Goal: Task Accomplishment & Management: Use online tool/utility

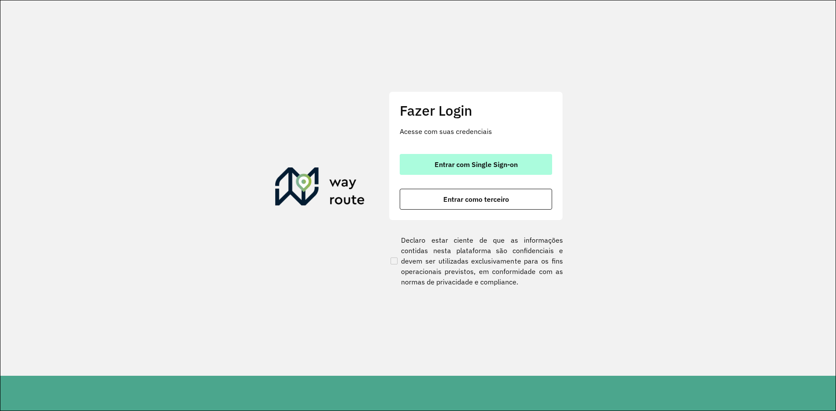
click at [488, 173] on button "Entrar com Single Sign-on" at bounding box center [476, 164] width 152 height 21
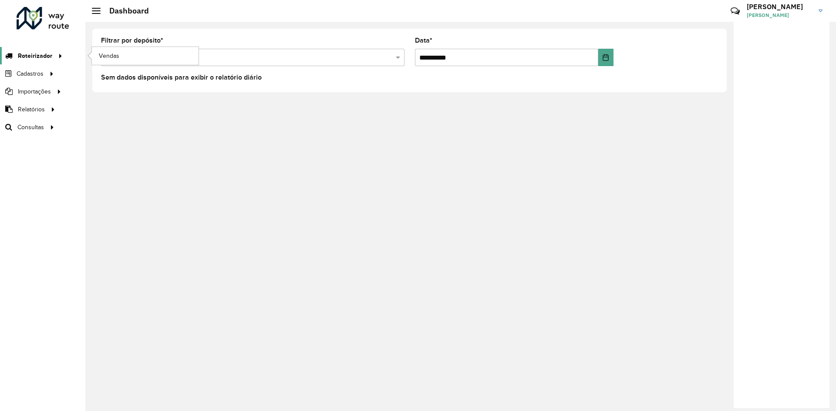
click at [47, 51] on span "Roteirizador" at bounding box center [35, 55] width 34 height 9
click at [255, 61] on input "text" at bounding box center [243, 58] width 277 height 10
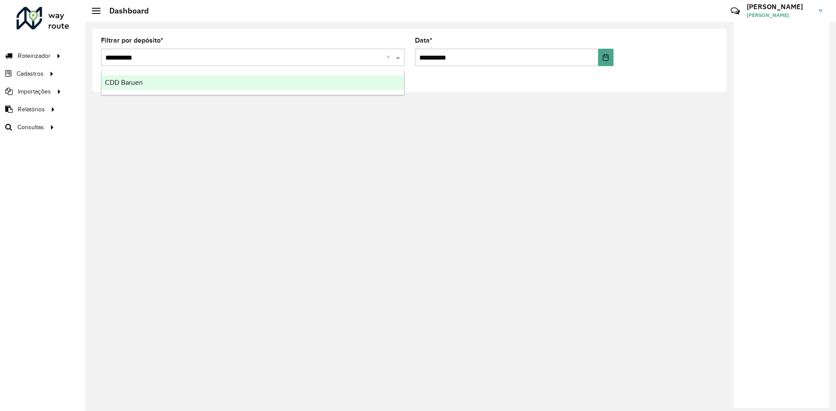
type input "**********"
click at [164, 83] on div "CDD Barueri" at bounding box center [252, 82] width 303 height 15
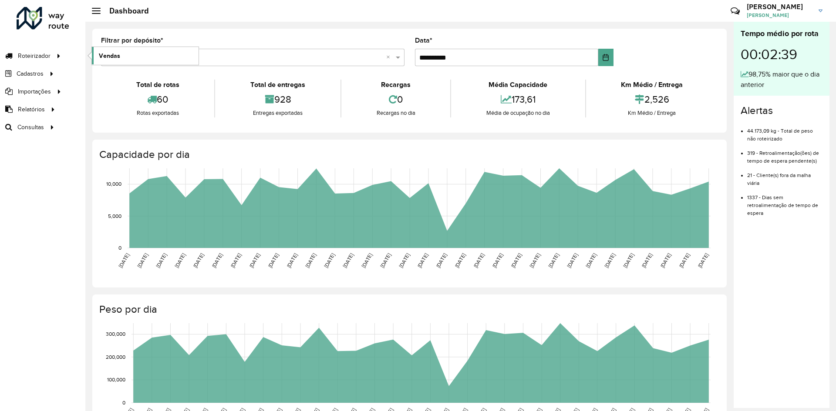
click at [118, 58] on span "Vendas" at bounding box center [109, 55] width 21 height 9
click at [109, 54] on span "Vendas" at bounding box center [109, 55] width 21 height 9
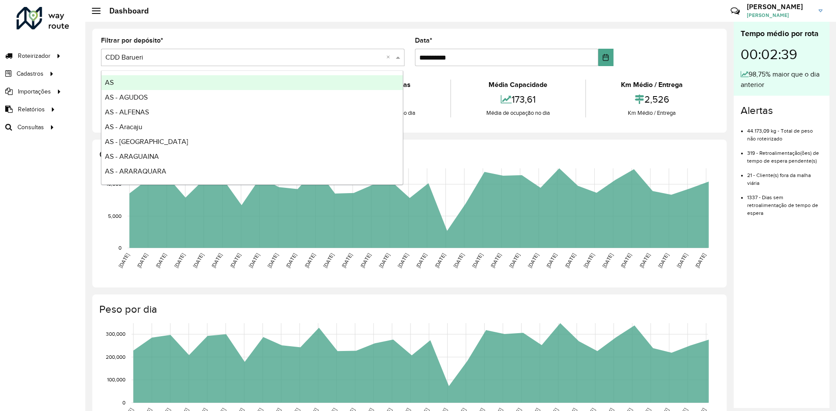
click at [329, 57] on input "text" at bounding box center [243, 58] width 277 height 10
click at [156, 58] on input "text" at bounding box center [243, 58] width 277 height 10
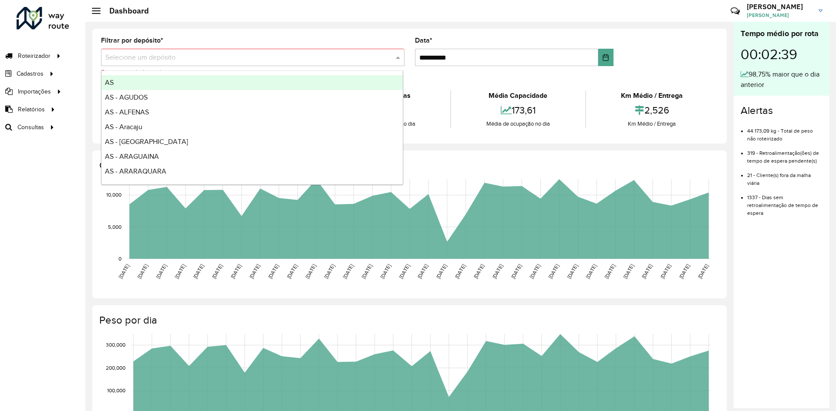
click at [242, 40] on div "Filtrar por depósito * Selecione um depósito Este campo é obrigatório" at bounding box center [252, 57] width 303 height 40
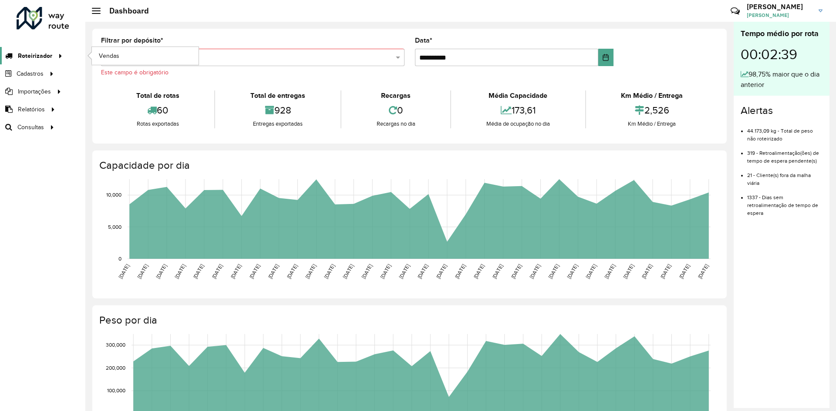
click at [52, 59] on div at bounding box center [58, 55] width 13 height 9
click at [124, 58] on link "Vendas" at bounding box center [145, 55] width 107 height 17
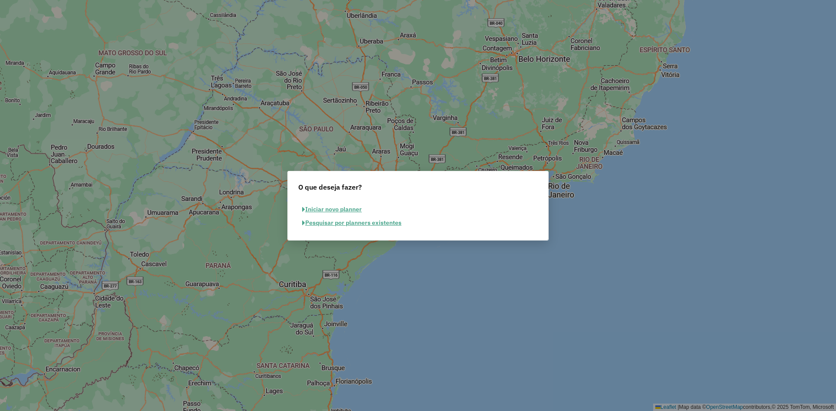
click at [346, 209] on button "Iniciar novo planner" at bounding box center [331, 209] width 67 height 13
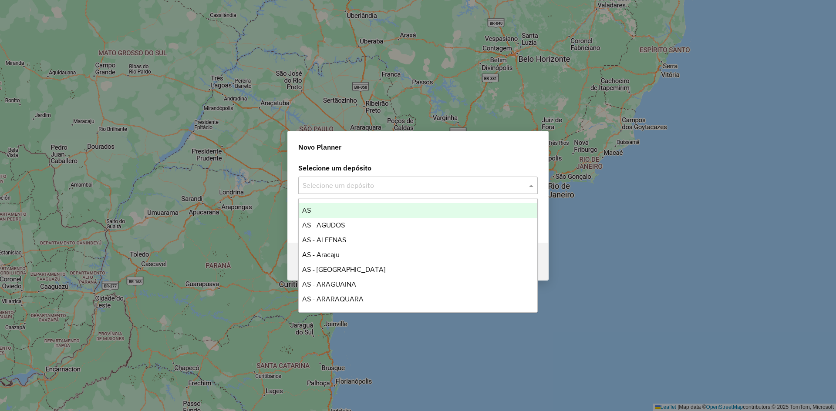
click at [371, 182] on input "text" at bounding box center [409, 186] width 213 height 10
type input "*******"
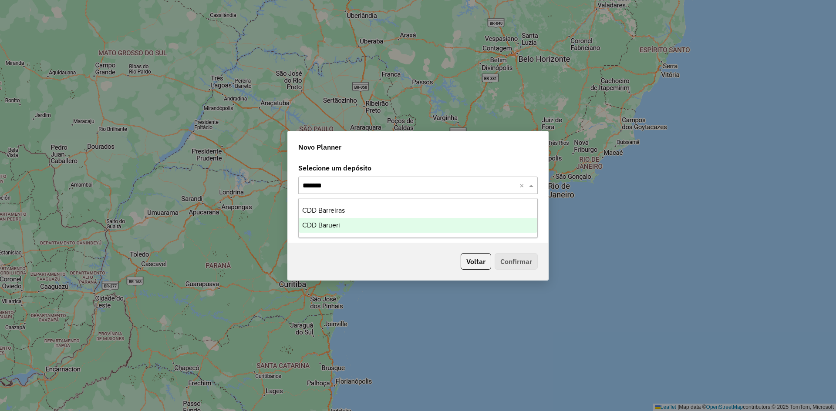
click at [384, 222] on div "CDD Barueri" at bounding box center [418, 225] width 239 height 15
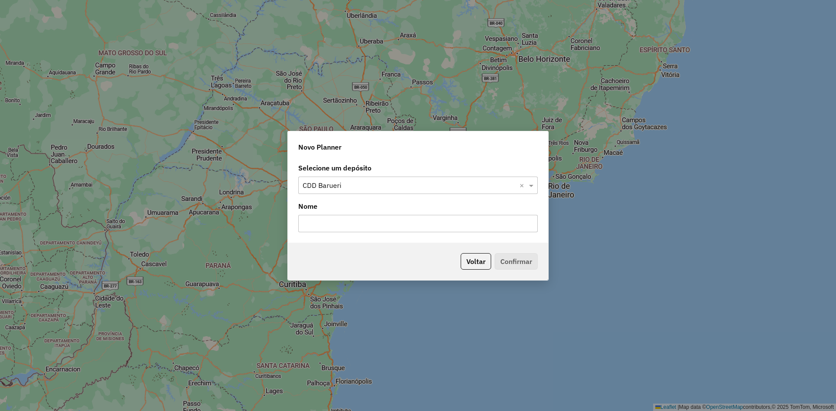
click at [381, 216] on input "text" at bounding box center [417, 223] width 239 height 17
type input "**"
click at [520, 266] on button "Confirmar" at bounding box center [516, 261] width 43 height 17
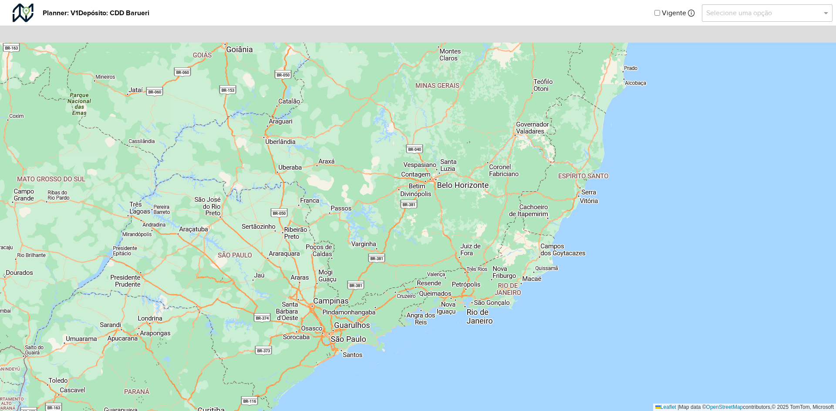
drag, startPoint x: 590, startPoint y: 61, endPoint x: 499, endPoint y: 221, distance: 184.5
click at [499, 221] on div "↦ Leaflet | Map data © OpenStreetMap contributors,© 2025 TomTom, Microsoft" at bounding box center [418, 205] width 836 height 411
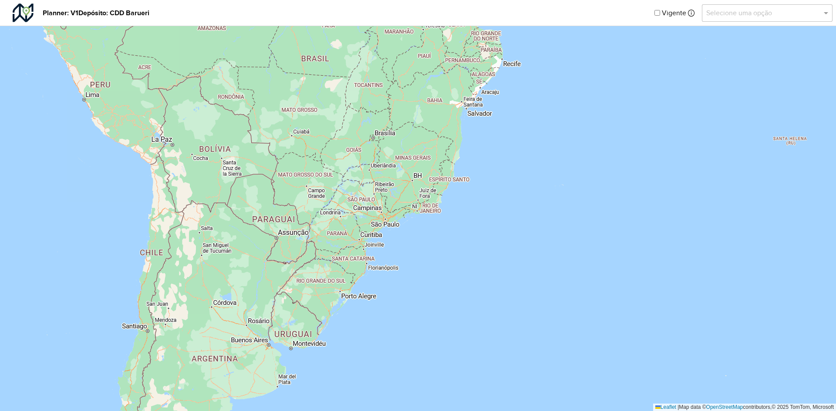
click at [657, 17] on div "Vigente Selecione uma opção" at bounding box center [743, 12] width 178 height 19
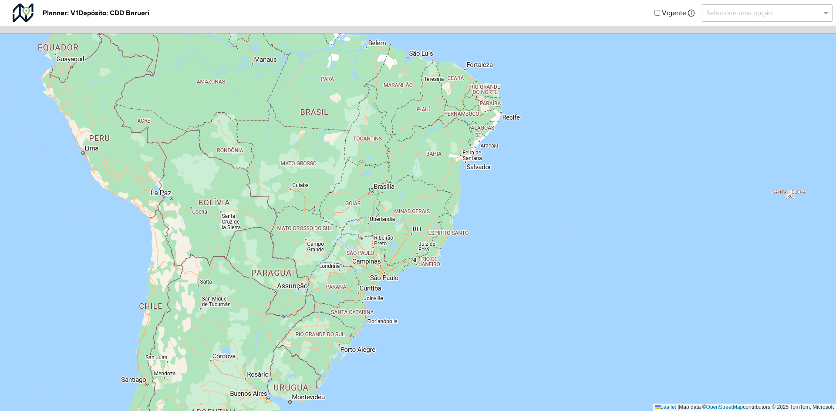
drag, startPoint x: 409, startPoint y: 148, endPoint x: 407, endPoint y: 174, distance: 25.7
click at [407, 174] on div "↦ Leaflet | Map data © OpenStreetMap contributors,© 2025 TomTom, Microsoft" at bounding box center [418, 205] width 836 height 411
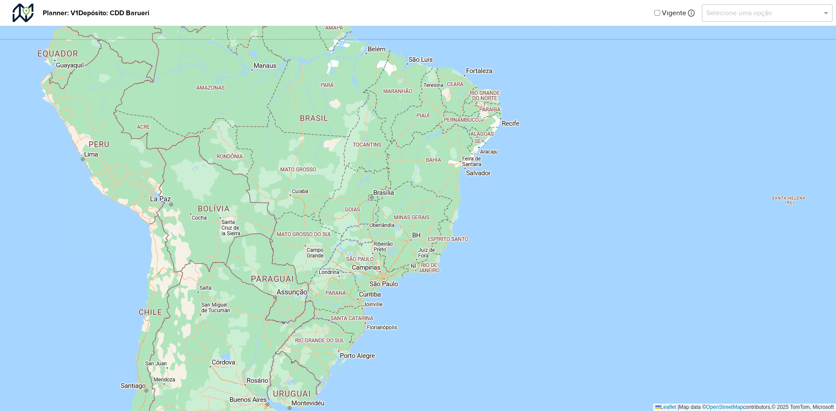
click at [661, 13] on div "Vigente Selecione uma opção" at bounding box center [743, 12] width 178 height 19
click at [778, 13] on input "text" at bounding box center [758, 13] width 104 height 10
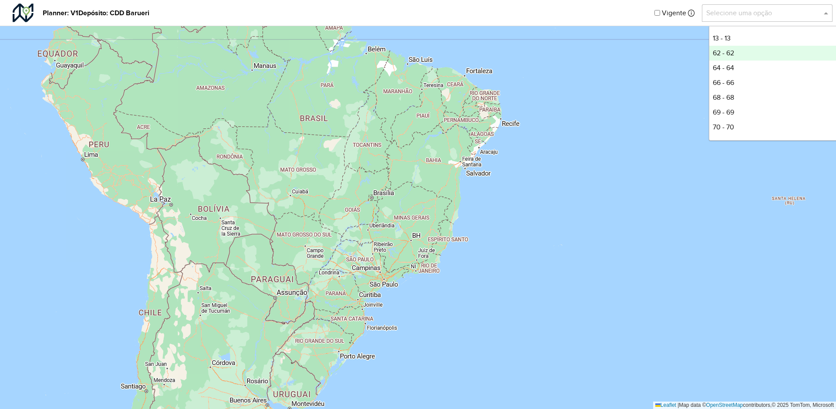
click at [757, 52] on div "62 - 62" at bounding box center [774, 53] width 130 height 15
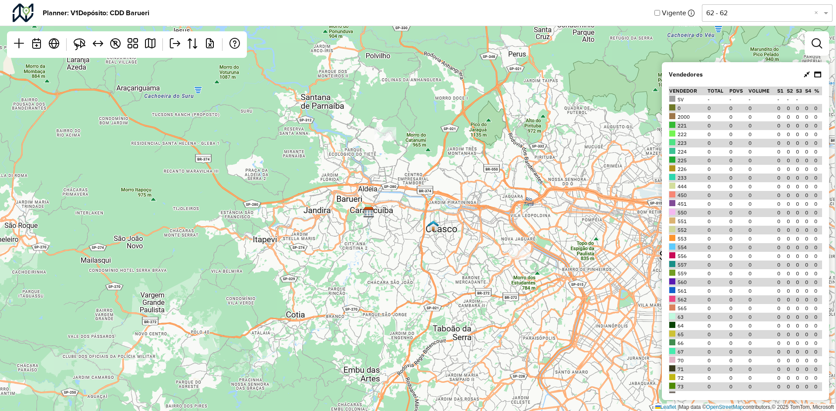
drag, startPoint x: 593, startPoint y: 202, endPoint x: 544, endPoint y: 209, distance: 49.7
click at [544, 209] on div "↦ Leaflet | Map data © OpenStreetMap contributors,© 2025 TomTom, Microsoft" at bounding box center [418, 205] width 836 height 411
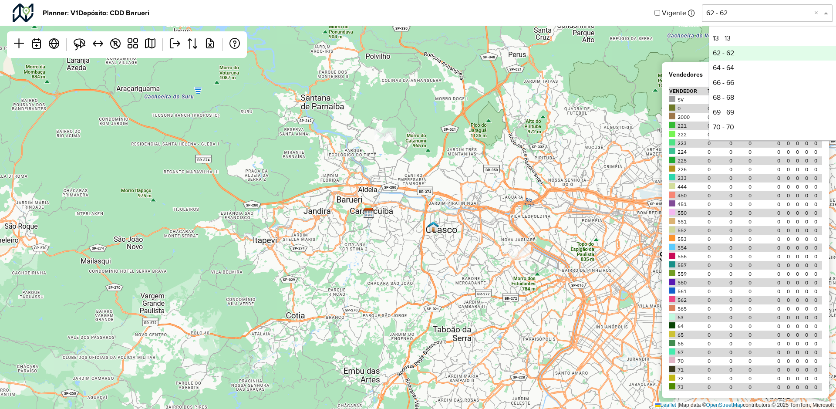
click at [750, 16] on input "text" at bounding box center [758, 13] width 104 height 10
click at [725, 37] on div "13 - 13" at bounding box center [774, 38] width 130 height 15
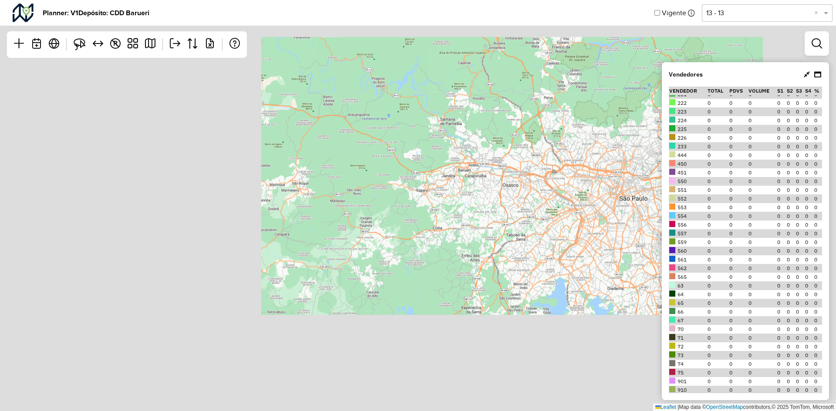
scroll to position [44, 0]
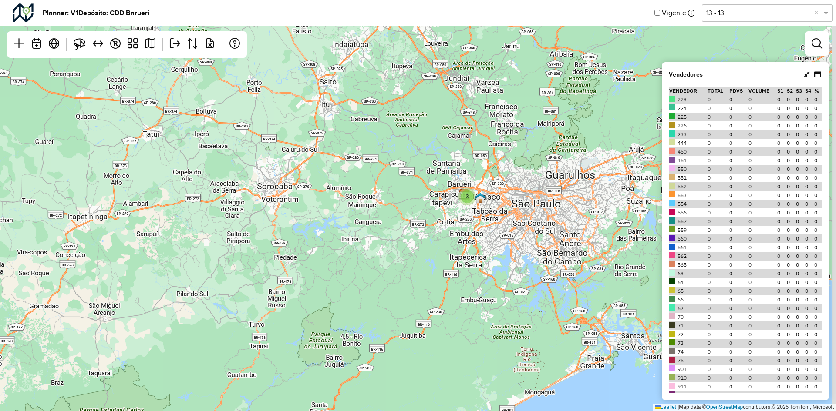
drag, startPoint x: 550, startPoint y: 158, endPoint x: 515, endPoint y: 188, distance: 46.0
click at [515, 190] on div "3 ↦ Leaflet | Map data © OpenStreetMap contributors,© 2025 TomTom, Microsoft" at bounding box center [418, 205] width 836 height 411
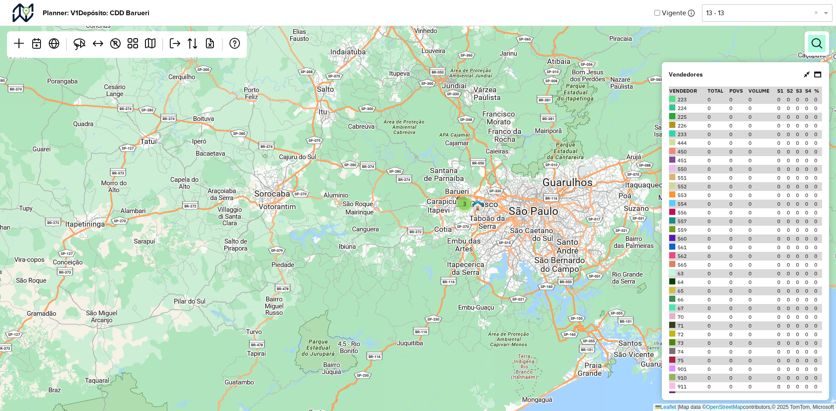
click at [815, 46] on em at bounding box center [816, 43] width 10 height 10
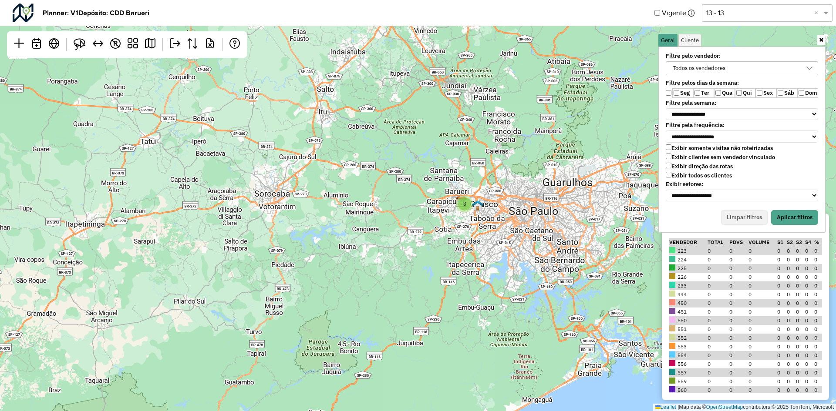
click at [685, 72] on div "Todos os vendedores" at bounding box center [699, 68] width 59 height 13
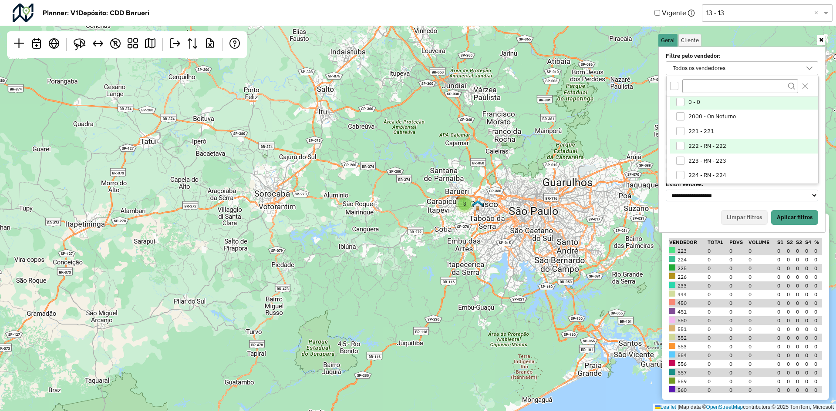
scroll to position [0, 0]
click at [735, 36] on ul "Geral Cliente" at bounding box center [741, 40] width 167 height 13
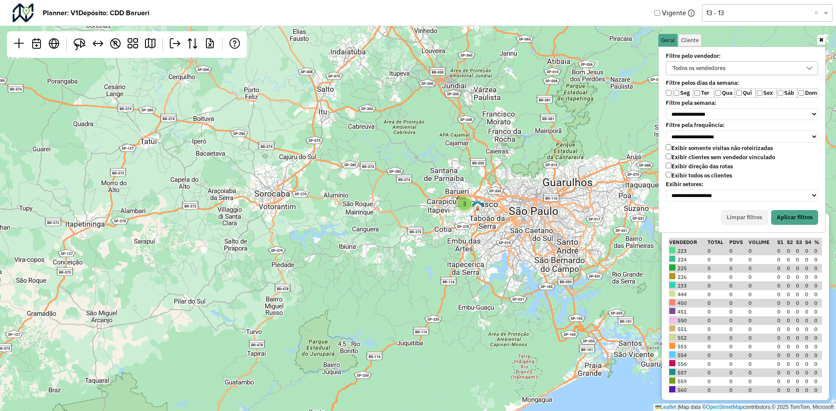
click at [254, 71] on div "3 ↦ Leaflet | Map data © OpenStreetMap contributors,© 2025 TomTom, Microsoft" at bounding box center [418, 205] width 836 height 411
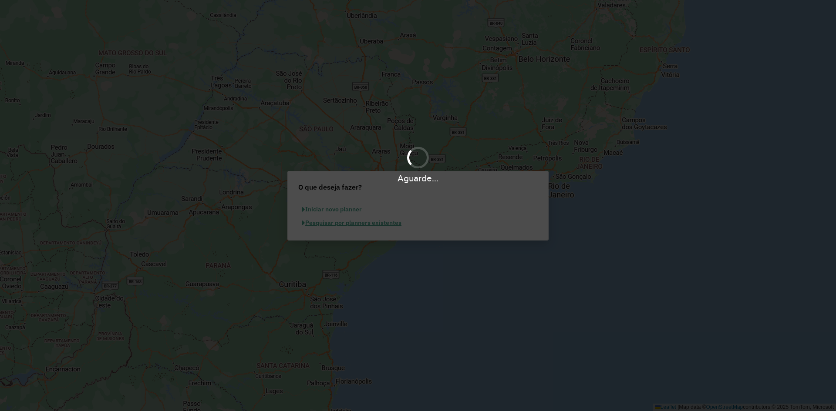
click at [343, 210] on div "Aguarde..." at bounding box center [418, 205] width 836 height 411
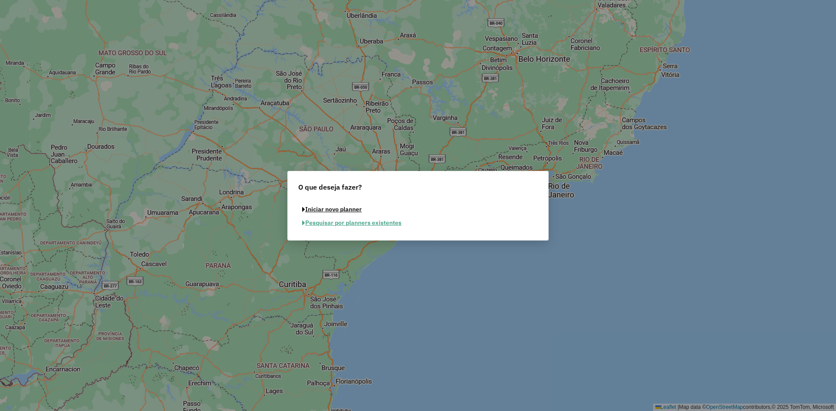
click at [343, 210] on button "Iniciar novo planner" at bounding box center [331, 209] width 67 height 13
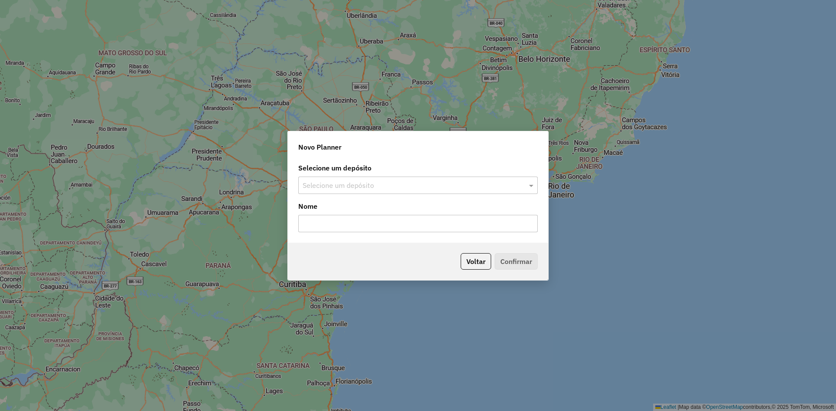
click at [422, 191] on div "Selecione um depósito" at bounding box center [417, 185] width 239 height 17
type input "*******"
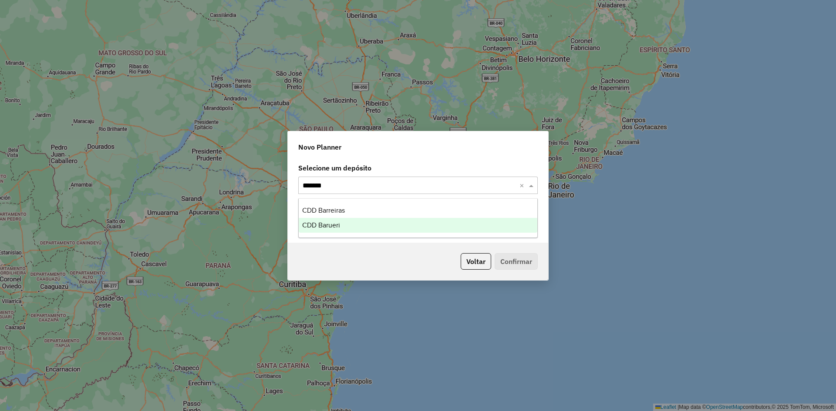
click at [320, 226] on span "CDD Barueri" at bounding box center [321, 225] width 38 height 7
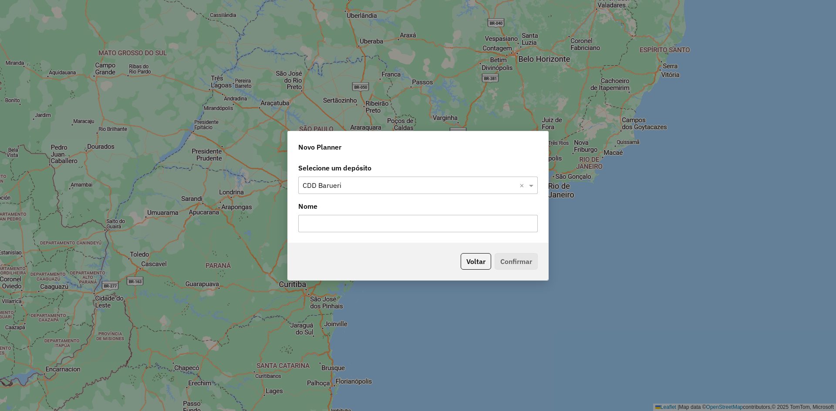
click at [350, 222] on input "text" at bounding box center [417, 223] width 239 height 17
type input "**"
click at [506, 257] on button "Confirmar" at bounding box center [516, 261] width 43 height 17
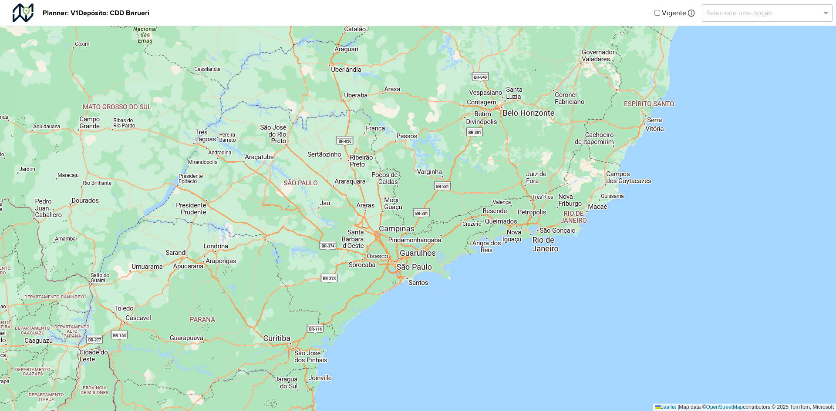
drag, startPoint x: 482, startPoint y: 145, endPoint x: 457, endPoint y: 224, distance: 82.9
click at [459, 229] on div "↦ Leaflet | Map data © OpenStreetMap contributors,© 2025 TomTom, Microsoft" at bounding box center [418, 205] width 836 height 411
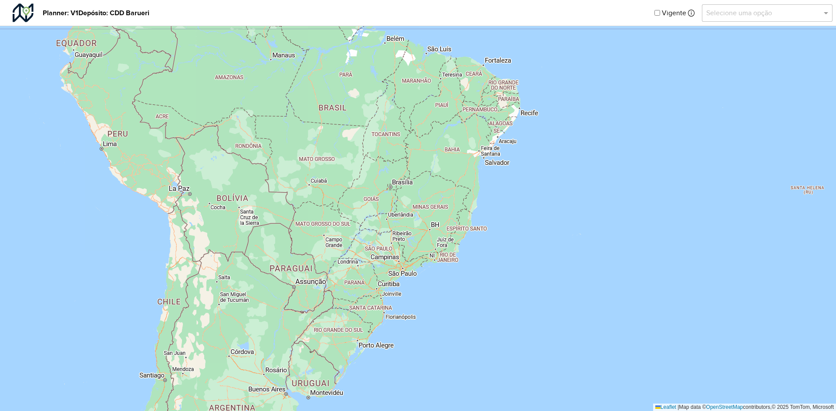
drag, startPoint x: 478, startPoint y: 125, endPoint x: 461, endPoint y: 212, distance: 88.2
click at [461, 212] on div "↦ Leaflet | Map data © OpenStreetMap contributors,© 2025 TomTom, Microsoft" at bounding box center [418, 205] width 836 height 411
click at [695, 16] on div "Vigente Selecione uma opção" at bounding box center [743, 12] width 178 height 19
click at [692, 13] on em at bounding box center [691, 13] width 7 height 7
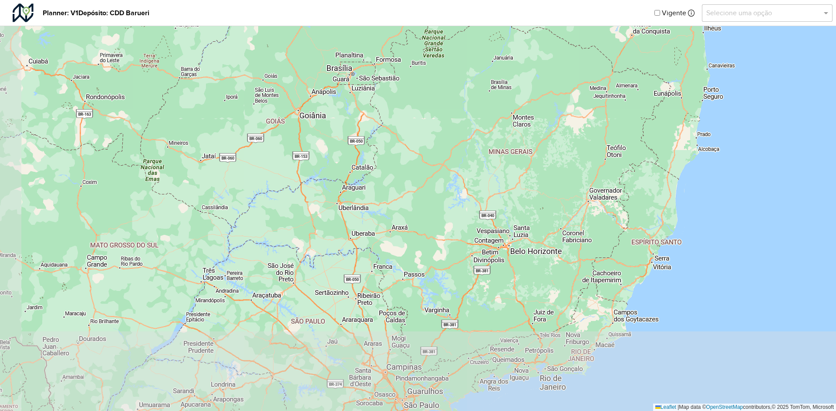
drag, startPoint x: 414, startPoint y: 202, endPoint x: 446, endPoint y: 118, distance: 89.6
click at [446, 118] on div "↦ Leaflet | Map data © OpenStreetMap contributors,© 2025 TomTom, Microsoft" at bounding box center [418, 205] width 836 height 411
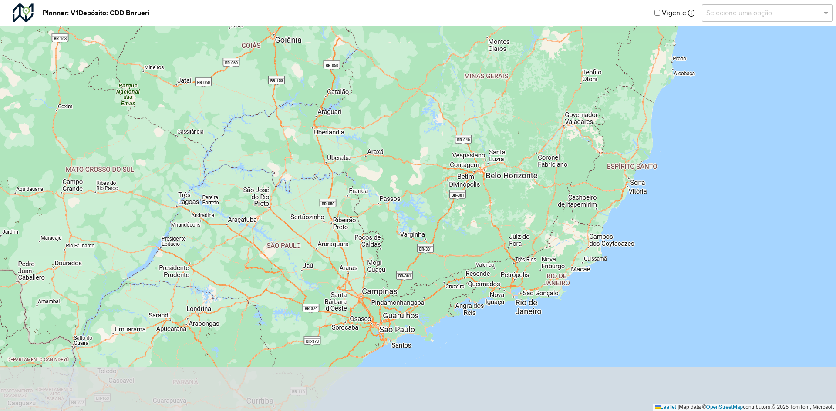
drag, startPoint x: 450, startPoint y: 158, endPoint x: 425, endPoint y: 82, distance: 79.7
click at [425, 82] on div "↦ Leaflet | Map data © OpenStreetMap contributors,© 2025 TomTom, Microsoft" at bounding box center [418, 205] width 836 height 411
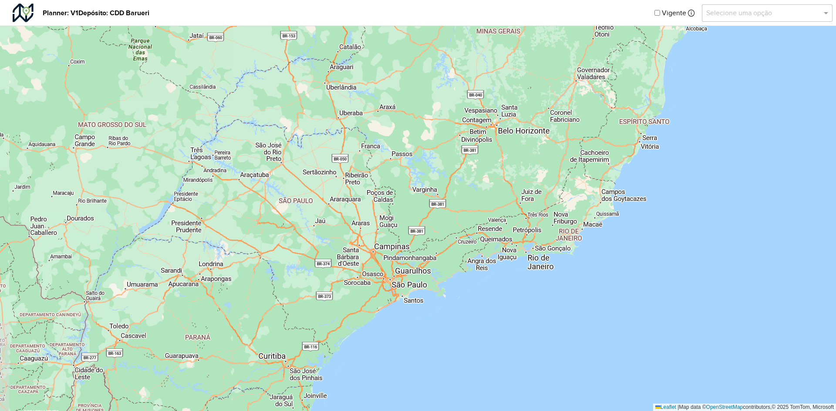
drag, startPoint x: 459, startPoint y: 183, endPoint x: 472, endPoint y: 139, distance: 45.9
click at [472, 139] on div "↦ Leaflet | Map data © OpenStreetMap contributors,© 2025 TomTom, Microsoft" at bounding box center [418, 205] width 836 height 411
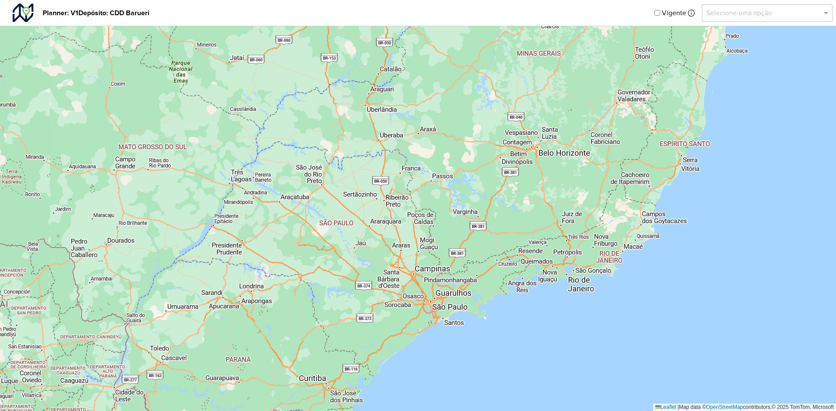
drag, startPoint x: 396, startPoint y: 178, endPoint x: 436, endPoint y: 200, distance: 46.2
click at [436, 200] on div "↦ Leaflet | Map data © OpenStreetMap contributors,© 2025 TomTom, Microsoft" at bounding box center [418, 205] width 836 height 411
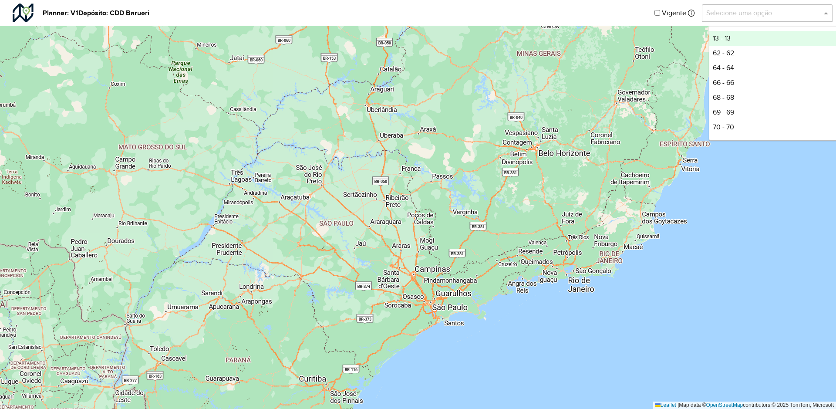
click at [768, 12] on input "text" at bounding box center [758, 13] width 104 height 10
click at [740, 40] on div "13 - 13" at bounding box center [774, 38] width 130 height 15
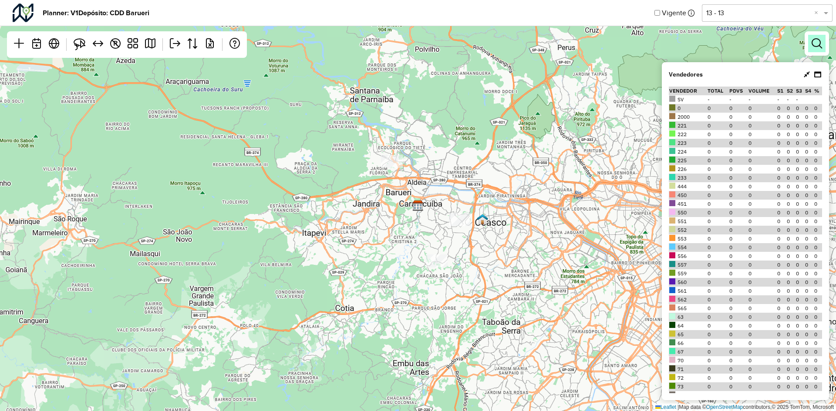
click at [810, 46] on link at bounding box center [816, 43] width 17 height 17
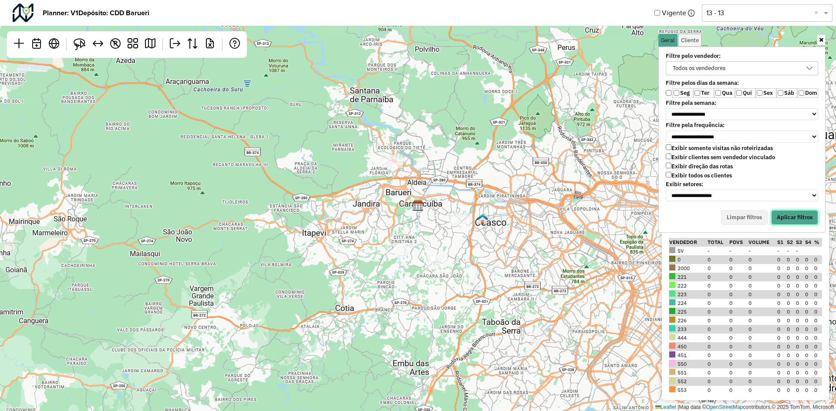
click at [811, 219] on button "Aplicar filtros" at bounding box center [794, 217] width 47 height 15
click at [692, 64] on div "Todos os vendedores" at bounding box center [699, 68] width 59 height 13
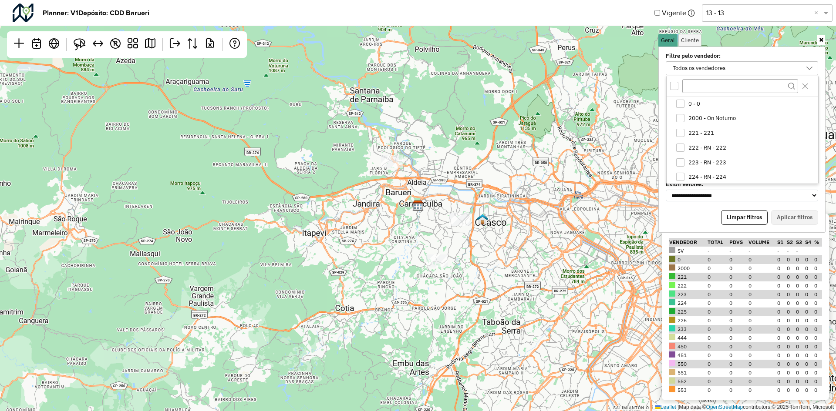
click at [674, 85] on div "All items unselected" at bounding box center [674, 86] width 8 height 8
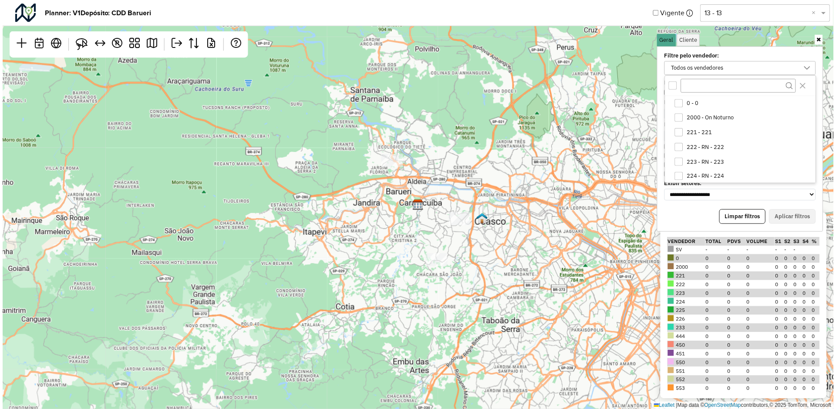
scroll to position [3, 3]
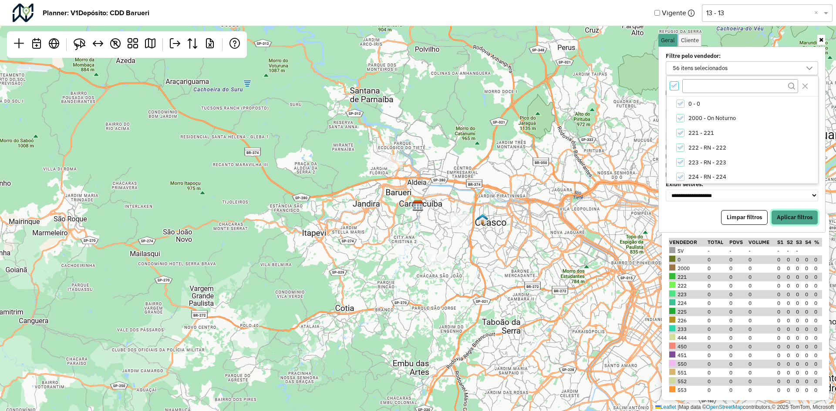
click at [786, 214] on button "Aplicar filtros" at bounding box center [794, 217] width 47 height 15
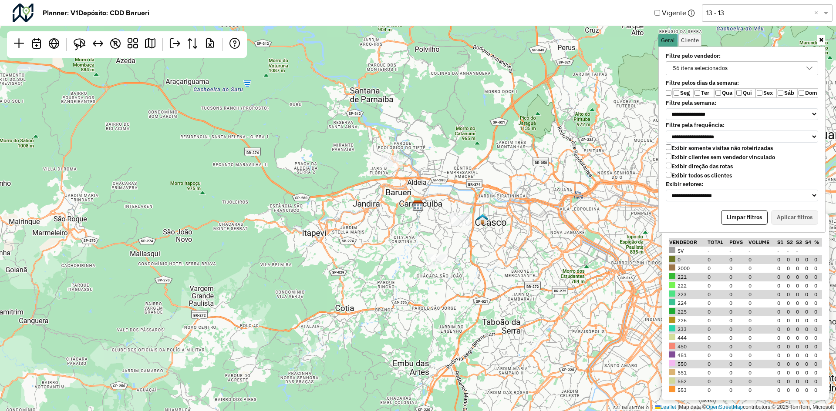
drag, startPoint x: 489, startPoint y: 190, endPoint x: 361, endPoint y: 203, distance: 128.7
click at [361, 203] on div "↦ Leaflet | Map data © OpenStreetMap contributors,© 2025 TomTom, Microsoft" at bounding box center [418, 205] width 836 height 411
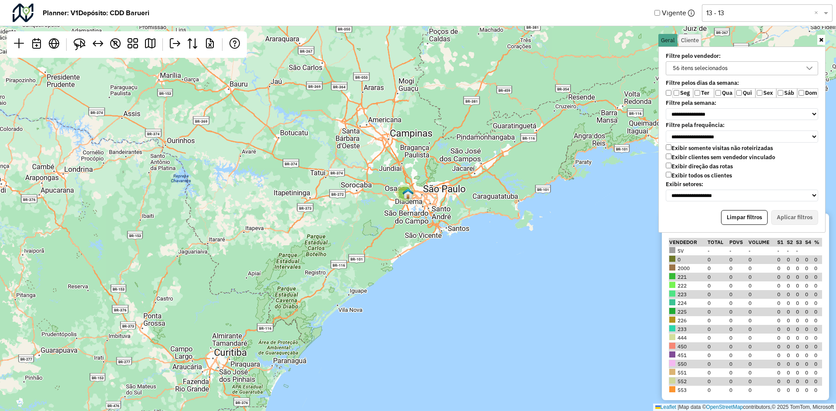
drag, startPoint x: 489, startPoint y: 177, endPoint x: 474, endPoint y: 180, distance: 15.9
click at [474, 180] on div "3 ↦ Leaflet | Map data © OpenStreetMap contributors,© 2025 TomTom, Microsoft" at bounding box center [418, 205] width 836 height 411
click at [820, 39] on icon at bounding box center [821, 40] width 4 height 6
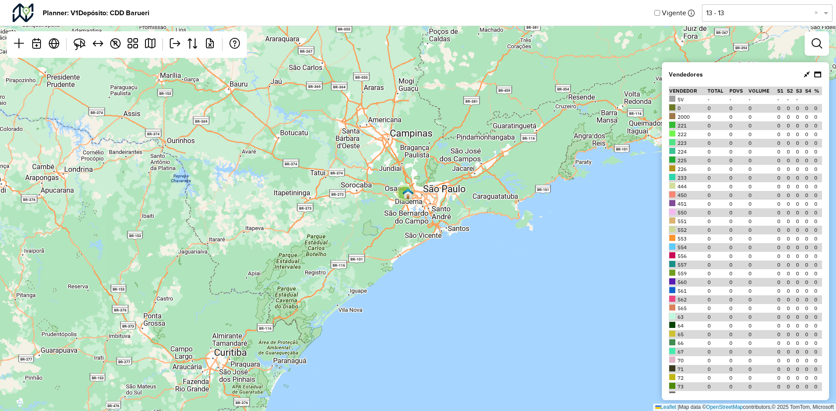
click at [747, 22] on div "Vigente Selecione uma opção 13 - 13 ×" at bounding box center [743, 12] width 178 height 19
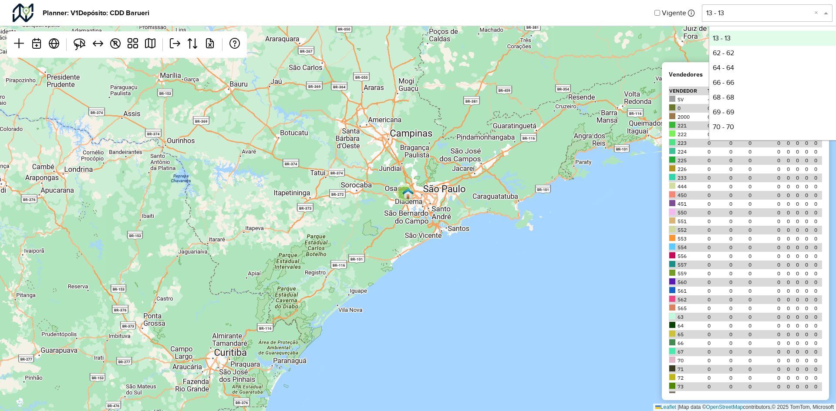
click at [751, 18] on div "Selecione uma opção 13 - 13 ×" at bounding box center [767, 12] width 131 height 17
click at [653, 36] on div "3 ↦ Leaflet | Map data © OpenStreetMap contributors,© 2025 TomTom, Microsoft" at bounding box center [418, 204] width 836 height 409
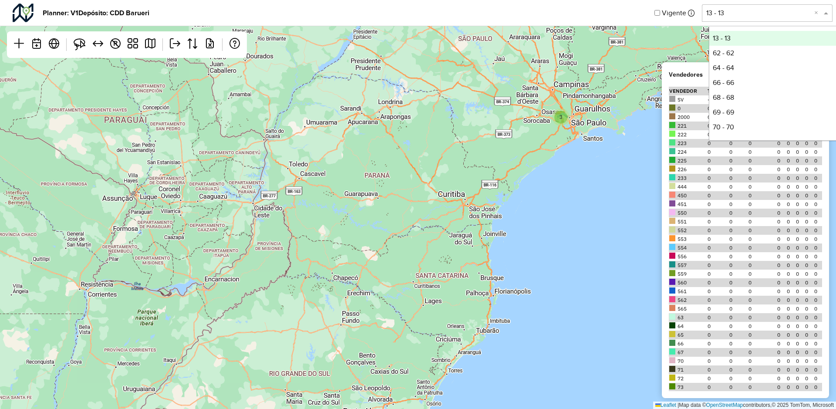
click at [724, 16] on input "text" at bounding box center [758, 13] width 104 height 10
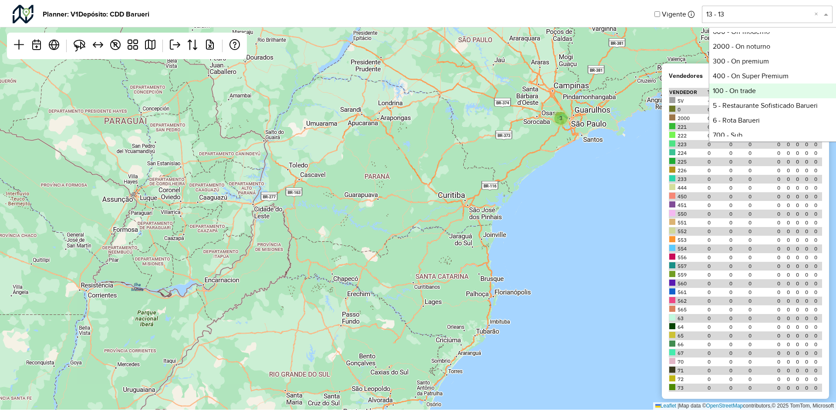
scroll to position [305, 0]
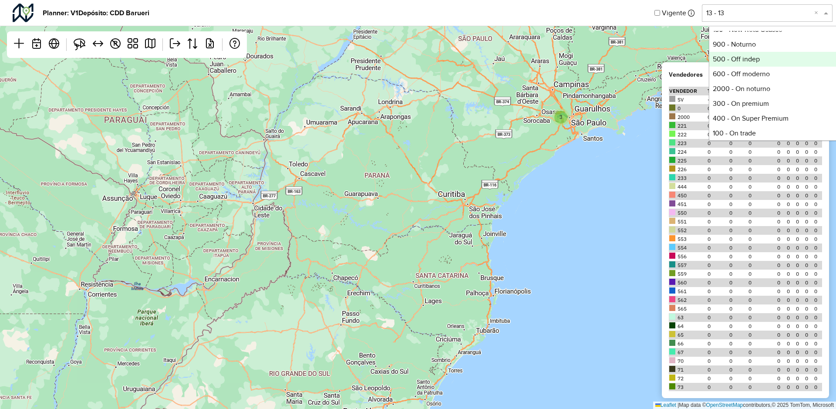
click at [748, 62] on div "500 - Off indep" at bounding box center [774, 59] width 130 height 15
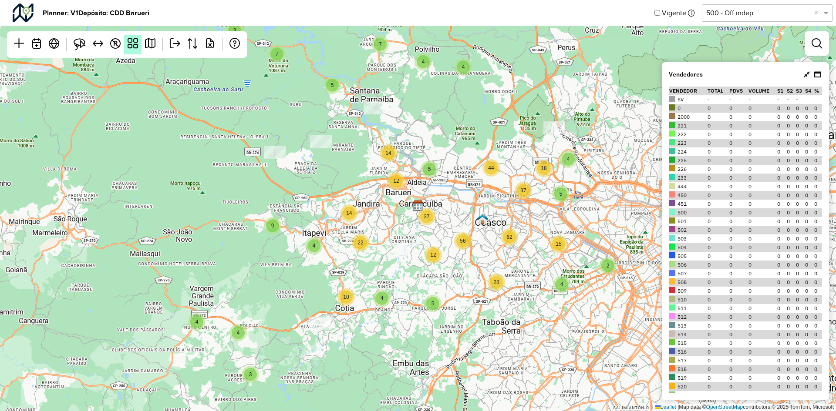
click at [129, 53] on link at bounding box center [132, 45] width 17 height 20
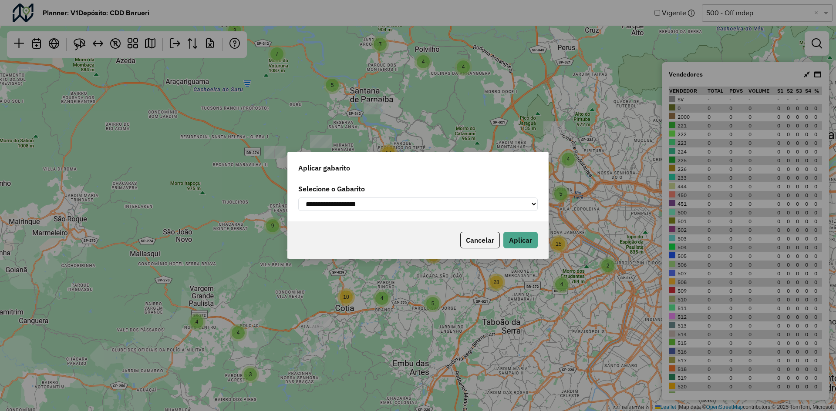
click at [319, 199] on select "**********" at bounding box center [417, 204] width 239 height 13
select select "**********"
click at [298, 198] on select "**********" at bounding box center [417, 204] width 239 height 13
click at [507, 216] on div "**********" at bounding box center [418, 200] width 260 height 41
click at [509, 209] on select "**********" at bounding box center [417, 204] width 239 height 13
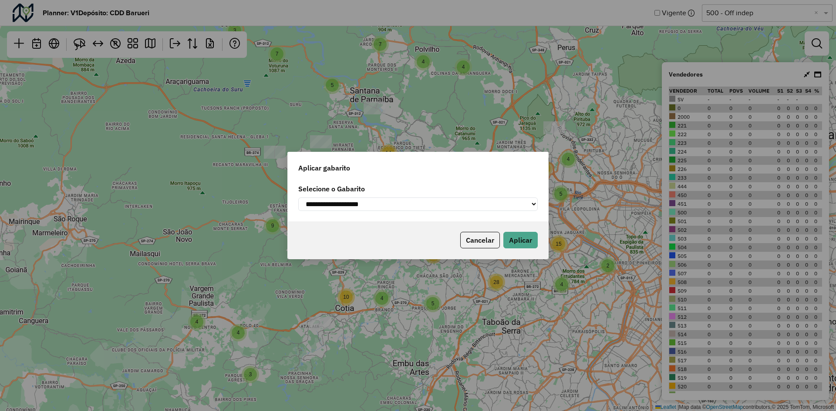
click at [368, 247] on div "Cancelar Aplicar" at bounding box center [418, 240] width 260 height 37
click at [525, 241] on button "Aplicar" at bounding box center [520, 240] width 34 height 17
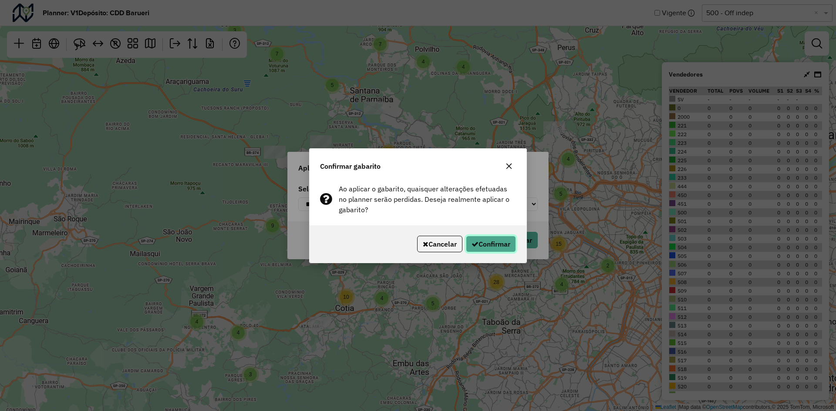
click at [503, 245] on button "Confirmar" at bounding box center [491, 244] width 50 height 17
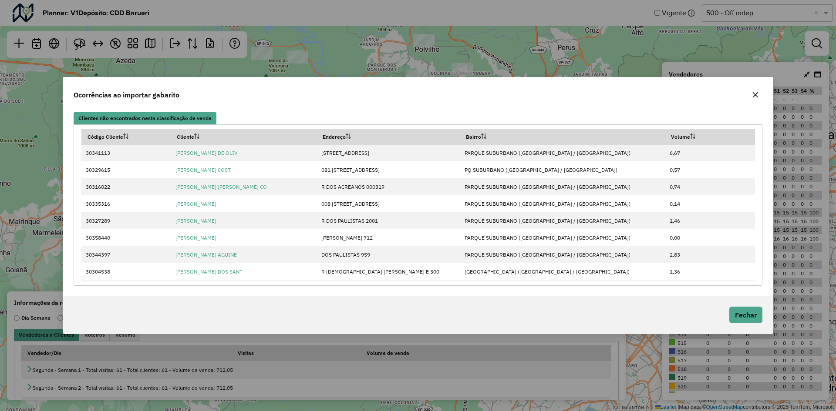
click at [755, 94] on icon "button" at bounding box center [755, 94] width 7 height 7
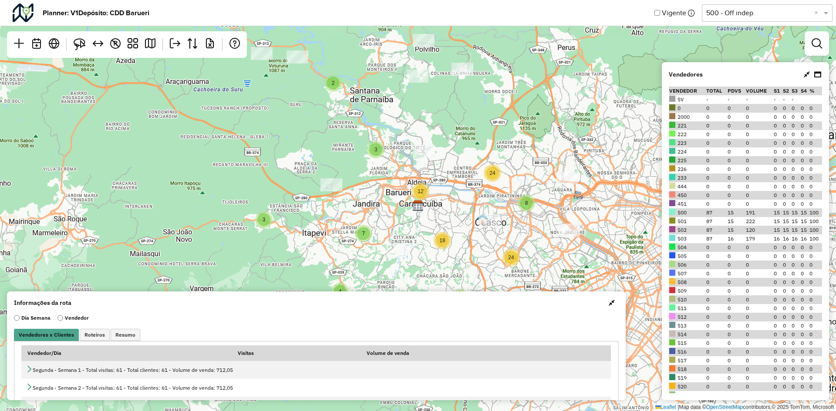
click at [748, 316] on td "0" at bounding box center [759, 317] width 28 height 9
drag, startPoint x: 565, startPoint y: 128, endPoint x: 821, endPoint y: 44, distance: 270.0
click at [520, 143] on div "3 2 2 3 12 7 8 2 4 18 24 24 ↦ Leaflet | Map data © OpenStreetMap contributors,©…" at bounding box center [418, 205] width 836 height 411
click at [519, 96] on div "3 2 2 3 12 7 8 2 4 18 24 24 ↦ Leaflet | Map data © OpenStreetMap contributors,©…" at bounding box center [418, 205] width 836 height 411
click at [473, 88] on div "3 2 2 3 12 7 8 2 4 18 24 24 ↦ Leaflet | Map data © OpenStreetMap contributors,©…" at bounding box center [418, 205] width 836 height 411
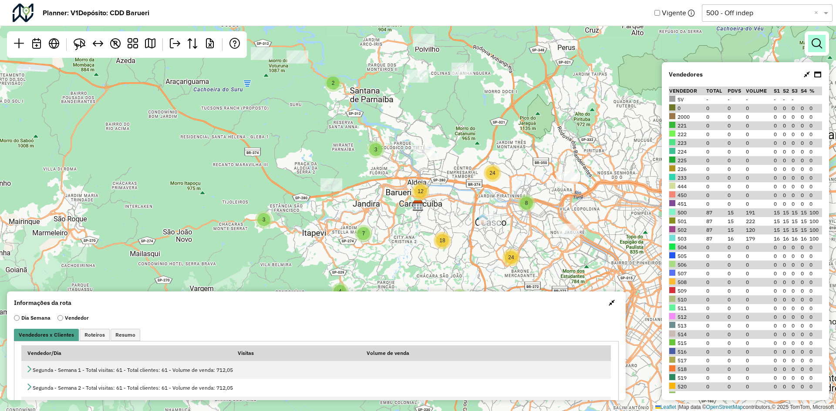
click at [821, 44] on em at bounding box center [816, 43] width 10 height 10
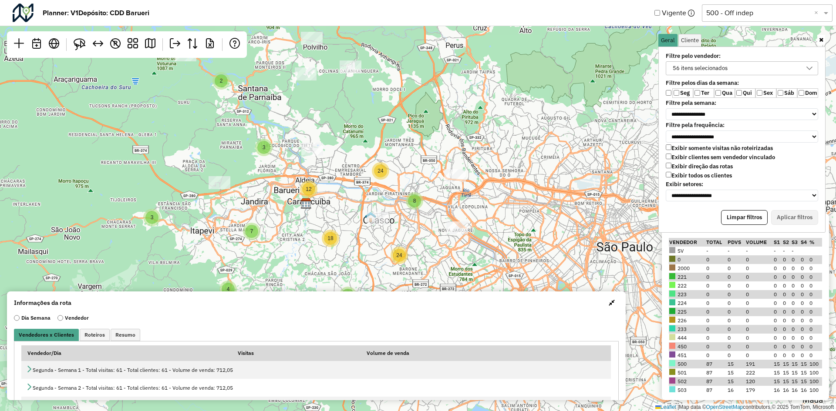
click at [567, 253] on div "3 2 2 3 12 7 8 2 4 18 24 24 ↦ Leaflet | Map data © OpenStreetMap contributors,©…" at bounding box center [418, 205] width 836 height 411
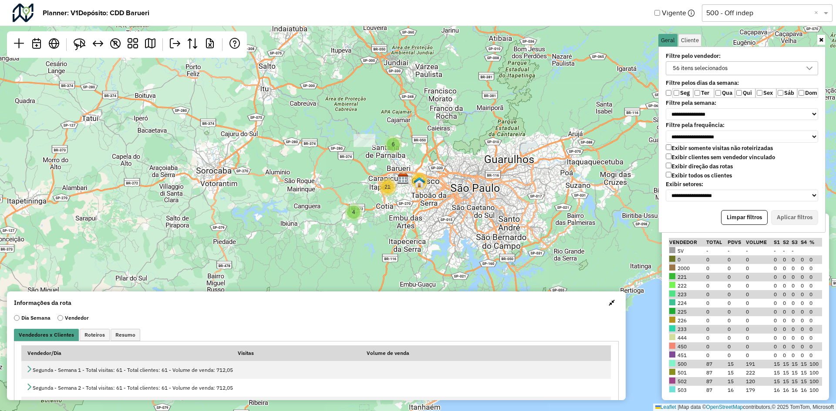
drag, startPoint x: 573, startPoint y: 137, endPoint x: 505, endPoint y: 175, distance: 78.2
click at [505, 175] on div "4 6 21 90 ↦ Leaflet | Map data © OpenStreetMap contributors,© 2025 TomTom, Micr…" at bounding box center [418, 205] width 836 height 411
click at [724, 72] on div "56 itens selecionados" at bounding box center [700, 68] width 61 height 13
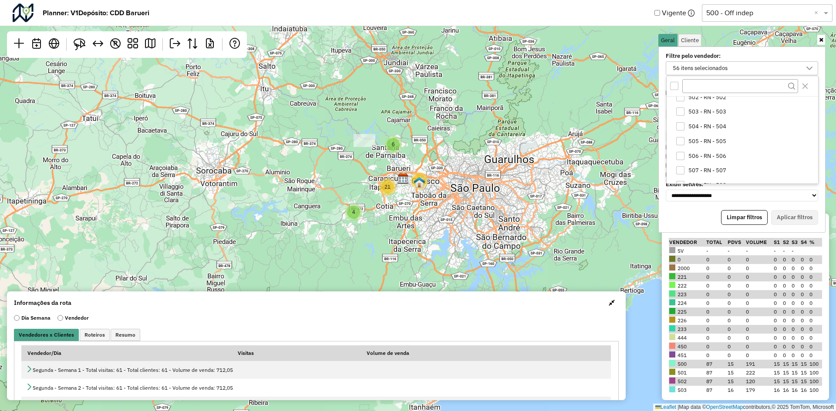
scroll to position [174, 0]
click at [676, 87] on div "All items unselected" at bounding box center [674, 86] width 8 height 8
click at [674, 82] on div "All items selected" at bounding box center [674, 86] width 8 height 8
click at [676, 210] on div "Filtre pelo vendedor: Todos os vendedores 0 - 0 2000 - On Noturno 221 - 221 222…" at bounding box center [741, 140] width 167 height 186
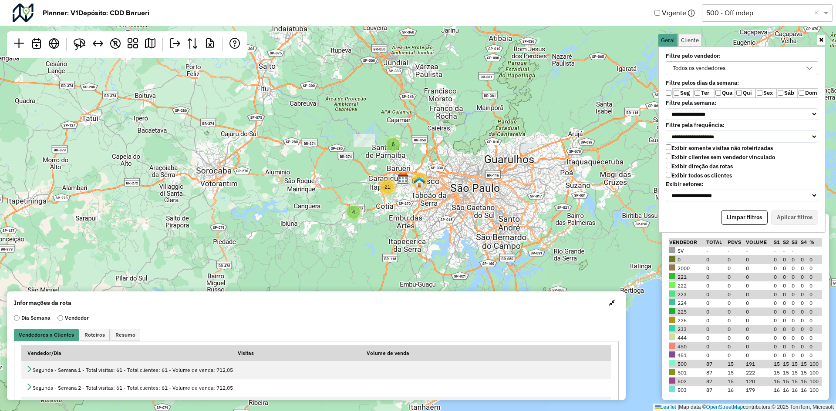
click at [693, 152] on div "Exibir somente visitas não roteirizadas Exibir clientes sem vendedor vinculado …" at bounding box center [742, 163] width 152 height 37
click at [695, 157] on label "Exibir clientes sem vendedor vinculado" at bounding box center [720, 157] width 109 height 7
click at [787, 217] on button "Aplicar filtros" at bounding box center [794, 217] width 47 height 15
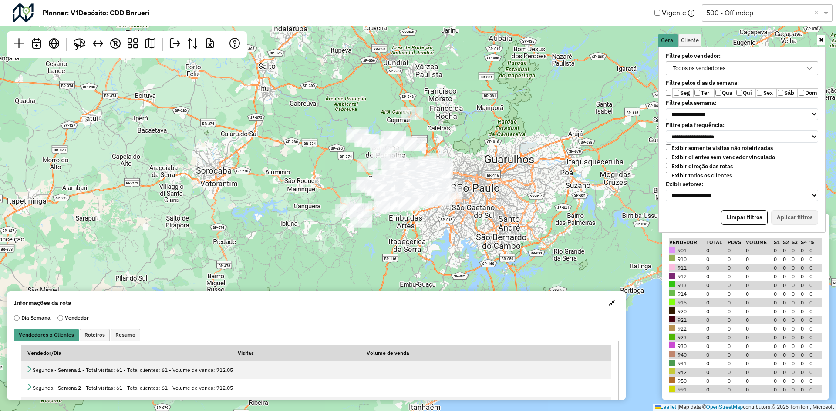
scroll to position [628, 0]
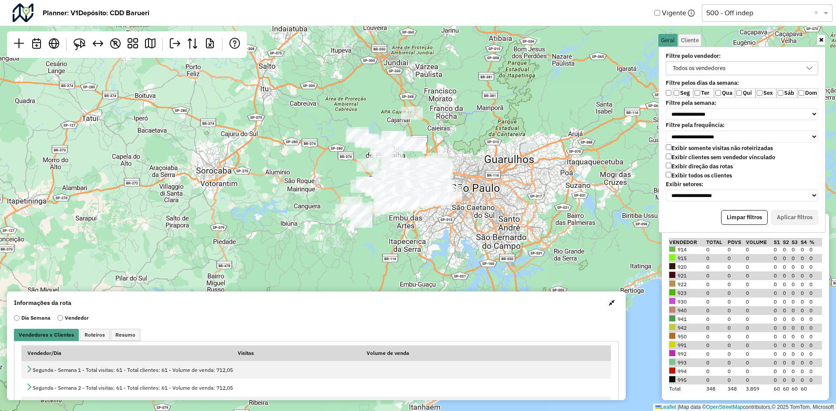
drag, startPoint x: 715, startPoint y: 390, endPoint x: 699, endPoint y: 378, distance: 20.0
click at [704, 389] on tr "Total 348 348 3.859 60 60 60 60" at bounding box center [745, 389] width 153 height 9
click at [599, 289] on div "↦ Leaflet | Map data © OpenStreetMap contributors,© 2025 TomTom, Microsoft" at bounding box center [418, 205] width 836 height 411
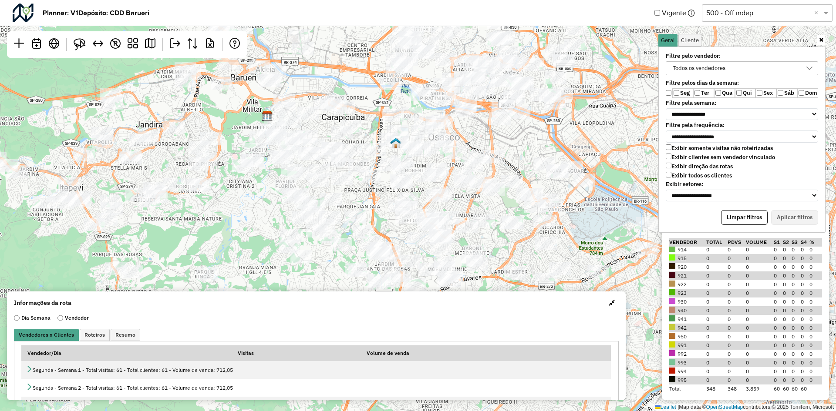
drag, startPoint x: 512, startPoint y: 175, endPoint x: 512, endPoint y: 156, distance: 19.2
click at [512, 156] on div "↦ Leaflet | Map data © OpenStreetMap contributors,© 2025 TomTom, Microsoft" at bounding box center [418, 205] width 836 height 411
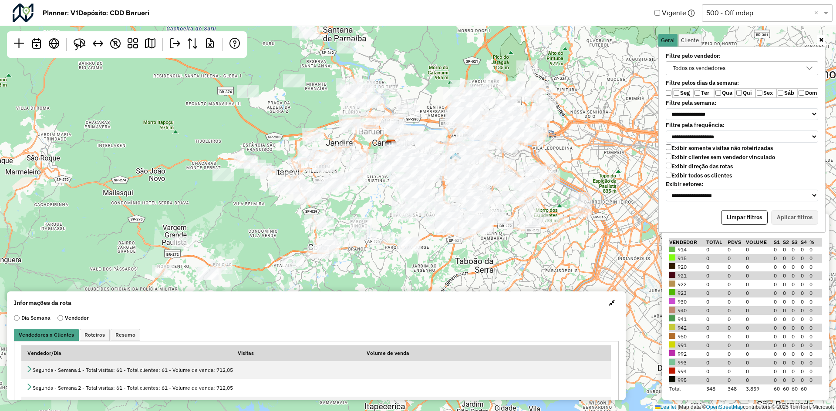
drag, startPoint x: 539, startPoint y: 170, endPoint x: 558, endPoint y: 156, distance: 23.0
click at [558, 156] on div "↦ Leaflet | Map data © OpenStreetMap contributors,© 2025 TomTom, Microsoft" at bounding box center [418, 205] width 836 height 411
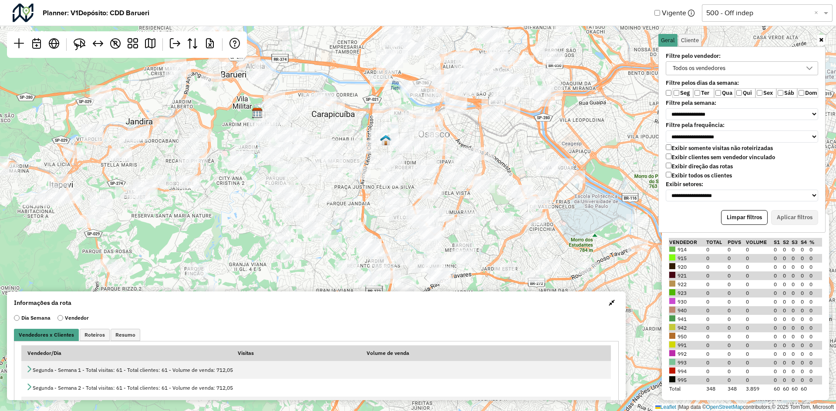
drag, startPoint x: 510, startPoint y: 162, endPoint x: 515, endPoint y: 147, distance: 15.3
click at [515, 147] on div "↦ Leaflet | Map data © OpenStreetMap contributors,© 2025 TomTom, Microsoft" at bounding box center [418, 205] width 836 height 411
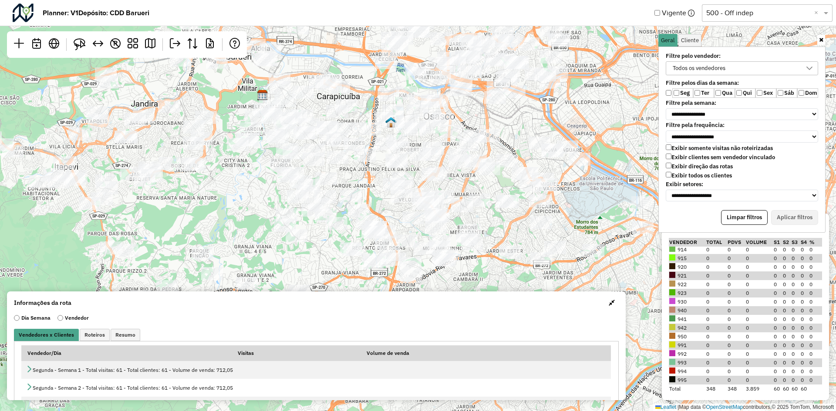
drag, startPoint x: 510, startPoint y: 162, endPoint x: 515, endPoint y: 142, distance: 20.8
click at [515, 142] on div "↦ Leaflet | Map data © OpenStreetMap contributors,© 2025 TomTom, Microsoft" at bounding box center [418, 205] width 836 height 411
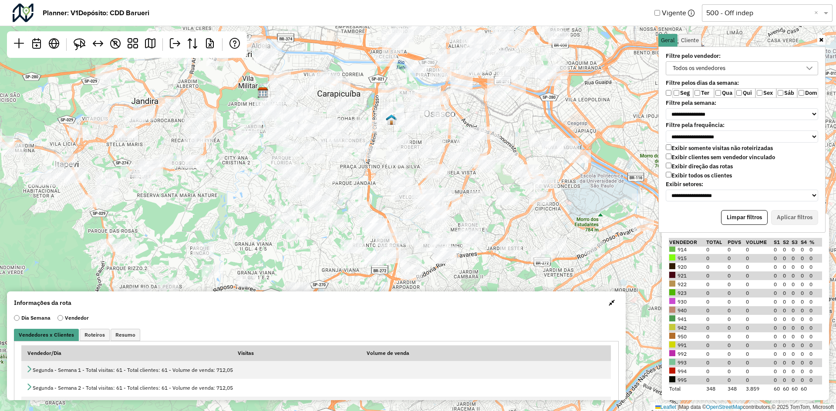
click at [609, 302] on span "button" at bounding box center [612, 303] width 6 height 7
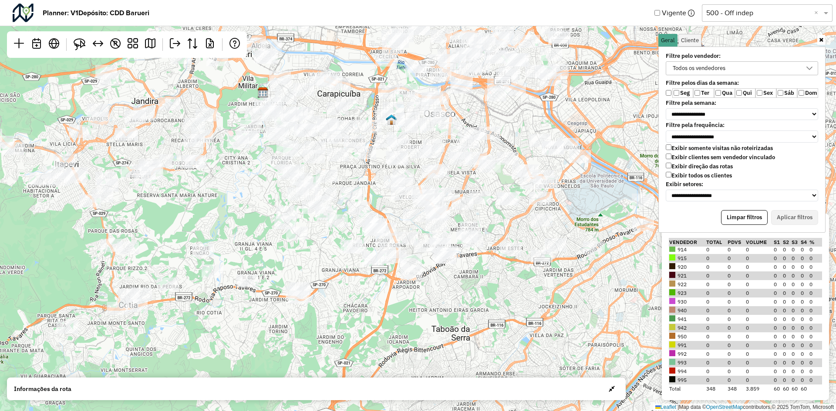
click at [822, 42] on icon at bounding box center [821, 40] width 4 height 6
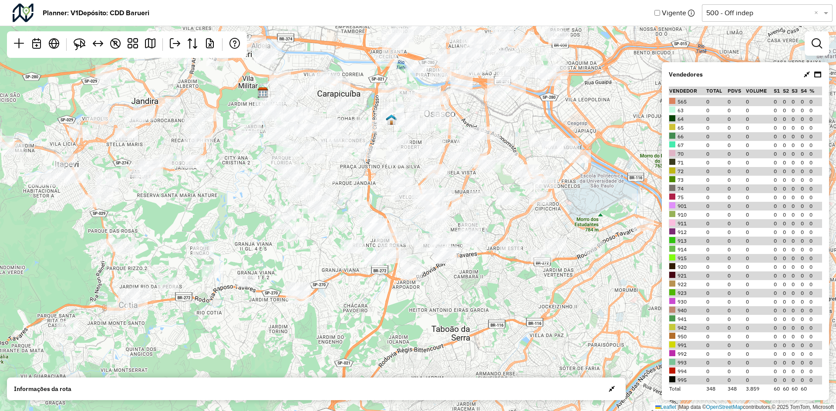
scroll to position [477, 0]
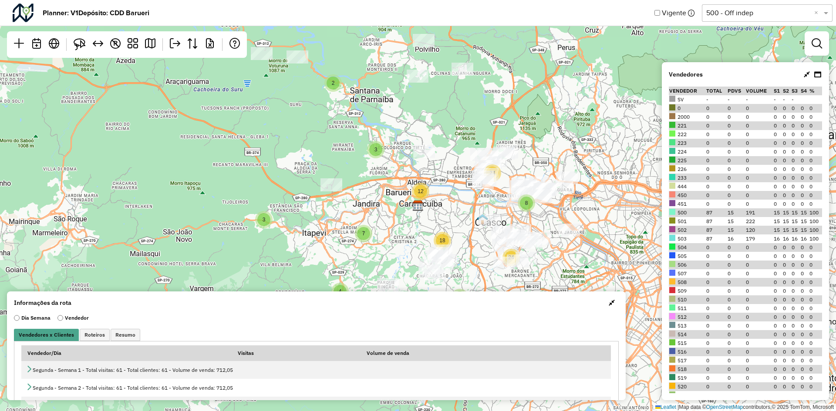
click at [794, 14] on input "text" at bounding box center [758, 13] width 104 height 10
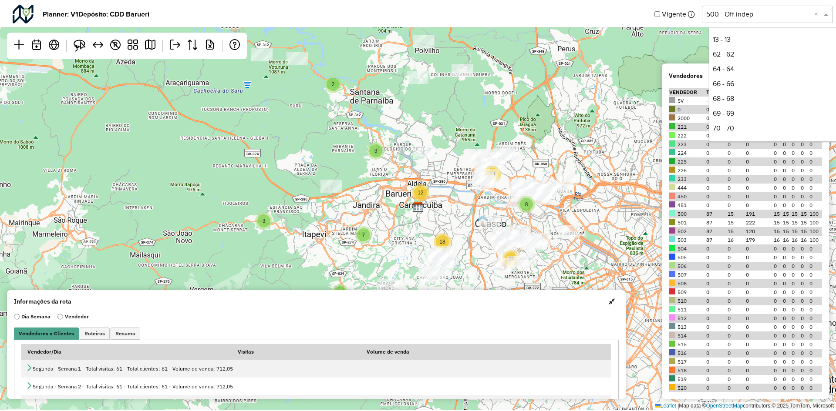
scroll to position [326, 0]
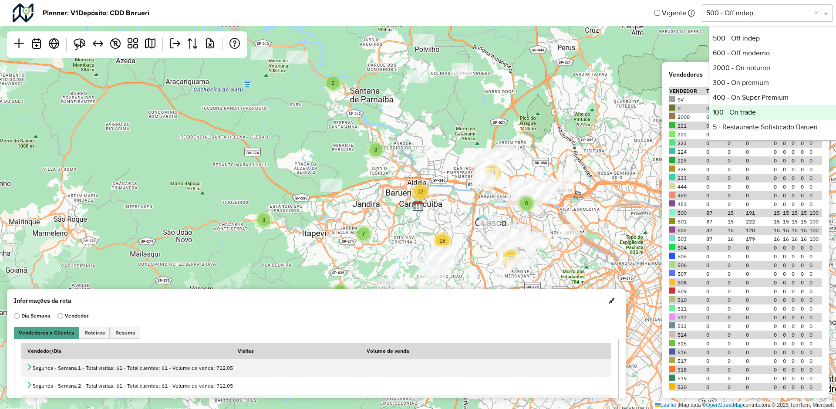
click at [753, 111] on div "100 - On trade" at bounding box center [774, 112] width 130 height 15
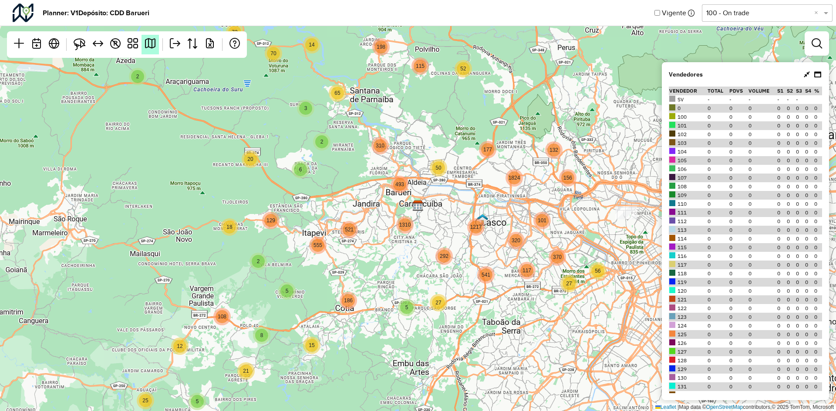
click at [150, 45] on em at bounding box center [150, 43] width 10 height 10
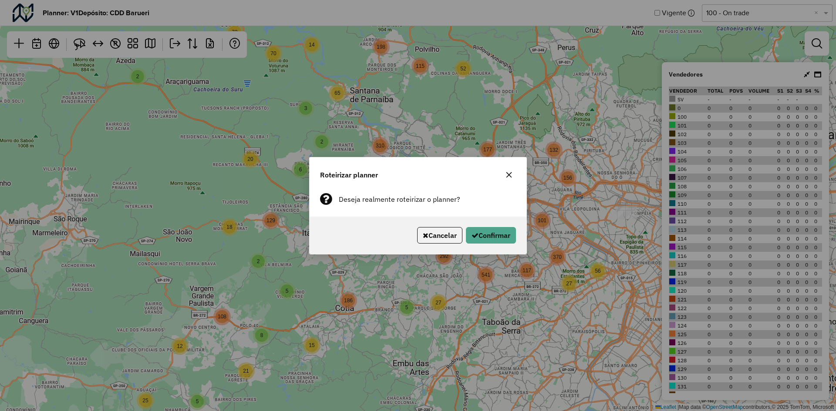
click at [508, 175] on icon "button" at bounding box center [508, 175] width 7 height 7
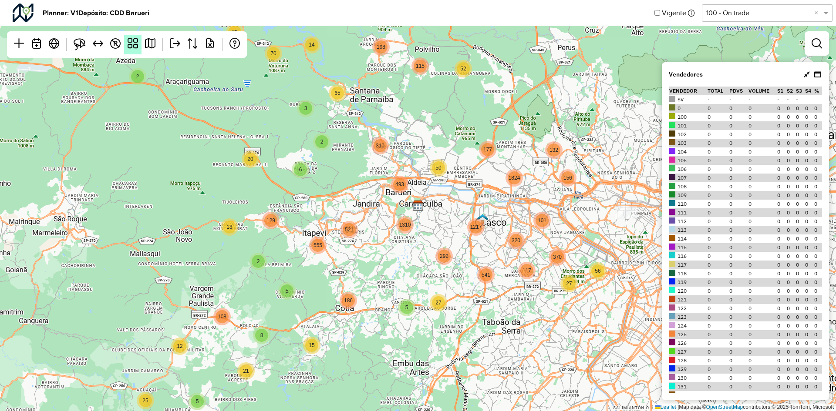
click at [126, 46] on link at bounding box center [132, 45] width 17 height 20
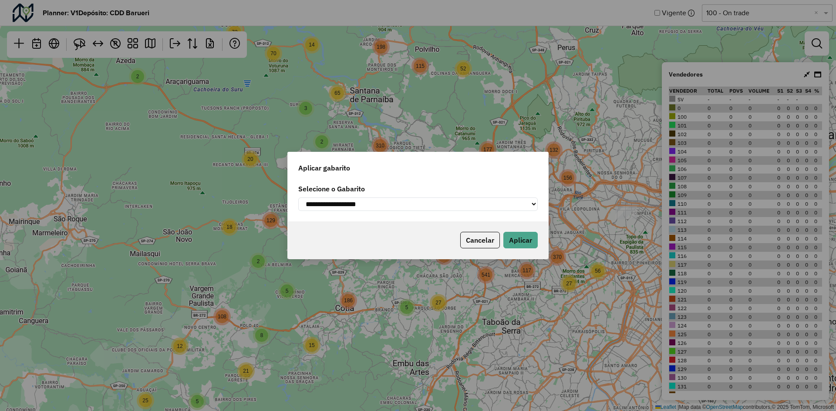
click at [411, 202] on select "**********" at bounding box center [417, 204] width 239 height 13
select select "**********"
click at [298, 198] on select "**********" at bounding box center [417, 204] width 239 height 13
click at [527, 243] on button "Aplicar" at bounding box center [520, 240] width 34 height 17
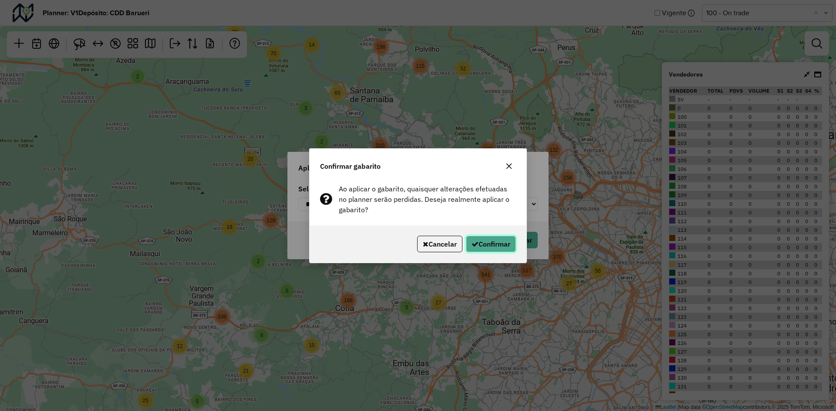
click at [491, 246] on button "Confirmar" at bounding box center [491, 244] width 50 height 17
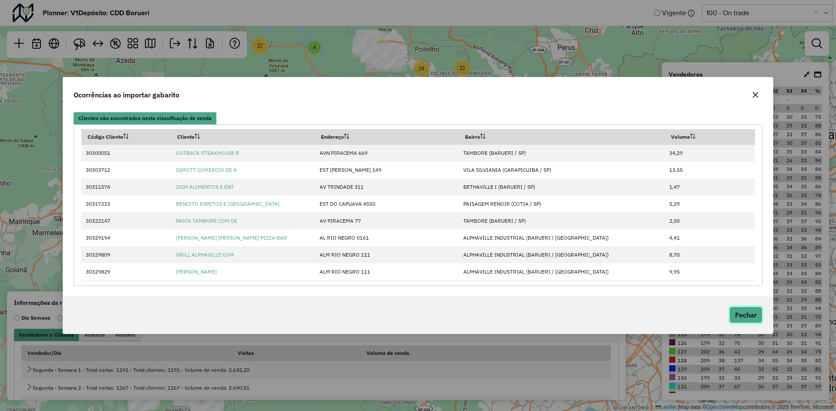
click at [745, 313] on button "Fechar" at bounding box center [745, 315] width 33 height 17
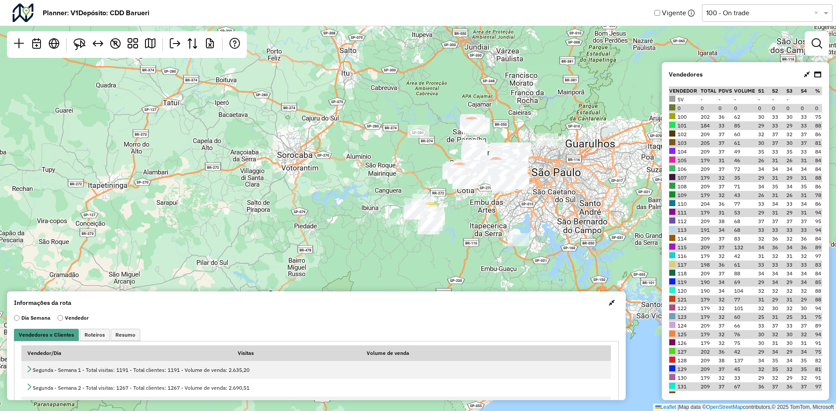
drag, startPoint x: 569, startPoint y: 70, endPoint x: 535, endPoint y: 112, distance: 53.6
click at [535, 112] on div "24 140 369 1856 ↦ Leaflet | Map data © OpenStreetMap contributors,© 2025 TomTom…" at bounding box center [418, 205] width 836 height 411
click at [637, 96] on div "24 140 369 1856 ↦ Leaflet | Map data © OpenStreetMap contributors,© 2025 TomTom…" at bounding box center [418, 205] width 836 height 411
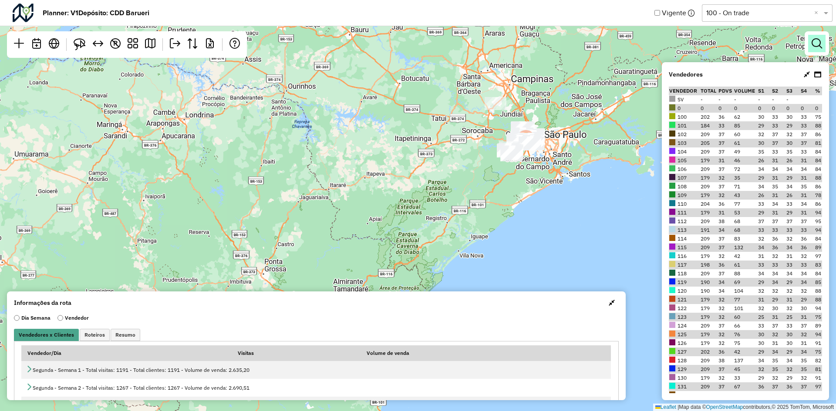
click at [824, 47] on link at bounding box center [816, 43] width 17 height 17
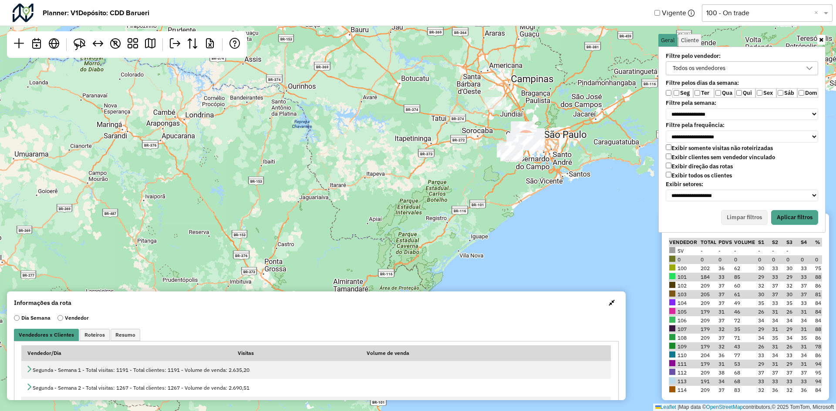
click at [728, 69] on div "Todos os vendedores" at bounding box center [699, 68] width 59 height 13
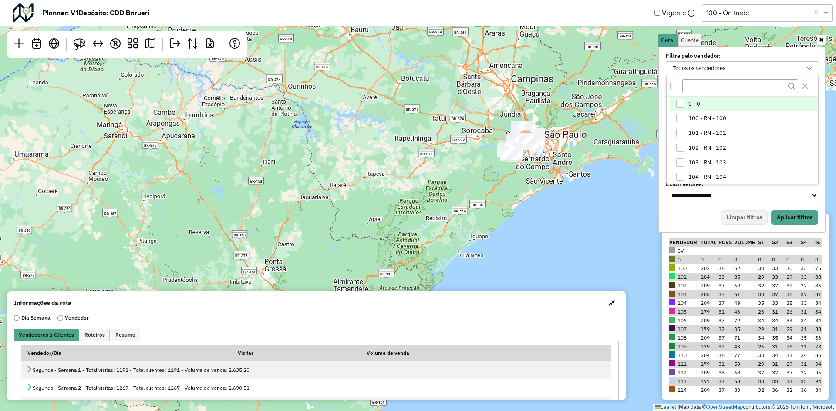
click at [679, 104] on div "0 - 0" at bounding box center [680, 104] width 8 height 8
click at [679, 104] on icon "0 - 0" at bounding box center [680, 104] width 6 height 6
click at [683, 115] on div "100 - RN - 100" at bounding box center [680, 118] width 8 height 8
click at [677, 84] on div "All items unselected" at bounding box center [674, 86] width 8 height 8
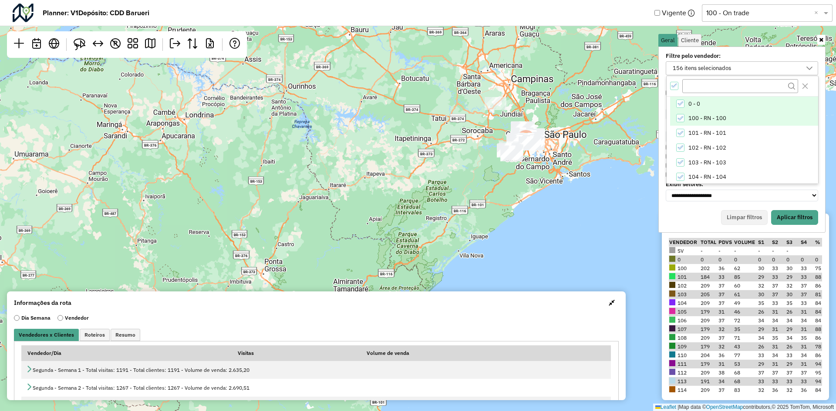
click at [681, 106] on icon "0 - 0" at bounding box center [680, 104] width 6 height 6
click at [800, 218] on button "Aplicar filtros" at bounding box center [794, 217] width 47 height 15
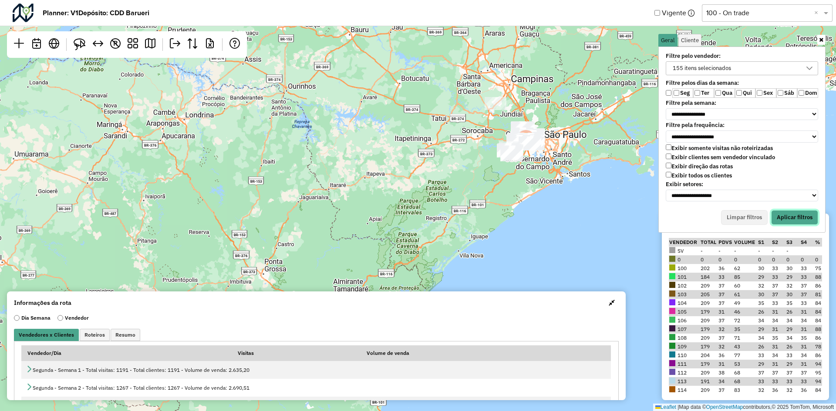
click at [799, 215] on button "Aplicar filtros" at bounding box center [794, 217] width 47 height 15
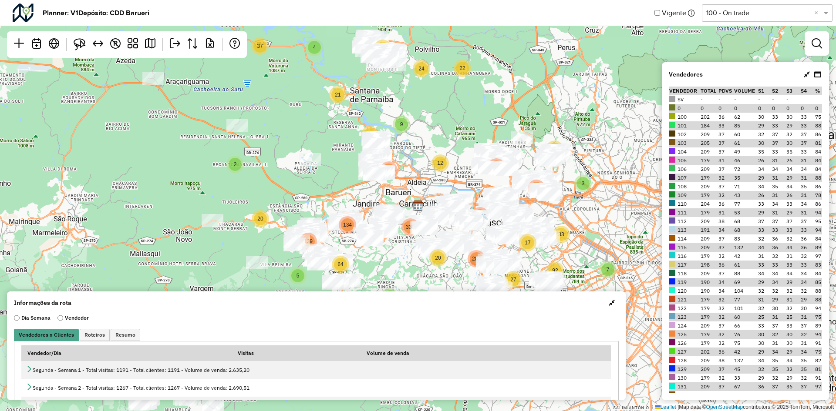
click at [758, 14] on input "text" at bounding box center [758, 13] width 104 height 10
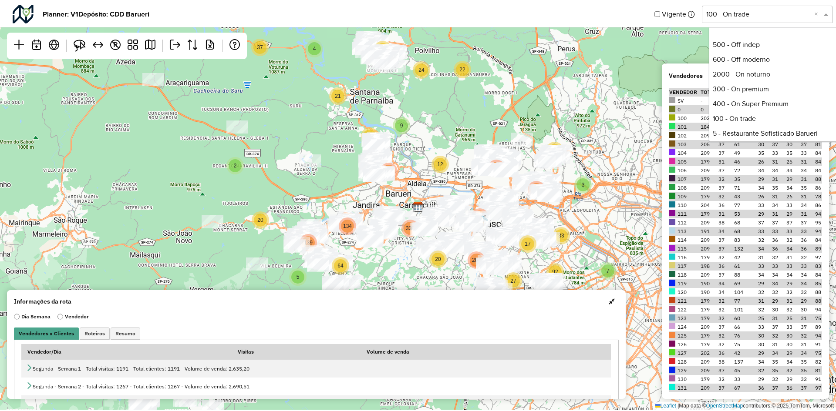
scroll to position [313, 0]
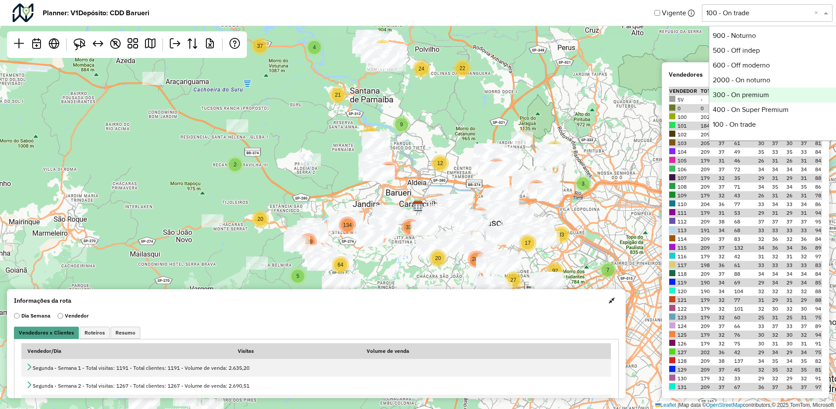
click at [767, 93] on div "300 - On premium" at bounding box center [774, 95] width 130 height 15
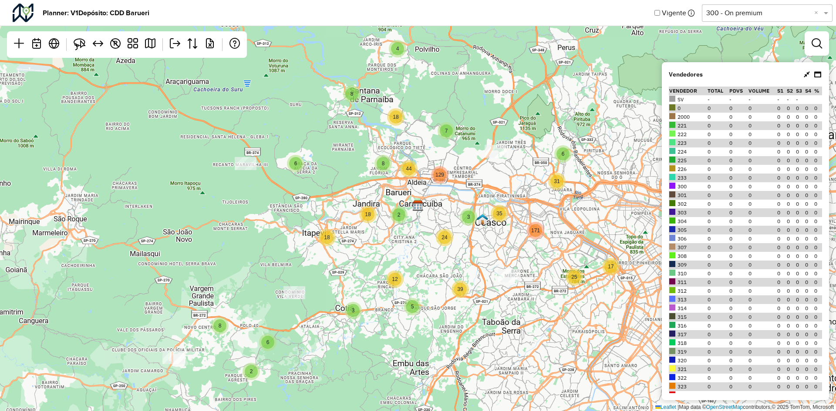
click at [279, 62] on div "2 6 6 5 2 6 3 8 3 12 18 8 18 8 39 4 17 18 44 31 24 25 129 7 171 35 ↦ Leaflet | …" at bounding box center [418, 205] width 836 height 411
click at [128, 42] on em at bounding box center [133, 43] width 10 height 10
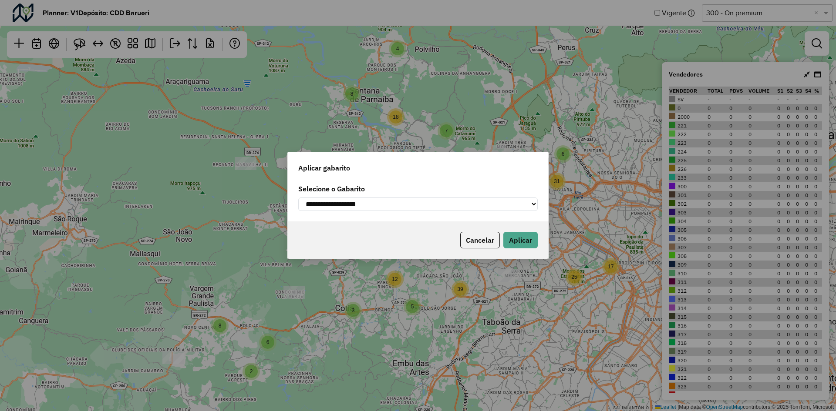
drag, startPoint x: 354, startPoint y: 201, endPoint x: 378, endPoint y: 207, distance: 24.2
click at [354, 201] on select "**********" at bounding box center [417, 204] width 239 height 13
select select "**********"
click at [298, 198] on select "**********" at bounding box center [417, 204] width 239 height 13
click at [520, 244] on button "Aplicar" at bounding box center [520, 240] width 34 height 17
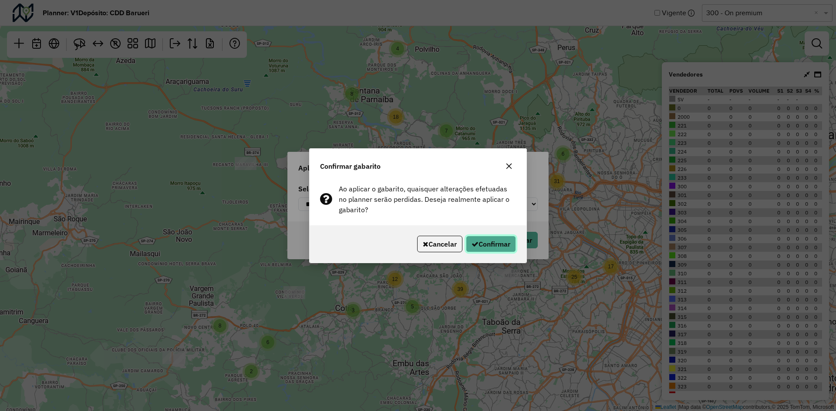
click at [503, 246] on button "Confirmar" at bounding box center [491, 244] width 50 height 17
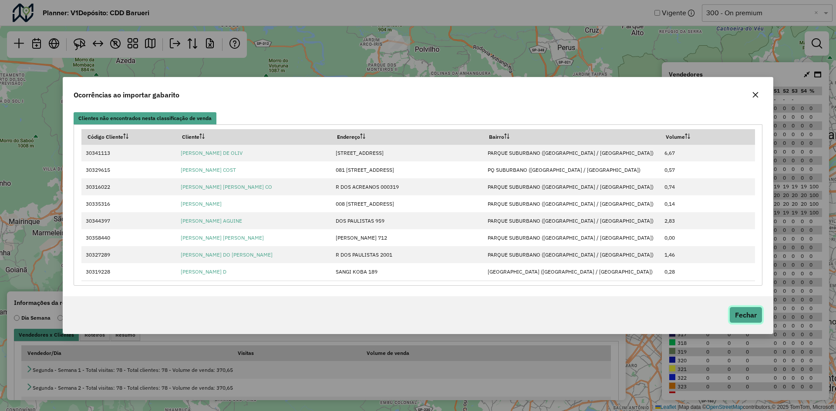
click at [730, 315] on button "Fechar" at bounding box center [745, 315] width 33 height 17
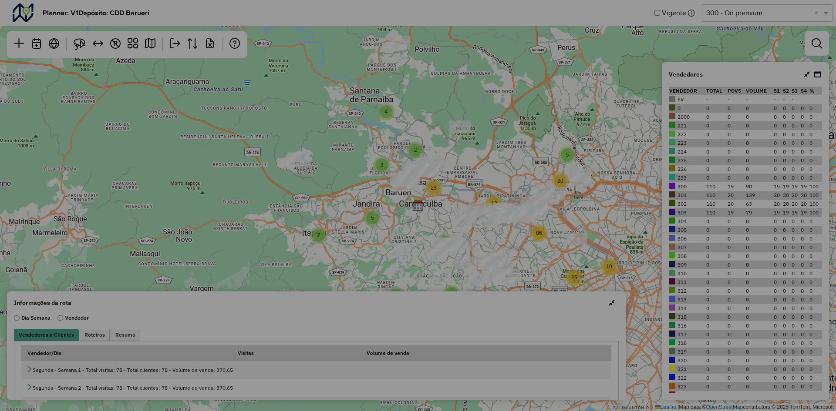
click at [659, 288] on button "Fechar" at bounding box center [647, 282] width 23 height 12
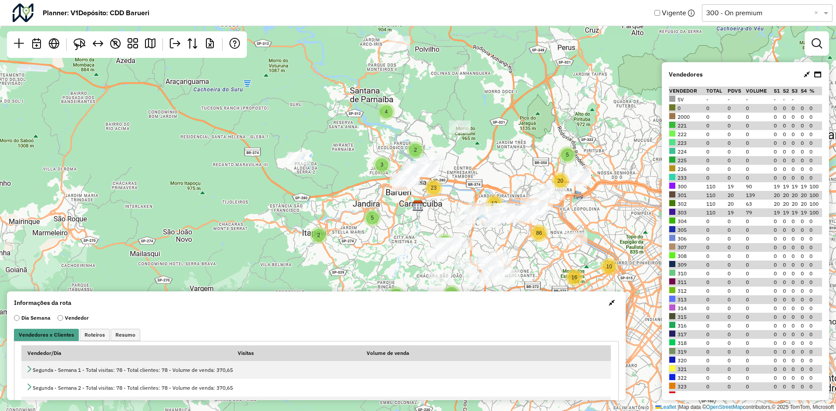
click at [739, 307] on td "0" at bounding box center [736, 308] width 18 height 9
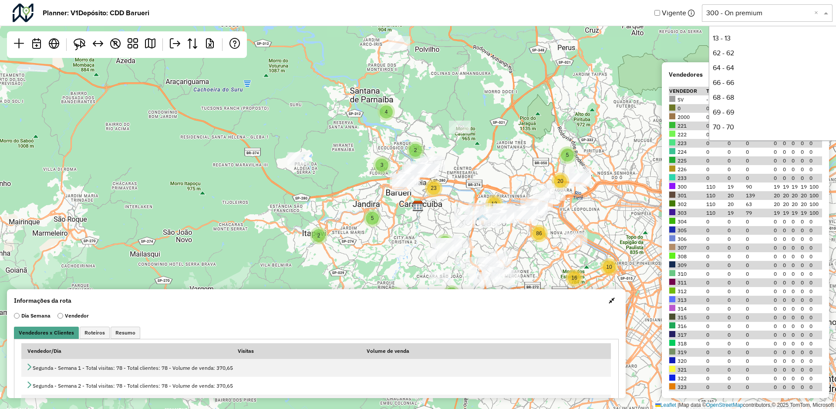
click at [785, 19] on div "Selecione uma opção 300 - On premium ×" at bounding box center [767, 12] width 131 height 17
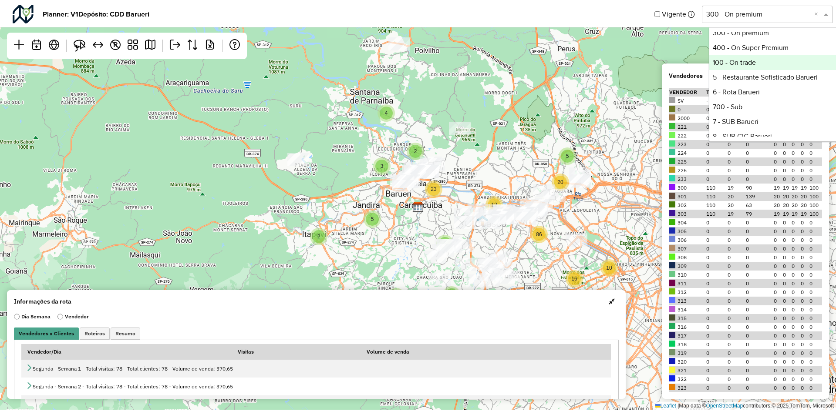
scroll to position [392, 0]
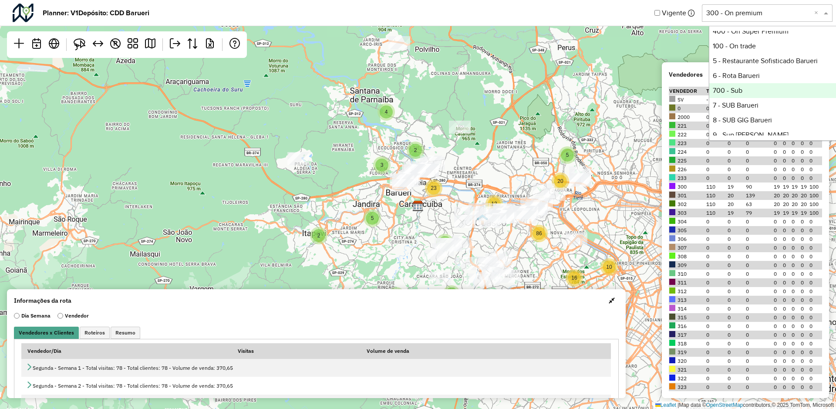
click at [750, 94] on div "700 - Sub" at bounding box center [774, 90] width 130 height 15
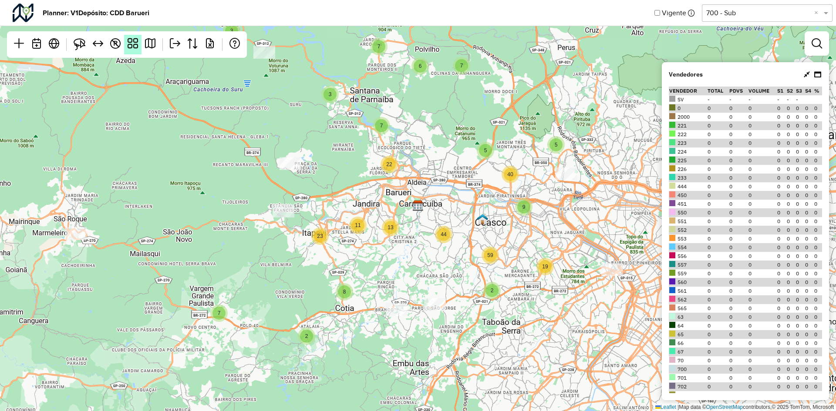
click at [138, 41] on em at bounding box center [133, 43] width 10 height 10
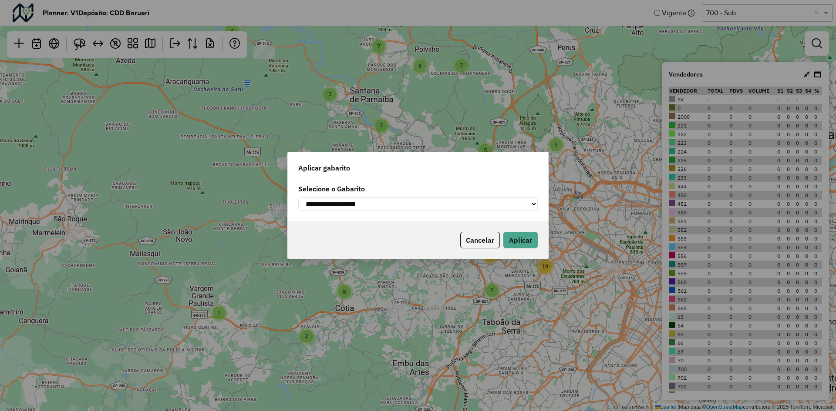
click at [475, 202] on select "**********" at bounding box center [417, 204] width 239 height 13
select select "**********"
click at [298, 198] on select "**********" at bounding box center [417, 204] width 239 height 13
click at [526, 244] on button "Aplicar" at bounding box center [520, 240] width 34 height 17
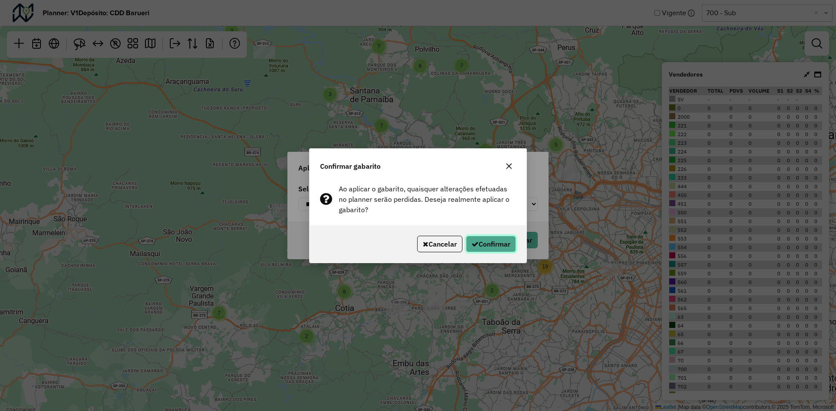
click at [491, 246] on button "Confirmar" at bounding box center [491, 244] width 50 height 17
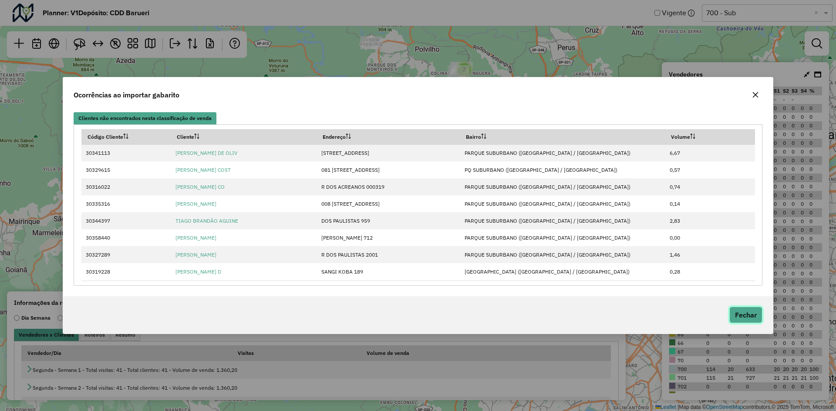
click at [744, 311] on button "Fechar" at bounding box center [745, 315] width 33 height 17
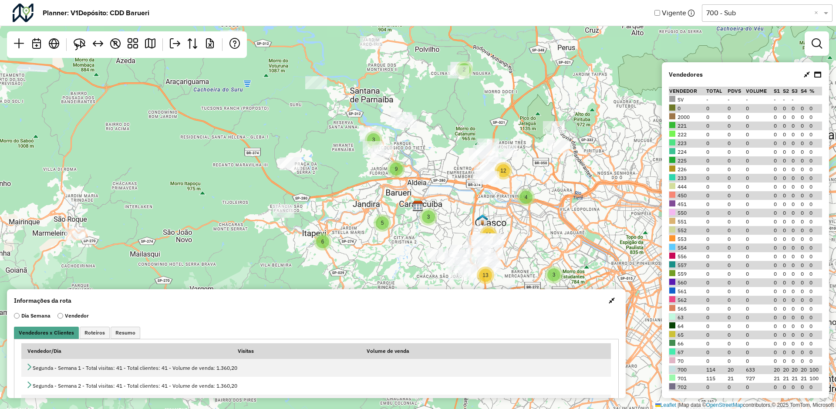
click at [788, 14] on input "text" at bounding box center [758, 13] width 104 height 10
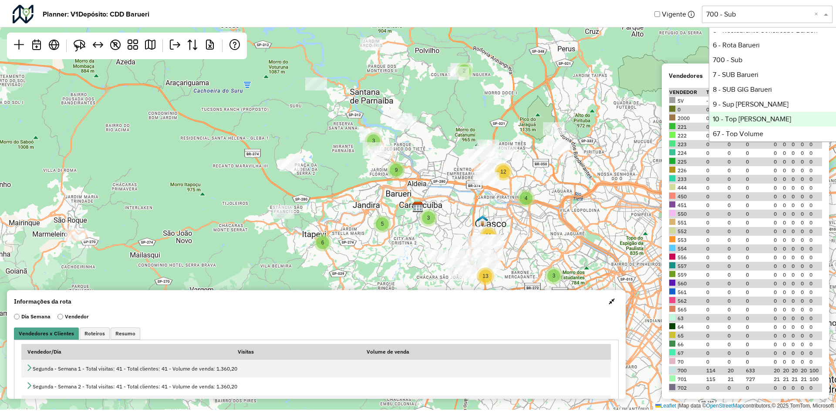
scroll to position [270, 0]
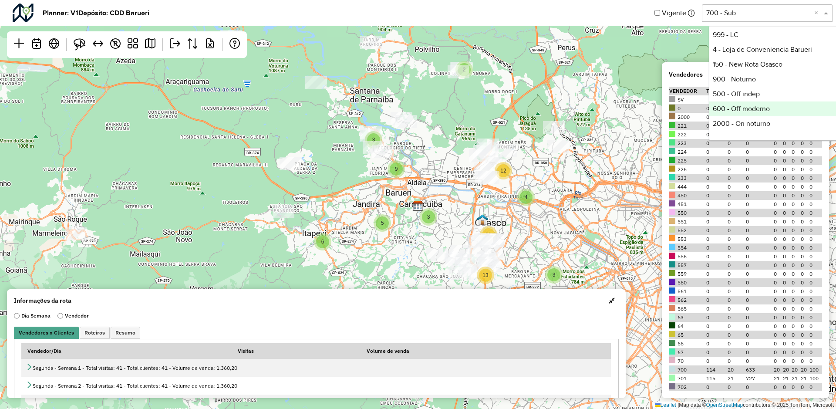
click at [767, 108] on div "600 - Off moderno" at bounding box center [774, 108] width 130 height 15
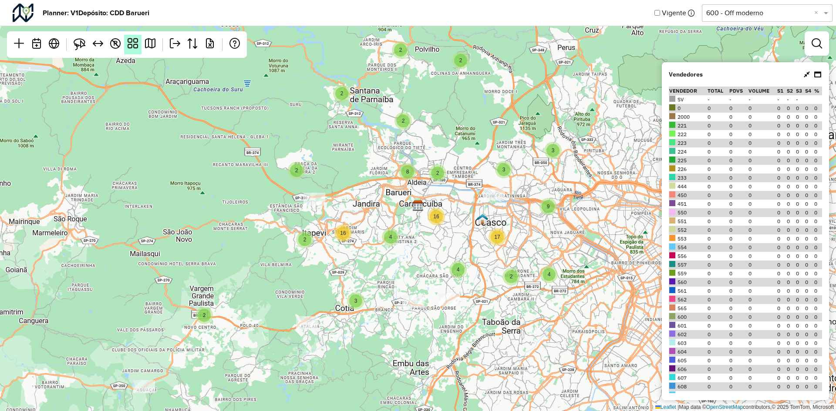
click at [134, 43] on em at bounding box center [133, 43] width 10 height 10
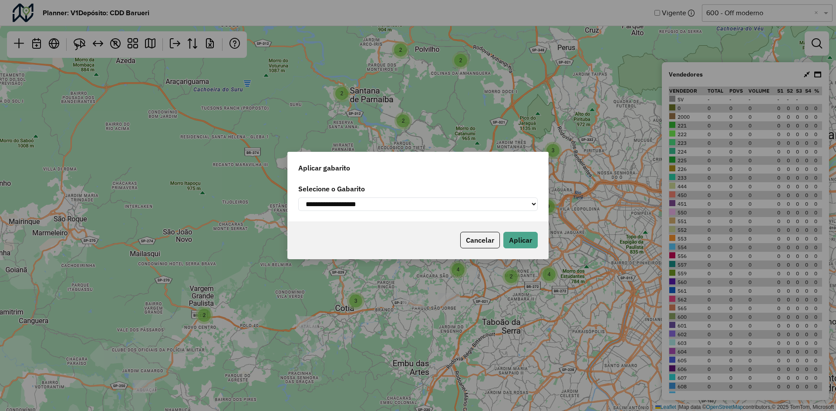
click at [453, 207] on select "**********" at bounding box center [417, 204] width 239 height 13
select select "**********"
click at [298, 198] on select "**********" at bounding box center [417, 204] width 239 height 13
click at [526, 243] on button "Aplicar" at bounding box center [520, 240] width 34 height 17
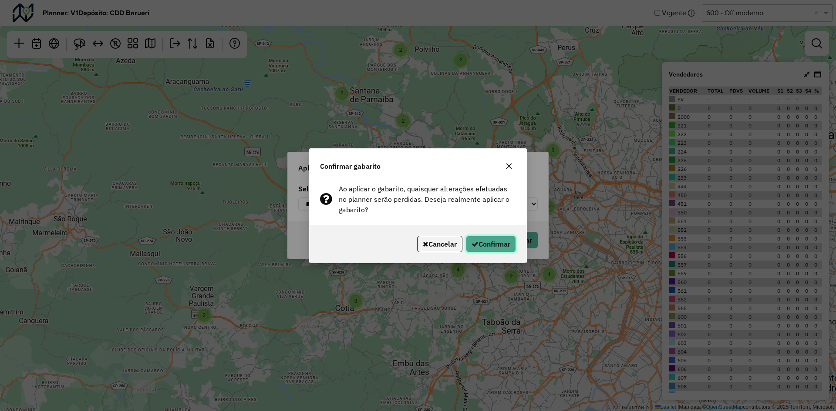
click at [498, 244] on button "Confirmar" at bounding box center [491, 244] width 50 height 17
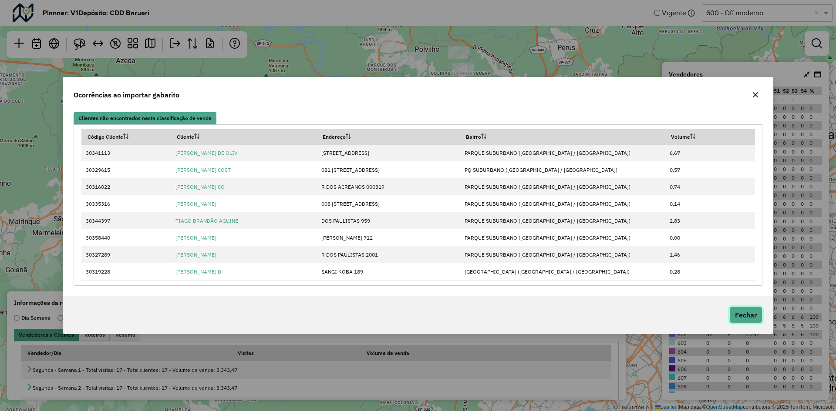
click at [747, 316] on button "Fechar" at bounding box center [745, 315] width 33 height 17
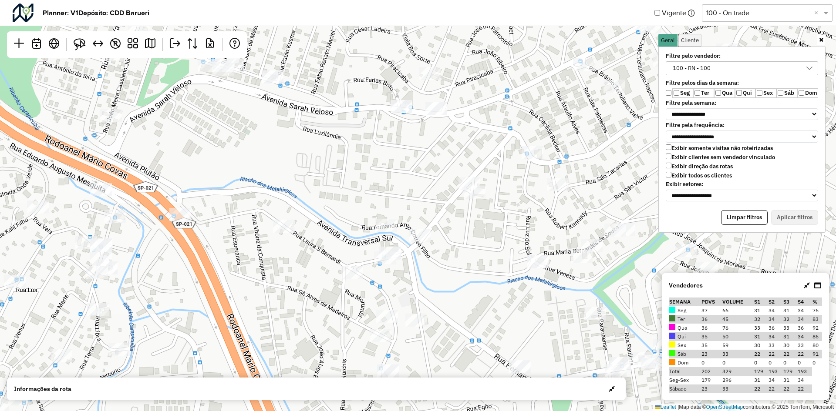
scroll to position [5, 34]
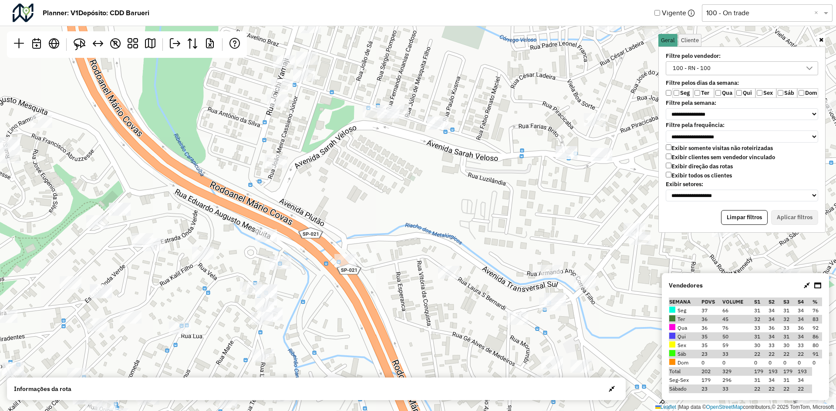
drag, startPoint x: 149, startPoint y: 135, endPoint x: 314, endPoint y: 181, distance: 171.3
click at [314, 181] on div "↦ Leaflet | Map data © OpenStreetMap contributors,© 2025 TomTom, Microsoft" at bounding box center [418, 205] width 836 height 411
click at [81, 47] on img at bounding box center [80, 44] width 12 height 12
drag, startPoint x: 270, startPoint y: 133, endPoint x: 320, endPoint y: 124, distance: 50.5
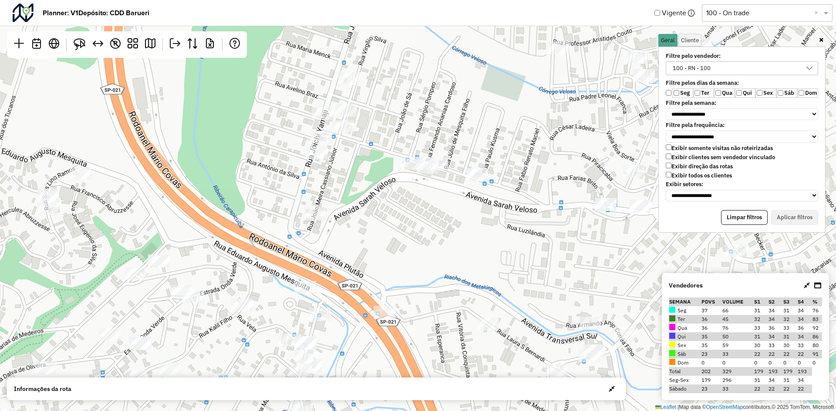
drag, startPoint x: 269, startPoint y: 127, endPoint x: 308, endPoint y: 178, distance: 64.7
click at [308, 178] on div "↦ Leaflet | Map data © OpenStreetMap contributors,© 2025 TomTom, Microsoft" at bounding box center [418, 205] width 836 height 411
click at [86, 44] on link at bounding box center [79, 44] width 19 height 19
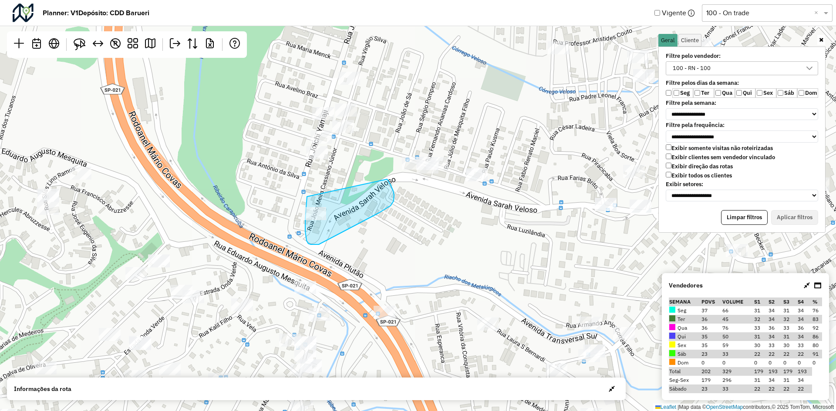
drag, startPoint x: 307, startPoint y: 198, endPoint x: 385, endPoint y: 177, distance: 80.7
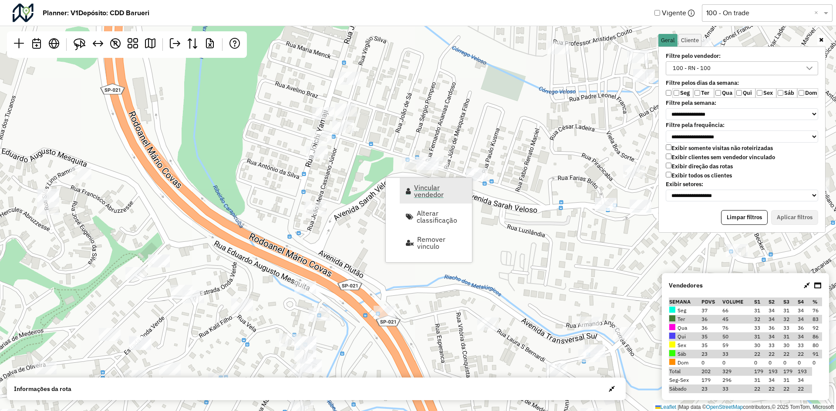
click at [447, 199] on link "Vincular vendedor" at bounding box center [436, 191] width 72 height 26
select select "*******"
select select "*"
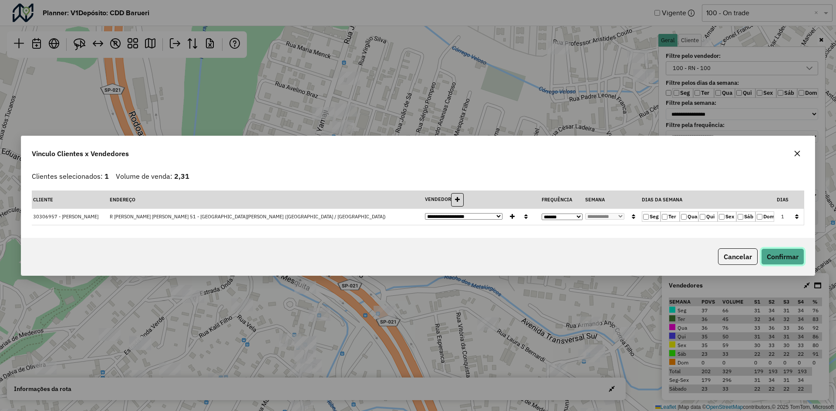
click at [791, 259] on button "Confirmar" at bounding box center [782, 257] width 43 height 17
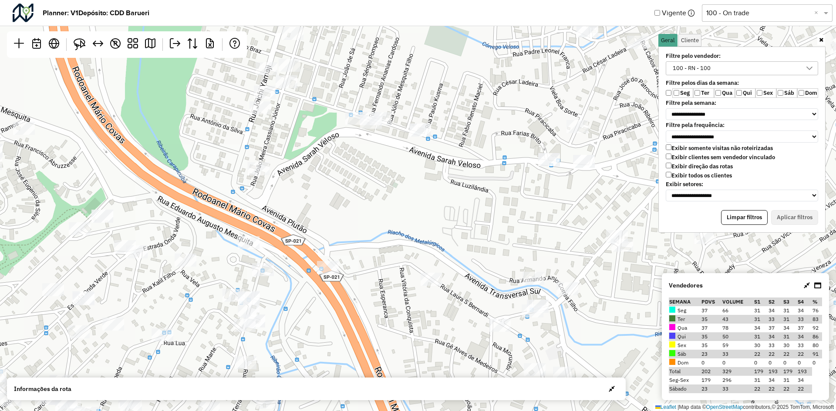
drag, startPoint x: 409, startPoint y: 267, endPoint x: 276, endPoint y: 175, distance: 162.1
click at [276, 175] on div "↦ Leaflet | Map data © OpenStreetMap contributors,© 2025 TomTom, Microsoft" at bounding box center [418, 205] width 836 height 411
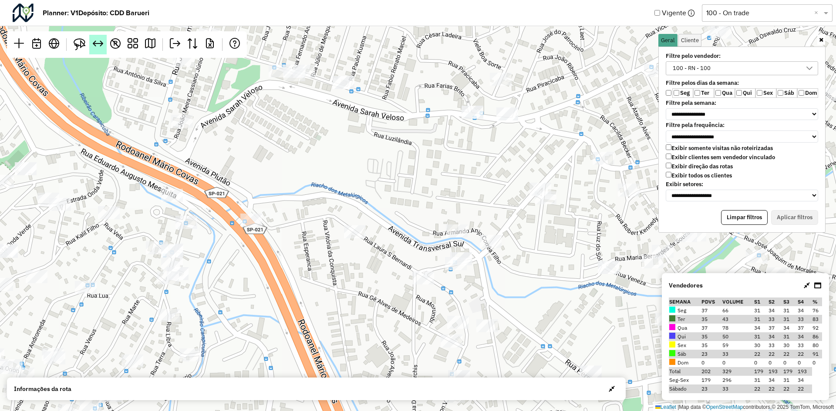
drag, startPoint x: 80, startPoint y: 46, endPoint x: 98, endPoint y: 53, distance: 20.0
click at [80, 46] on img at bounding box center [80, 44] width 12 height 12
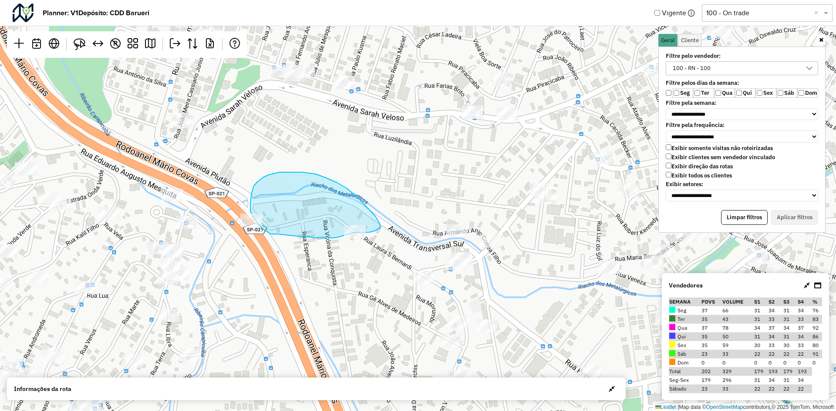
drag, startPoint x: 380, startPoint y: 228, endPoint x: 374, endPoint y: 231, distance: 6.4
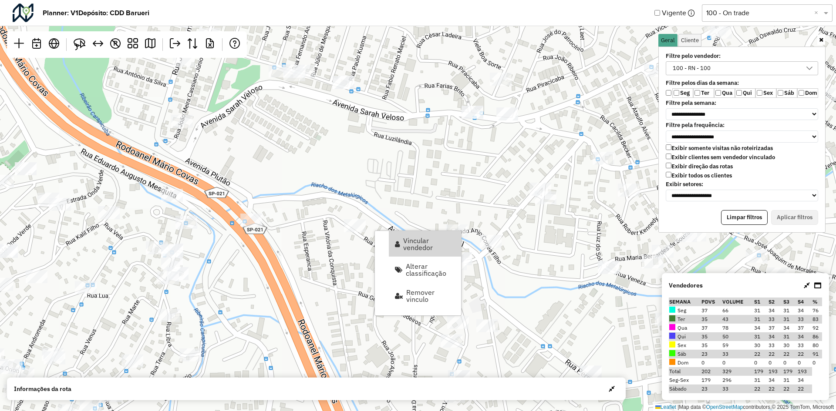
click at [298, 205] on div "↦ Leaflet | Map data © OpenStreetMap contributors,© 2025 TomTom, Microsoft" at bounding box center [418, 205] width 836 height 411
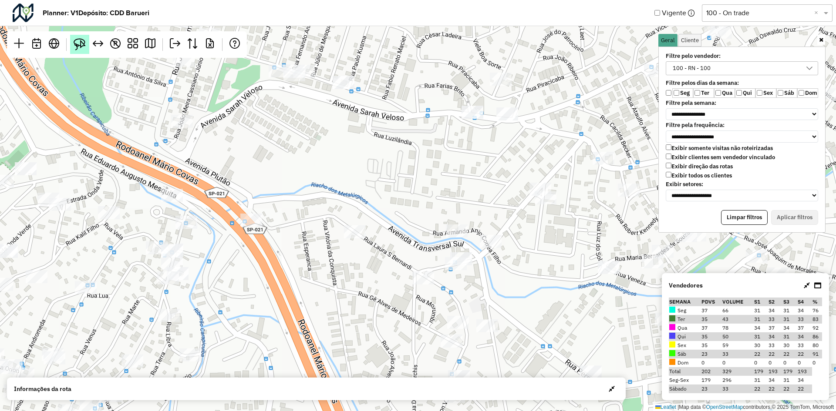
click at [77, 47] on img at bounding box center [80, 44] width 12 height 12
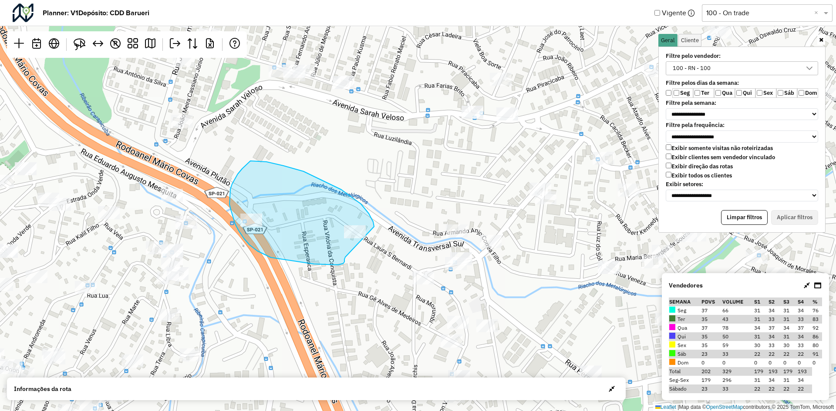
drag, startPoint x: 374, startPoint y: 227, endPoint x: 345, endPoint y: 257, distance: 41.9
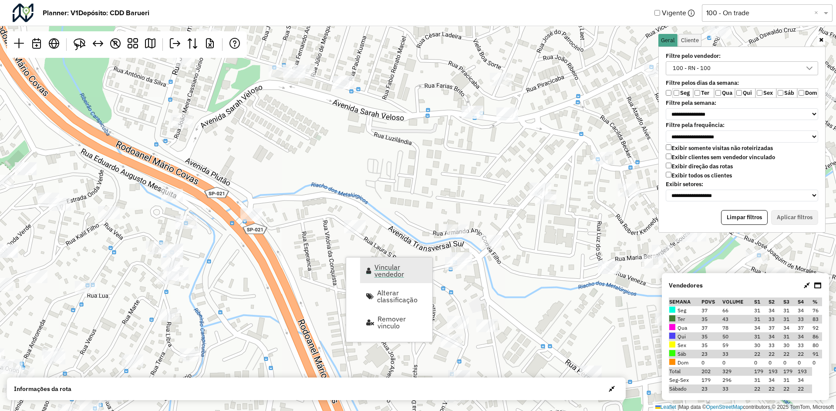
click at [389, 274] on span "Vincular vendedor" at bounding box center [400, 271] width 52 height 14
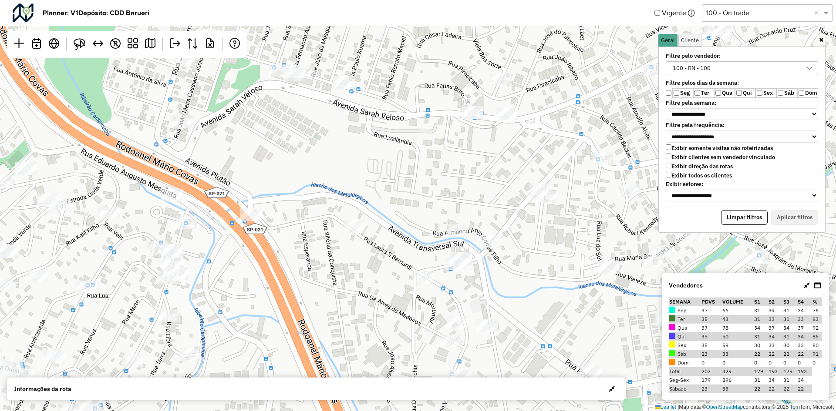
select select "*******"
select select "*"
select select "*******"
select select "*"
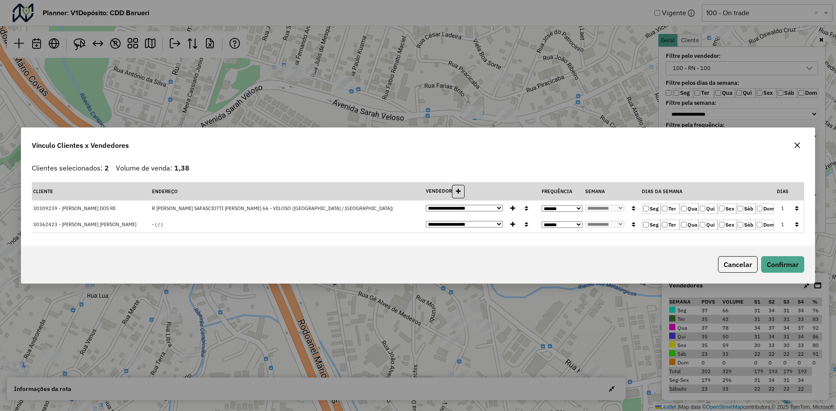
click at [797, 211] on icon "button" at bounding box center [796, 208] width 3 height 6
click at [780, 267] on button "Confirmar" at bounding box center [782, 264] width 43 height 17
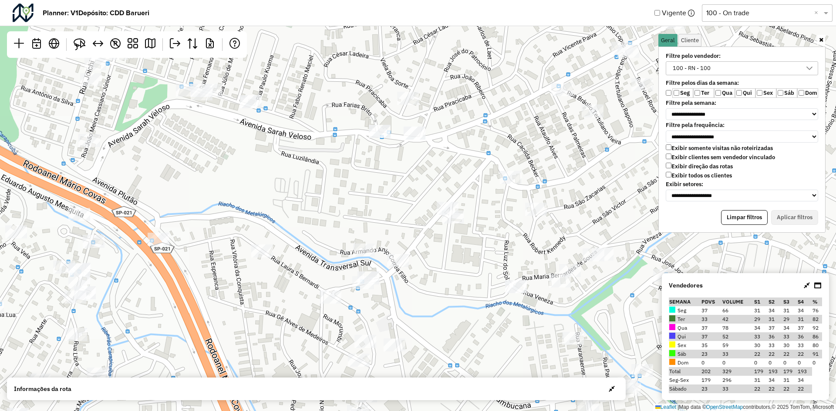
drag, startPoint x: 532, startPoint y: 155, endPoint x: 372, endPoint y: 181, distance: 162.0
click at [372, 181] on div "↦ Leaflet | Map data © OpenStreetMap contributors,© 2025 TomTom, Microsoft" at bounding box center [418, 205] width 836 height 411
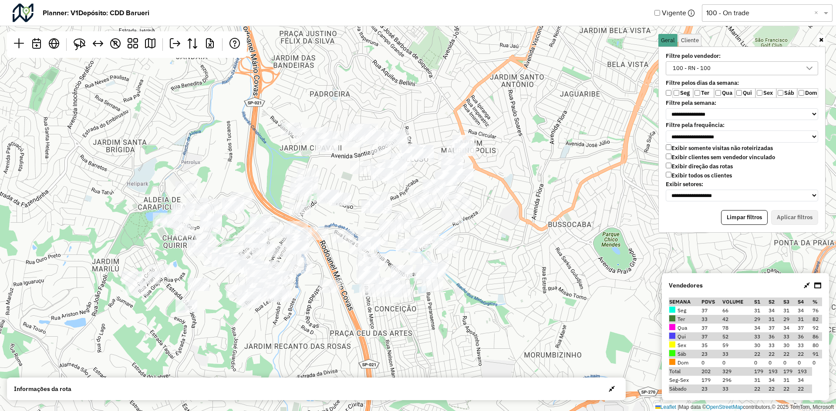
drag, startPoint x: 512, startPoint y: 171, endPoint x: 479, endPoint y: 226, distance: 63.7
click at [479, 226] on div "↦ Leaflet | Map data © OpenStreetMap contributors,© 2025 TomTom, Microsoft" at bounding box center [418, 205] width 836 height 411
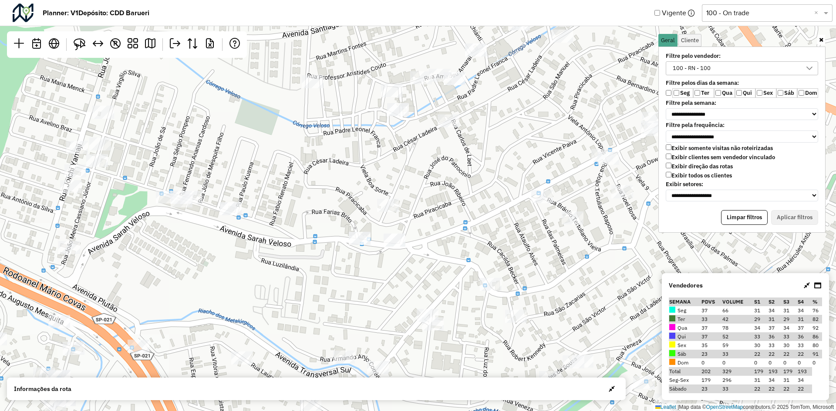
drag, startPoint x: 383, startPoint y: 233, endPoint x: 279, endPoint y: 255, distance: 106.3
click at [279, 255] on div "↦ Leaflet | Map data © OpenStreetMap contributors,© 2025 TomTom, Microsoft" at bounding box center [418, 205] width 836 height 411
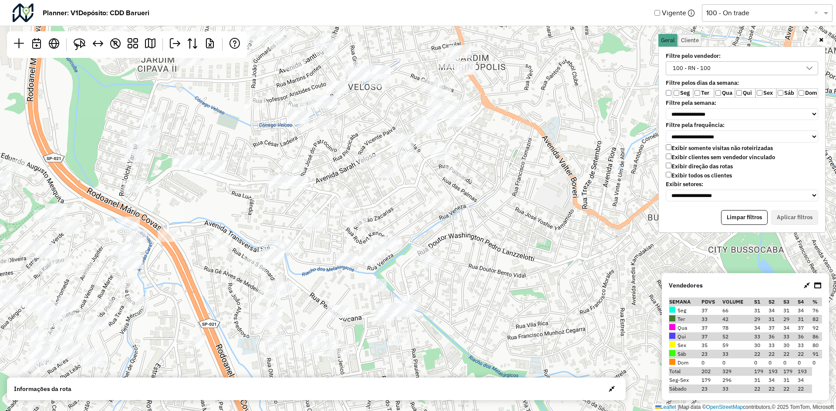
drag, startPoint x: 516, startPoint y: 168, endPoint x: 365, endPoint y: 137, distance: 154.1
click at [365, 137] on div "↦ Leaflet | Map data © OpenStreetMap contributors,© 2025 TomTom, Microsoft" at bounding box center [418, 205] width 836 height 411
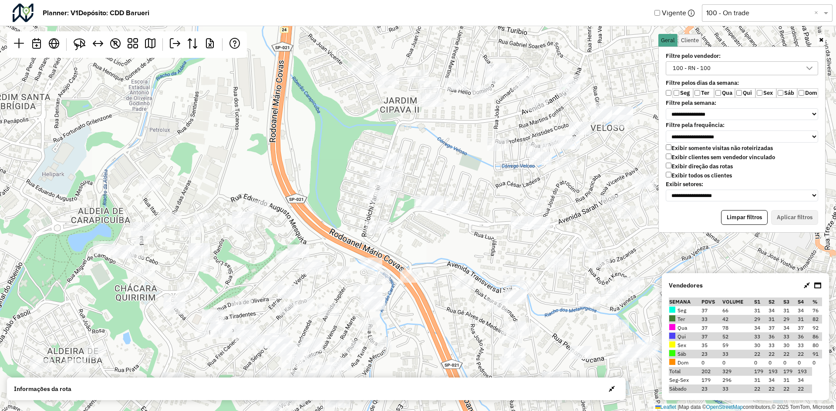
drag, startPoint x: 368, startPoint y: 240, endPoint x: 508, endPoint y: 253, distance: 140.7
click at [508, 253] on div "↦ Leaflet | Map data © OpenStreetMap contributors,© 2025 TomTom, Microsoft" at bounding box center [418, 205] width 836 height 411
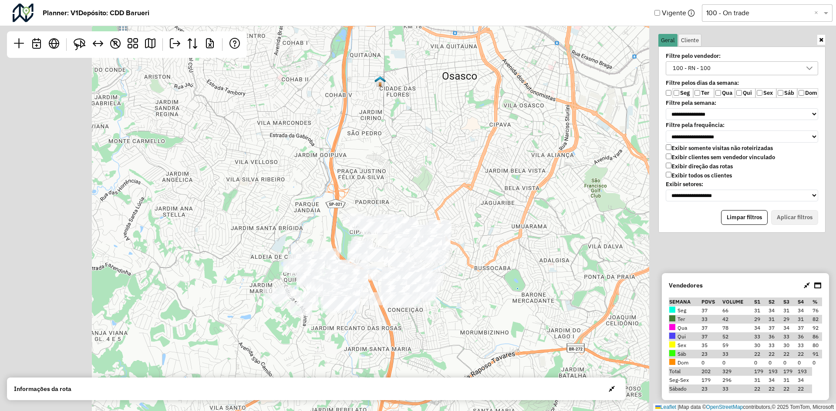
drag, startPoint x: 540, startPoint y: 238, endPoint x: 484, endPoint y: 291, distance: 77.6
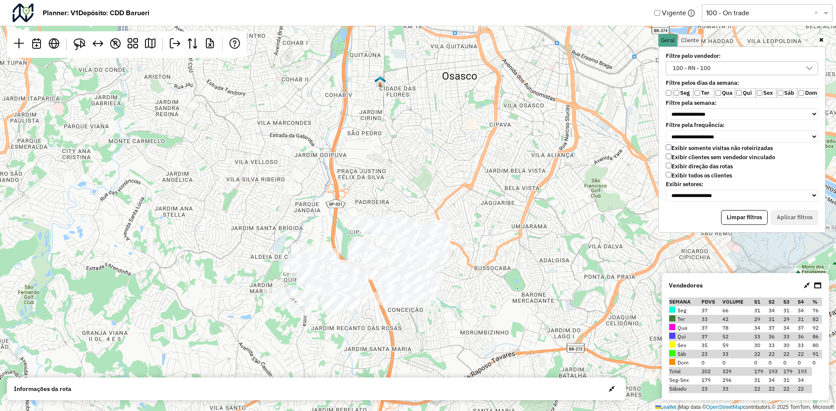
click at [484, 291] on div "↦ Leaflet | Map data © OpenStreetMap contributors,© 2025 TomTom, Microsoft" at bounding box center [418, 205] width 836 height 411
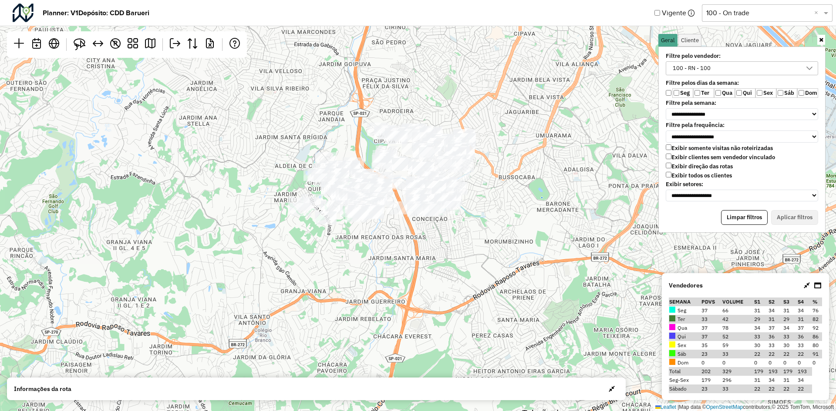
drag, startPoint x: 454, startPoint y: 275, endPoint x: 478, endPoint y: 180, distance: 98.4
click at [478, 180] on div "↦ Leaflet | Map data © OpenStreetMap contributors,© 2025 TomTom, Microsoft" at bounding box center [418, 205] width 836 height 411
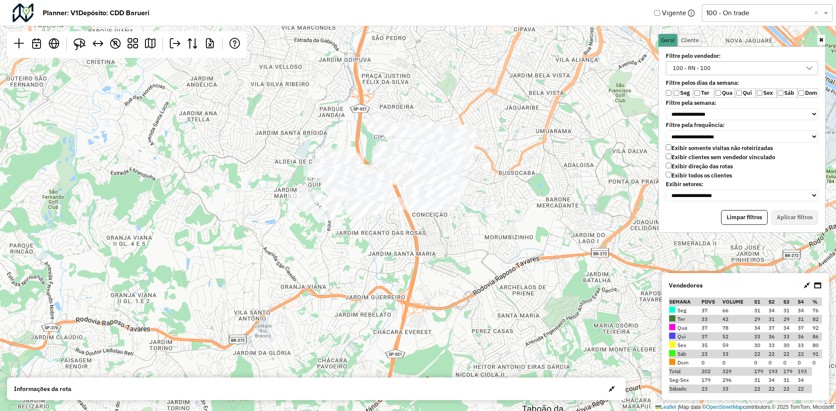
click at [769, 63] on div "100 - RN - 100" at bounding box center [735, 68] width 131 height 13
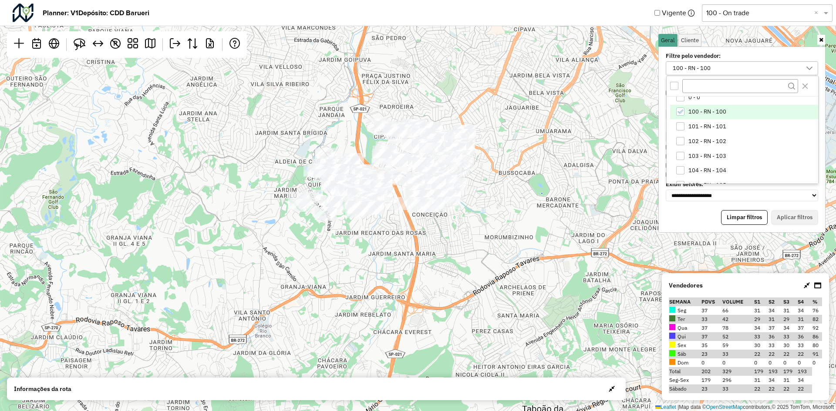
scroll to position [0, 0]
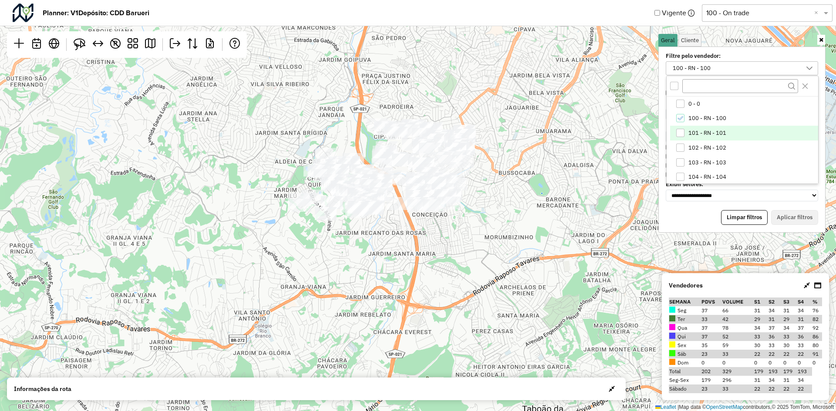
click at [681, 131] on div "101 - RN - 101" at bounding box center [680, 133] width 8 height 8
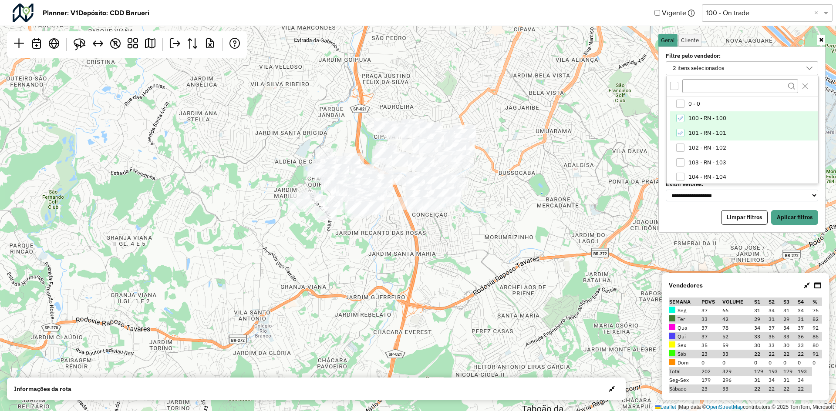
click at [681, 116] on icon "100 - RN - 100" at bounding box center [680, 118] width 6 height 6
click at [788, 216] on button "Aplicar filtros" at bounding box center [794, 217] width 47 height 15
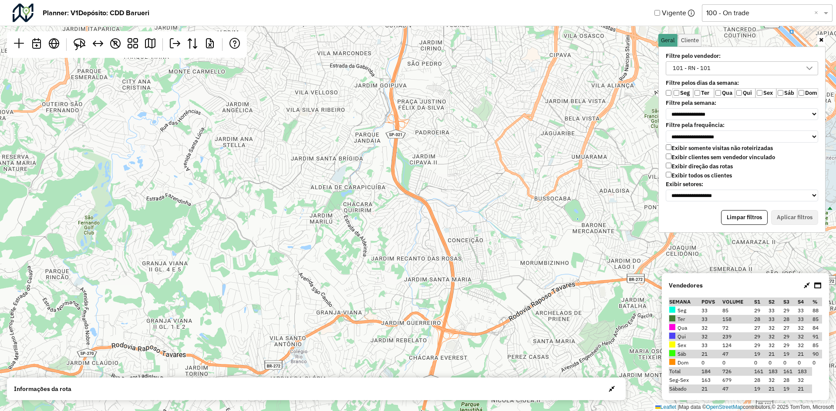
drag, startPoint x: 459, startPoint y: 165, endPoint x: 495, endPoint y: 191, distance: 44.0
click at [495, 191] on div "↦ Leaflet | Map data © OpenStreetMap contributors,© 2025 TomTom, Microsoft" at bounding box center [418, 205] width 836 height 411
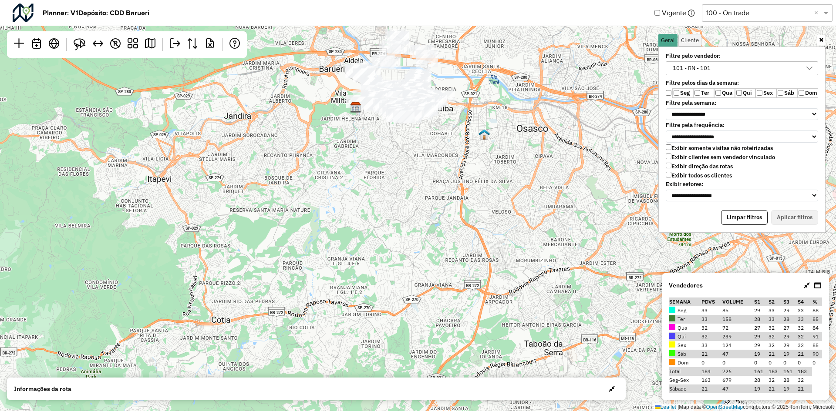
drag, startPoint x: 468, startPoint y: 122, endPoint x: 508, endPoint y: 260, distance: 144.2
click at [513, 260] on div "↦ Leaflet | Map data © OpenStreetMap contributors,© 2025 TomTom, Microsoft" at bounding box center [418, 205] width 836 height 411
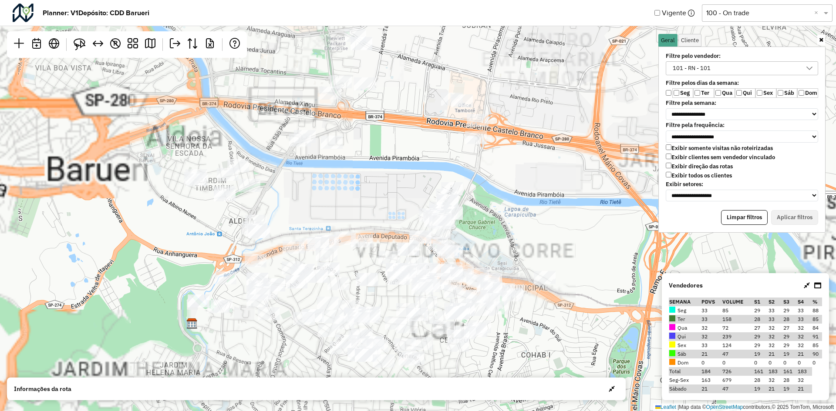
drag, startPoint x: 466, startPoint y: 183, endPoint x: 511, endPoint y: 126, distance: 72.3
click at [511, 126] on div "↦ Leaflet | Map data © OpenStreetMap contributors,© 2025 TomTom, Microsoft" at bounding box center [418, 205] width 836 height 411
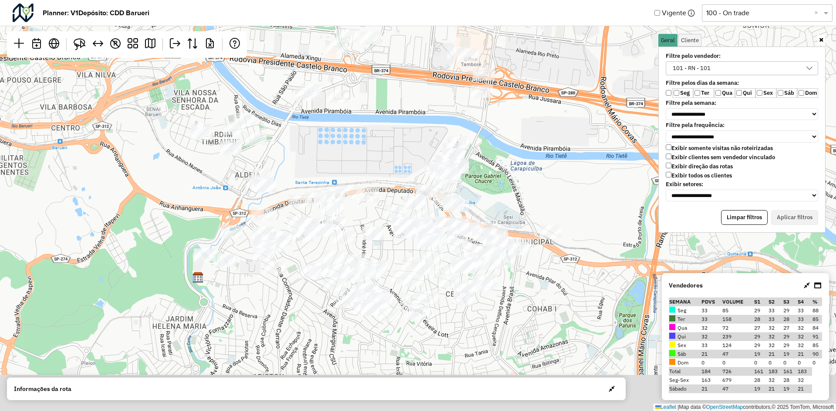
drag, startPoint x: 374, startPoint y: 256, endPoint x: 380, endPoint y: 211, distance: 44.8
click at [380, 211] on div "↦ Leaflet | Map data © OpenStreetMap contributors,© 2025 TomTom, Microsoft" at bounding box center [418, 205] width 836 height 411
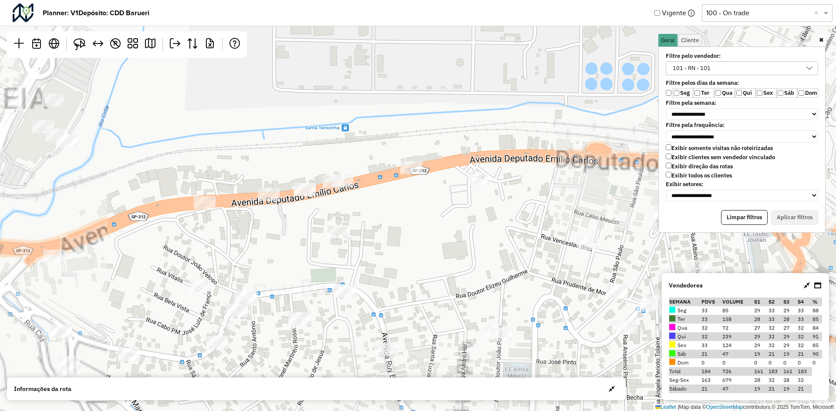
drag, startPoint x: 345, startPoint y: 234, endPoint x: 480, endPoint y: 269, distance: 139.3
click at [480, 269] on div "↦ Leaflet | Map data © OpenStreetMap contributors,© 2025 TomTom, Microsoft" at bounding box center [418, 205] width 836 height 411
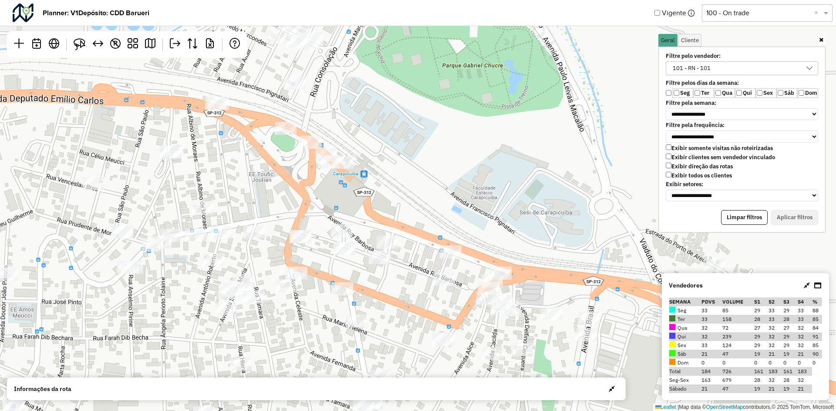
drag, startPoint x: 437, startPoint y: 175, endPoint x: 319, endPoint y: 238, distance: 133.4
click at [320, 241] on div "↦ Leaflet | Map data © OpenStreetMap contributors,© 2025 TomTom, Microsoft" at bounding box center [418, 205] width 836 height 411
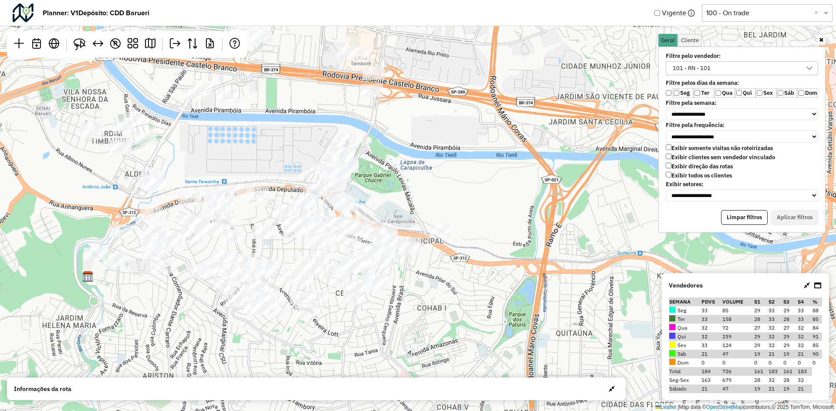
drag, startPoint x: 424, startPoint y: 232, endPoint x: 426, endPoint y: 190, distance: 41.8
click at [426, 190] on div "↦ Leaflet | Map data © OpenStreetMap contributors,© 2025 TomTom, Microsoft" at bounding box center [418, 205] width 836 height 411
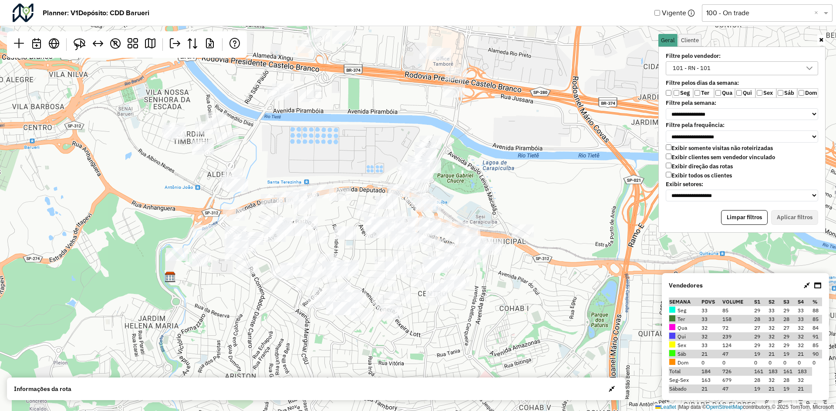
drag, startPoint x: 354, startPoint y: 178, endPoint x: 489, endPoint y: 259, distance: 157.6
click at [489, 259] on div "↦ Leaflet | Map data © OpenStreetMap contributors,© 2025 TomTom, Microsoft" at bounding box center [418, 205] width 836 height 411
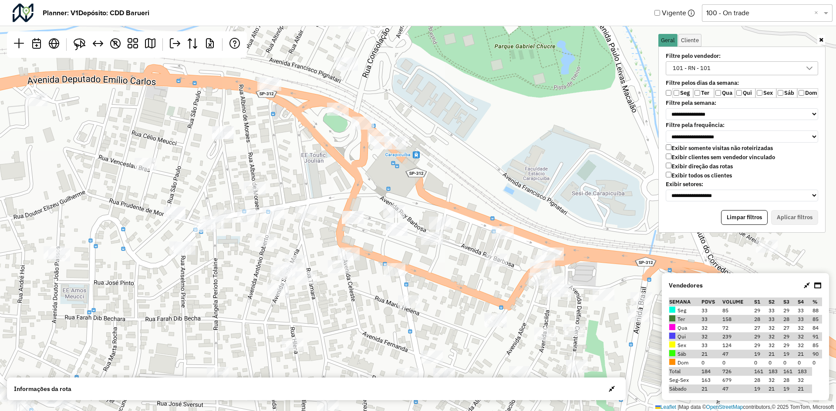
drag, startPoint x: 451, startPoint y: 231, endPoint x: 400, endPoint y: 303, distance: 88.1
click at [392, 316] on div "↦ Leaflet | Map data © OpenStreetMap contributors,© 2025 TomTom, Microsoft" at bounding box center [418, 205] width 836 height 411
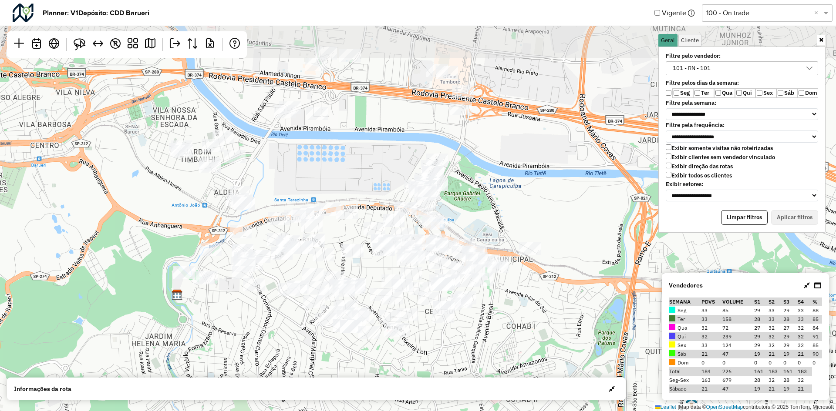
drag, startPoint x: 490, startPoint y: 207, endPoint x: 481, endPoint y: 209, distance: 8.9
click at [490, 209] on div "↦ Leaflet | Map data © OpenStreetMap contributors,© 2025 TomTom, Microsoft" at bounding box center [418, 205] width 836 height 411
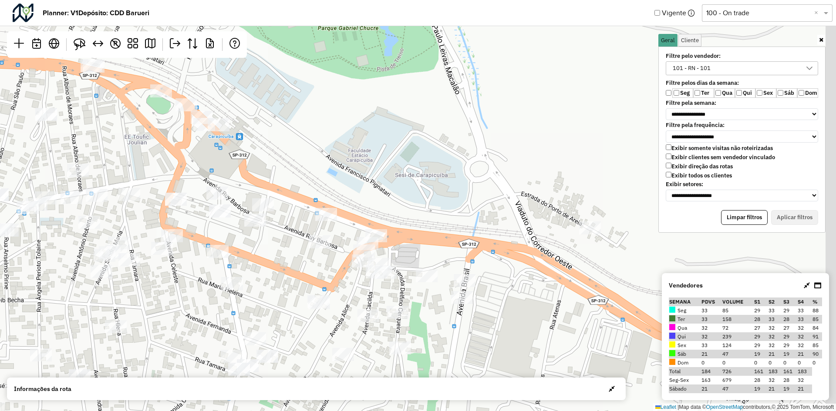
drag, startPoint x: 388, startPoint y: 256, endPoint x: 232, endPoint y: 109, distance: 214.7
click at [232, 109] on div "↦ Leaflet | Map data © OpenStreetMap contributors,© 2025 TomTom, Microsoft" at bounding box center [418, 205] width 836 height 411
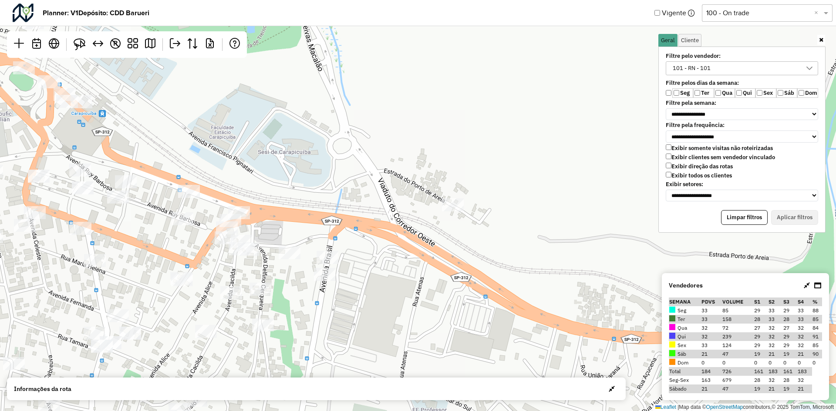
drag, startPoint x: 546, startPoint y: 178, endPoint x: 410, endPoint y: 155, distance: 138.2
click at [410, 155] on div "↦ Leaflet | Map data © OpenStreetMap contributors,© 2025 TomTom, Microsoft" at bounding box center [418, 205] width 836 height 411
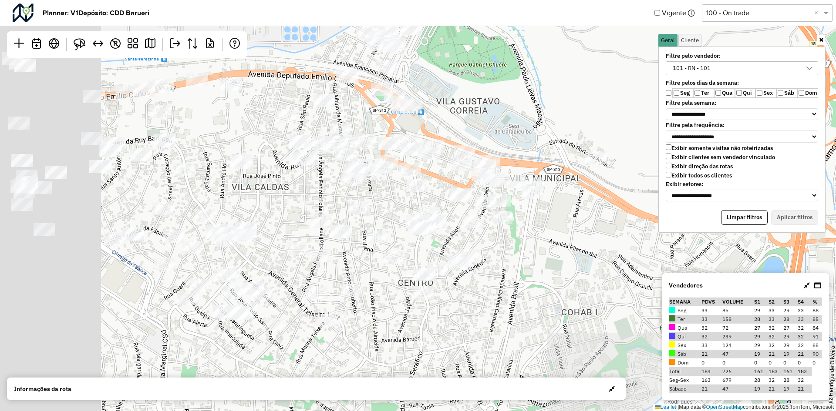
drag, startPoint x: 481, startPoint y: 217, endPoint x: 544, endPoint y: 203, distance: 65.2
click at [544, 203] on div "↦ Leaflet | Map data © OpenStreetMap contributors,© 2025 TomTom, Microsoft" at bounding box center [418, 205] width 836 height 411
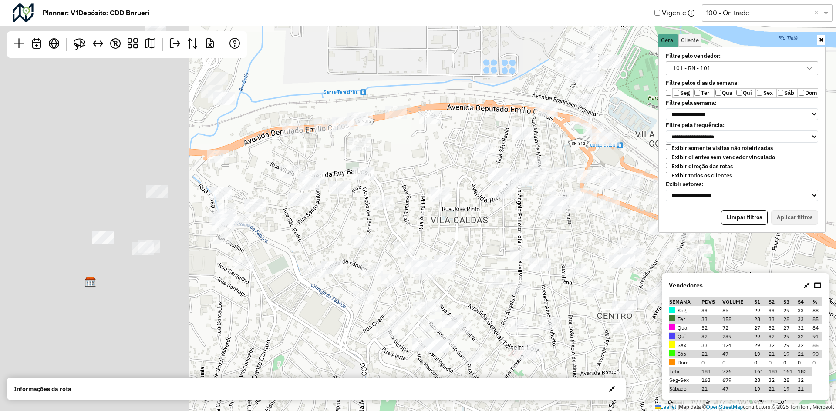
drag, startPoint x: 318, startPoint y: 241, endPoint x: 517, endPoint y: 274, distance: 201.7
click at [517, 274] on div "↦ Leaflet | Map data © OpenStreetMap contributors,© 2025 TomTom, Microsoft" at bounding box center [418, 205] width 836 height 411
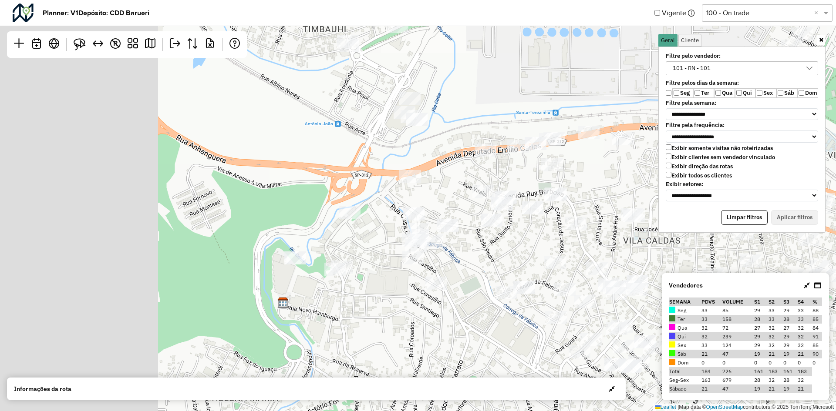
drag, startPoint x: 517, startPoint y: 230, endPoint x: 528, endPoint y: 231, distance: 10.9
click at [528, 231] on div "↦ Leaflet | Map data © OpenStreetMap contributors,© 2025 TomTom, Microsoft" at bounding box center [418, 205] width 836 height 411
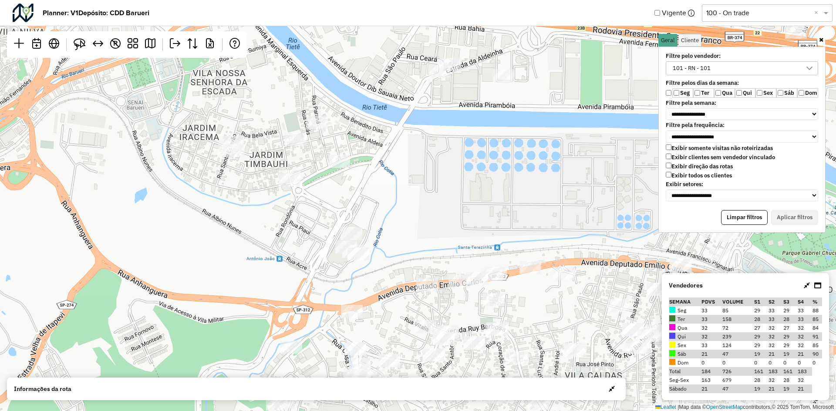
drag, startPoint x: 433, startPoint y: 152, endPoint x: 376, endPoint y: 305, distance: 163.5
click at [376, 305] on div "↦ Leaflet | Map data © OpenStreetMap contributors,© 2025 TomTom, Microsoft" at bounding box center [418, 205] width 836 height 411
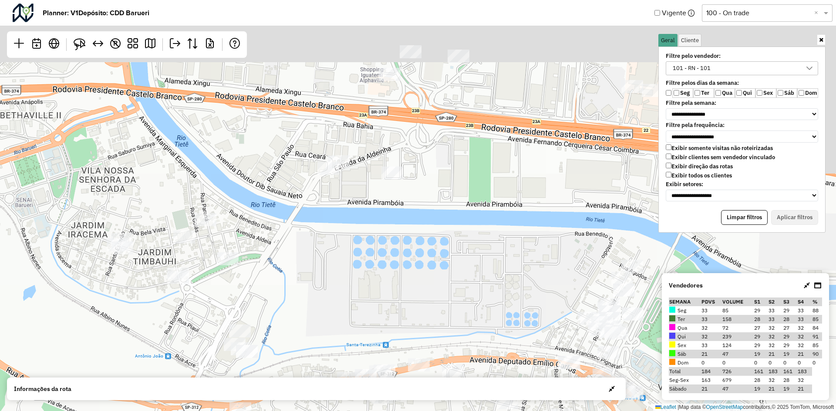
drag, startPoint x: 496, startPoint y: 178, endPoint x: 383, endPoint y: 257, distance: 138.1
click at [383, 257] on div "↦ Leaflet | Map data © OpenStreetMap contributors,© 2025 TomTom, Microsoft" at bounding box center [418, 205] width 836 height 411
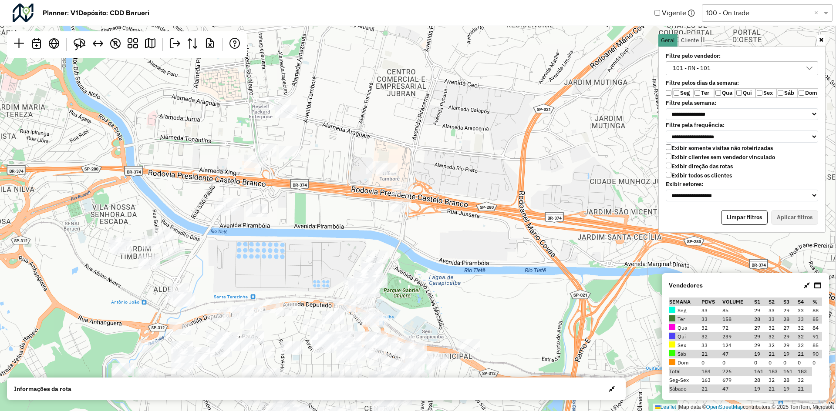
drag, startPoint x: 437, startPoint y: 256, endPoint x: 347, endPoint y: 207, distance: 102.7
click at [347, 207] on div "↦ Leaflet | Map data © OpenStreetMap contributors,© 2025 TomTom, Microsoft" at bounding box center [418, 205] width 836 height 411
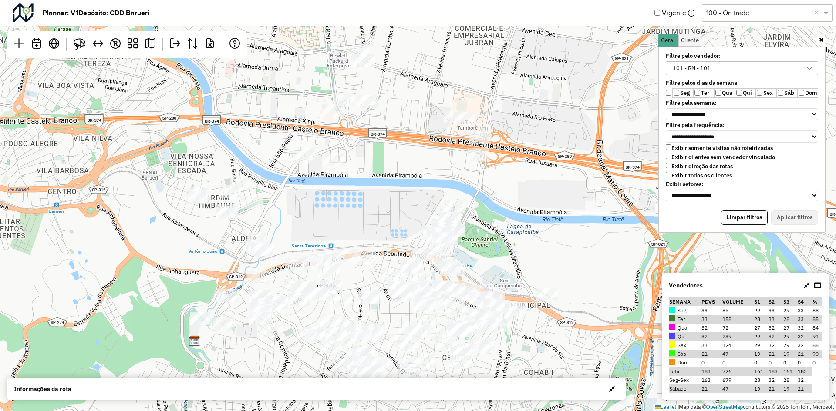
drag, startPoint x: 366, startPoint y: 230, endPoint x: 444, endPoint y: 179, distance: 93.1
click at [444, 179] on div "↦ Leaflet | Map data © OpenStreetMap contributors,© 2025 TomTom, Microsoft" at bounding box center [418, 205] width 836 height 411
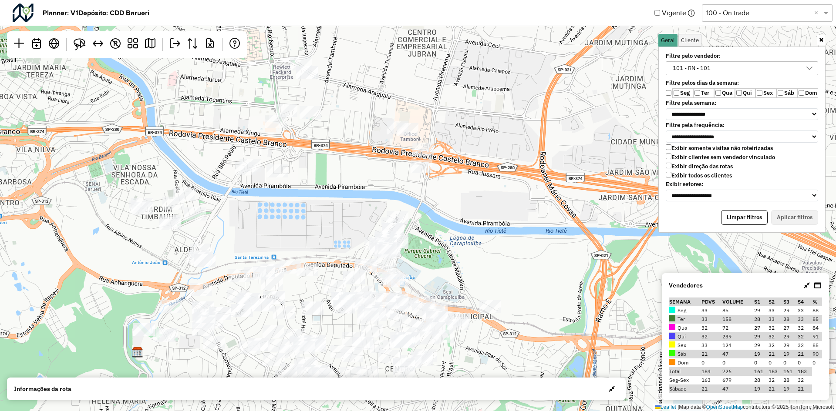
drag, startPoint x: 419, startPoint y: 157, endPoint x: 321, endPoint y: 162, distance: 97.6
click at [321, 162] on div "↦ Leaflet | Map data © OpenStreetMap contributors,© 2025 TomTom, Microsoft" at bounding box center [418, 205] width 836 height 411
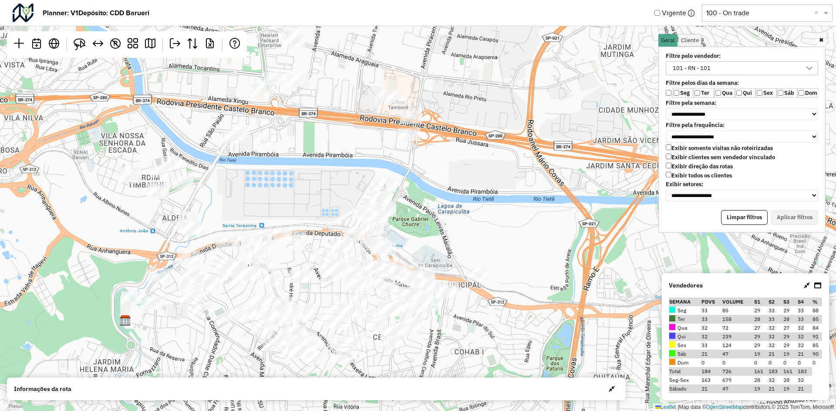
drag, startPoint x: 279, startPoint y: 211, endPoint x: 358, endPoint y: 173, distance: 87.4
click at [358, 173] on div "↦ Leaflet | Map data © OpenStreetMap contributors,© 2025 TomTom, Microsoft" at bounding box center [418, 205] width 836 height 411
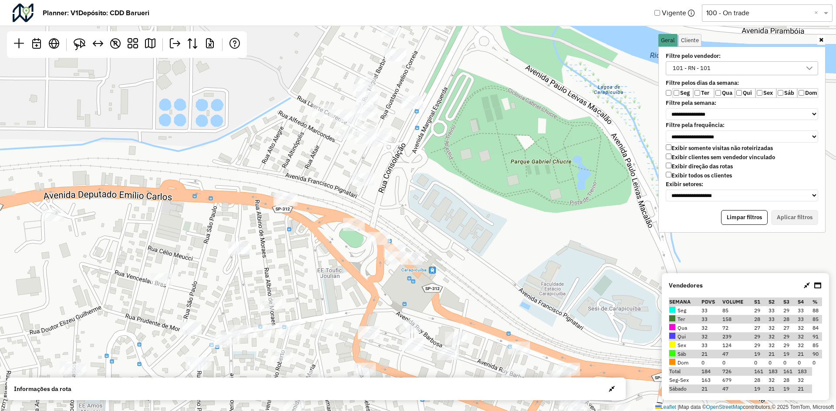
drag, startPoint x: 370, startPoint y: 230, endPoint x: 41, endPoint y: 286, distance: 333.4
click at [40, 290] on div "↦ Leaflet | Map data © OpenStreetMap contributors,© 2025 TomTom, Microsoft" at bounding box center [418, 205] width 836 height 411
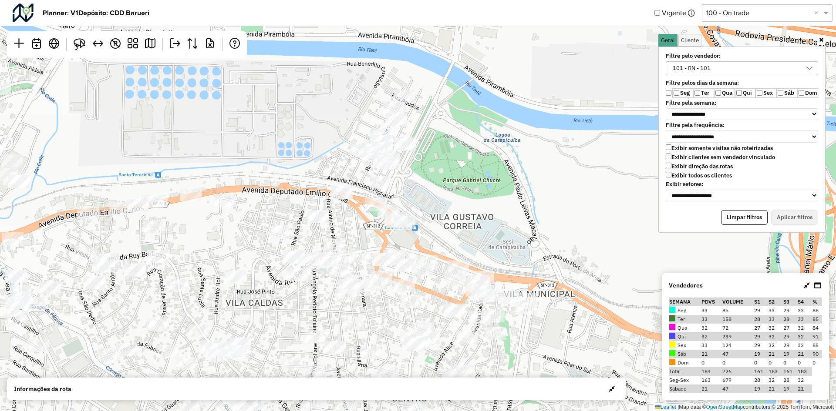
drag, startPoint x: 541, startPoint y: 161, endPoint x: 490, endPoint y: 200, distance: 64.3
click at [490, 200] on div "↦ Leaflet | Map data © OpenStreetMap contributors,© 2025 TomTom, Microsoft" at bounding box center [418, 205] width 836 height 411
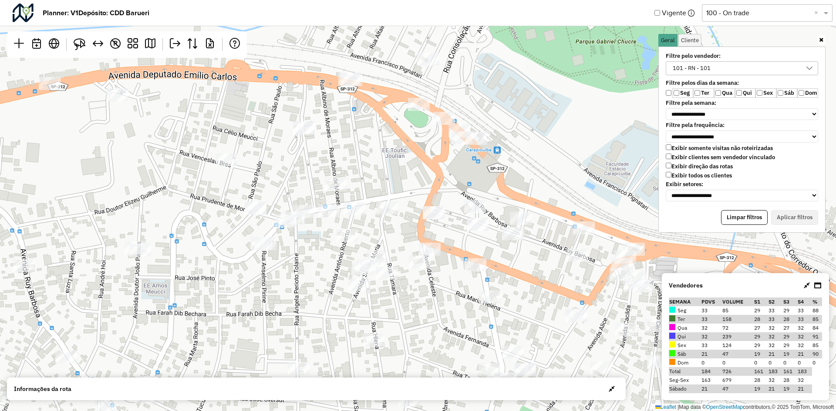
drag, startPoint x: 431, startPoint y: 154, endPoint x: 589, endPoint y: 94, distance: 167.9
click at [589, 94] on div "↦ Leaflet | Map data © OpenStreetMap contributors,© 2025 TomTom, Microsoft" at bounding box center [418, 205] width 836 height 411
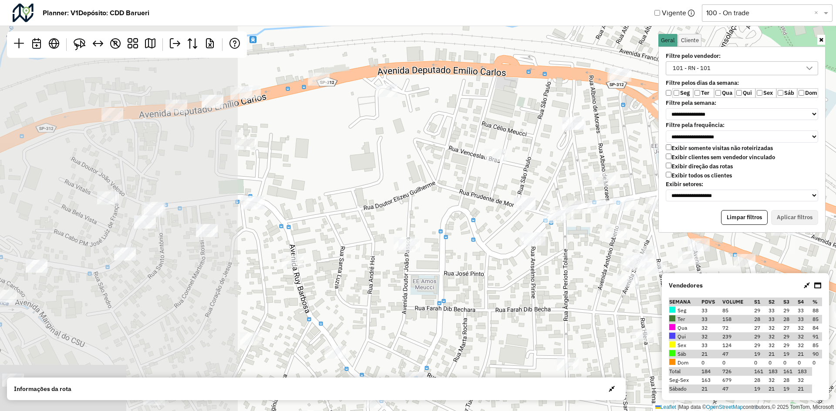
drag, startPoint x: 388, startPoint y: 161, endPoint x: 657, endPoint y: 157, distance: 269.1
click at [657, 157] on hb-planner "**********" at bounding box center [418, 205] width 836 height 411
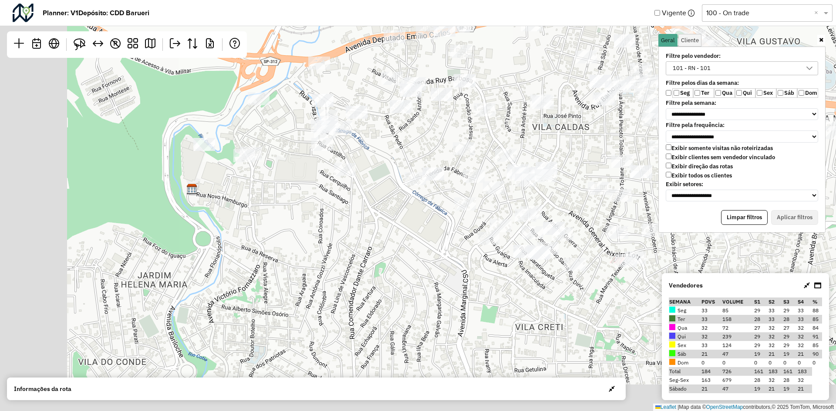
drag, startPoint x: 368, startPoint y: 175, endPoint x: 560, endPoint y: 74, distance: 217.3
click at [560, 74] on div "↦ Leaflet | Map data © OpenStreetMap contributors,© 2025 TomTom, Microsoft" at bounding box center [418, 205] width 836 height 411
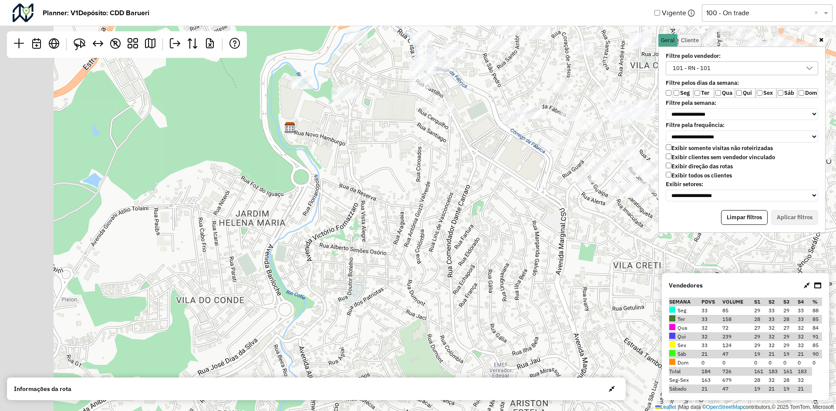
drag, startPoint x: 401, startPoint y: 202, endPoint x: 474, endPoint y: 168, distance: 80.6
click at [474, 168] on div "↦ Leaflet | Map data © OpenStreetMap contributors,© 2025 TomTom, Microsoft" at bounding box center [418, 205] width 836 height 411
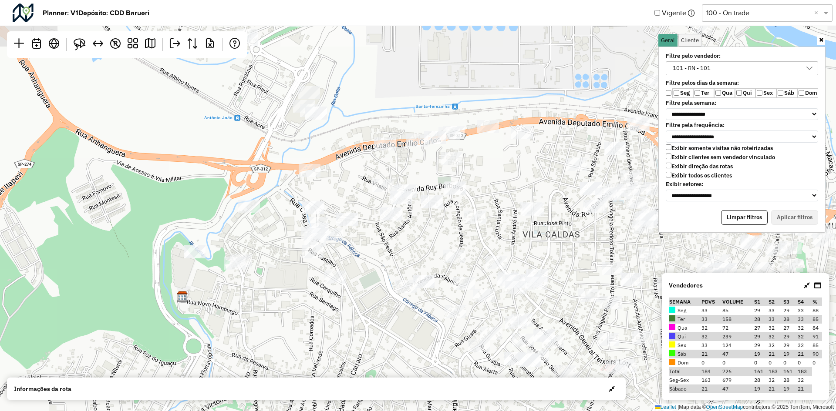
drag, startPoint x: 437, startPoint y: 161, endPoint x: 347, endPoint y: 266, distance: 138.6
click at [322, 335] on div "↦ Leaflet | Map data © OpenStreetMap contributors,© 2025 TomTom, Microsoft" at bounding box center [418, 205] width 836 height 411
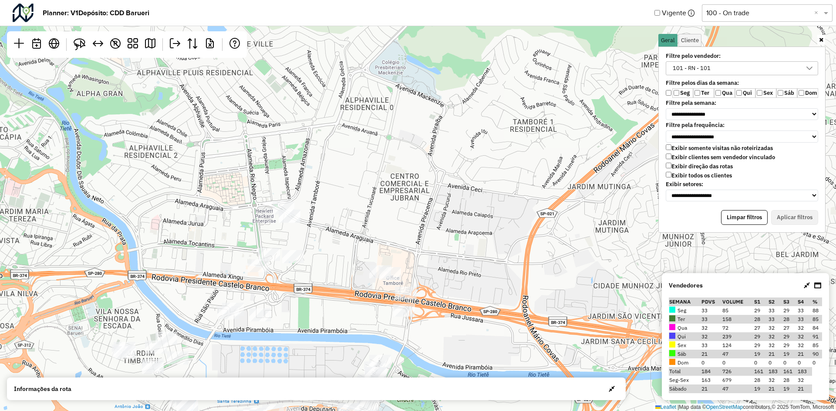
drag, startPoint x: 387, startPoint y: 196, endPoint x: 299, endPoint y: 291, distance: 129.4
click at [299, 291] on div "↦ Leaflet | Map data © OpenStreetMap contributors,© 2025 TomTom, Microsoft" at bounding box center [418, 205] width 836 height 411
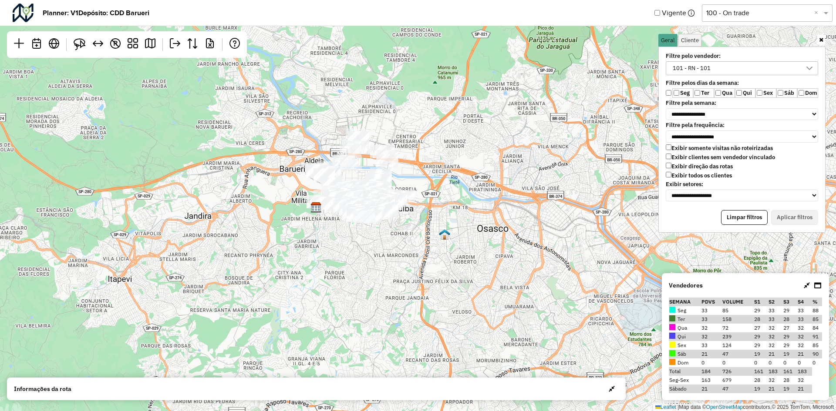
drag, startPoint x: 421, startPoint y: 236, endPoint x: 443, endPoint y: 178, distance: 61.3
click at [443, 178] on div "↦ Leaflet | Map data © OpenStreetMap contributors,© 2025 TomTom, Microsoft" at bounding box center [418, 205] width 836 height 411
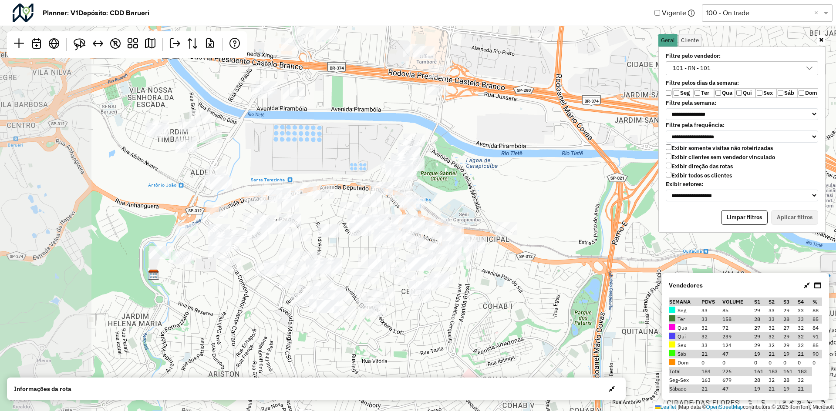
drag, startPoint x: 381, startPoint y: 165, endPoint x: 557, endPoint y: 253, distance: 196.4
click at [557, 253] on div "↦ Leaflet | Map data © OpenStreetMap contributors,© 2025 TomTom, Microsoft" at bounding box center [418, 205] width 836 height 411
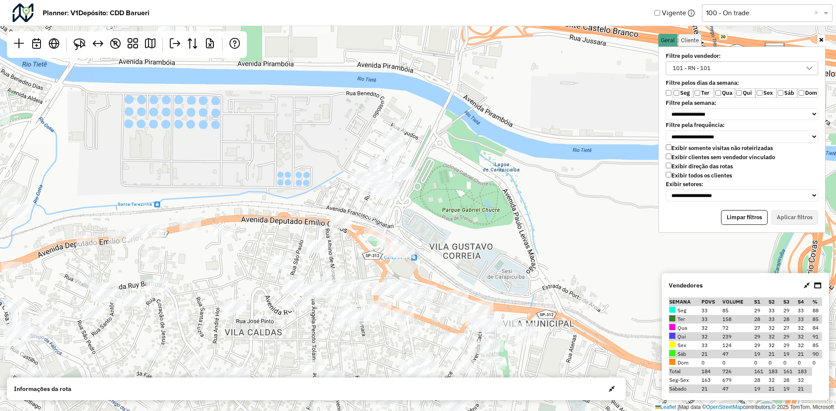
drag, startPoint x: 465, startPoint y: 196, endPoint x: 532, endPoint y: 222, distance: 72.1
click at [532, 222] on div "↦ Leaflet | Map data © OpenStreetMap contributors,© 2025 TomTom, Microsoft" at bounding box center [418, 205] width 836 height 411
click at [731, 68] on div "101 - RN - 101" at bounding box center [735, 68] width 131 height 13
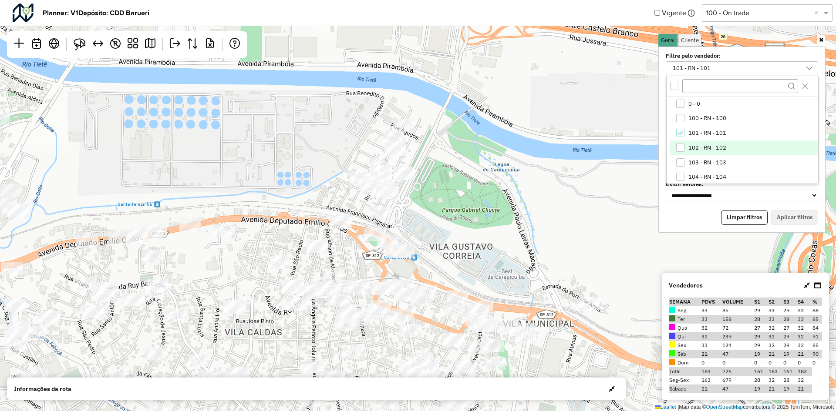
click at [684, 147] on div "102 - RN - 102" at bounding box center [680, 148] width 9 height 9
click at [681, 132] on icon "101 - RN - 101" at bounding box center [680, 133] width 6 height 6
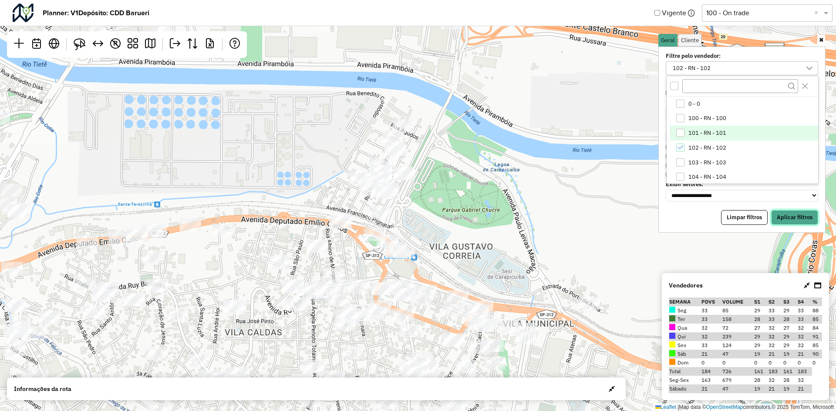
click at [794, 219] on button "Aplicar filtros" at bounding box center [794, 217] width 47 height 15
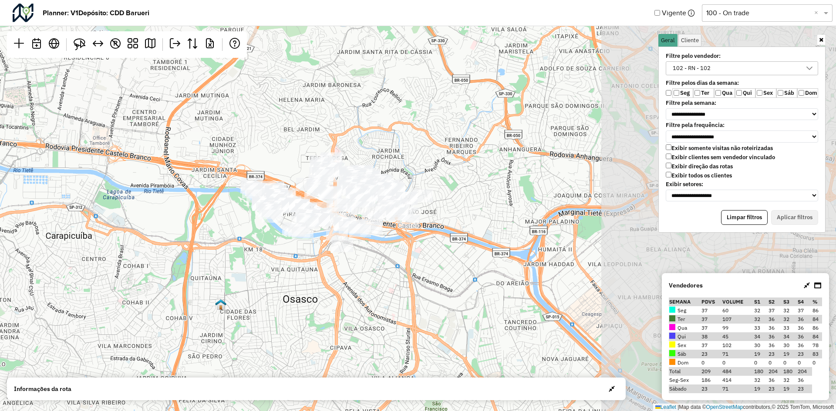
drag, startPoint x: 440, startPoint y: 172, endPoint x: 185, endPoint y: 215, distance: 258.1
click at [185, 215] on div "↦ Leaflet | Map data © OpenStreetMap contributors,© 2025 TomTom, Microsoft" at bounding box center [418, 205] width 836 height 411
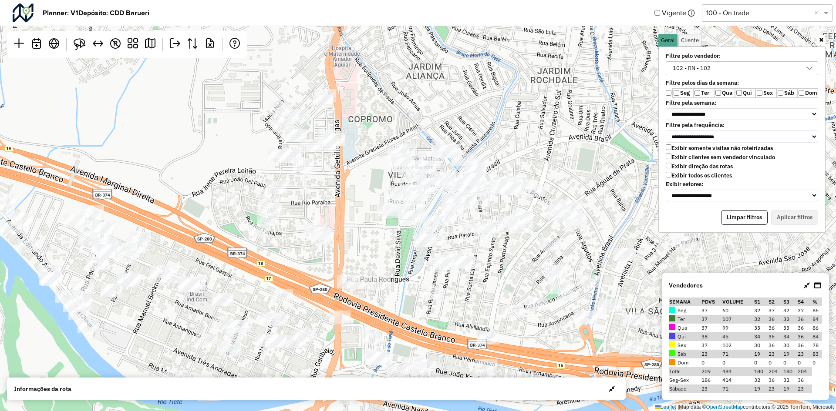
drag, startPoint x: 361, startPoint y: 157, endPoint x: 286, endPoint y: 172, distance: 76.8
click at [286, 172] on div "↦ Leaflet | Map data © OpenStreetMap contributors,© 2025 TomTom, Microsoft" at bounding box center [418, 205] width 836 height 411
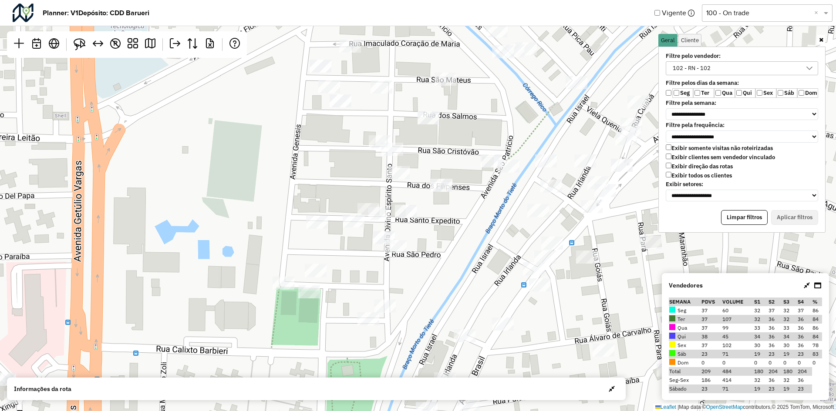
drag, startPoint x: 414, startPoint y: 219, endPoint x: 453, endPoint y: 122, distance: 105.1
click at [453, 122] on div "↦ Leaflet | Map data © OpenStreetMap contributors,© 2025 TomTom, Microsoft" at bounding box center [418, 205] width 836 height 411
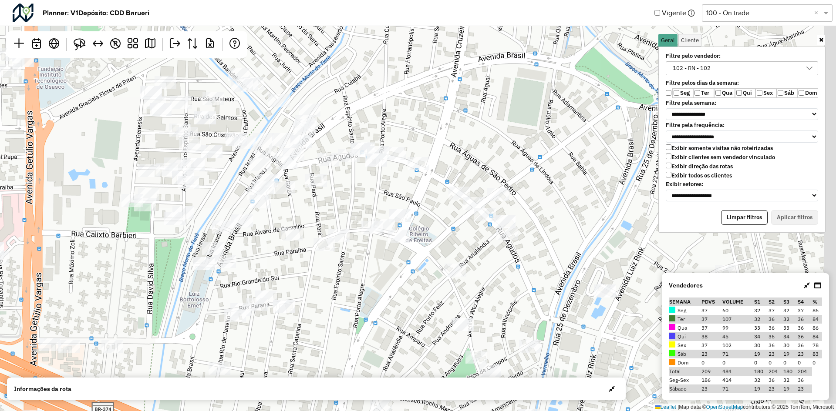
drag, startPoint x: 584, startPoint y: 195, endPoint x: 374, endPoint y: 91, distance: 234.6
click at [374, 91] on div "↦ Leaflet | Map data © OpenStreetMap contributors,© 2025 TomTom, Microsoft" at bounding box center [418, 205] width 836 height 411
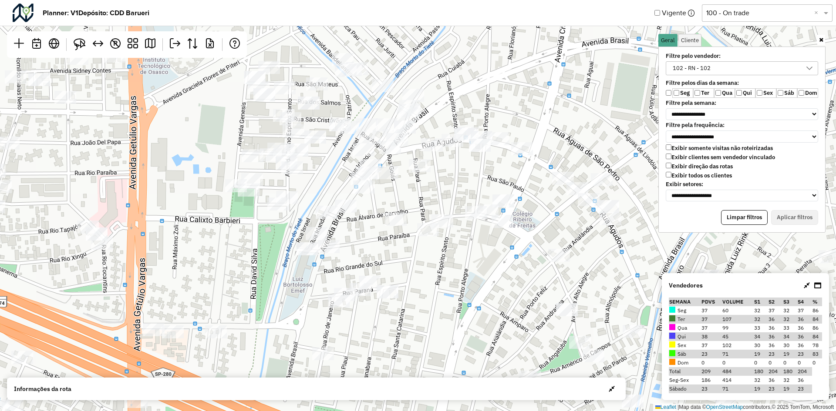
drag, startPoint x: 420, startPoint y: 240, endPoint x: 448, endPoint y: 190, distance: 57.1
click at [448, 190] on div "↦ Leaflet | Map data © OpenStreetMap contributors,© 2025 TomTom, Microsoft" at bounding box center [418, 205] width 836 height 411
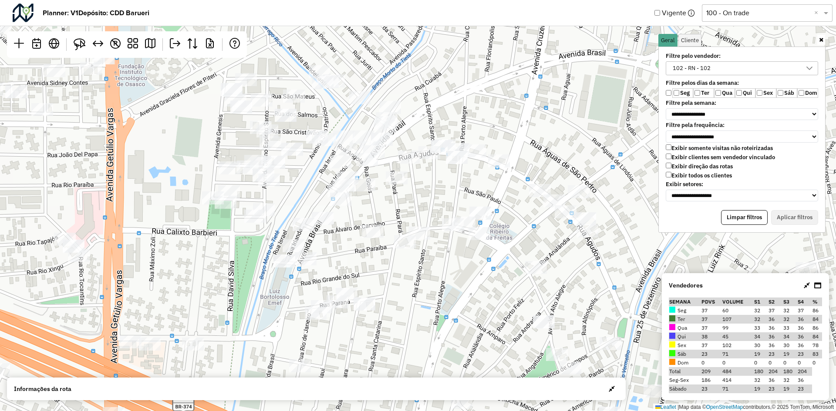
drag, startPoint x: 522, startPoint y: 258, endPoint x: 405, endPoint y: 272, distance: 117.9
click at [405, 274] on div "↦ Leaflet | Map data © OpenStreetMap contributors,© 2025 TomTom, Microsoft" at bounding box center [418, 205] width 836 height 411
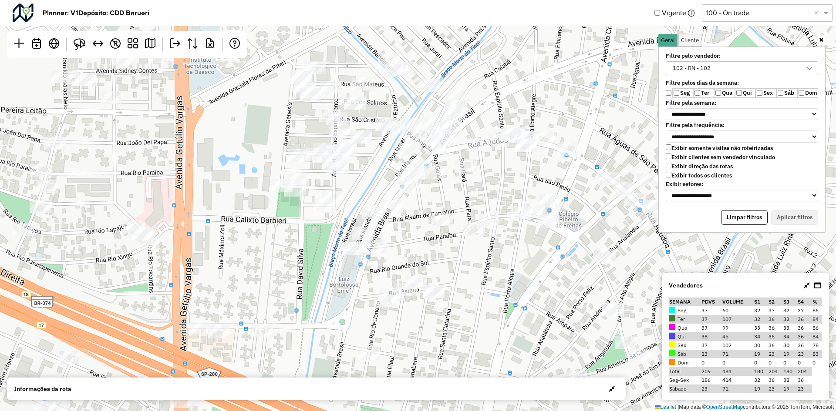
drag, startPoint x: 451, startPoint y: 200, endPoint x: 647, endPoint y: 134, distance: 206.8
click at [647, 134] on div "↦ Leaflet | Map data © OpenStreetMap contributors,© 2025 TomTom, Microsoft" at bounding box center [418, 205] width 836 height 411
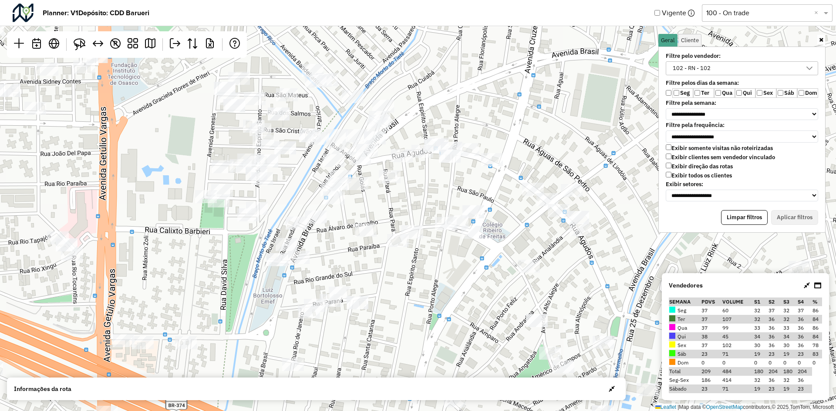
drag, startPoint x: 588, startPoint y: 255, endPoint x: 505, endPoint y: 267, distance: 83.6
click at [505, 267] on div "↦ Leaflet | Map data © OpenStreetMap contributors,© 2025 TomTom, Microsoft" at bounding box center [418, 205] width 836 height 411
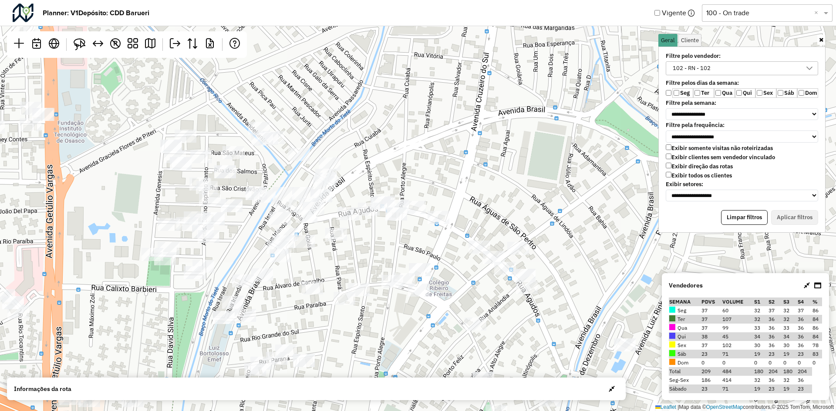
drag, startPoint x: 451, startPoint y: 273, endPoint x: 401, endPoint y: 329, distance: 74.9
click at [401, 330] on div "↦ Leaflet | Map data © OpenStreetMap contributors,© 2025 TomTom, Microsoft" at bounding box center [418, 205] width 836 height 411
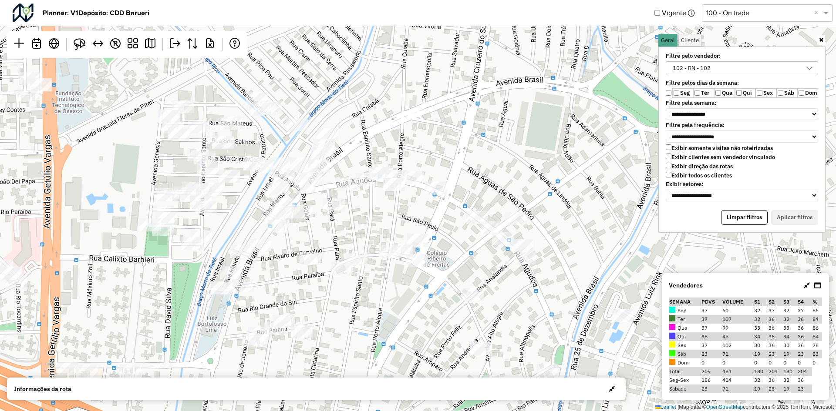
drag, startPoint x: 458, startPoint y: 256, endPoint x: 456, endPoint y: 246, distance: 9.3
click at [456, 246] on div "↦ Leaflet | Map data © OpenStreetMap contributors,© 2025 TomTom, Microsoft" at bounding box center [418, 205] width 836 height 411
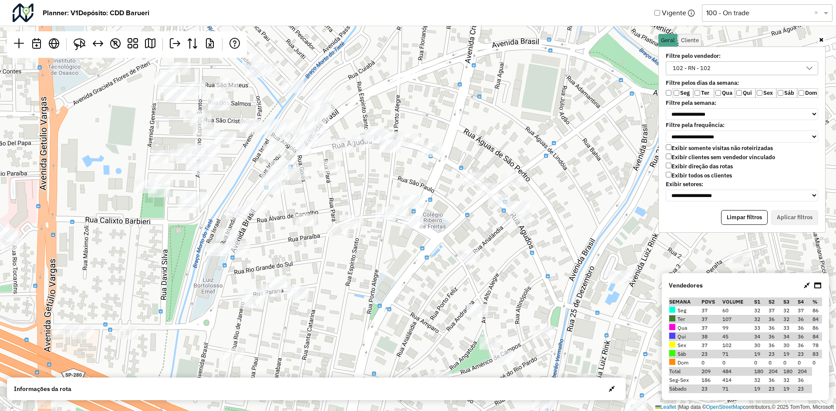
drag, startPoint x: 486, startPoint y: 280, endPoint x: 482, endPoint y: 242, distance: 38.0
click at [482, 242] on div "↦ Leaflet | Map data © OpenStreetMap contributors,© 2025 TomTom, Microsoft" at bounding box center [418, 205] width 836 height 411
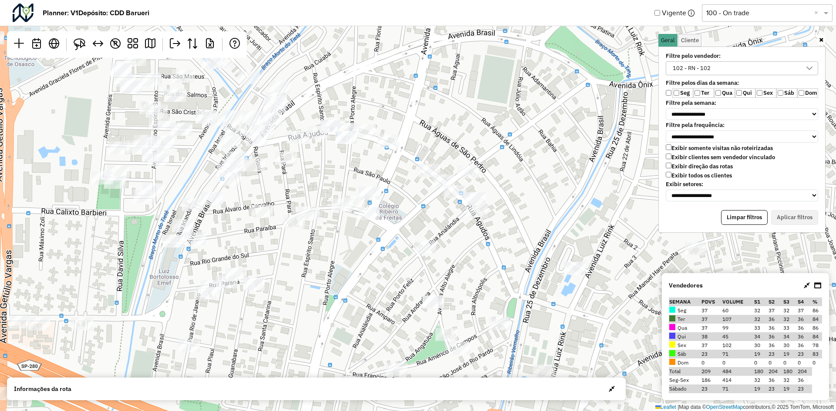
drag, startPoint x: 525, startPoint y: 248, endPoint x: 481, endPoint y: 239, distance: 44.8
click at [481, 239] on div "↦ Leaflet | Map data © OpenStreetMap contributors,© 2025 TomTom, Microsoft" at bounding box center [418, 205] width 836 height 411
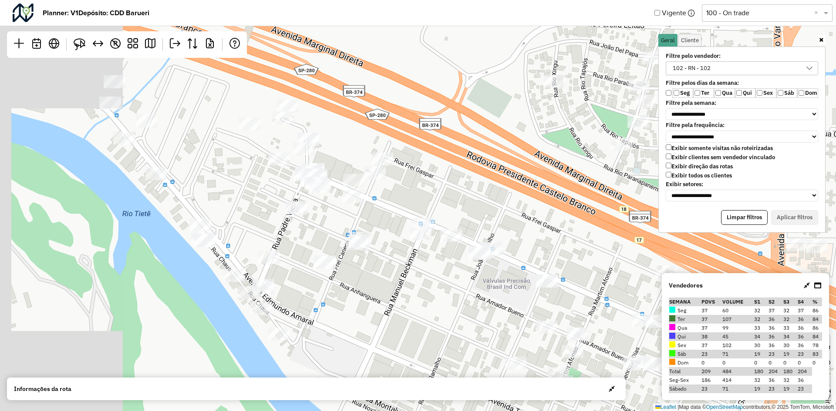
drag, startPoint x: 267, startPoint y: 216, endPoint x: 262, endPoint y: 198, distance: 18.9
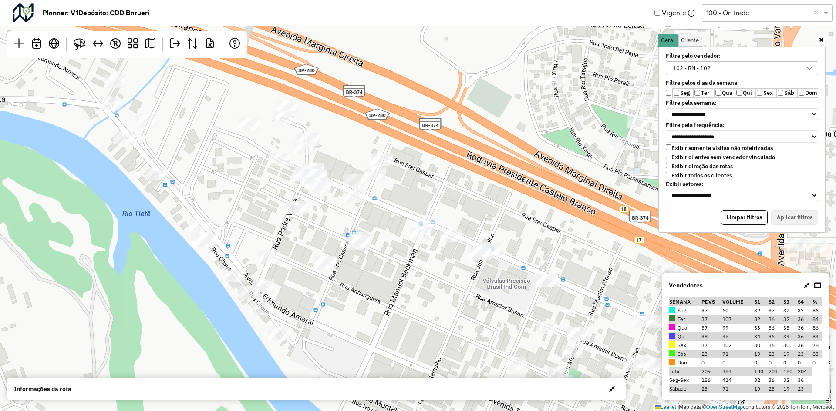
click at [262, 198] on div "↦ Leaflet | Map data © OpenStreetMap contributors,© 2025 TomTom, Microsoft" at bounding box center [418, 205] width 836 height 411
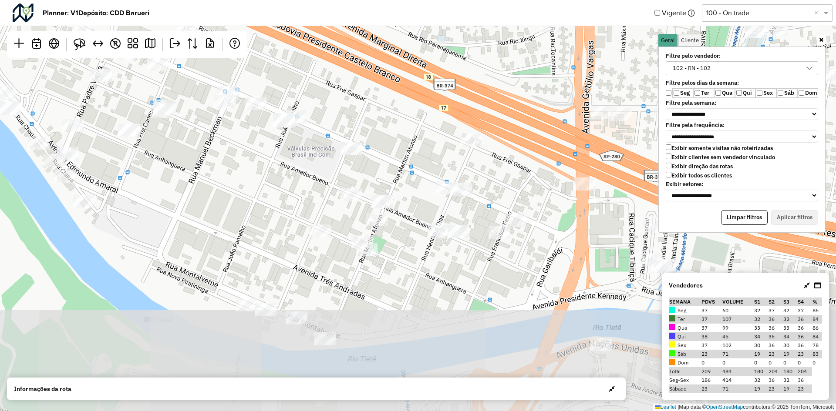
drag, startPoint x: 424, startPoint y: 190, endPoint x: 448, endPoint y: 176, distance: 27.7
click at [226, 57] on hb-planner "**********" at bounding box center [418, 205] width 836 height 411
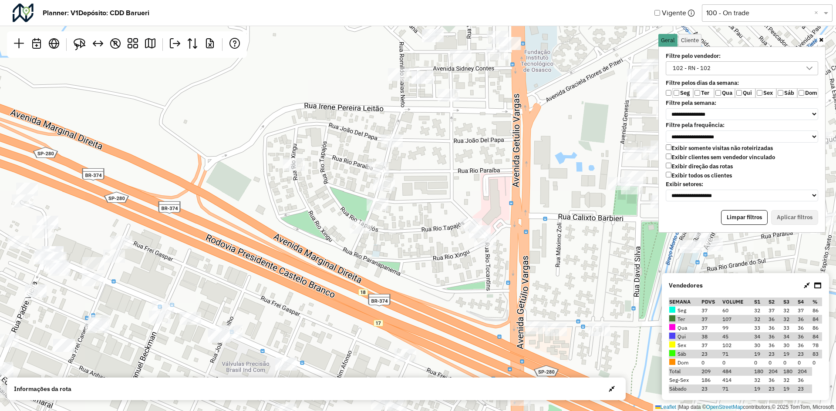
drag, startPoint x: 500, startPoint y: 193, endPoint x: 439, endPoint y: 409, distance: 224.5
click at [439, 409] on div "↦ Leaflet | Map data © OpenStreetMap contributors,© 2025 TomTom, Microsoft" at bounding box center [418, 205] width 836 height 411
click at [79, 47] on img at bounding box center [80, 44] width 12 height 12
drag, startPoint x: 350, startPoint y: 207, endPoint x: 385, endPoint y: 219, distance: 37.0
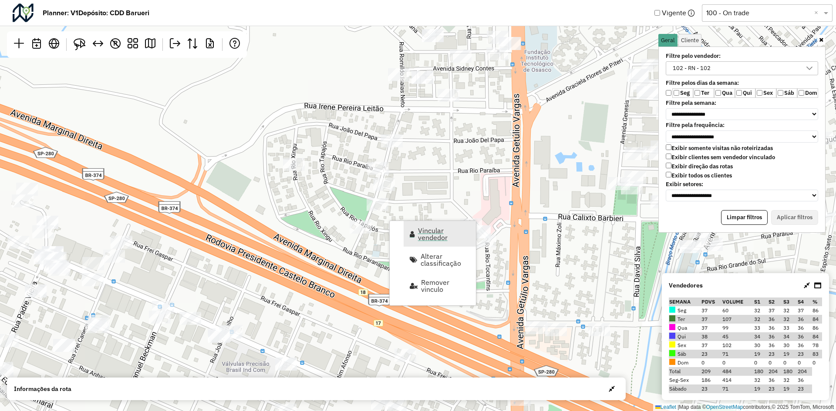
click at [429, 239] on span "Vincular vendedor" at bounding box center [444, 234] width 52 height 14
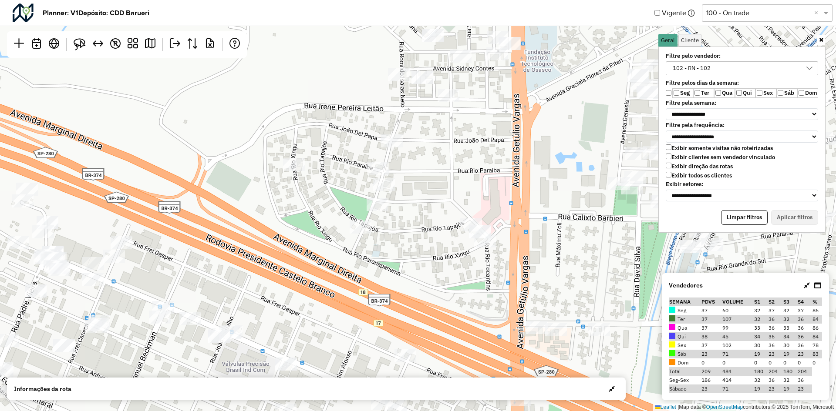
select select "*******"
select select "*"
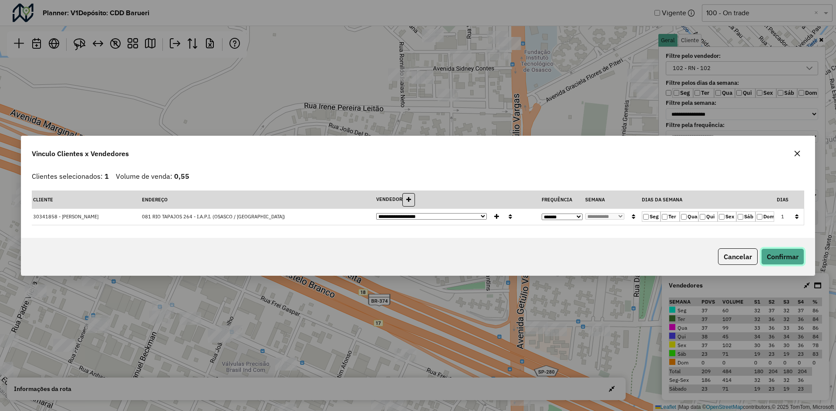
click at [785, 256] on button "Confirmar" at bounding box center [782, 257] width 43 height 17
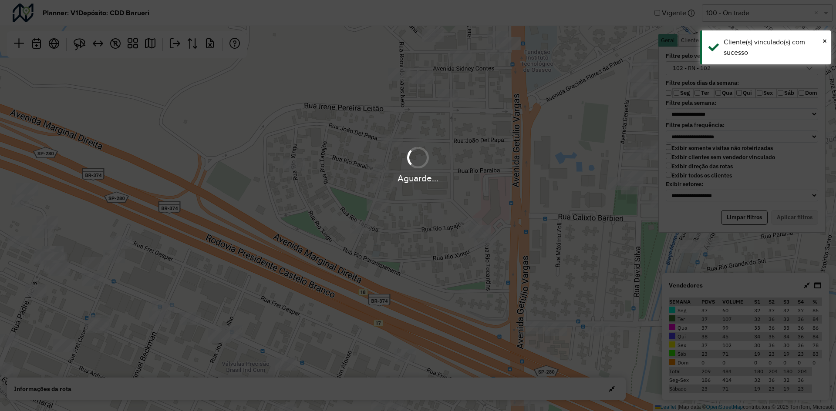
click at [570, 133] on div "Aguarde..." at bounding box center [418, 205] width 836 height 411
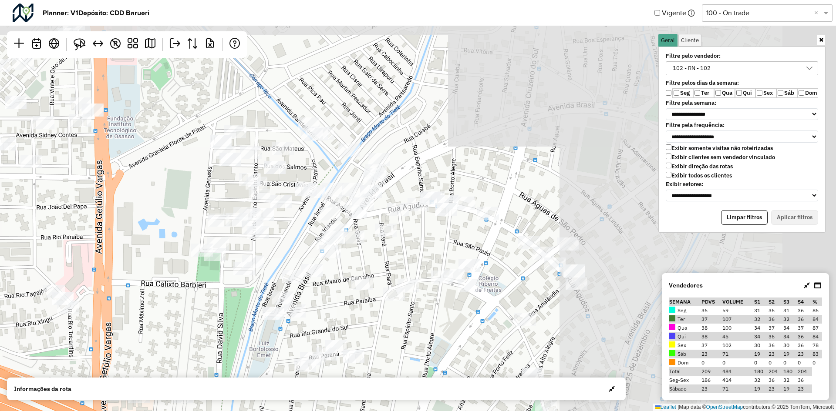
drag, startPoint x: 537, startPoint y: 94, endPoint x: 111, endPoint y: 162, distance: 431.6
click at [111, 162] on div "↦ Leaflet | Map data © OpenStreetMap contributors,© 2025 TomTom, Microsoft" at bounding box center [418, 205] width 836 height 411
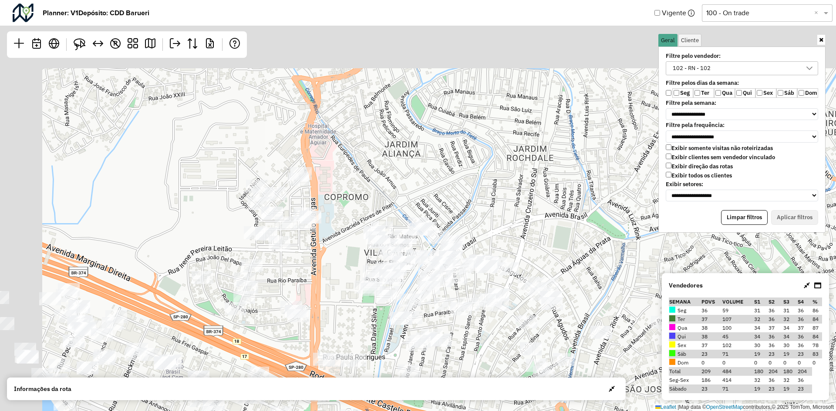
drag, startPoint x: 377, startPoint y: 185, endPoint x: 468, endPoint y: 279, distance: 130.5
click at [468, 279] on div "↦ Leaflet | Map data © OpenStreetMap contributors,© 2025 TomTom, Microsoft" at bounding box center [418, 205] width 836 height 411
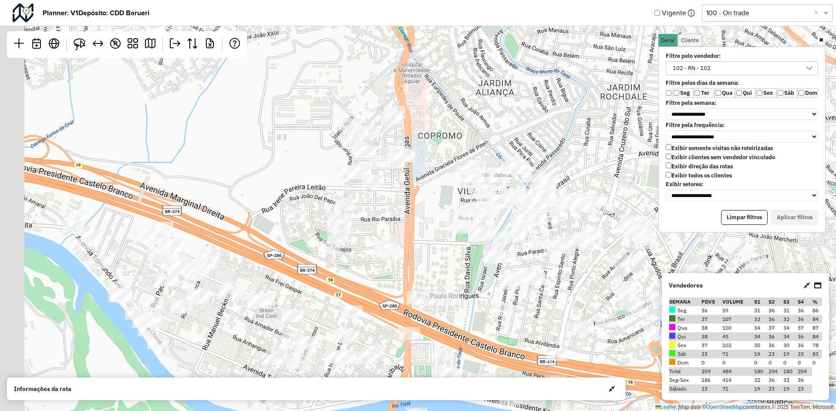
drag, startPoint x: 471, startPoint y: 177, endPoint x: 536, endPoint y: 115, distance: 89.9
click at [578, 86] on div "↦ Leaflet | Map data © OpenStreetMap contributors,© 2025 TomTom, Microsoft" at bounding box center [418, 205] width 836 height 411
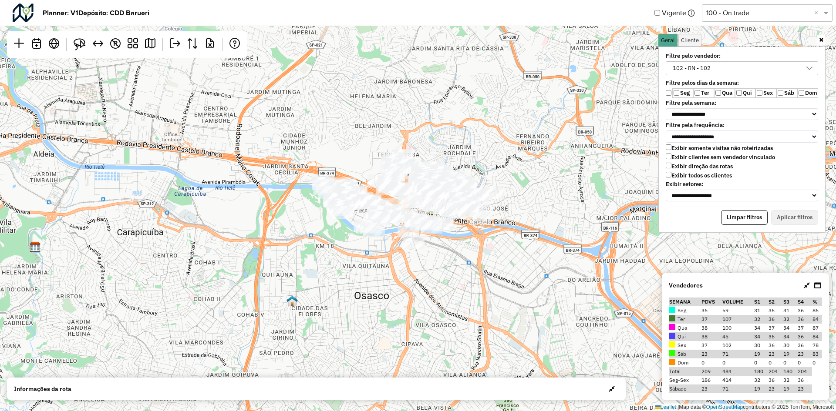
drag, startPoint x: 454, startPoint y: 273, endPoint x: 391, endPoint y: 241, distance: 70.1
click at [391, 241] on div "↦ Leaflet | Map data © OpenStreetMap contributors,© 2025 TomTom, Microsoft" at bounding box center [418, 205] width 836 height 411
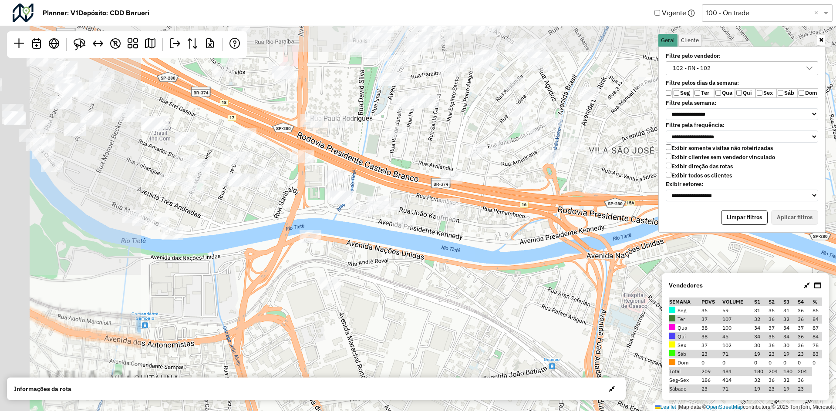
drag, startPoint x: 405, startPoint y: 246, endPoint x: 585, endPoint y: 382, distance: 225.7
click at [585, 382] on hb-planner "**********" at bounding box center [418, 205] width 836 height 411
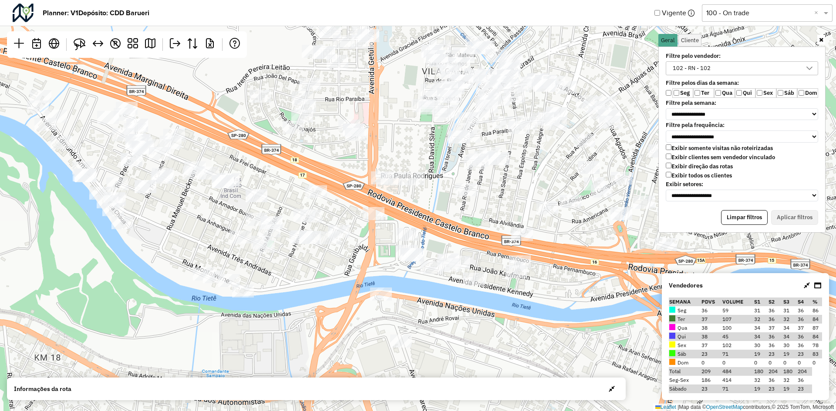
drag, startPoint x: 368, startPoint y: 290, endPoint x: 439, endPoint y: 348, distance: 91.0
click at [439, 348] on div "↦ Leaflet | Map data © OpenStreetMap contributors,© 2025 TomTom, Microsoft" at bounding box center [418, 205] width 836 height 411
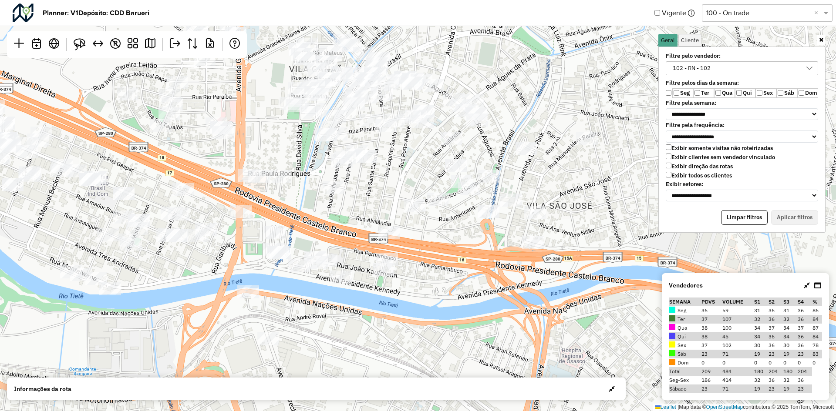
drag, startPoint x: 429, startPoint y: 219, endPoint x: 337, endPoint y: 202, distance: 93.9
click at [337, 202] on div "↦ Leaflet | Map data © OpenStreetMap contributors,© 2025 TomTom, Microsoft" at bounding box center [418, 205] width 836 height 411
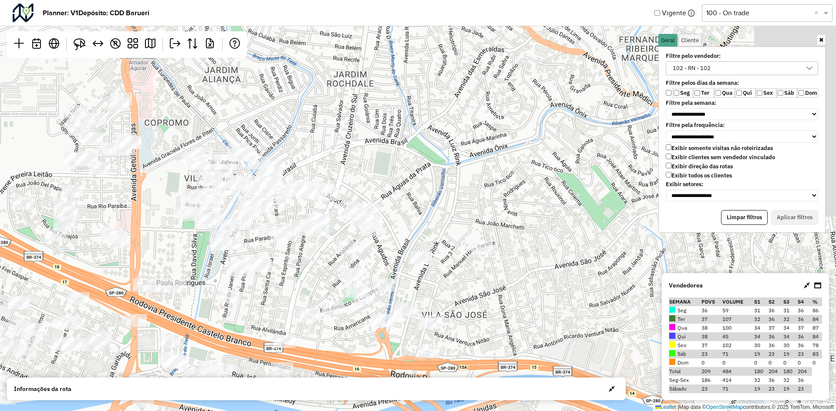
drag, startPoint x: 497, startPoint y: 257, endPoint x: 392, endPoint y: 366, distance: 151.5
click at [392, 366] on div "↦ Leaflet | Map data © OpenStreetMap contributors,© 2025 TomTom, Microsoft" at bounding box center [418, 205] width 836 height 411
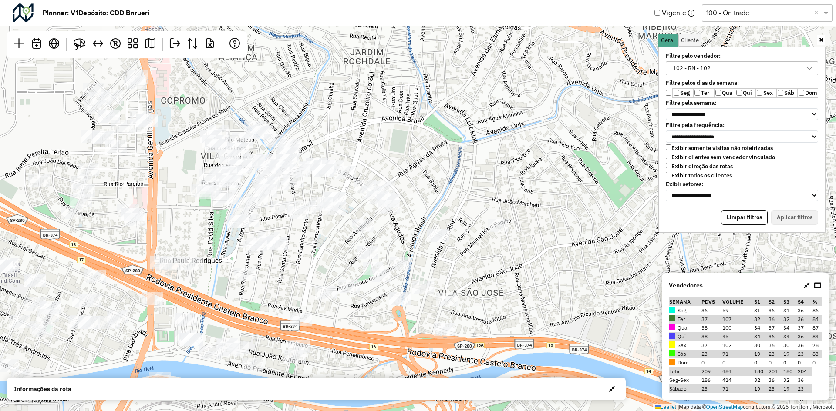
drag, startPoint x: 422, startPoint y: 244, endPoint x: 513, endPoint y: 244, distance: 91.0
click at [513, 244] on div "↦ Leaflet | Map data © OpenStreetMap contributors,© 2025 TomTom, Microsoft" at bounding box center [418, 205] width 836 height 411
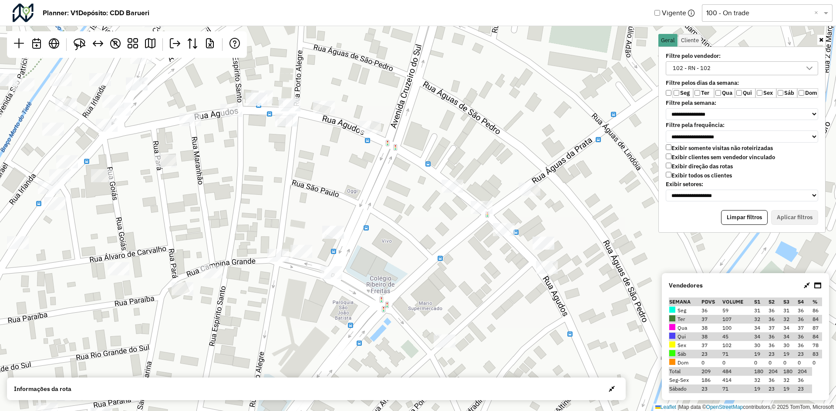
drag, startPoint x: 349, startPoint y: 218, endPoint x: 111, endPoint y: 149, distance: 247.4
click at [66, 133] on div "↦ Leaflet | Map data © OpenStreetMap contributors,© 2025 TomTom, Microsoft" at bounding box center [418, 205] width 836 height 411
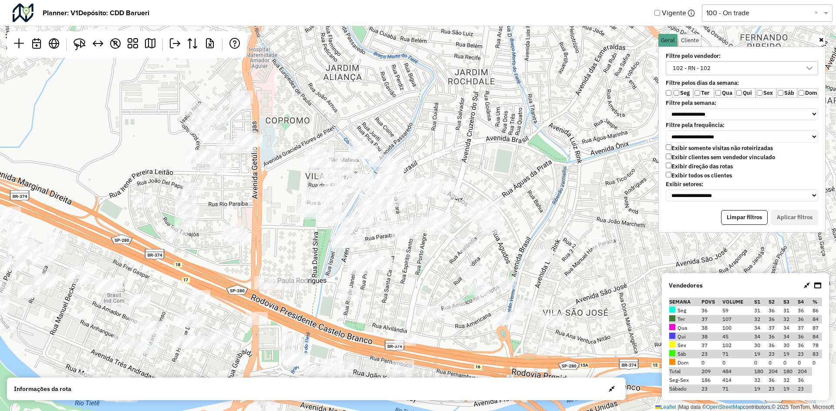
drag, startPoint x: 521, startPoint y: 244, endPoint x: 454, endPoint y: 253, distance: 68.2
click at [486, 266] on div "↦ Leaflet | Map data © OpenStreetMap contributors,© 2025 TomTom, Microsoft" at bounding box center [418, 205] width 836 height 411
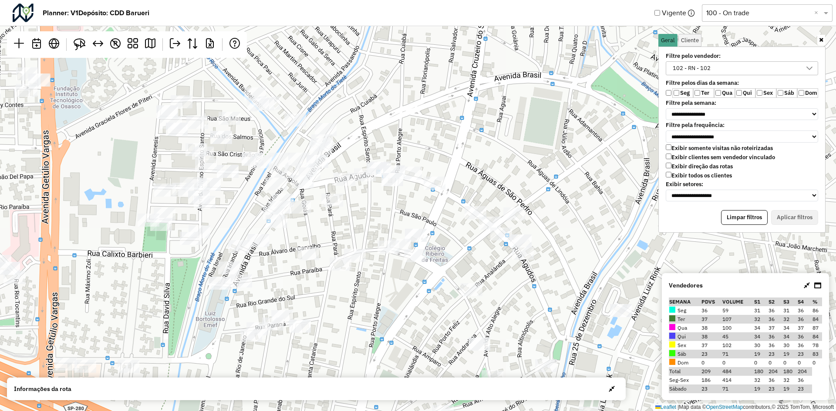
drag, startPoint x: 436, startPoint y: 205, endPoint x: 431, endPoint y: 245, distance: 40.7
click at [431, 245] on div "↦ Leaflet | Map data © OpenStreetMap contributors,© 2025 TomTom, Microsoft" at bounding box center [418, 205] width 836 height 411
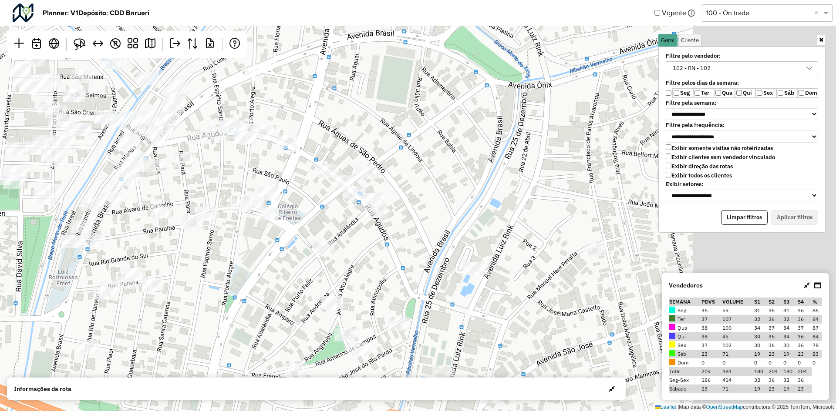
drag, startPoint x: 507, startPoint y: 174, endPoint x: 310, endPoint y: 139, distance: 200.3
click at [311, 139] on div "↦ Leaflet | Map data © OpenStreetMap contributors,© 2025 TomTom, Microsoft" at bounding box center [418, 205] width 836 height 411
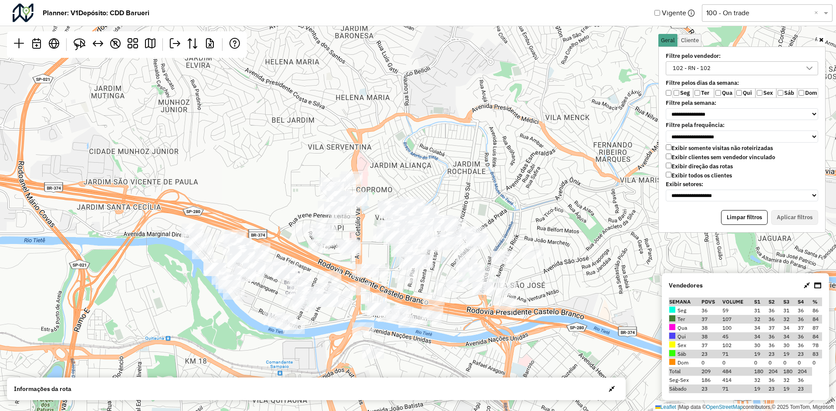
drag, startPoint x: 448, startPoint y: 192, endPoint x: 534, endPoint y: 276, distance: 120.7
click at [534, 276] on div "↦ Leaflet | Map data © OpenStreetMap contributors,© 2025 TomTom, Microsoft" at bounding box center [418, 205] width 836 height 411
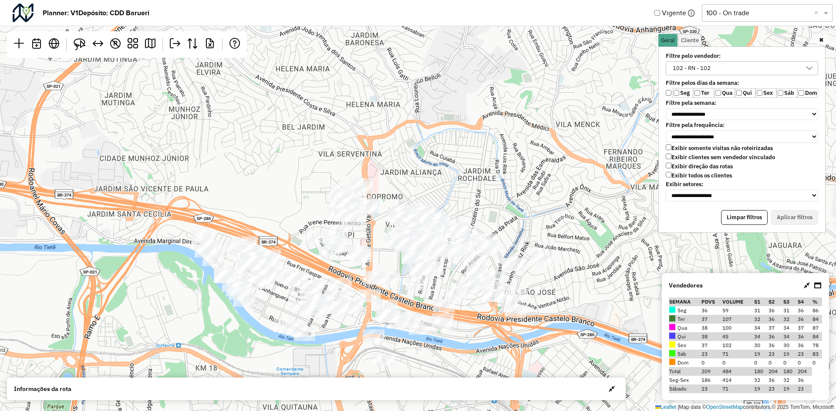
click at [794, 72] on div "102 - RN - 102" at bounding box center [735, 68] width 131 height 13
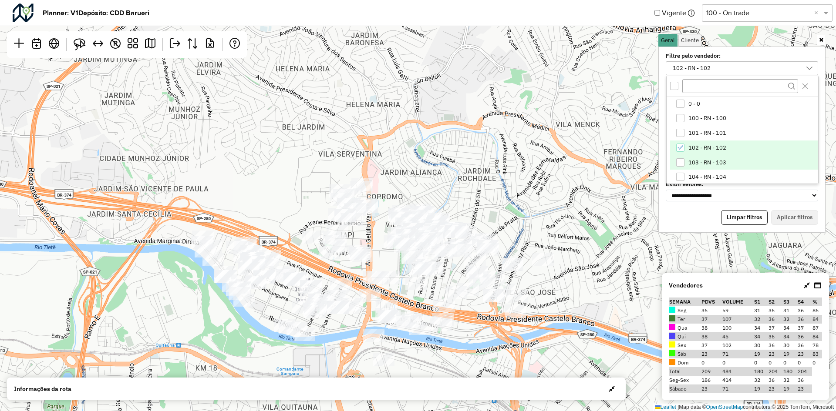
click at [710, 159] on span "103 - RN - 103" at bounding box center [707, 162] width 38 height 7
click at [682, 148] on icon "102 - RN - 102" at bounding box center [680, 148] width 6 height 6
click at [806, 214] on button "Aplicar filtros" at bounding box center [794, 217] width 47 height 15
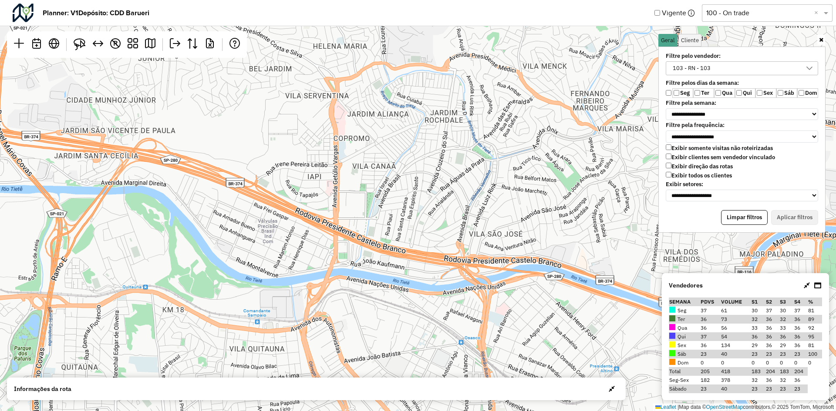
drag, startPoint x: 529, startPoint y: 131, endPoint x: 405, endPoint y: 17, distance: 167.9
click at [406, 17] on hb-planner "**********" at bounding box center [418, 205] width 836 height 411
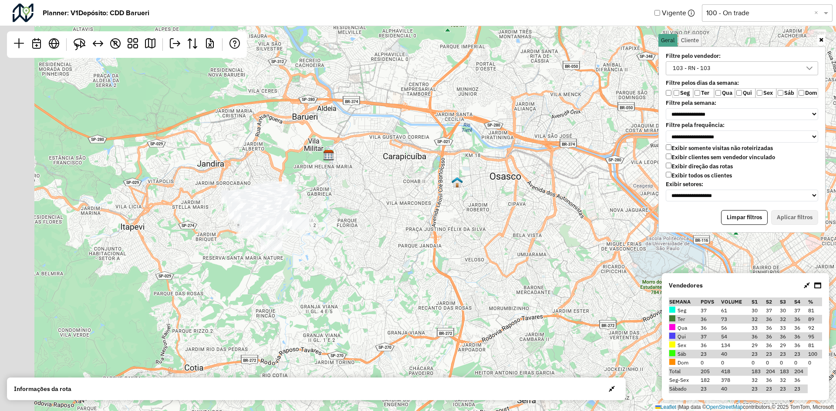
click at [648, 115] on div "↦ Leaflet | Map data © OpenStreetMap contributors,© 2025 TomTom, Microsoft" at bounding box center [418, 205] width 836 height 411
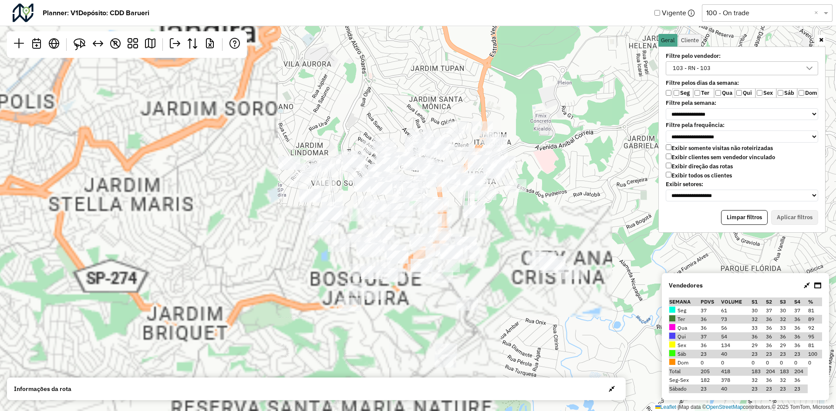
drag, startPoint x: 293, startPoint y: 214, endPoint x: 649, endPoint y: 142, distance: 362.8
click at [649, 142] on div "↦ Leaflet | Map data © OpenStreetMap contributors,© 2025 TomTom, Microsoft" at bounding box center [418, 205] width 836 height 411
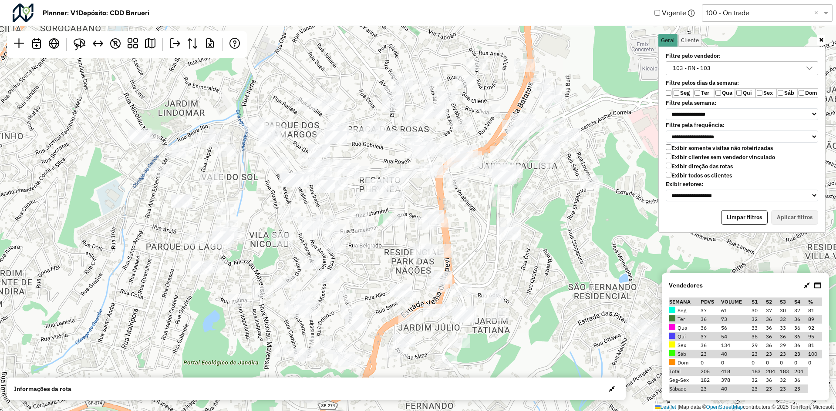
drag, startPoint x: 441, startPoint y: 218, endPoint x: 485, endPoint y: 212, distance: 44.7
click at [485, 212] on div "↦ Leaflet | Map data © OpenStreetMap contributors,© 2025 TomTom, Microsoft" at bounding box center [418, 205] width 836 height 411
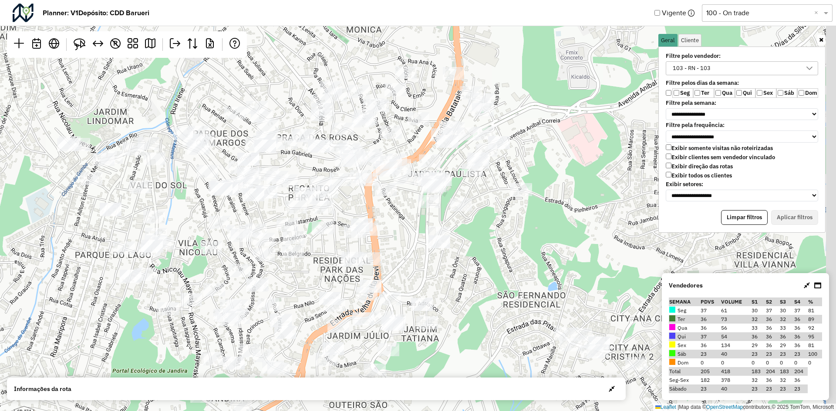
drag, startPoint x: 531, startPoint y: 264, endPoint x: 460, endPoint y: 273, distance: 71.4
click at [460, 273] on div "↦ Leaflet | Map data © OpenStreetMap contributors,© 2025 TomTom, Microsoft" at bounding box center [418, 205] width 836 height 411
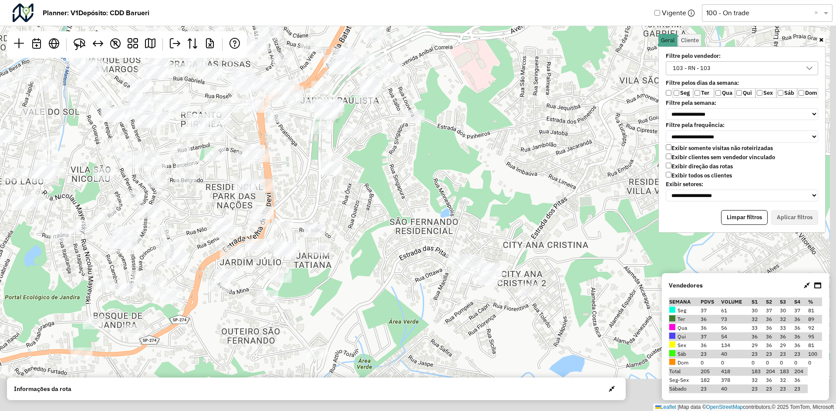
drag, startPoint x: 587, startPoint y: 295, endPoint x: 476, endPoint y: 219, distance: 134.4
click at [476, 219] on div "↦ Leaflet | Map data © OpenStreetMap contributors,© 2025 TomTom, Microsoft" at bounding box center [418, 205] width 836 height 411
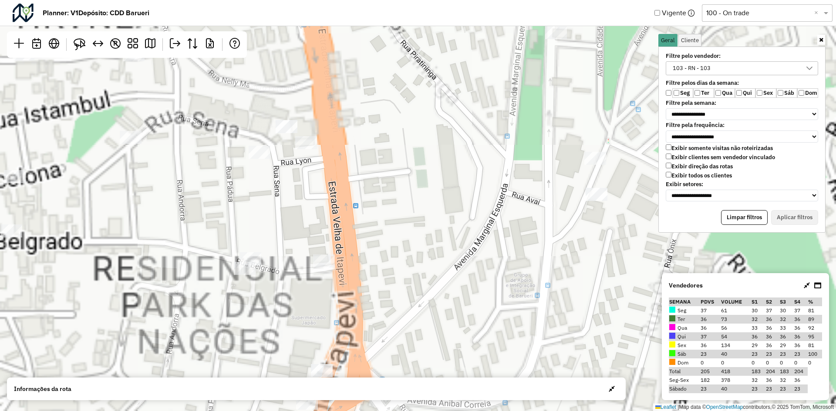
drag, startPoint x: 249, startPoint y: 142, endPoint x: 391, endPoint y: 340, distance: 243.3
click at [391, 340] on div "↦ Leaflet | Map data © OpenStreetMap contributors,© 2025 TomTom, Microsoft" at bounding box center [418, 205] width 836 height 411
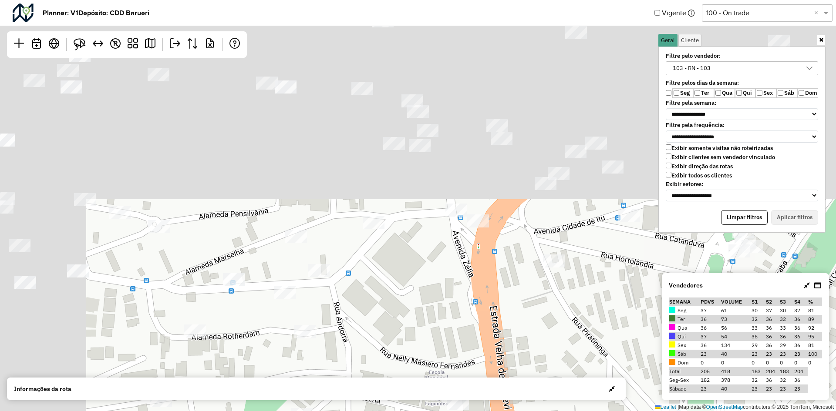
drag, startPoint x: 391, startPoint y: 162, endPoint x: 548, endPoint y: 432, distance: 311.5
click at [548, 411] on html "**********" at bounding box center [418, 205] width 836 height 411
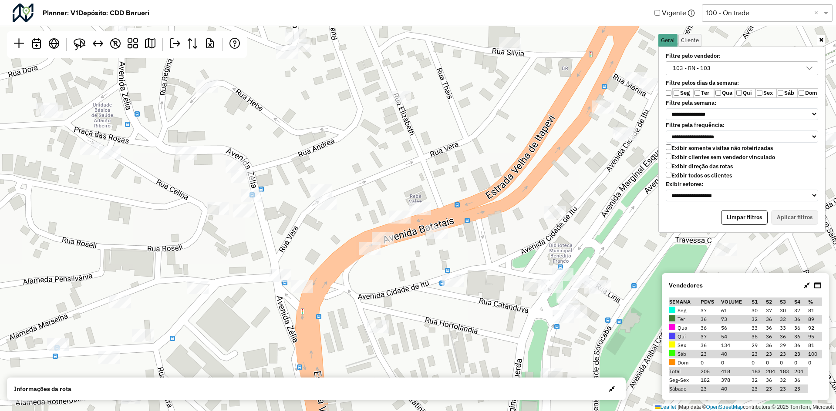
drag, startPoint x: 476, startPoint y: 327, endPoint x: 287, endPoint y: 349, distance: 190.2
click at [287, 349] on div "↦ Leaflet | Map data © OpenStreetMap contributors,© 2025 TomTom, Microsoft" at bounding box center [418, 205] width 836 height 411
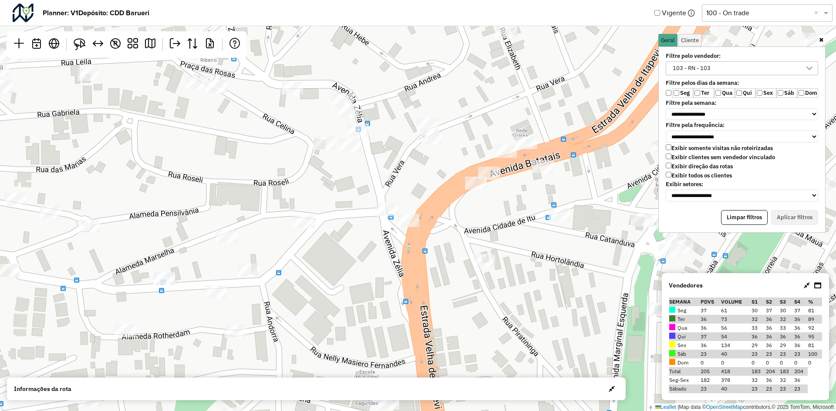
drag, startPoint x: 351, startPoint y: 257, endPoint x: 323, endPoint y: 159, distance: 101.3
click at [362, 165] on div "↦ Leaflet | Map data © OpenStreetMap contributors,© 2025 TomTom, Microsoft" at bounding box center [418, 205] width 836 height 411
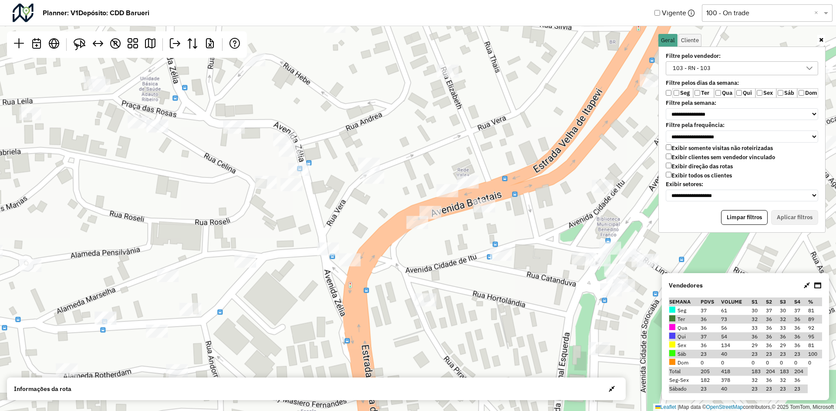
drag, startPoint x: 356, startPoint y: 232, endPoint x: 514, endPoint y: 303, distance: 173.6
click at [514, 303] on div "↦ Leaflet | Map data © OpenStreetMap contributors,© 2025 TomTom, Microsoft" at bounding box center [418, 205] width 836 height 411
click at [75, 39] on img at bounding box center [80, 44] width 12 height 12
drag, startPoint x: 297, startPoint y: 253, endPoint x: 318, endPoint y: 266, distance: 24.6
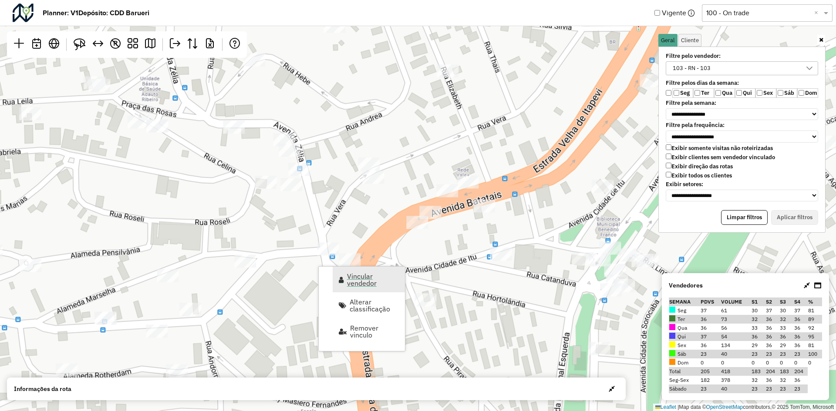
click at [367, 279] on span "Vincular vendedor" at bounding box center [373, 280] width 52 height 14
select select "*******"
select select "*"
select select "*******"
select select "*"
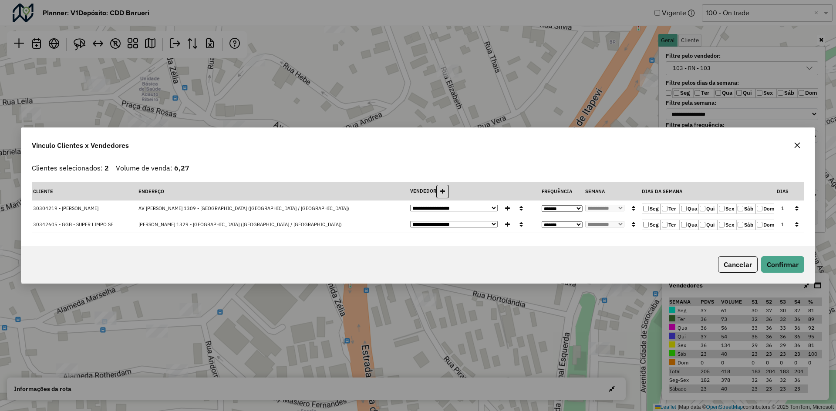
click at [650, 209] on label "Seg" at bounding box center [651, 209] width 19 height 10
click at [795, 209] on icon "button" at bounding box center [796, 208] width 3 height 6
click at [781, 267] on button "Confirmar" at bounding box center [782, 264] width 43 height 17
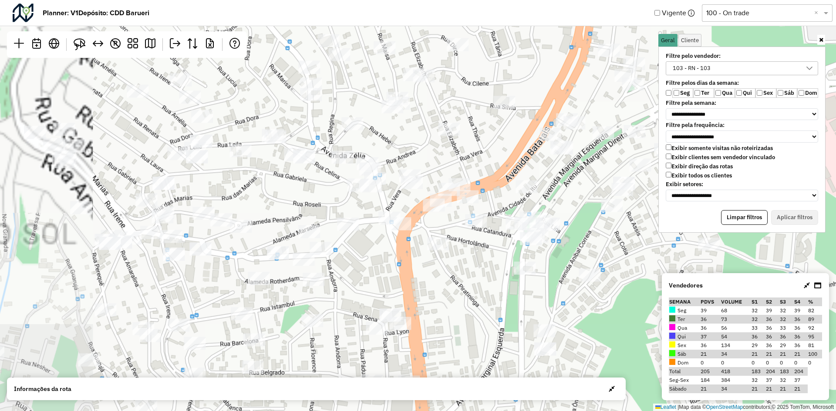
drag, startPoint x: 422, startPoint y: 211, endPoint x: 525, endPoint y: 172, distance: 110.1
click at [525, 172] on div "↦ Leaflet | Map data © OpenStreetMap contributors,© 2025 TomTom, Microsoft" at bounding box center [418, 205] width 836 height 411
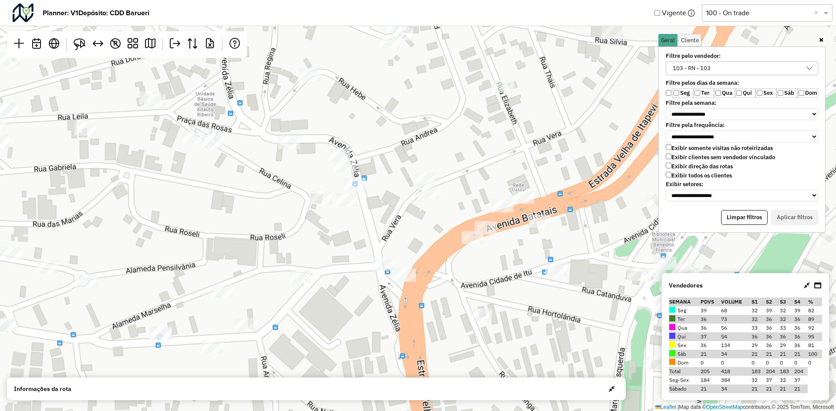
drag, startPoint x: 390, startPoint y: 158, endPoint x: 433, endPoint y: 167, distance: 43.1
click at [433, 167] on div "↦ Leaflet | Map data © OpenStreetMap contributors,© 2025 TomTom, Microsoft" at bounding box center [418, 205] width 836 height 411
click at [84, 45] on img at bounding box center [80, 44] width 12 height 12
drag, startPoint x: 413, startPoint y: 161, endPoint x: 461, endPoint y: 182, distance: 52.1
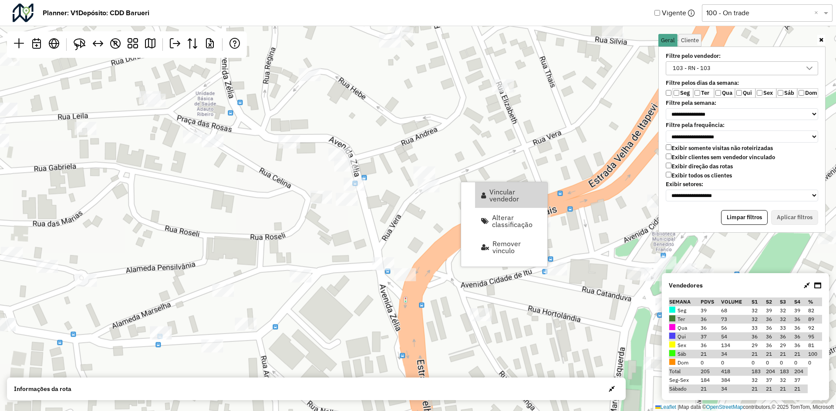
click at [476, 138] on div "↦ Leaflet | Map data © OpenStreetMap contributors,© 2025 TomTom, Microsoft" at bounding box center [418, 205] width 836 height 411
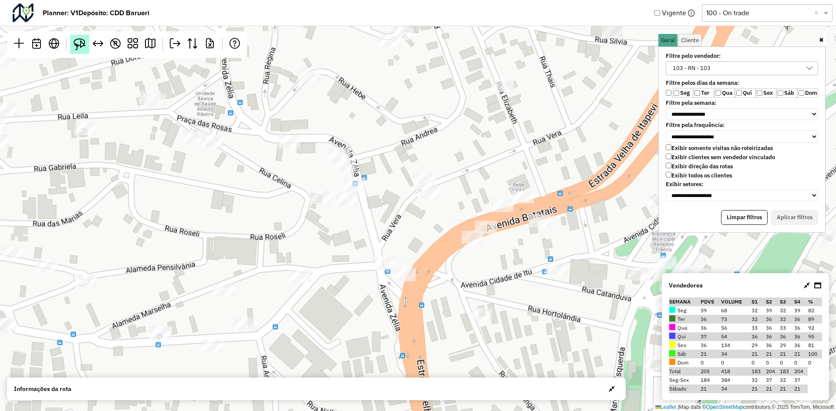
click at [82, 46] on img at bounding box center [80, 44] width 12 height 12
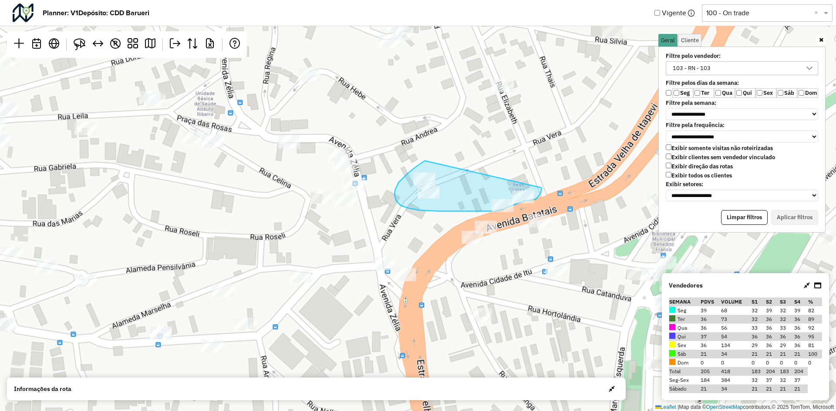
drag, startPoint x: 424, startPoint y: 161, endPoint x: 541, endPoint y: 187, distance: 120.0
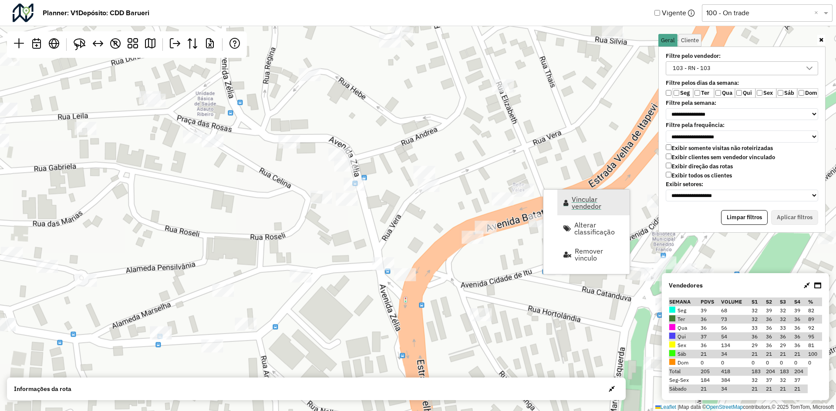
click at [585, 196] on span "Vincular vendedor" at bounding box center [598, 203] width 52 height 14
select select "*******"
select select "*"
select select "*******"
select select "*"
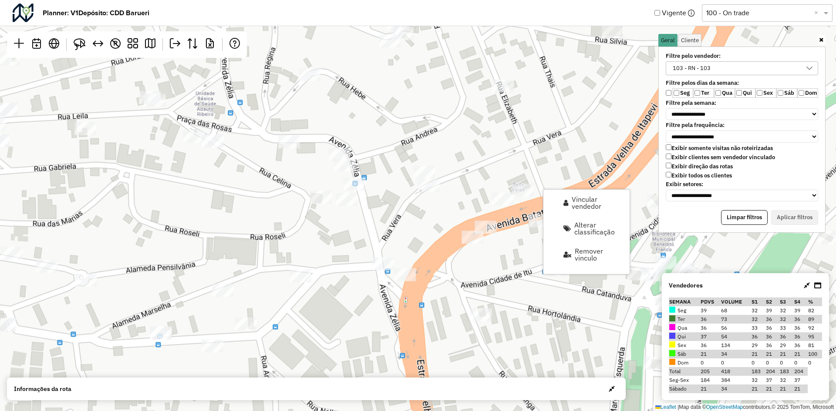
select select "*******"
select select "*"
select select "*******"
select select "*"
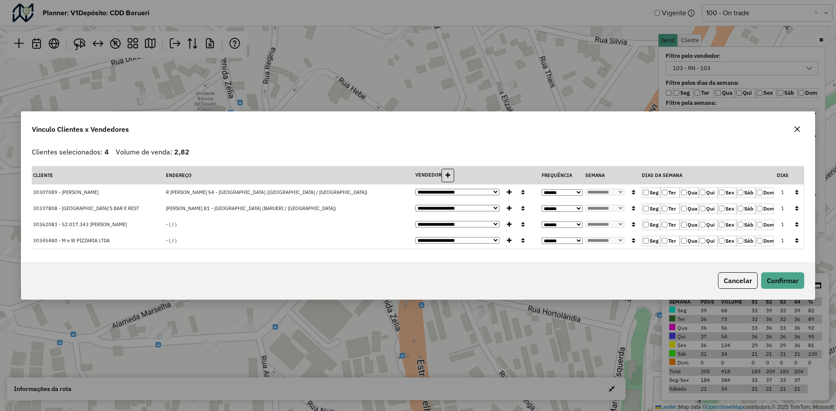
click at [797, 208] on icon "button" at bounding box center [796, 208] width 3 height 6
click at [787, 278] on button "Confirmar" at bounding box center [782, 281] width 43 height 17
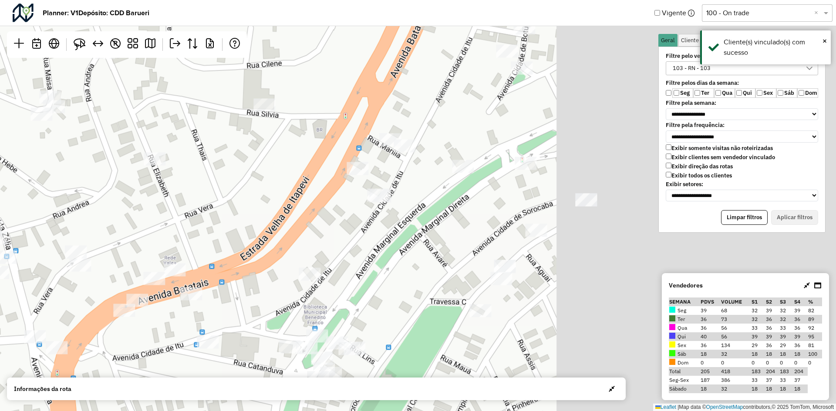
drag, startPoint x: 537, startPoint y: 145, endPoint x: 193, endPoint y: 216, distance: 351.2
click at [188, 218] on div "↦ Leaflet | Map data © OpenStreetMap contributors,© 2025 TomTom, Microsoft" at bounding box center [418, 205] width 836 height 411
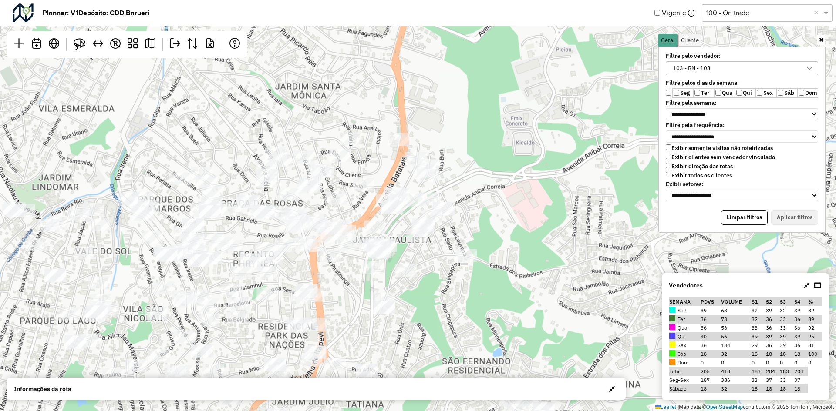
drag, startPoint x: 476, startPoint y: 117, endPoint x: 472, endPoint y: 173, distance: 56.3
click at [472, 173] on div "↦ Leaflet | Map data © OpenStreetMap contributors,© 2025 TomTom, Microsoft" at bounding box center [418, 205] width 836 height 411
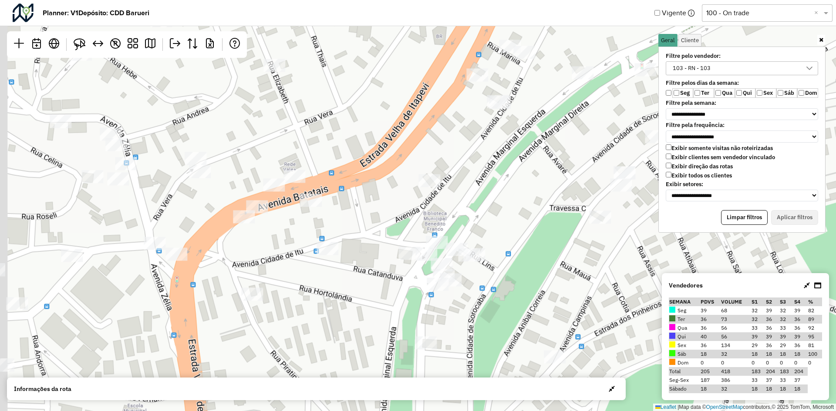
drag, startPoint x: 489, startPoint y: 98, endPoint x: 476, endPoint y: 220, distance: 123.5
click at [484, 220] on div "↦ Leaflet | Map data © OpenStreetMap contributors,© 2025 TomTom, Microsoft" at bounding box center [418, 205] width 836 height 411
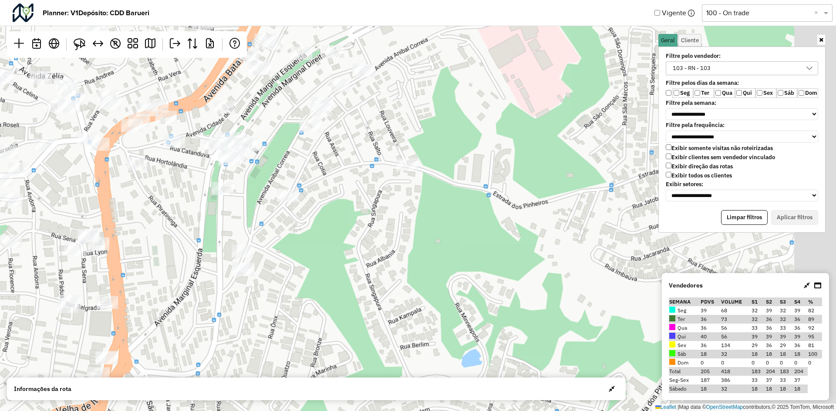
drag, startPoint x: 492, startPoint y: 231, endPoint x: 399, endPoint y: 212, distance: 94.5
click at [273, 175] on div "↦ Leaflet | Map data © OpenStreetMap contributors,© 2025 TomTom, Microsoft" at bounding box center [418, 205] width 836 height 411
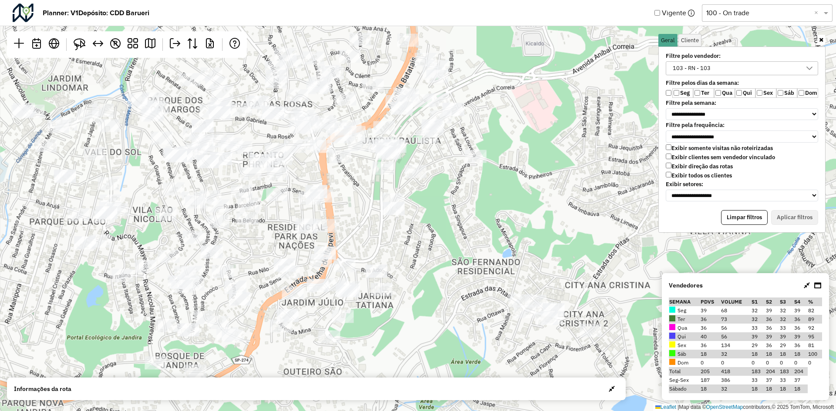
drag, startPoint x: 407, startPoint y: 222, endPoint x: 435, endPoint y: 187, distance: 45.5
click at [435, 187] on div "↦ Leaflet | Map data © OpenStreetMap contributors,© 2025 TomTom, Microsoft" at bounding box center [418, 205] width 836 height 411
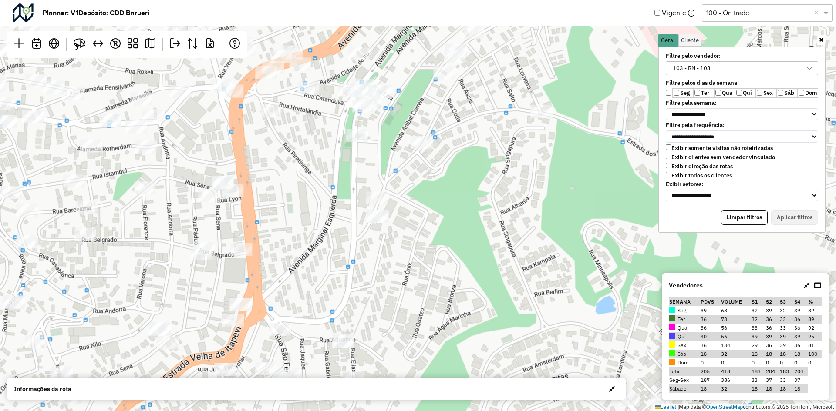
drag, startPoint x: 428, startPoint y: 250, endPoint x: 434, endPoint y: 252, distance: 5.8
click at [434, 252] on div "↦ Leaflet | Map data © OpenStreetMap contributors,© 2025 TomTom, Microsoft" at bounding box center [418, 205] width 836 height 411
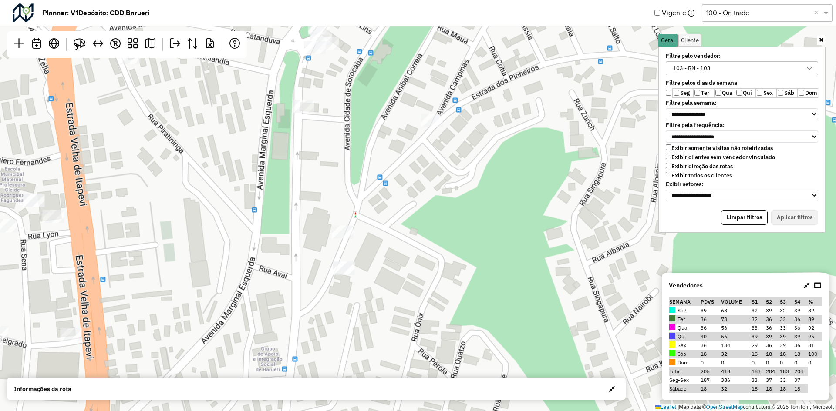
drag, startPoint x: 406, startPoint y: 175, endPoint x: 420, endPoint y: 244, distance: 71.0
click at [420, 244] on div "↦ Leaflet | Map data © OpenStreetMap contributors,© 2025 TomTom, Microsoft" at bounding box center [418, 205] width 836 height 411
click at [84, 38] on link at bounding box center [79, 44] width 19 height 19
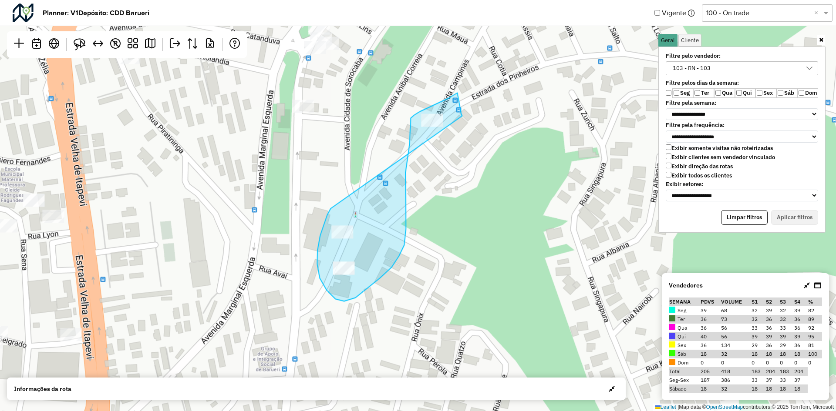
drag, startPoint x: 330, startPoint y: 209, endPoint x: 462, endPoint y: 116, distance: 161.0
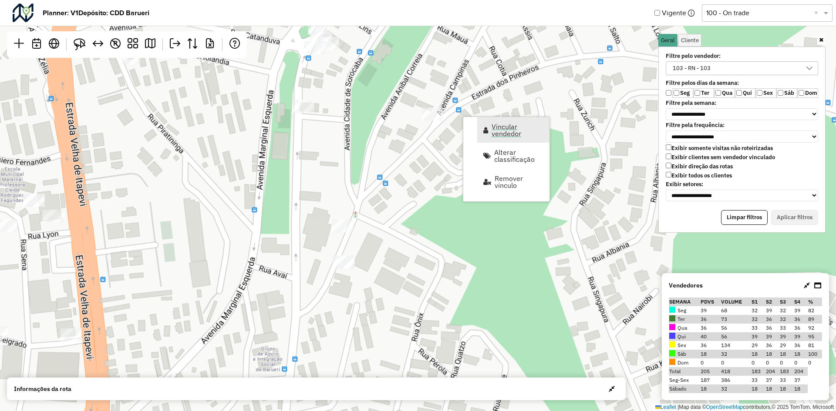
click at [504, 127] on span "Vincular vendedor" at bounding box center [517, 130] width 52 height 14
select select "*******"
select select "*"
select select "*******"
select select "*"
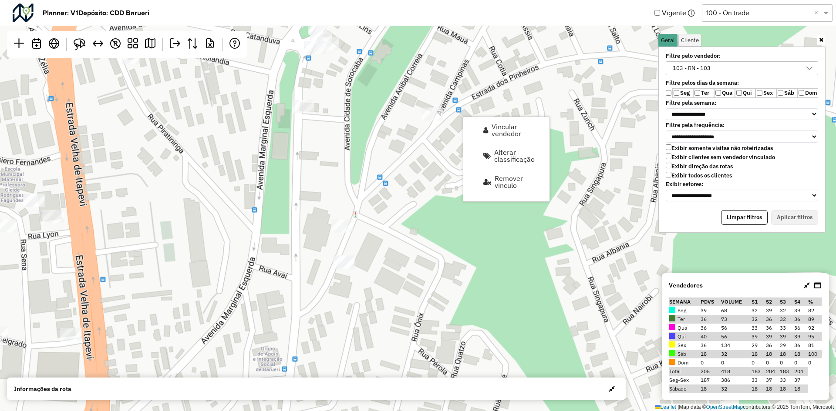
select select "*******"
select select "*"
select select "****"
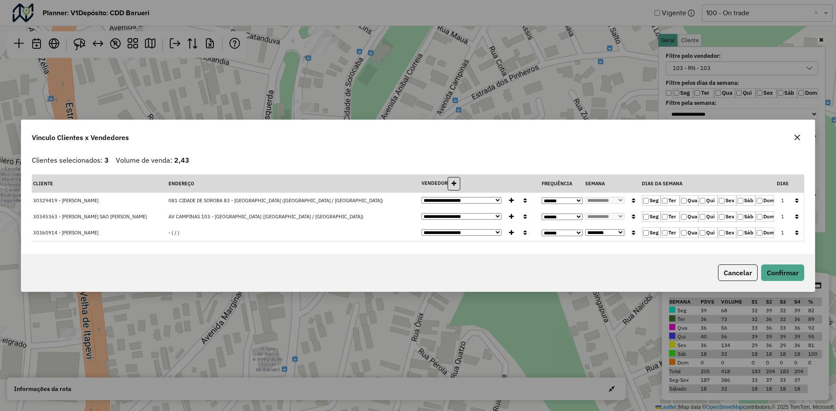
click at [797, 215] on icon "button" at bounding box center [796, 217] width 3 height 6
click at [788, 263] on div "Cancelar Confirmar" at bounding box center [417, 272] width 793 height 37
click at [788, 267] on button "Confirmar" at bounding box center [782, 273] width 43 height 17
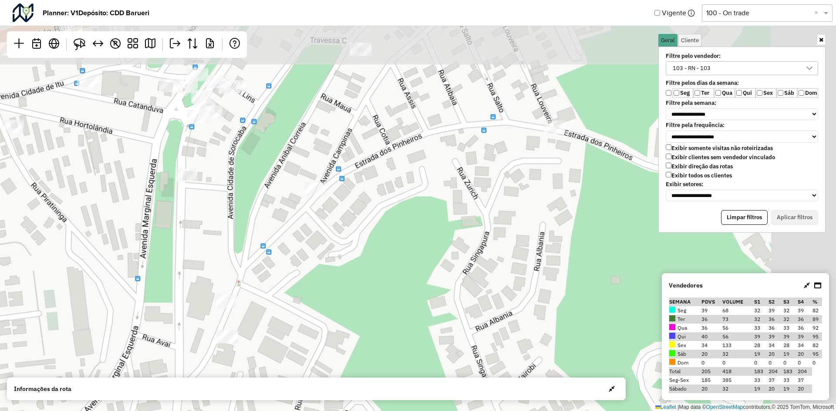
drag, startPoint x: 500, startPoint y: 155, endPoint x: 365, endPoint y: 154, distance: 135.0
click at [361, 246] on div "↦ Leaflet | Map data © OpenStreetMap contributors,© 2025 TomTom, Microsoft" at bounding box center [418, 205] width 836 height 411
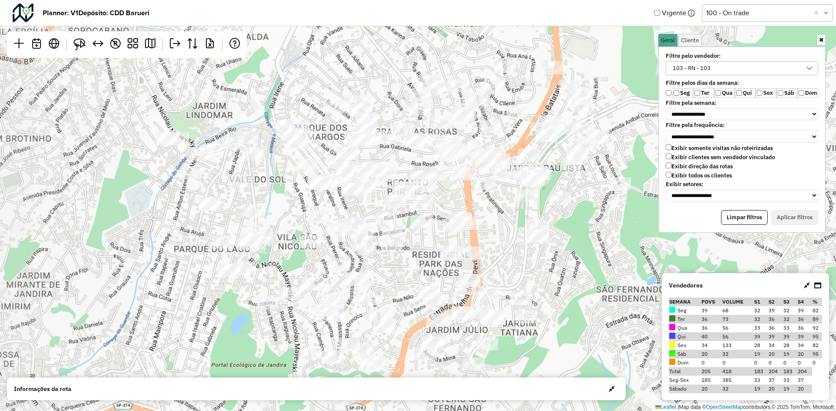
drag, startPoint x: 424, startPoint y: 181, endPoint x: 554, endPoint y: 178, distance: 129.7
click at [622, 199] on div "↦ Leaflet | Map data © OpenStreetMap contributors,© 2025 TomTom, Microsoft" at bounding box center [418, 205] width 836 height 411
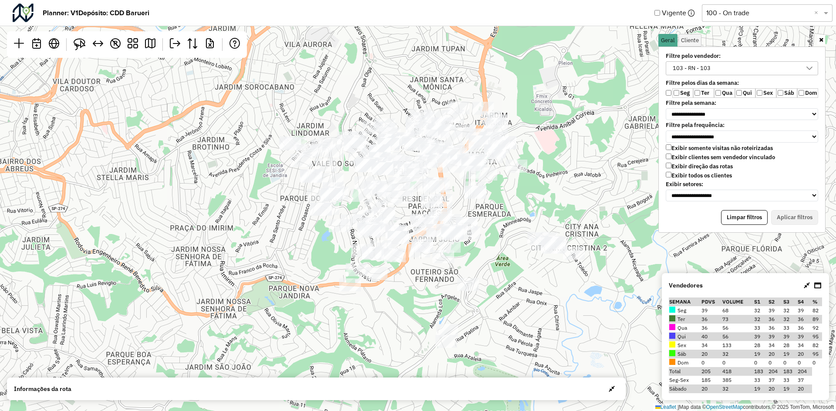
drag, startPoint x: 455, startPoint y: 190, endPoint x: 438, endPoint y: 156, distance: 38.0
click at [440, 156] on div "↦ Leaflet | Map data © OpenStreetMap contributors,© 2025 TomTom, Microsoft" at bounding box center [418, 205] width 836 height 411
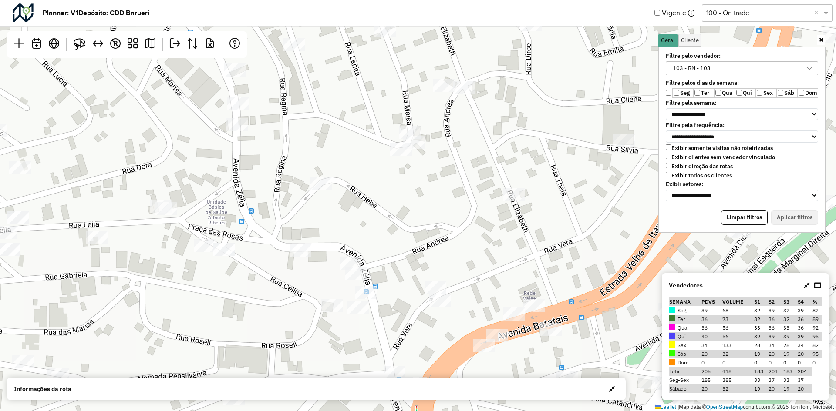
drag, startPoint x: 428, startPoint y: 206, endPoint x: 514, endPoint y: 364, distance: 179.0
click at [514, 364] on div "↦ Leaflet | Map data © OpenStreetMap contributors,© 2025 TomTom, Microsoft" at bounding box center [418, 205] width 836 height 411
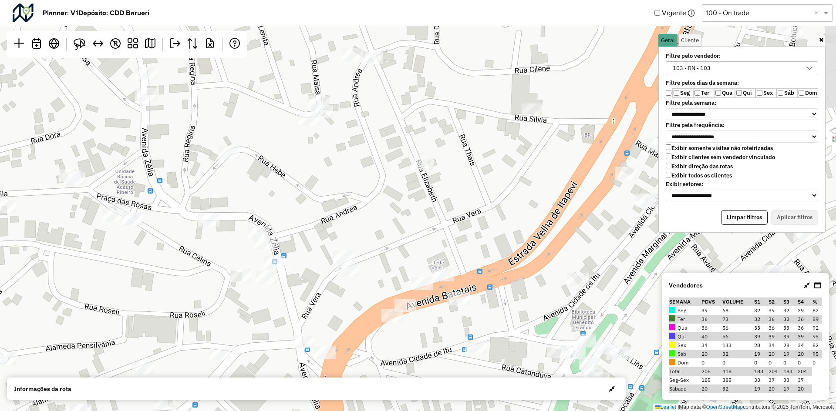
drag, startPoint x: 398, startPoint y: 234, endPoint x: 307, endPoint y: 203, distance: 96.4
click at [307, 203] on div "↦ Leaflet | Map data © OpenStreetMap contributors,© 2025 TomTom, Microsoft" at bounding box center [418, 205] width 836 height 411
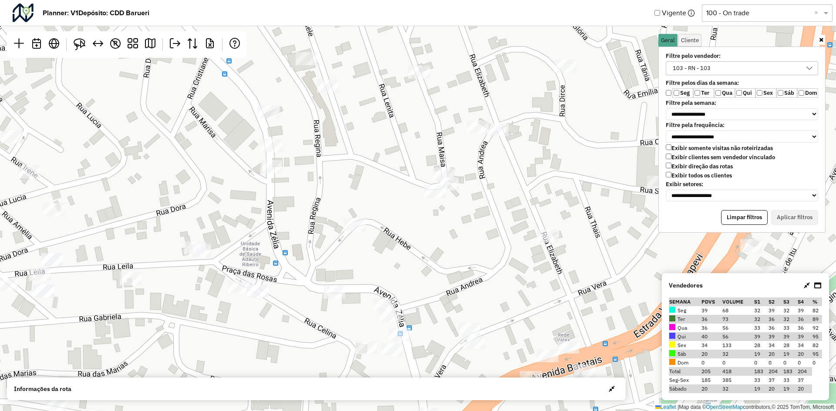
drag, startPoint x: 351, startPoint y: 249, endPoint x: 477, endPoint y: 321, distance: 144.7
click at [477, 321] on div "↦ Leaflet | Map data © OpenStreetMap contributors,© 2025 TomTom, Microsoft" at bounding box center [418, 205] width 836 height 411
click at [74, 47] on img at bounding box center [80, 44] width 12 height 12
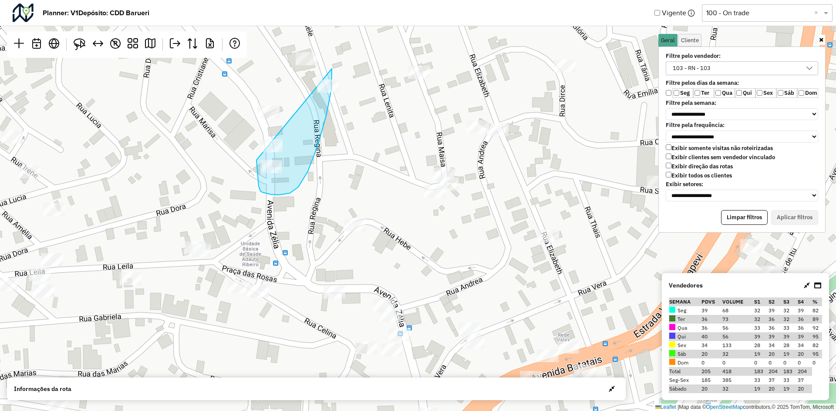
drag, startPoint x: 256, startPoint y: 160, endPoint x: 332, endPoint y: 67, distance: 119.8
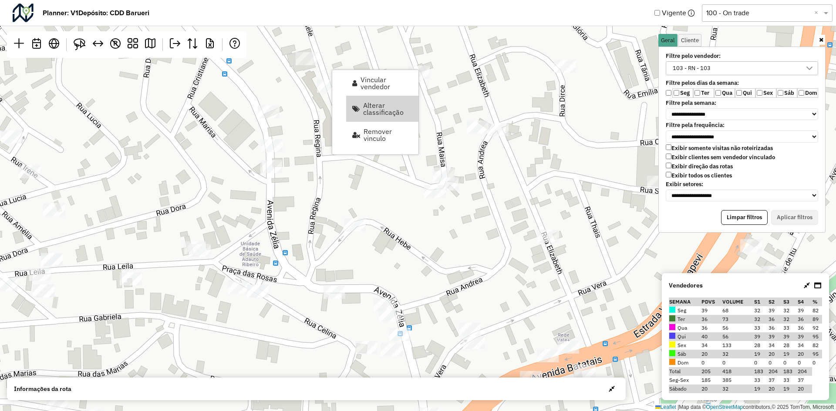
click at [464, 212] on div "↦ Leaflet | Map data © OpenStreetMap contributors,© 2025 TomTom, Microsoft" at bounding box center [418, 205] width 836 height 411
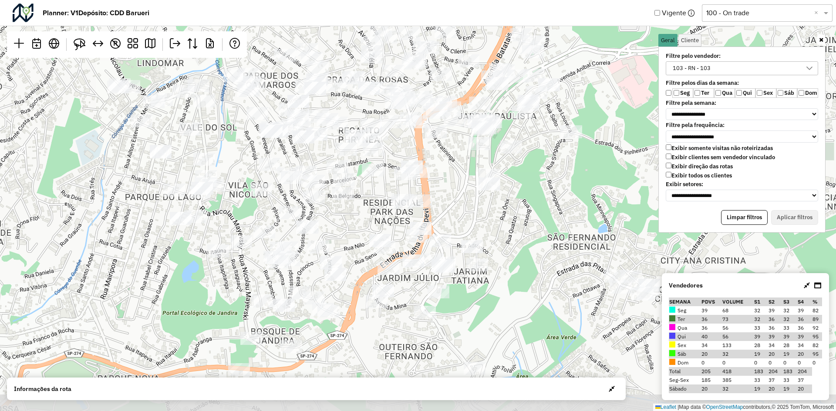
drag, startPoint x: 420, startPoint y: 234, endPoint x: 465, endPoint y: 141, distance: 103.6
click at [465, 141] on div "↦ Leaflet | Map data © OpenStreetMap contributors,© 2025 TomTom, Microsoft" at bounding box center [418, 205] width 836 height 411
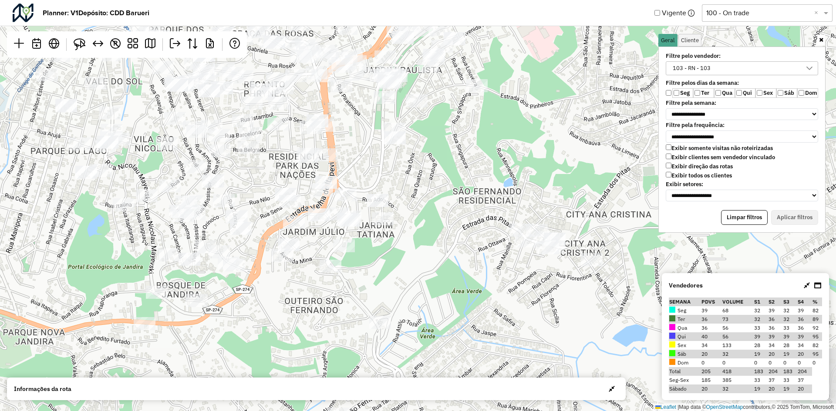
drag, startPoint x: 487, startPoint y: 228, endPoint x: 393, endPoint y: 189, distance: 101.9
click at [393, 189] on div "↦ Leaflet | Map data © OpenStreetMap contributors,© 2025 TomTom, Microsoft" at bounding box center [418, 205] width 836 height 411
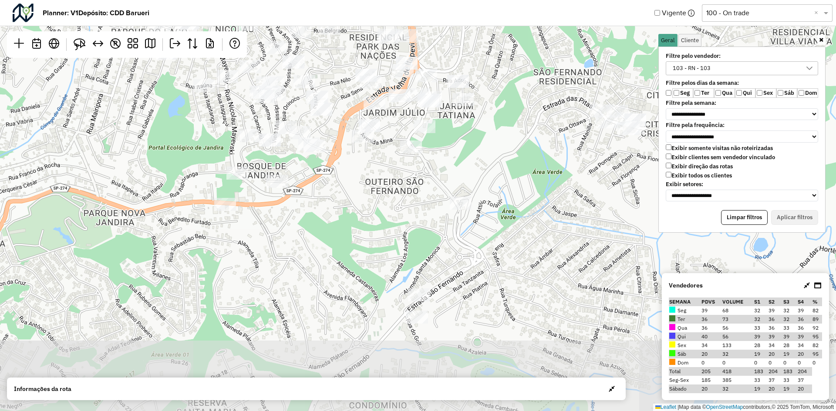
drag, startPoint x: 463, startPoint y: 149, endPoint x: 504, endPoint y: 67, distance: 91.1
click at [504, 67] on div "↦ Leaflet | Map data © OpenStreetMap contributors,© 2025 TomTom, Microsoft" at bounding box center [418, 205] width 836 height 411
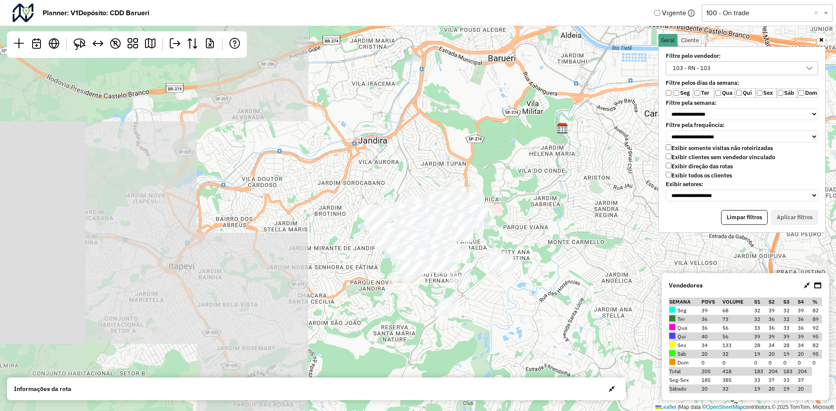
drag, startPoint x: 530, startPoint y: 202, endPoint x: 455, endPoint y: 199, distance: 74.5
click at [455, 199] on div "↦ Leaflet | Map data © OpenStreetMap contributors,© 2025 TomTom, Microsoft" at bounding box center [418, 205] width 836 height 411
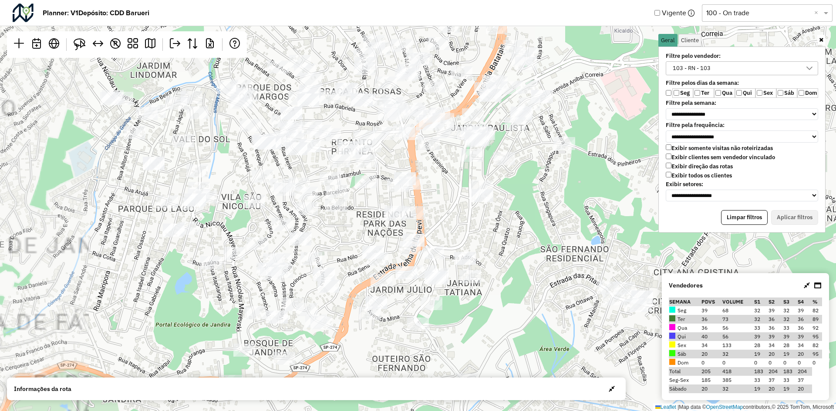
drag, startPoint x: 488, startPoint y: 273, endPoint x: 501, endPoint y: 271, distance: 13.2
click at [501, 271] on div "↦ Leaflet | Map data © OpenStreetMap contributors,© 2025 TomTom, Microsoft" at bounding box center [418, 205] width 836 height 411
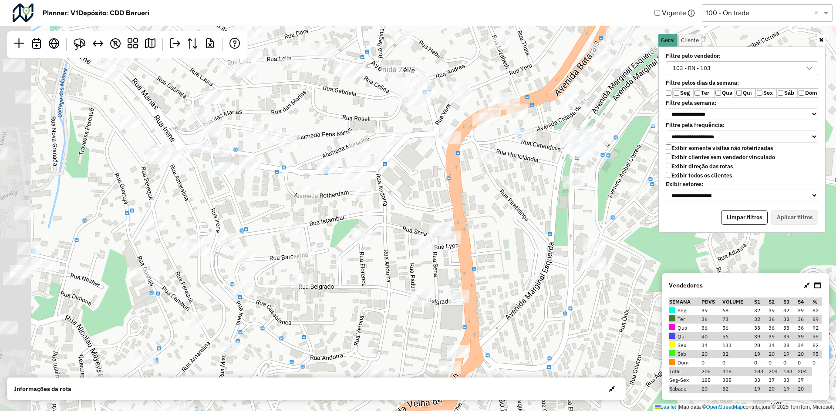
drag, startPoint x: 438, startPoint y: 202, endPoint x: 503, endPoint y: 280, distance: 101.7
click at [503, 280] on div "↦ Leaflet | Map data © OpenStreetMap contributors,© 2025 TomTom, Microsoft" at bounding box center [418, 205] width 836 height 411
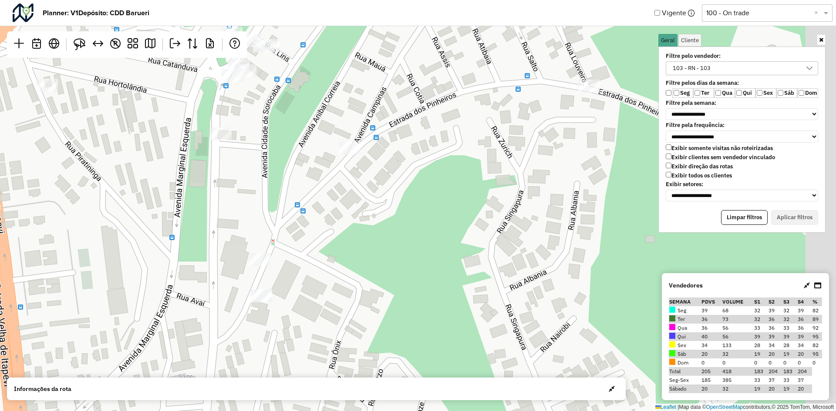
drag, startPoint x: 497, startPoint y: 244, endPoint x: 58, endPoint y: 288, distance: 441.4
click at [57, 291] on div "↦ Leaflet | Map data © OpenStreetMap contributors,© 2025 TomTom, Microsoft" at bounding box center [418, 205] width 836 height 411
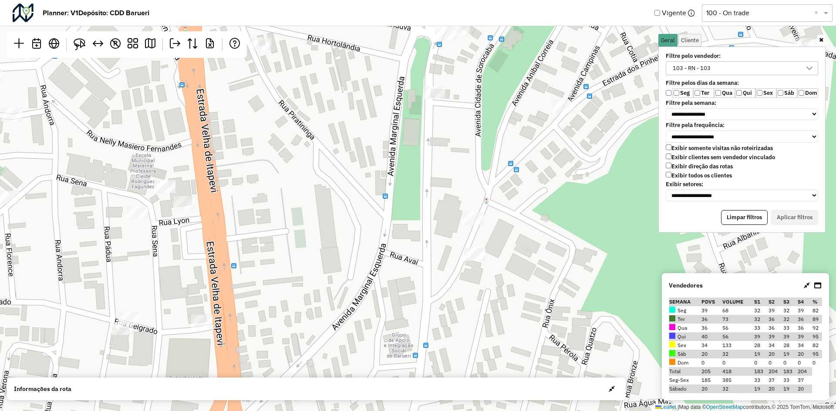
drag, startPoint x: 307, startPoint y: 226, endPoint x: 468, endPoint y: 189, distance: 164.4
click at [485, 184] on div "↦ Leaflet | Map data © OpenStreetMap contributors,© 2025 TomTom, Microsoft" at bounding box center [418, 205] width 836 height 411
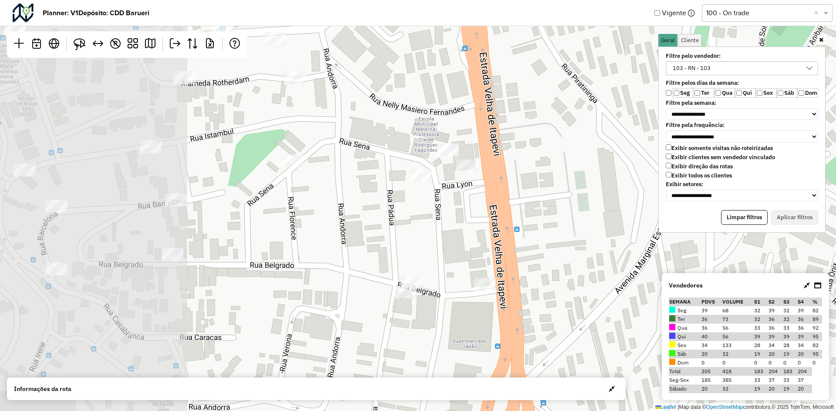
drag, startPoint x: 273, startPoint y: 227, endPoint x: 509, endPoint y: 195, distance: 238.5
click at [509, 195] on div "↦ Leaflet | Map data © OpenStreetMap contributors,© 2025 TomTom, Microsoft" at bounding box center [418, 205] width 836 height 411
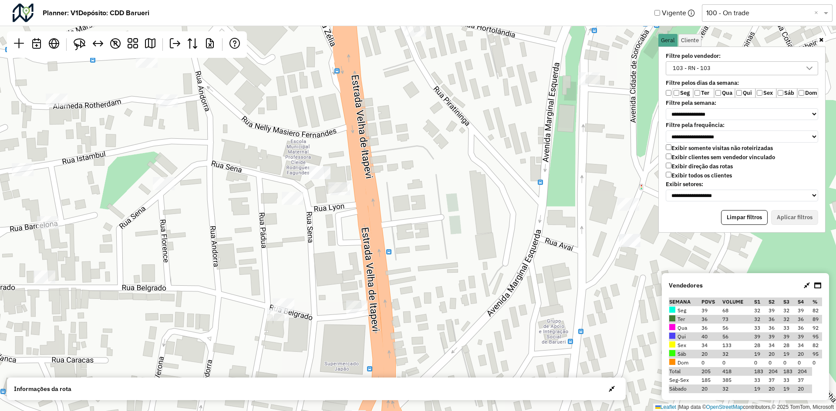
drag, startPoint x: 424, startPoint y: 193, endPoint x: 257, endPoint y: 218, distance: 168.6
click at [249, 218] on div "↦ Leaflet | Map data © OpenStreetMap contributors,© 2025 TomTom, Microsoft" at bounding box center [418, 205] width 836 height 411
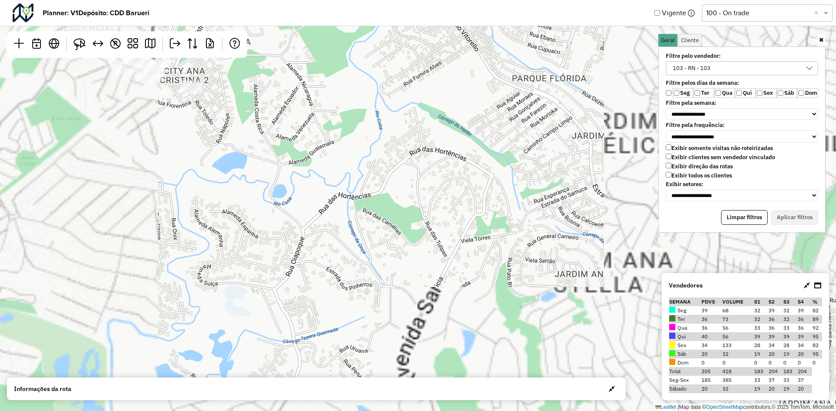
drag, startPoint x: 262, startPoint y: 159, endPoint x: 599, endPoint y: 263, distance: 353.2
click at [599, 263] on div "↦ Leaflet | Map data © OpenStreetMap contributors,© 2025 TomTom, Microsoft" at bounding box center [418, 205] width 836 height 411
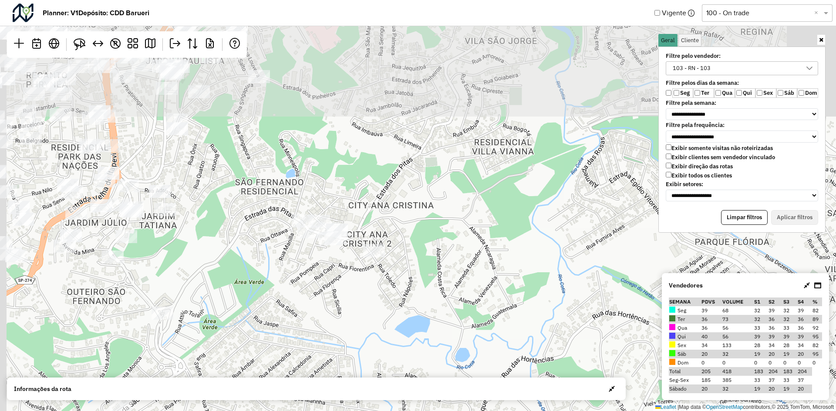
drag, startPoint x: 278, startPoint y: 135, endPoint x: 366, endPoint y: 261, distance: 154.1
click at [365, 257] on div at bounding box center [374, 250] width 22 height 13
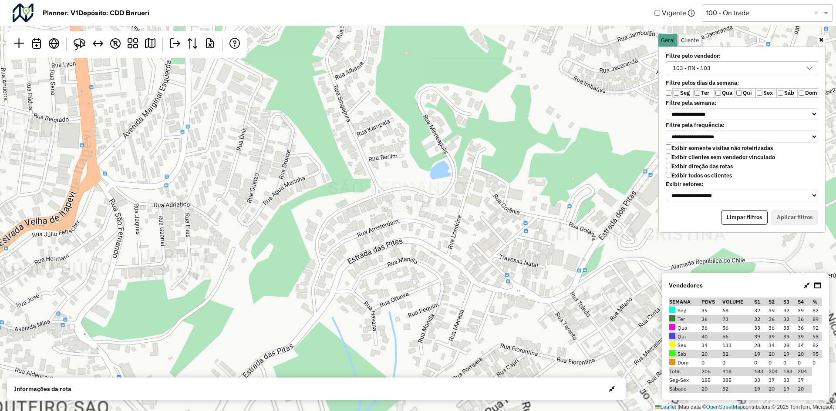
drag, startPoint x: 297, startPoint y: 210, endPoint x: 536, endPoint y: 235, distance: 240.3
click at [540, 235] on div "↦ Leaflet | Map data © OpenStreetMap contributors,© 2025 TomTom, Microsoft" at bounding box center [418, 205] width 836 height 411
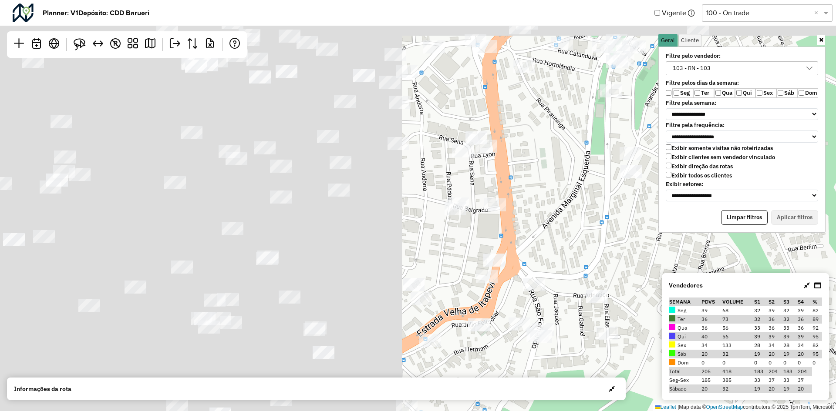
drag, startPoint x: 125, startPoint y: 141, endPoint x: 412, endPoint y: 202, distance: 293.4
click at [577, 236] on div "↦ Leaflet | Map data © OpenStreetMap contributors,© 2025 TomTom, Microsoft" at bounding box center [418, 205] width 836 height 411
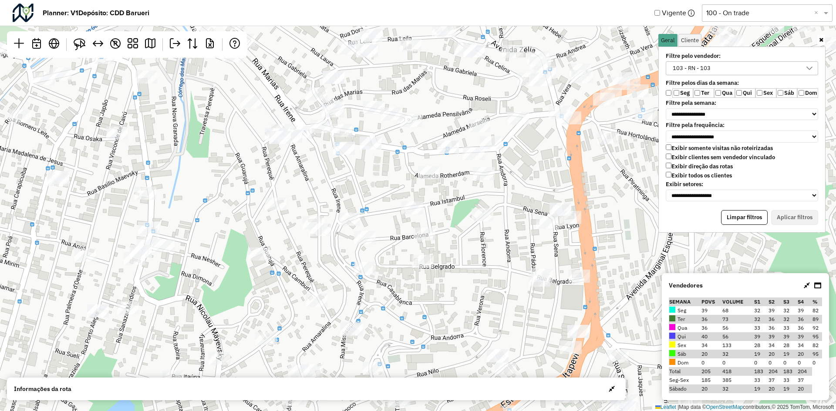
click at [675, 74] on div "103 - RN - 103" at bounding box center [692, 68] width 44 height 13
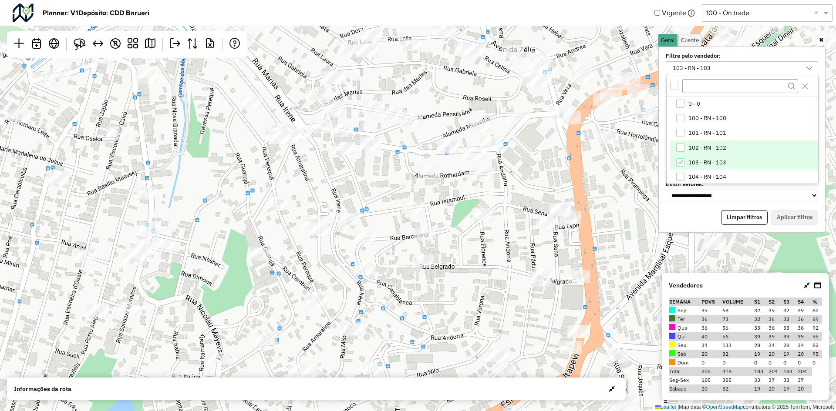
scroll to position [44, 0]
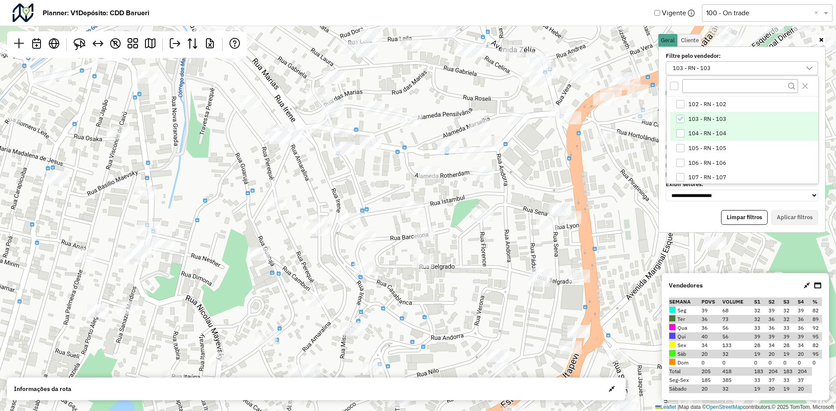
click at [681, 131] on div "104 - RN - 104" at bounding box center [680, 133] width 8 height 8
click at [680, 118] on icon "103 - RN - 103" at bounding box center [680, 119] width 6 height 6
click at [799, 212] on button "Aplicar filtros" at bounding box center [794, 217] width 47 height 15
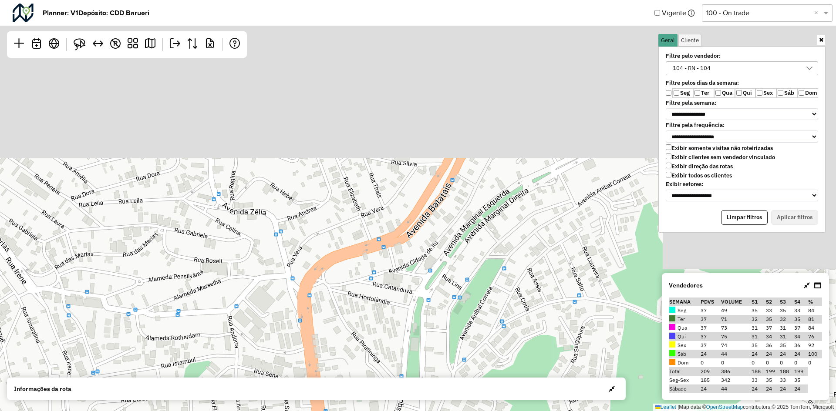
drag, startPoint x: 419, startPoint y: 160, endPoint x: 210, endPoint y: 250, distance: 228.1
click at [210, 252] on div "↦ Leaflet | Map data © OpenStreetMap contributors,© 2025 TomTom, Microsoft" at bounding box center [418, 205] width 836 height 411
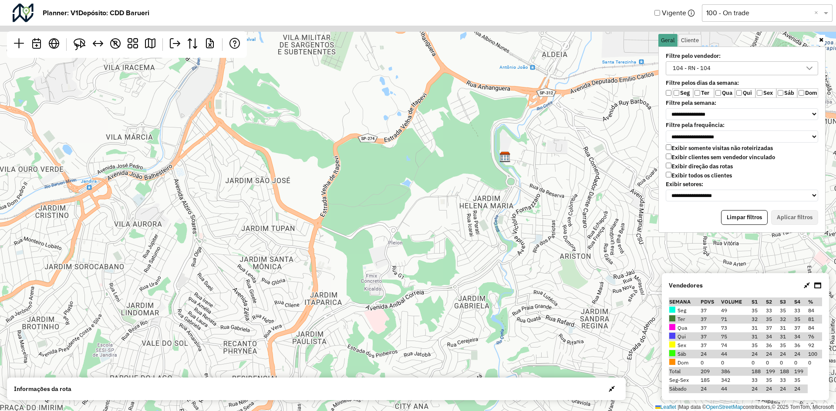
drag, startPoint x: 364, startPoint y: 135, endPoint x: 387, endPoint y: 260, distance: 127.5
click at [387, 261] on div "↦ Leaflet | Map data © OpenStreetMap contributors,© 2025 TomTom, Microsoft" at bounding box center [418, 205] width 836 height 411
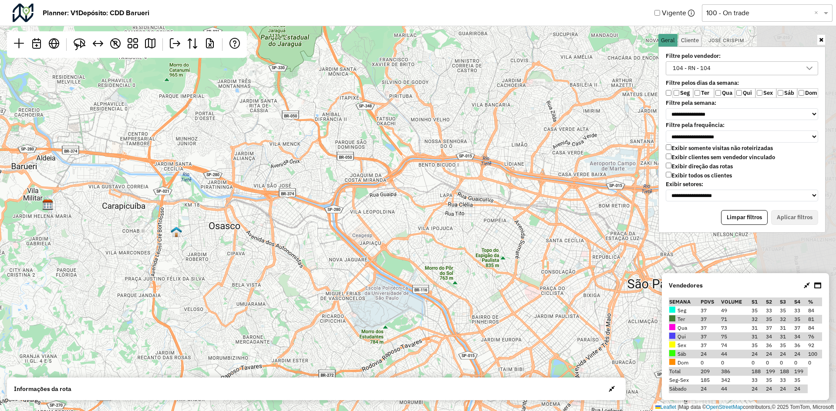
drag, startPoint x: 452, startPoint y: 156, endPoint x: 98, endPoint y: 181, distance: 354.8
click at [98, 181] on div "↦ Leaflet | Map data © OpenStreetMap contributors,© 2025 TomTom, Microsoft" at bounding box center [418, 205] width 836 height 411
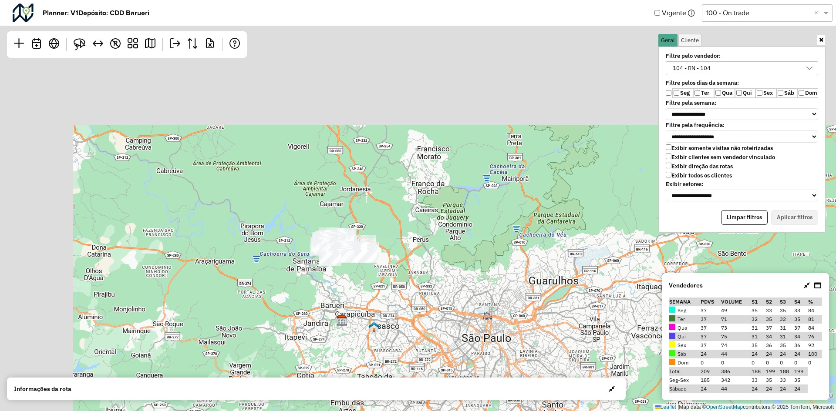
drag, startPoint x: 387, startPoint y: 259, endPoint x: 438, endPoint y: 317, distance: 77.7
click at [438, 317] on div "↦ Leaflet | Map data © OpenStreetMap contributors,© 2025 TomTom, Microsoft" at bounding box center [418, 205] width 836 height 411
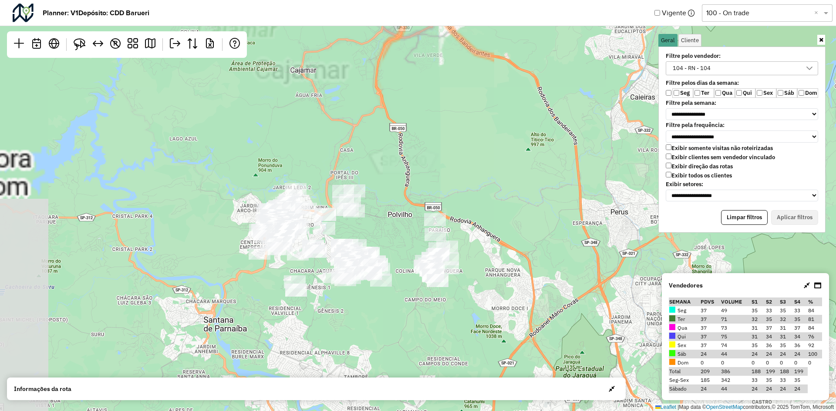
drag, startPoint x: 334, startPoint y: 234, endPoint x: 422, endPoint y: 183, distance: 102.0
click at [424, 178] on div "↦ Leaflet | Map data © OpenStreetMap contributors,© 2025 TomTom, Microsoft" at bounding box center [418, 205] width 836 height 411
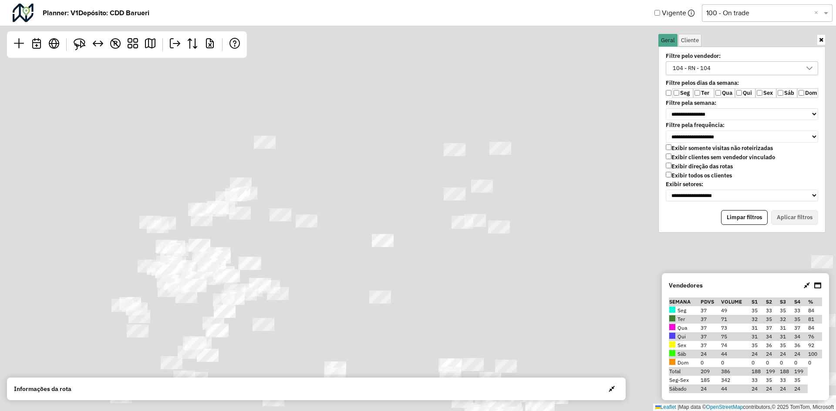
drag, startPoint x: 404, startPoint y: 194, endPoint x: 539, endPoint y: 258, distance: 149.8
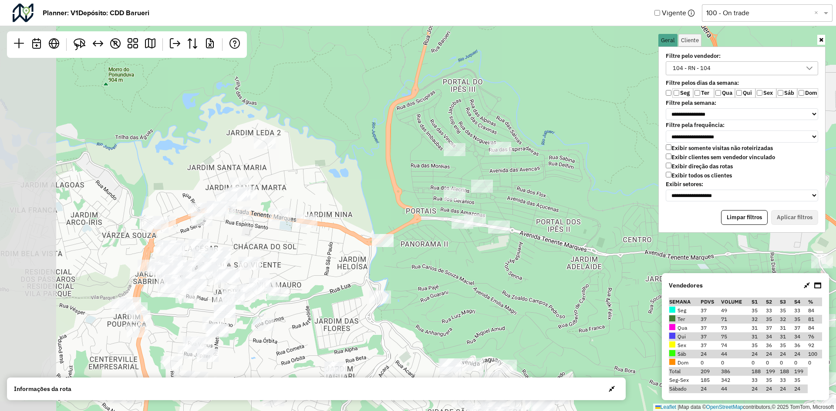
click at [566, 257] on div "↦ Leaflet | Map data © OpenStreetMap contributors,© 2025 TomTom, Microsoft" at bounding box center [418, 205] width 836 height 411
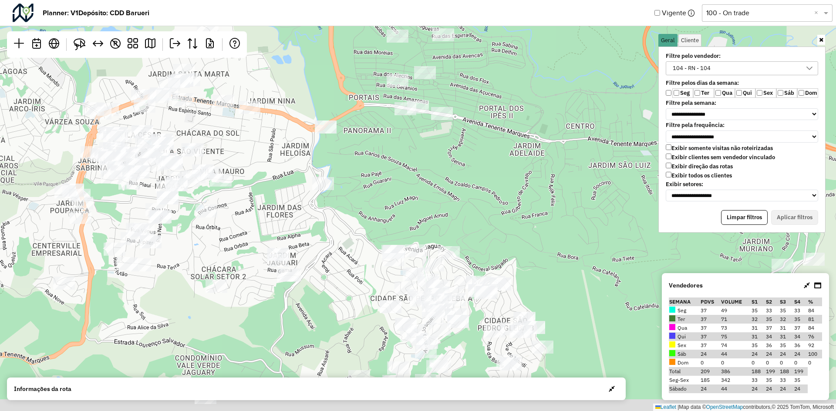
drag, startPoint x: 465, startPoint y: 311, endPoint x: 426, endPoint y: 123, distance: 192.6
click at [426, 123] on div "↦ Leaflet | Map data © OpenStreetMap contributors,© 2025 TomTom, Microsoft" at bounding box center [418, 205] width 836 height 411
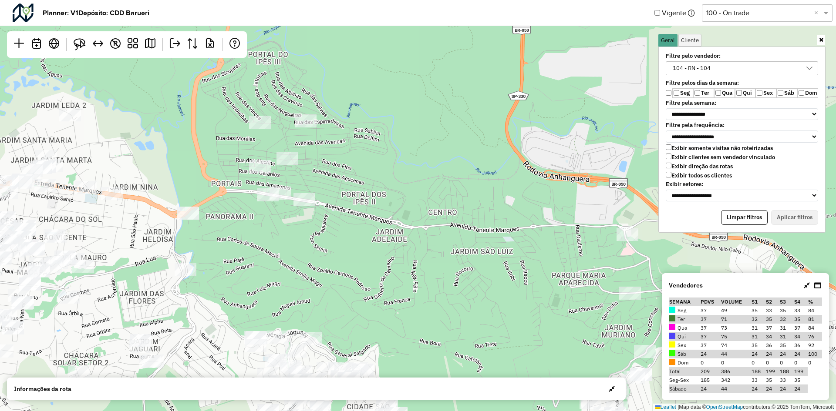
drag, startPoint x: 428, startPoint y: 141, endPoint x: 275, endPoint y: 259, distance: 193.4
click at [280, 262] on div "↦ Leaflet | Map data © OpenStreetMap contributors,© 2025 TomTom, Microsoft" at bounding box center [418, 205] width 836 height 411
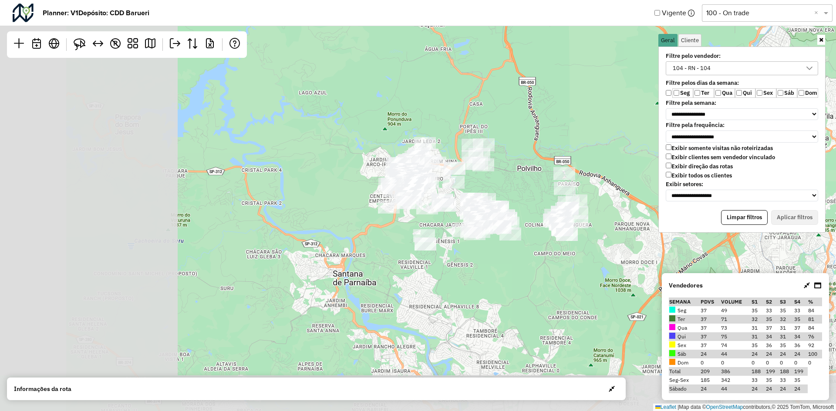
drag, startPoint x: 345, startPoint y: 240, endPoint x: 533, endPoint y: 201, distance: 192.1
click at [533, 201] on div "↦ Leaflet | Map data © OpenStreetMap contributors,© 2025 TomTom, Microsoft" at bounding box center [418, 205] width 836 height 411
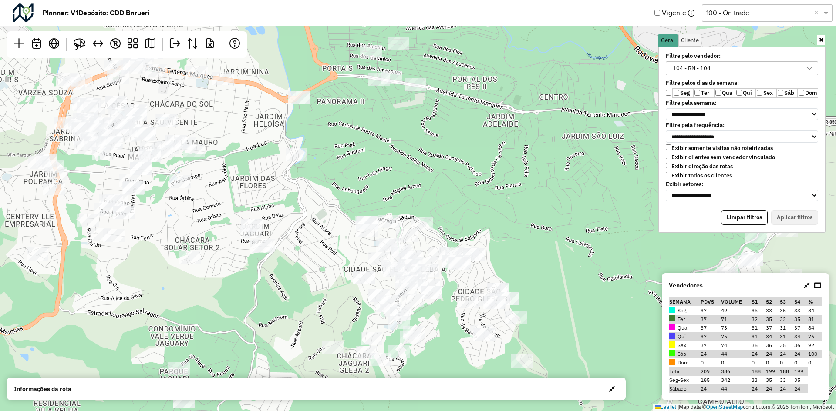
drag, startPoint x: 475, startPoint y: 153, endPoint x: 375, endPoint y: 189, distance: 106.0
click at [375, 189] on div "↦ Leaflet | Map data © OpenStreetMap contributors,© 2025 TomTom, Microsoft" at bounding box center [418, 205] width 836 height 411
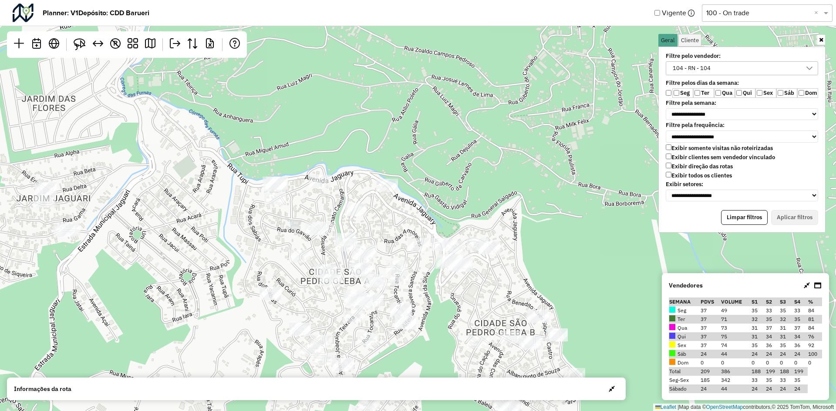
drag, startPoint x: 442, startPoint y: 184, endPoint x: 375, endPoint y: 108, distance: 101.4
click at [375, 108] on div "↦ Leaflet | Map data © OpenStreetMap contributors,© 2025 TomTom, Microsoft" at bounding box center [418, 205] width 836 height 411
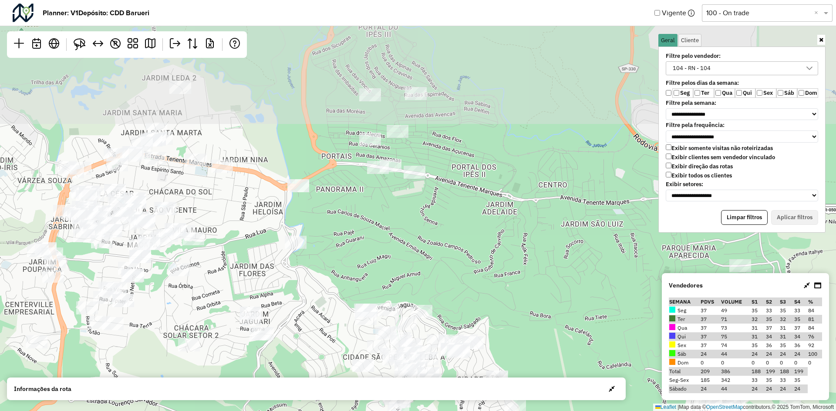
drag, startPoint x: 479, startPoint y: 160, endPoint x: 371, endPoint y: 245, distance: 137.1
click at [520, 327] on div "↦ Leaflet | Map data © OpenStreetMap contributors,© 2025 TomTom, Microsoft" at bounding box center [418, 205] width 836 height 411
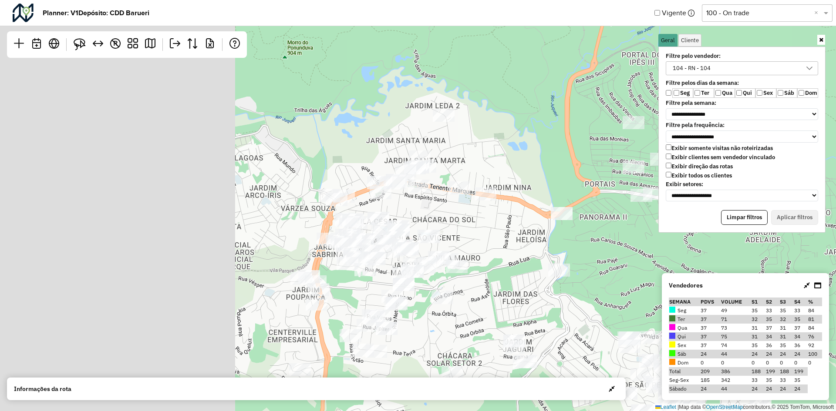
drag, startPoint x: 317, startPoint y: 187, endPoint x: 582, endPoint y: 214, distance: 266.5
click at [582, 214] on div "↦ Leaflet | Map data © OpenStreetMap contributors,© 2025 TomTom, Microsoft" at bounding box center [418, 205] width 836 height 411
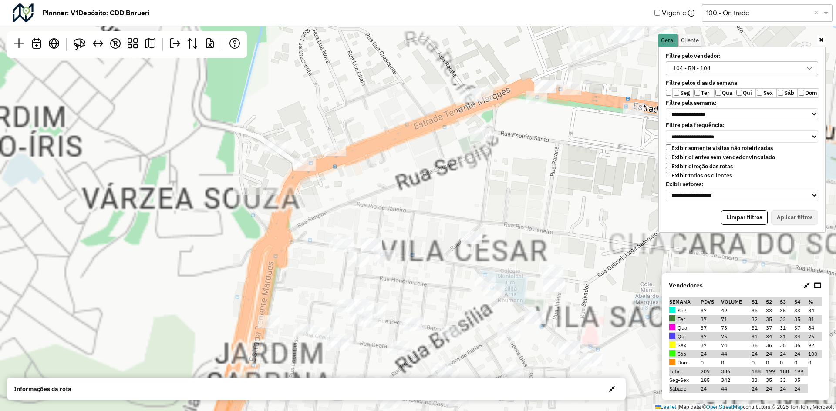
drag, startPoint x: 313, startPoint y: 184, endPoint x: 554, endPoint y: 227, distance: 244.6
click at [554, 227] on div "↦ Leaflet | Map data © OpenStreetMap contributors,© 2025 TomTom, Microsoft" at bounding box center [418, 205] width 836 height 411
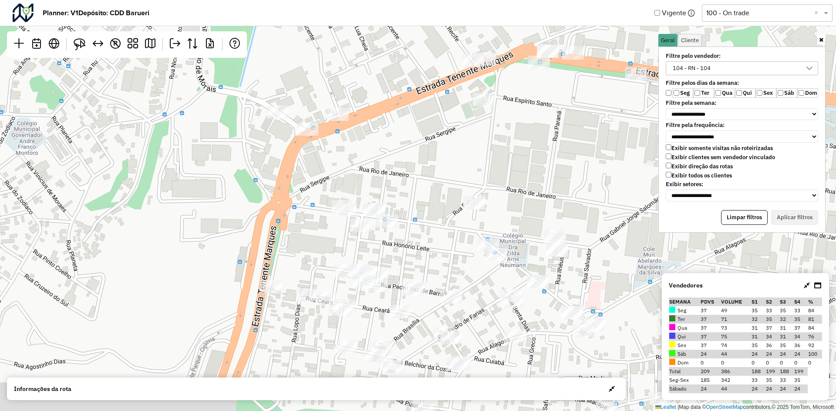
drag, startPoint x: 387, startPoint y: 203, endPoint x: 390, endPoint y: 168, distance: 35.4
click at [390, 168] on div "↦ Leaflet | Map data © OpenStreetMap contributors,© 2025 TomTom, Microsoft" at bounding box center [418, 205] width 836 height 411
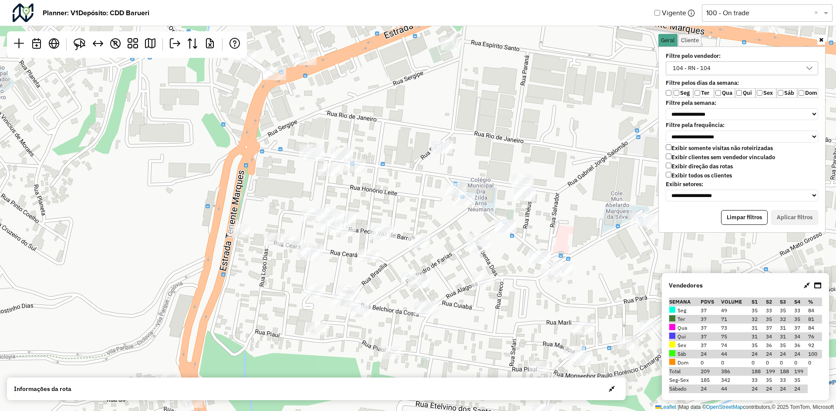
drag
click at [387, 160] on div "↦ Leaflet | Map data © OpenStreetMap contributors,© 2025 TomTom, Microsoft" at bounding box center [418, 205] width 836 height 411
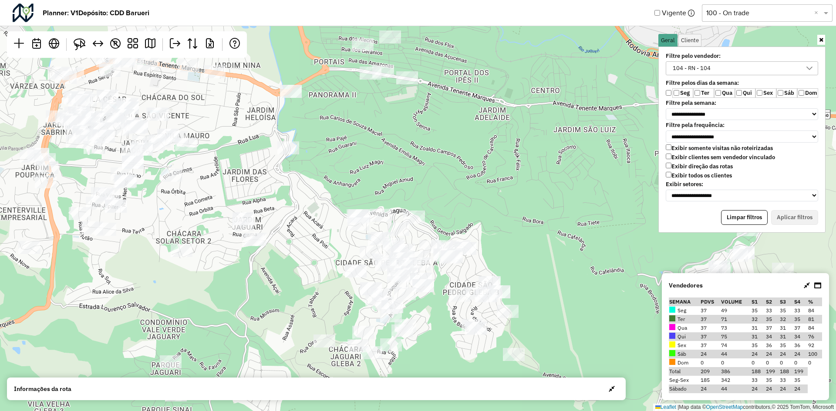
click at [206, 147] on div "↦ Leaflet | Map data © OpenStreetMap contributors,© 2025 TomTom, Microsoft" at bounding box center [418, 205] width 836 height 411
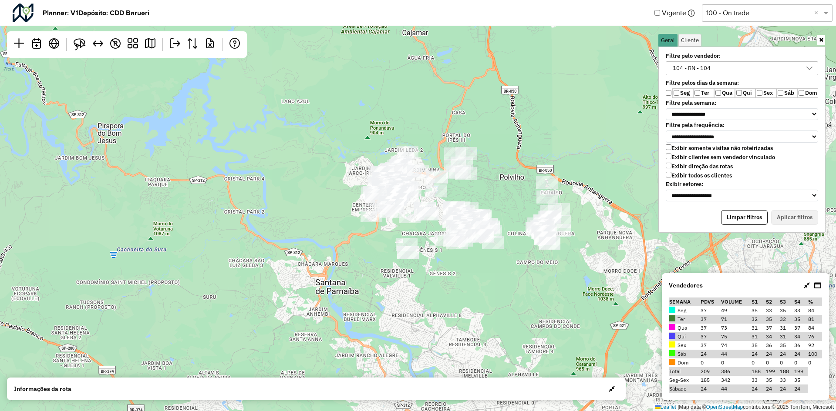
click at [446, 131] on div "↦ Leaflet | Map data © OpenStreetMap contributors,© 2025 TomTom, Microsoft" at bounding box center [418, 205] width 836 height 411
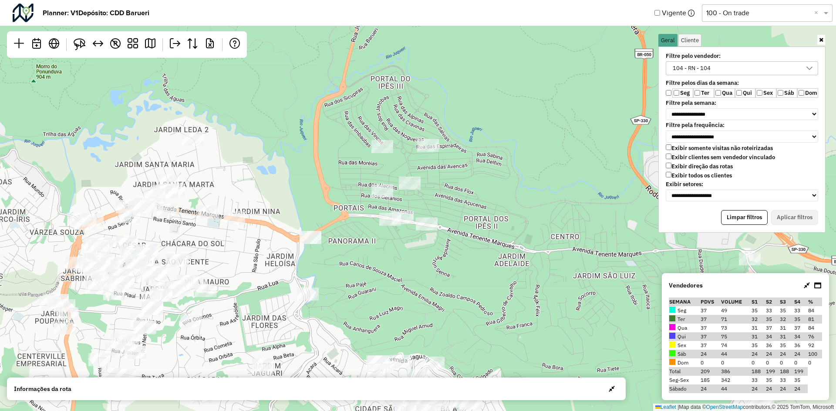
drag, startPoint x: 485, startPoint y: 158, endPoint x: 310, endPoint y: 316, distance: 235.2
click at [310, 316] on div "↦ Leaflet | Map data © OpenStreetMap contributors,© 2025 TomTom, Microsoft" at bounding box center [418, 205] width 836 height 411
click at [87, 47] on link at bounding box center [79, 44] width 19 height 19
click at [85, 45] on img at bounding box center [80, 44] width 12 height 12
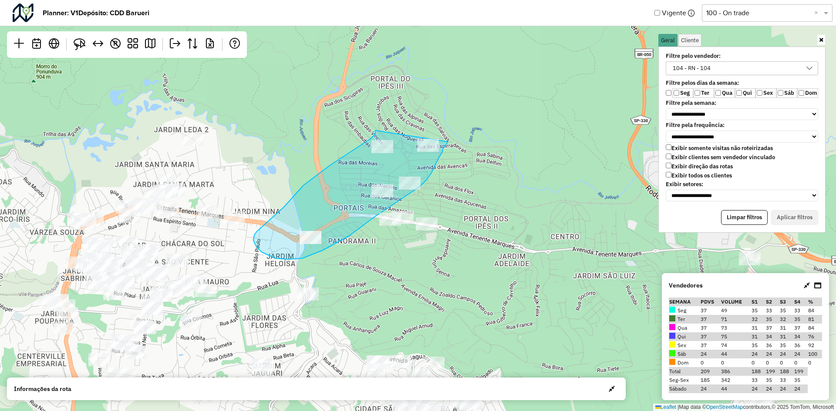
drag, startPoint x: 370, startPoint y: 139, endPoint x: 448, endPoint y: 141, distance: 77.5
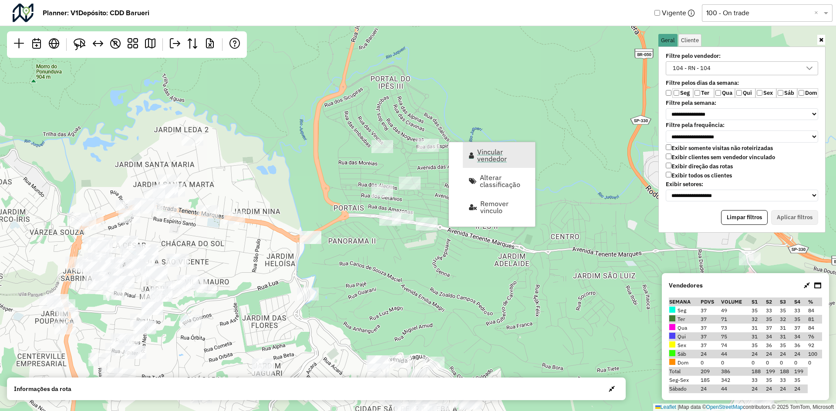
click at [501, 157] on span "Vincular vendedor" at bounding box center [503, 155] width 52 height 14
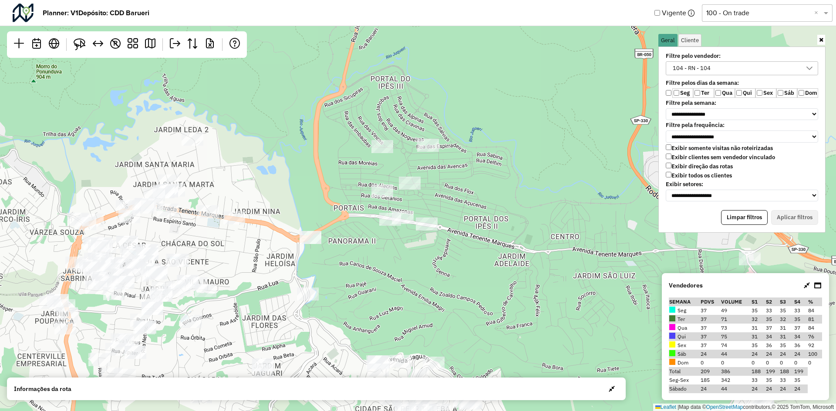
select select "*******"
select select "*"
select select "*******"
select select "*"
select select "****"
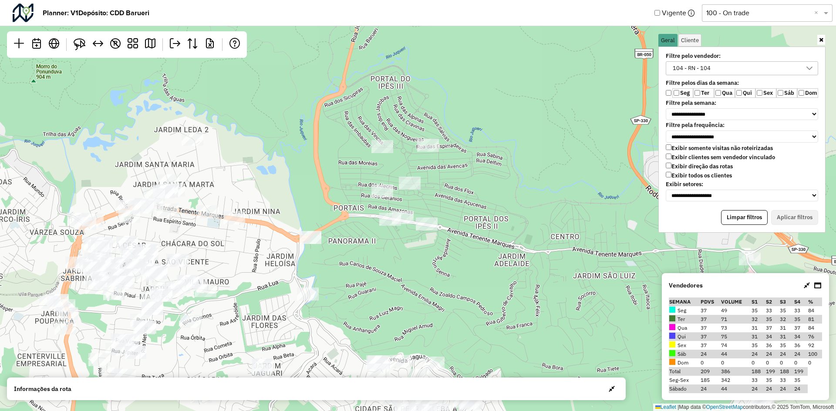
select select "*******"
select select "*"
select select "*******"
select select "*"
select select "*******"
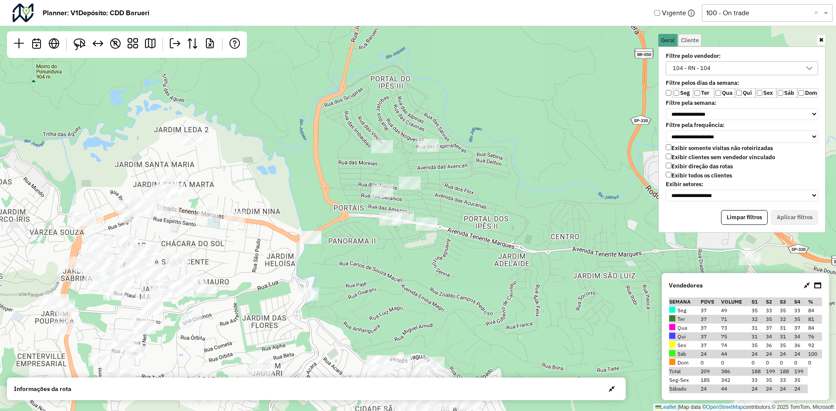
select select "*"
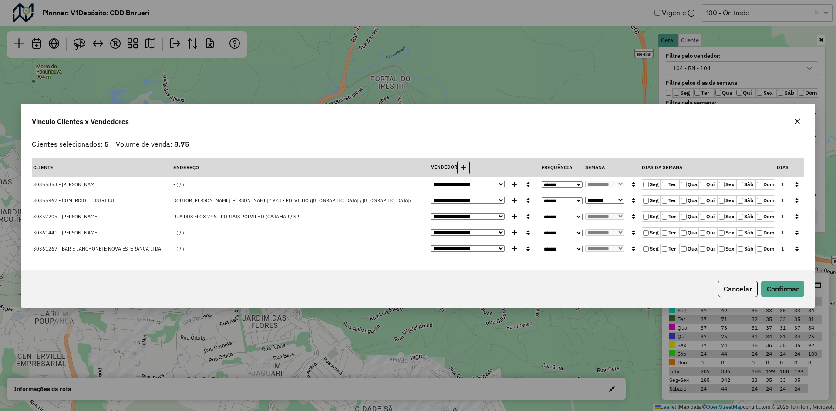
click at [796, 247] on icon "button" at bounding box center [796, 249] width 3 height 6
click at [790, 286] on button "Confirmar" at bounding box center [782, 289] width 43 height 17
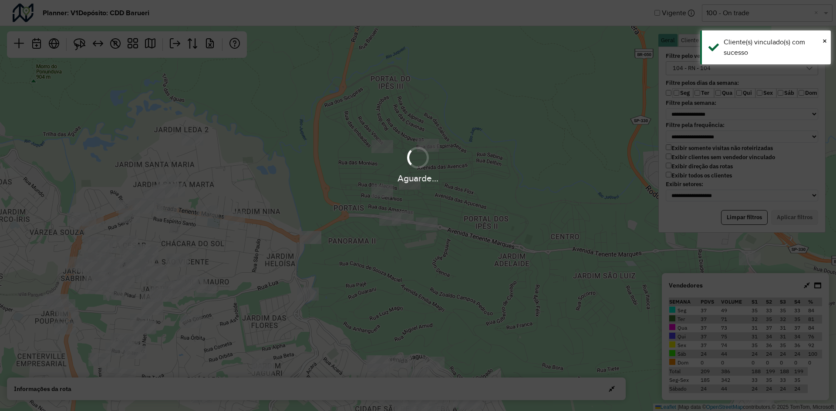
drag, startPoint x: 355, startPoint y: 273, endPoint x: 416, endPoint y: 199, distance: 95.5
click at [416, 199] on div "Aguarde..." at bounding box center [418, 205] width 836 height 411
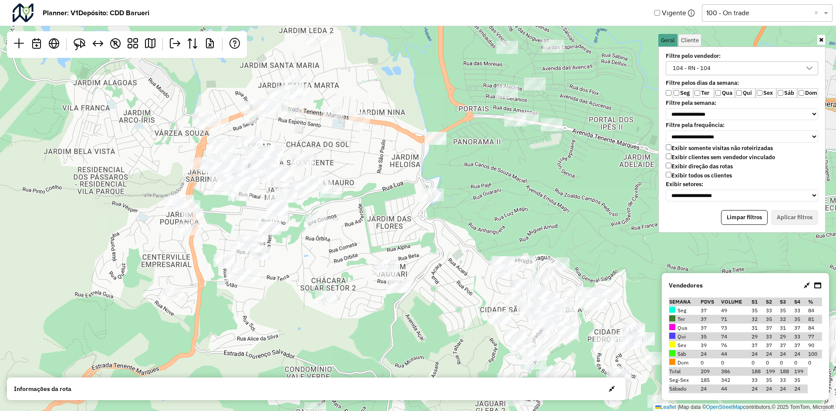
drag, startPoint x: 411, startPoint y: 249, endPoint x: 481, endPoint y: 189, distance: 92.1
click at [481, 189] on div "↦ Leaflet | Map data © OpenStreetMap contributors,© 2025 TomTom, Microsoft" at bounding box center [418, 205] width 836 height 411
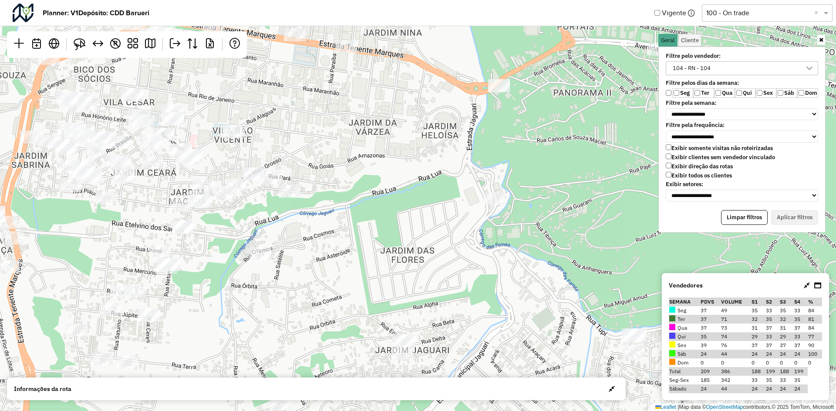
drag, startPoint x: 309, startPoint y: 152, endPoint x: 611, endPoint y: 222, distance: 310.5
click at [611, 222] on div "↦ Leaflet | Map data © OpenStreetMap contributors,© 2025 TomTom, Microsoft" at bounding box center [418, 205] width 836 height 411
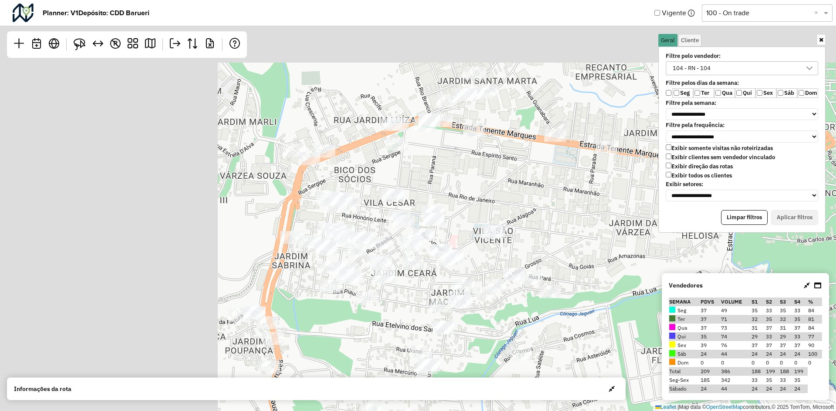
drag, startPoint x: 362, startPoint y: 147, endPoint x: 639, endPoint y: 252, distance: 296.2
click at [639, 252] on div "↦ Leaflet | Map data © OpenStreetMap contributors,© 2025 TomTom, Microsoft" at bounding box center [418, 205] width 836 height 411
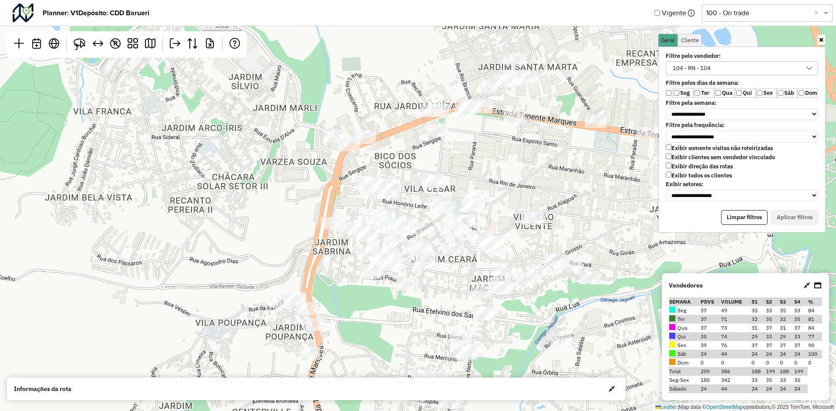
drag, startPoint x: 495, startPoint y: 185, endPoint x: 527, endPoint y: 158, distance: 42.3
click at [527, 158] on div "↦ Leaflet | Map data © OpenStreetMap contributors,© 2025 TomTom, Microsoft" at bounding box center [418, 205] width 836 height 411
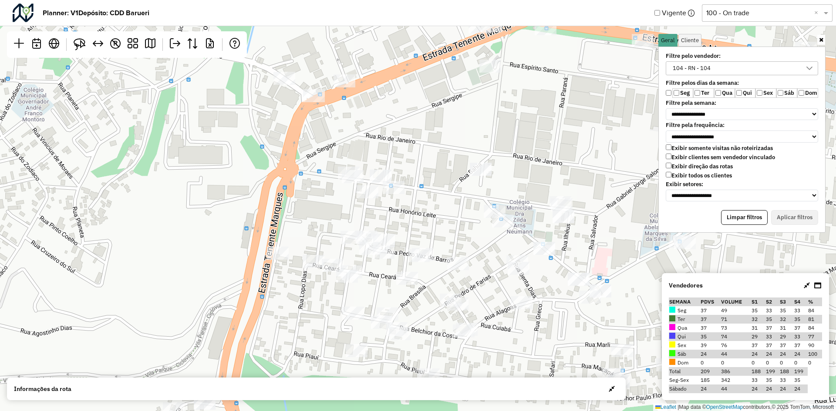
drag, startPoint x: 398, startPoint y: 168, endPoint x: 418, endPoint y: 196, distance: 33.7
click at [418, 196] on div "↦ Leaflet | Map data © OpenStreetMap contributors,© 2025 TomTom, Microsoft" at bounding box center [418, 205] width 836 height 411
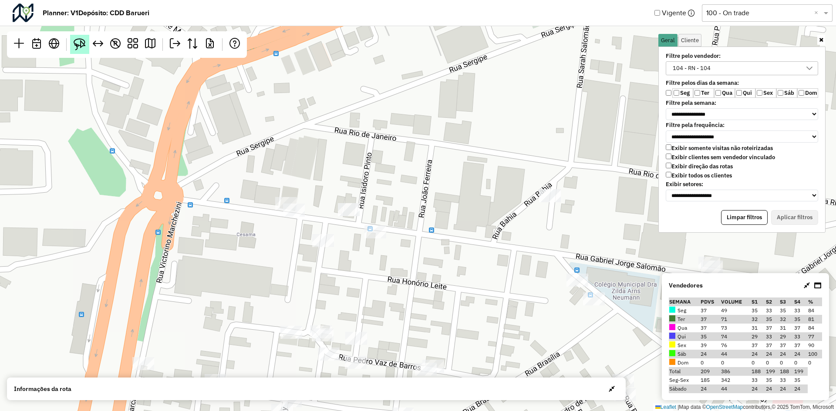
click at [80, 45] on img at bounding box center [80, 44] width 12 height 12
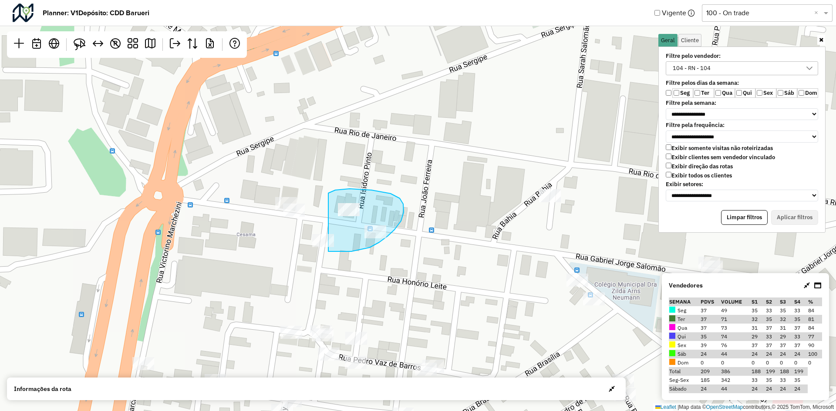
drag, startPoint x: 328, startPoint y: 195, endPoint x: 328, endPoint y: 250, distance: 54.4
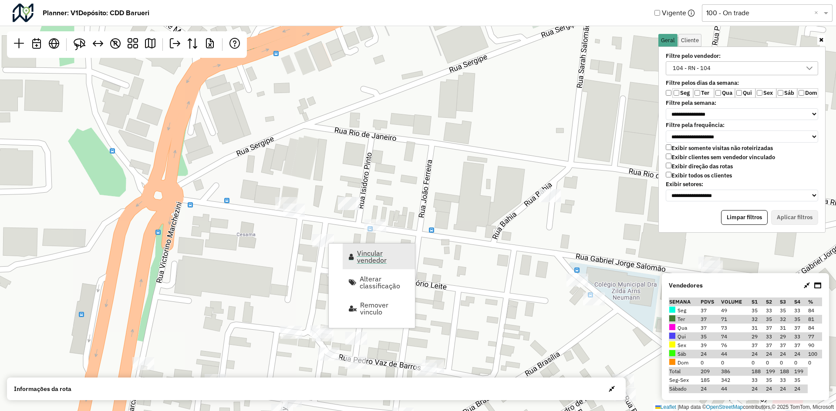
click at [381, 257] on span "Vincular vendedor" at bounding box center [383, 257] width 52 height 14
select select "*******"
select select "*"
select select "*******"
select select "*"
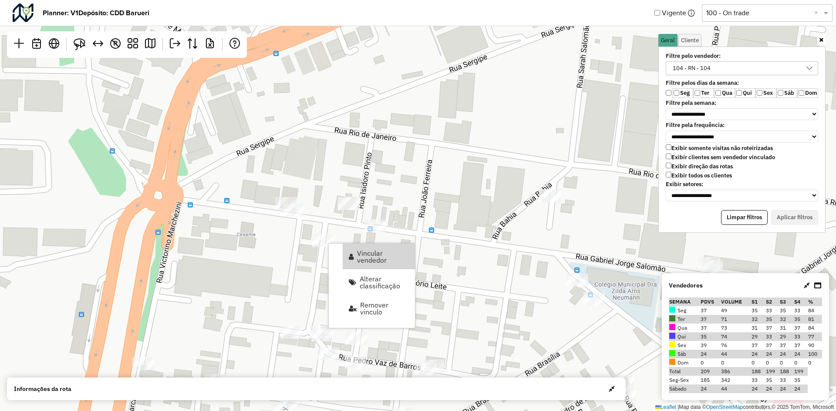
select select "****"
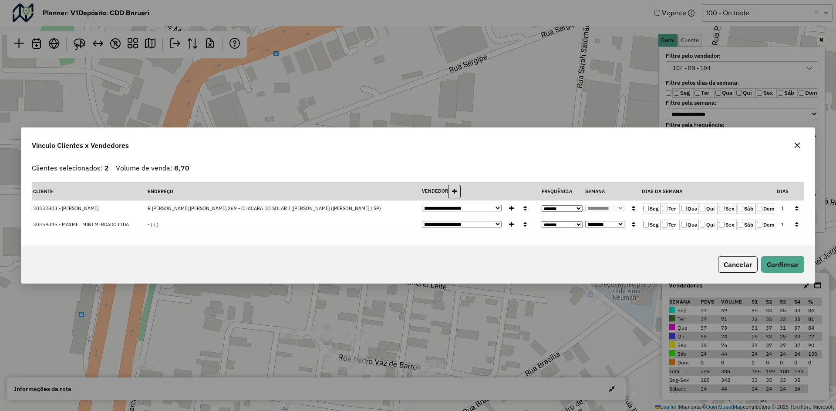
click at [794, 223] on button "button" at bounding box center [796, 224] width 11 height 13
click at [781, 258] on button "Confirmar" at bounding box center [782, 264] width 43 height 17
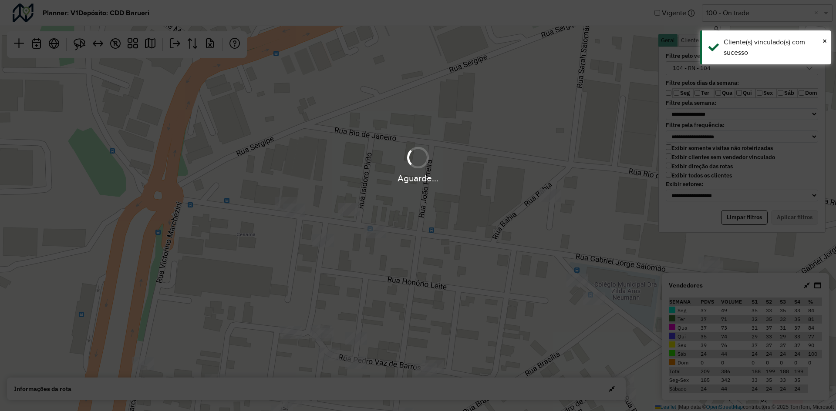
click at [503, 232] on div "Aguarde..." at bounding box center [418, 205] width 836 height 411
click at [432, 220] on div "Aguarde..." at bounding box center [418, 205] width 836 height 411
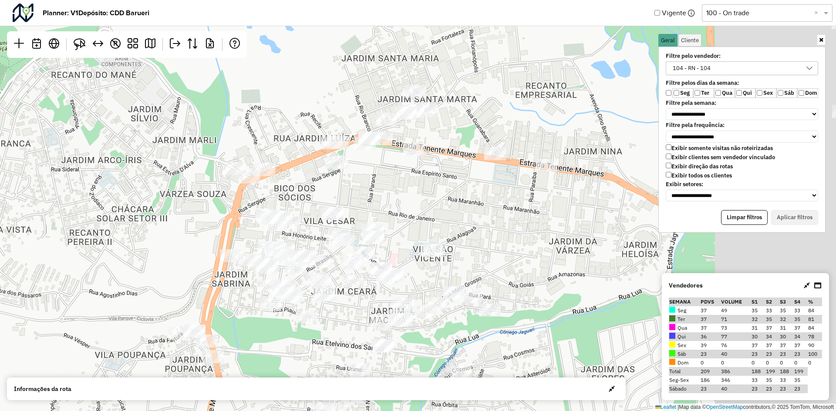
drag, startPoint x: 444, startPoint y: 159, endPoint x: 295, endPoint y: 175, distance: 149.4
click at [295, 175] on div "↦ Leaflet | Map data © OpenStreetMap contributors,© 2025 TomTom, Microsoft" at bounding box center [418, 205] width 836 height 411
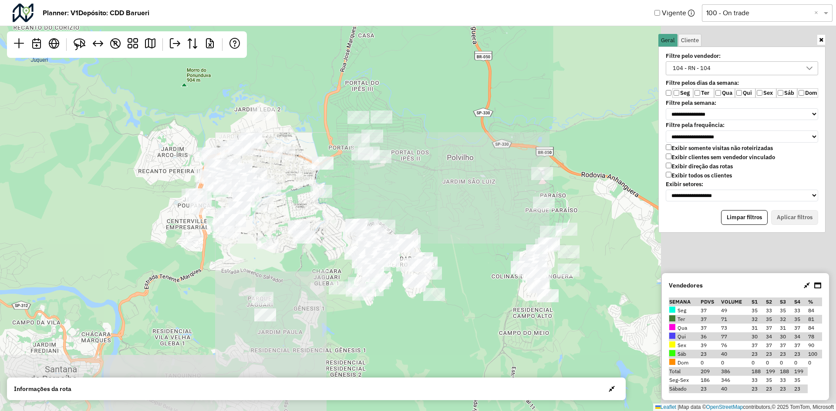
drag, startPoint x: 465, startPoint y: 178, endPoint x: 435, endPoint y: 185, distance: 31.4
click at [265, 178] on div "↦ Leaflet | Map data © OpenStreetMap contributors,© 2025 TomTom, Microsoft" at bounding box center [418, 205] width 836 height 411
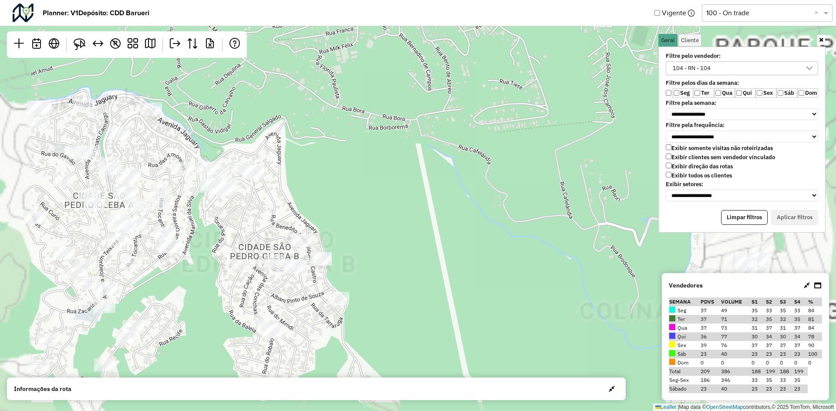
drag, startPoint x: 384, startPoint y: 243, endPoint x: 508, endPoint y: 175, distance: 142.0
click at [508, 175] on div "↦ Leaflet | Map data © OpenStreetMap contributors,© 2025 TomTom, Microsoft" at bounding box center [418, 205] width 836 height 411
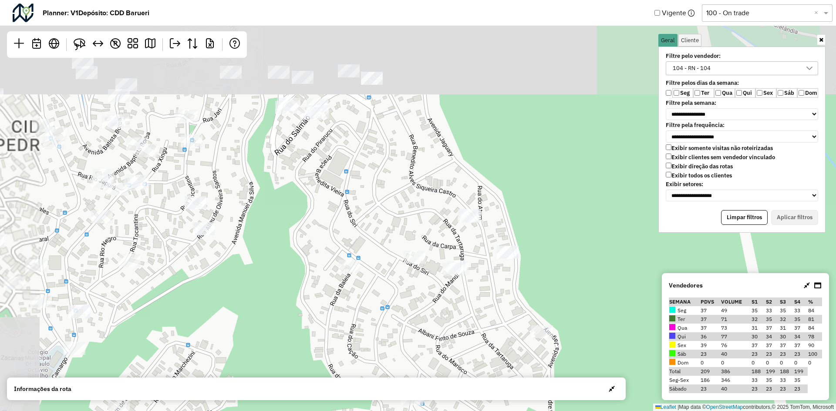
drag, startPoint x: 347, startPoint y: 214, endPoint x: 386, endPoint y: 309, distance: 102.3
click at [386, 309] on div "↦ Leaflet | Map data © OpenStreetMap contributors,© 2025 TomTom, Microsoft" at bounding box center [418, 205] width 836 height 411
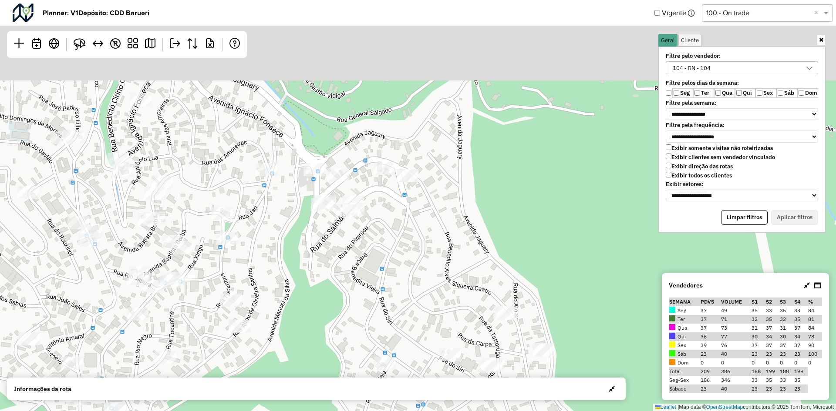
drag, startPoint x: 533, startPoint y: 186, endPoint x: 569, endPoint y: 278, distance: 98.7
click at [571, 285] on div "↦ Leaflet | Map data © OpenStreetMap contributors,© 2025 TomTom, Microsoft" at bounding box center [418, 205] width 836 height 411
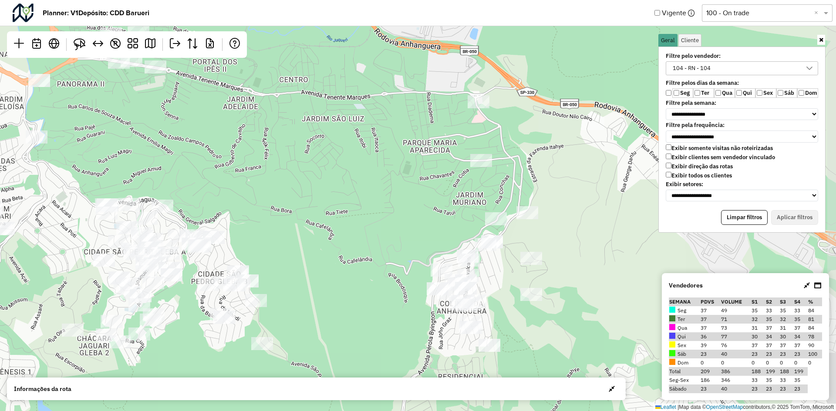
drag, startPoint x: 366, startPoint y: 183, endPoint x: 450, endPoint y: 303, distance: 145.9
click at [451, 305] on div "↦ Leaflet | Map data © OpenStreetMap contributors,© 2025 TomTom, Microsoft" at bounding box center [418, 205] width 836 height 411
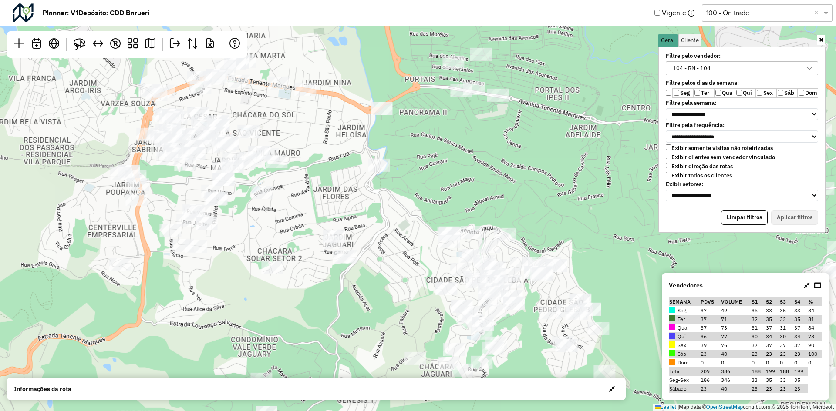
drag, startPoint x: 466, startPoint y: 209, endPoint x: 481, endPoint y: 209, distance: 14.8
click at [481, 209] on div "↦ Leaflet | Map data © OpenStreetMap contributors,© 2025 TomTom, Microsoft" at bounding box center [418, 205] width 836 height 411
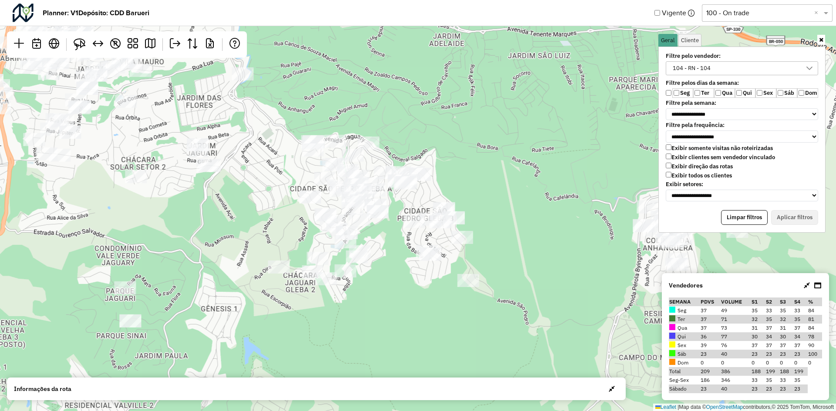
drag, startPoint x: 582, startPoint y: 178, endPoint x: 443, endPoint y: 85, distance: 166.9
click at [443, 85] on div "↦ Leaflet | Map data © OpenStreetMap contributors,© 2025 TomTom, Microsoft" at bounding box center [418, 205] width 836 height 411
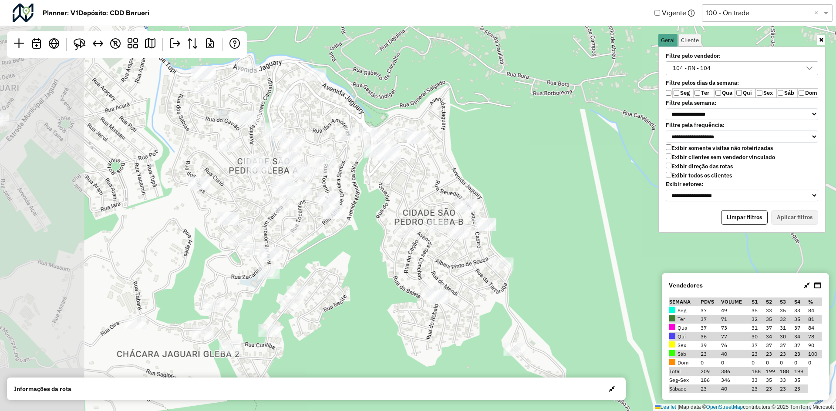
drag, startPoint x: 474, startPoint y: 195, endPoint x: 584, endPoint y: 203, distance: 110.4
click at [584, 203] on div "↦ Leaflet | Map data © OpenStreetMap contributors,© 2025 TomTom, Microsoft" at bounding box center [418, 205] width 836 height 411
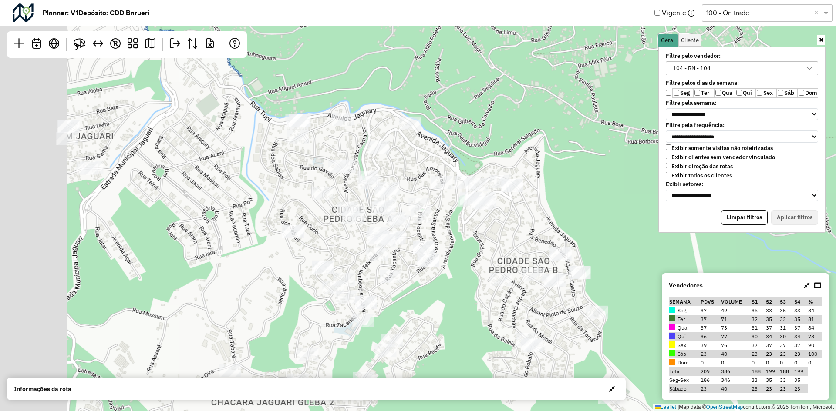
drag, startPoint x: 506, startPoint y: 167, endPoint x: 585, endPoint y: 215, distance: 92.4
click at [585, 215] on div "↦ Leaflet | Map data © OpenStreetMap contributors,© 2025 TomTom, Microsoft" at bounding box center [418, 205] width 836 height 411
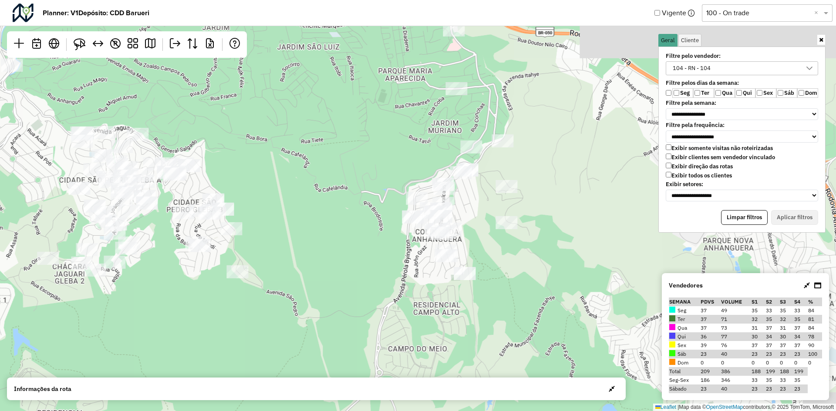
drag, startPoint x: 576, startPoint y: 251, endPoint x: 229, endPoint y: 264, distance: 346.3
click at [229, 264] on div "↦ Leaflet | Map data © OpenStreetMap contributors,© 2025 TomTom, Microsoft" at bounding box center [418, 205] width 836 height 411
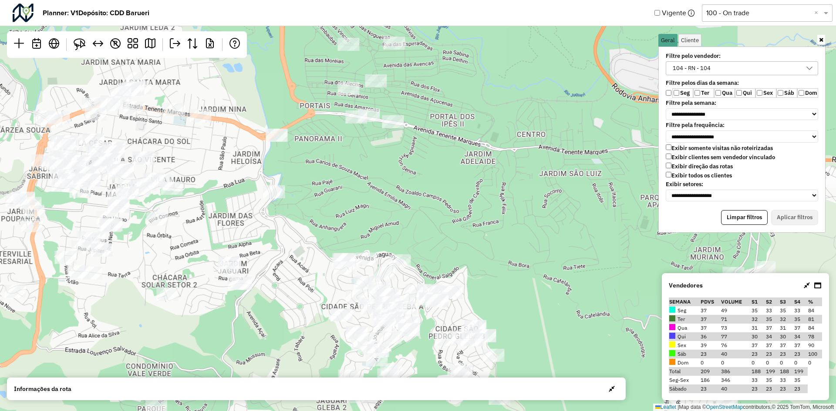
drag, startPoint x: 413, startPoint y: 182, endPoint x: 612, endPoint y: 223, distance: 202.9
click at [612, 223] on div "↦ Leaflet | Map data © OpenStreetMap contributors,© 2025 TomTom, Microsoft" at bounding box center [418, 205] width 836 height 411
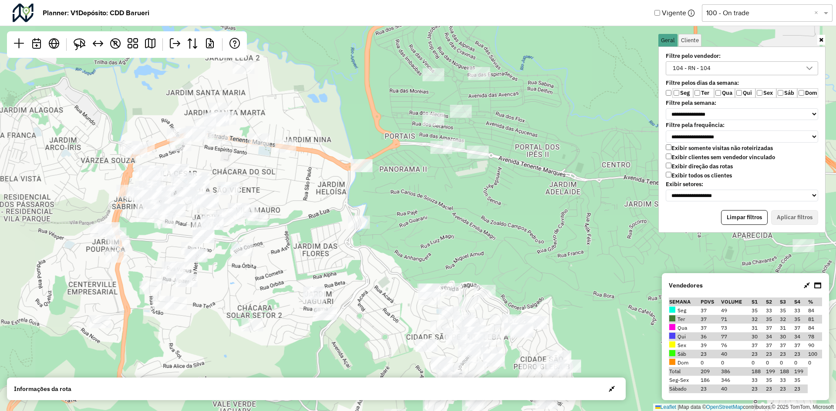
drag, startPoint x: 557, startPoint y: 207, endPoint x: 591, endPoint y: 211, distance: 34.6
click at [591, 211] on div "↦ Leaflet | Map data © OpenStreetMap contributors,© 2025 TomTom, Microsoft" at bounding box center [418, 205] width 836 height 411
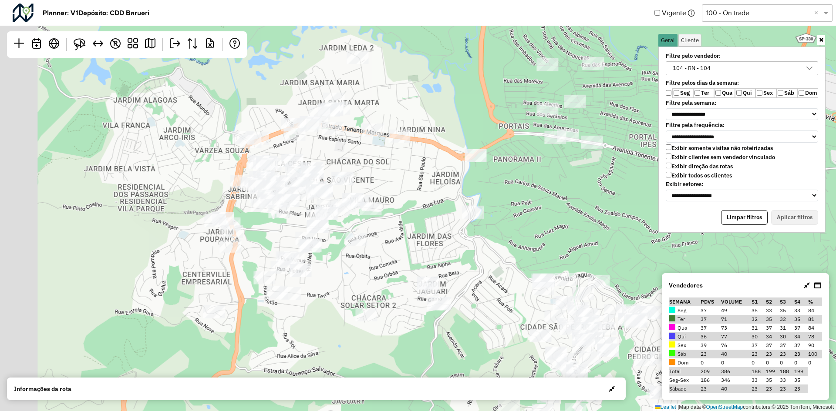
drag, startPoint x: 408, startPoint y: 186, endPoint x: 522, endPoint y: 176, distance: 114.5
click at [522, 176] on div "↦ Leaflet | Map data © OpenStreetMap contributors,© 2025 TomTom, Microsoft" at bounding box center [418, 205] width 836 height 411
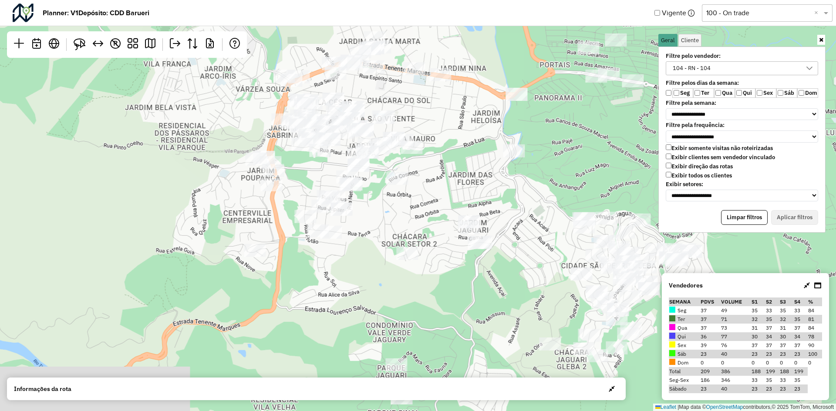
drag, startPoint x: 423, startPoint y: 171, endPoint x: 441, endPoint y: 143, distance: 33.3
click at [441, 143] on div "↦ Leaflet | Map data © OpenStreetMap contributors,© 2025 TomTom, Microsoft" at bounding box center [418, 205] width 836 height 411
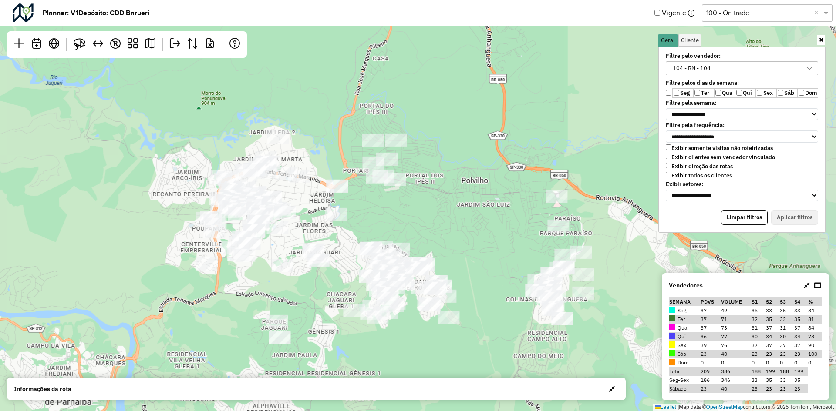
drag, startPoint x: 482, startPoint y: 159, endPoint x: 348, endPoint y: 309, distance: 201.0
click at [348, 309] on div "↦ Leaflet | Map data © OpenStreetMap contributors,© 2025 TomTom, Microsoft" at bounding box center [418, 205] width 836 height 411
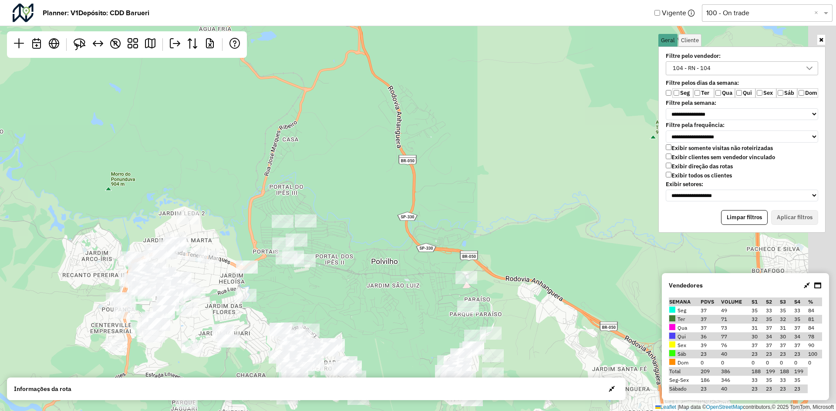
drag, startPoint x: 450, startPoint y: 167, endPoint x: 311, endPoint y: 261, distance: 167.7
click at [316, 261] on div "↦ Leaflet | Map data © OpenStreetMap contributors,© 2025 TomTom, Microsoft" at bounding box center [418, 205] width 836 height 411
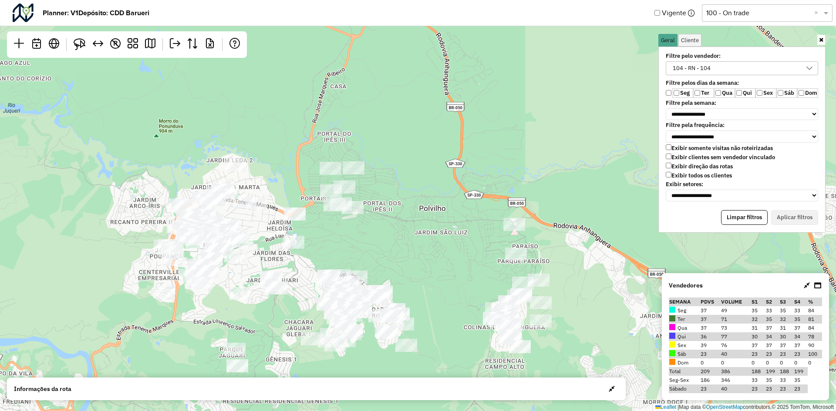
drag, startPoint x: 492, startPoint y: 211, endPoint x: 656, endPoint y: 198, distance: 164.2
click at [656, 198] on div "↦ Leaflet | Map data © OpenStreetMap contributors,© 2025 TomTom, Microsoft" at bounding box center [418, 205] width 836 height 411
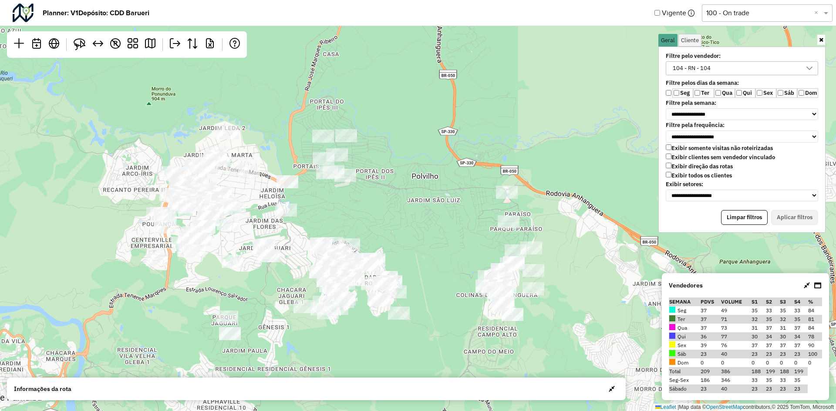
drag, startPoint x: 429, startPoint y: 168, endPoint x: 421, endPoint y: 135, distance: 33.1
click at [421, 135] on div "↦ Leaflet | Map data © OpenStreetMap contributors,© 2025 TomTom, Microsoft" at bounding box center [418, 205] width 836 height 411
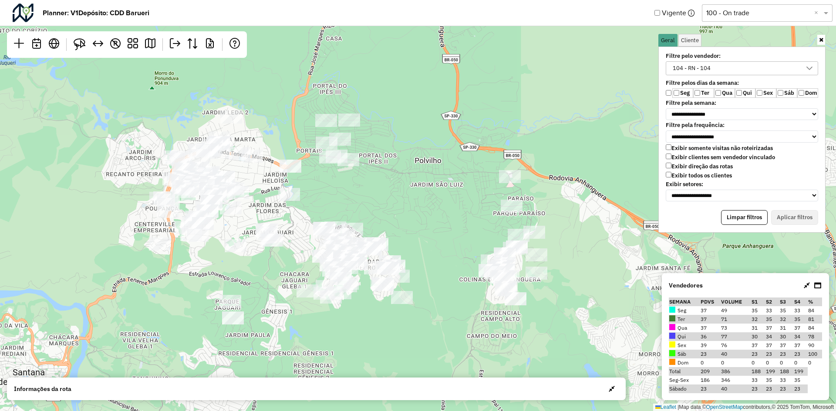
drag, startPoint x: 305, startPoint y: 187, endPoint x: 283, endPoint y: 175, distance: 25.3
click at [283, 175] on div "↦ Leaflet | Map data © OpenStreetMap contributors,© 2025 TomTom, Microsoft" at bounding box center [418, 205] width 836 height 411
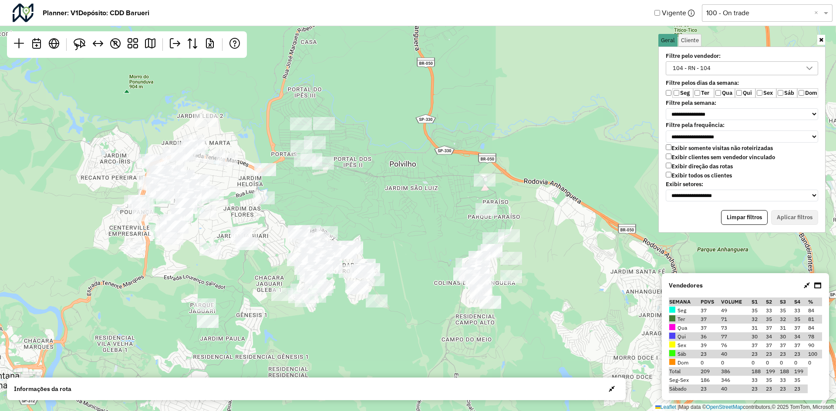
click at [732, 63] on div "104 - RN - 104" at bounding box center [735, 68] width 131 height 13
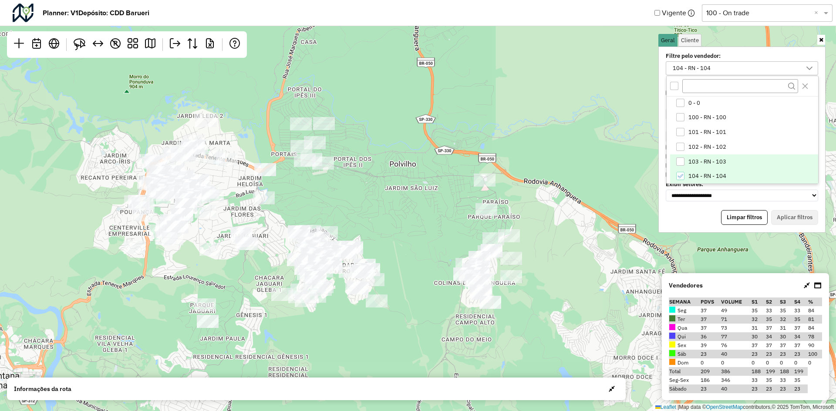
scroll to position [44, 0]
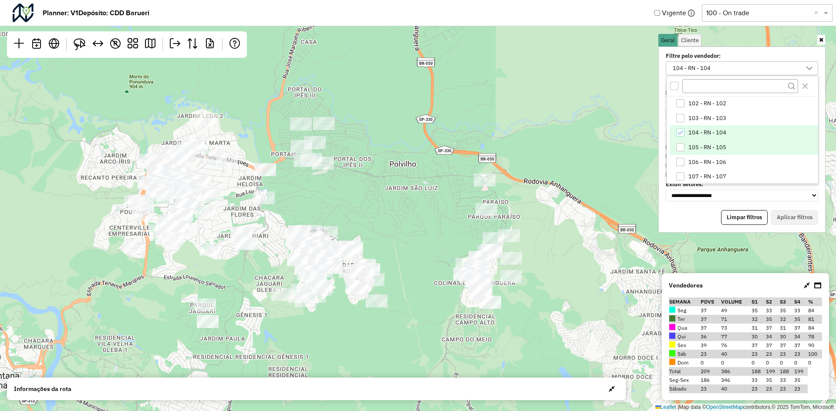
click at [704, 146] on span "105 - RN - 105" at bounding box center [707, 147] width 38 height 7
click at [704, 130] on span "104 - RN - 104" at bounding box center [707, 132] width 38 height 7
click at [794, 217] on button "Aplicar filtros" at bounding box center [794, 217] width 47 height 15
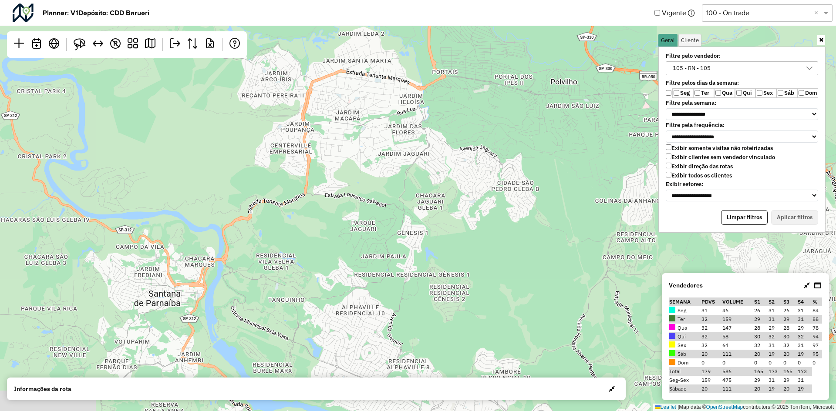
drag, startPoint x: 383, startPoint y: 286, endPoint x: 536, endPoint y: 189, distance: 180.9
click at [545, 197] on div "↦ Leaflet | Map data © OpenStreetMap contributors,© 2025 TomTom, Microsoft" at bounding box center [418, 205] width 836 height 411
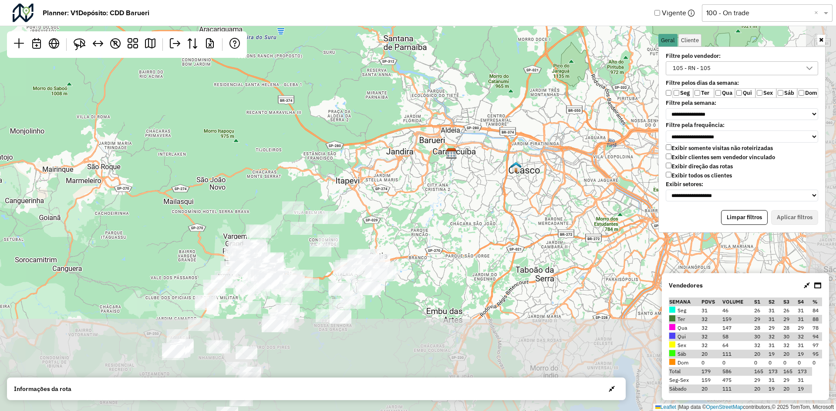
drag, startPoint x: 498, startPoint y: 232, endPoint x: 443, endPoint y: 72, distance: 169.6
click at [449, 51] on div "↦ Leaflet | Map data © OpenStreetMap contributors,© 2025 TomTom, Microsoft" at bounding box center [418, 205] width 836 height 411
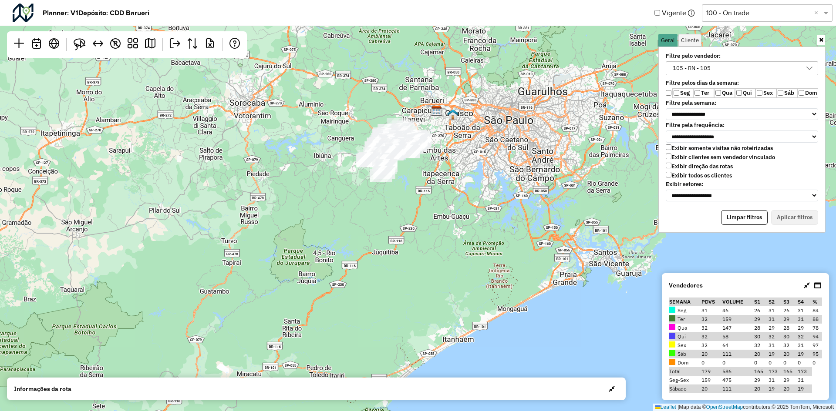
drag, startPoint x: 408, startPoint y: 224, endPoint x: 425, endPoint y: 193, distance: 35.5
click at [425, 193] on div "↦ Leaflet | Map data © OpenStreetMap contributors,© 2025 TomTom, Microsoft" at bounding box center [418, 205] width 836 height 411
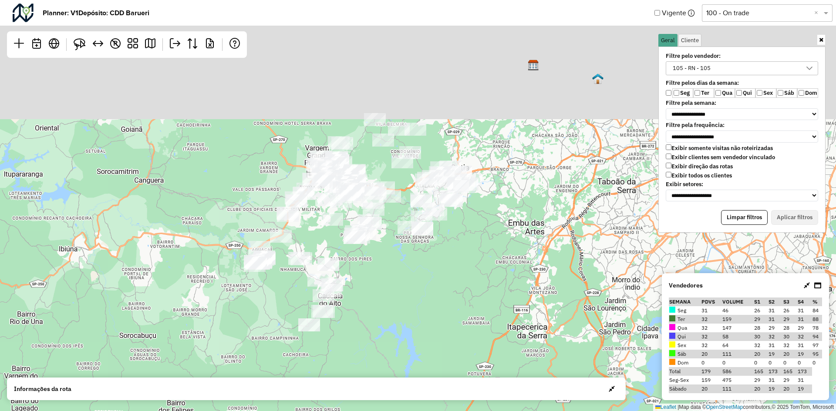
drag, startPoint x: 415, startPoint y: 179, endPoint x: 483, endPoint y: 381, distance: 213.4
click at [483, 381] on hb-planner "**********" at bounding box center [418, 205] width 836 height 411
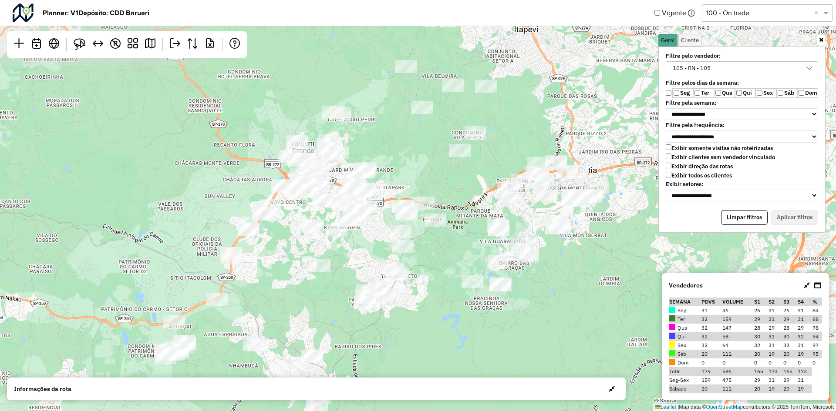
drag, startPoint x: 380, startPoint y: 252, endPoint x: 486, endPoint y: 386, distance: 171.4
click at [486, 386] on hb-planner "**********" at bounding box center [418, 205] width 836 height 411
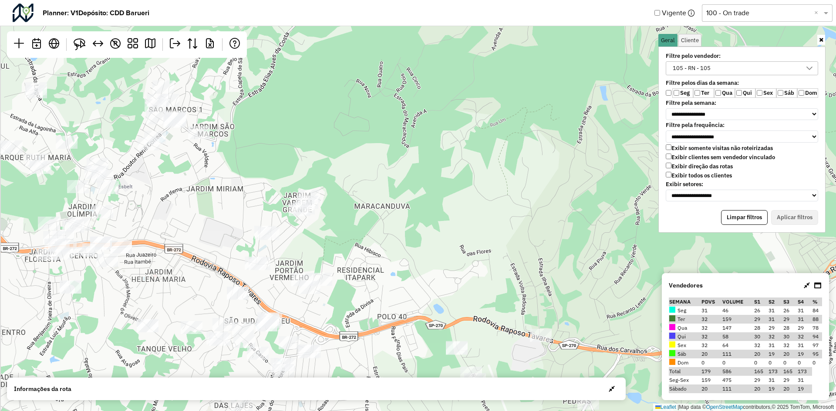
drag, startPoint x: 377, startPoint y: 262, endPoint x: 466, endPoint y: 175, distance: 125.0
click at [466, 175] on div "↦ Leaflet | Map data © OpenStreetMap contributors,© 2025 TomTom, Microsoft" at bounding box center [418, 205] width 836 height 411
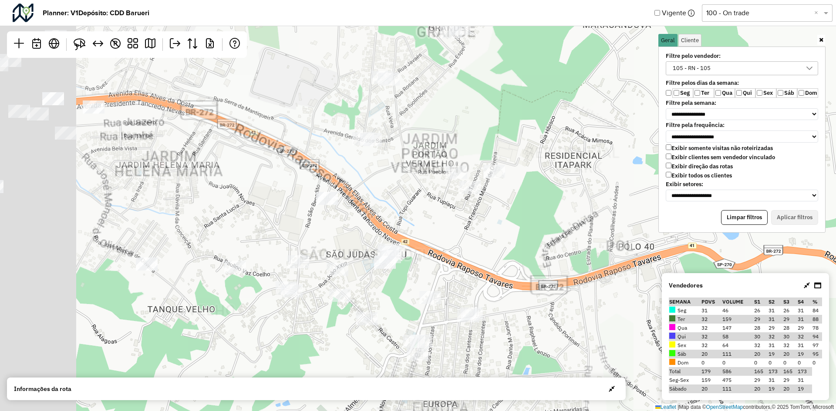
drag, startPoint x: 365, startPoint y: 232, endPoint x: 446, endPoint y: 255, distance: 84.1
click at [446, 255] on div "↦ Leaflet | Map data © OpenStreetMap contributors,© 2025 TomTom, Microsoft" at bounding box center [418, 205] width 836 height 411
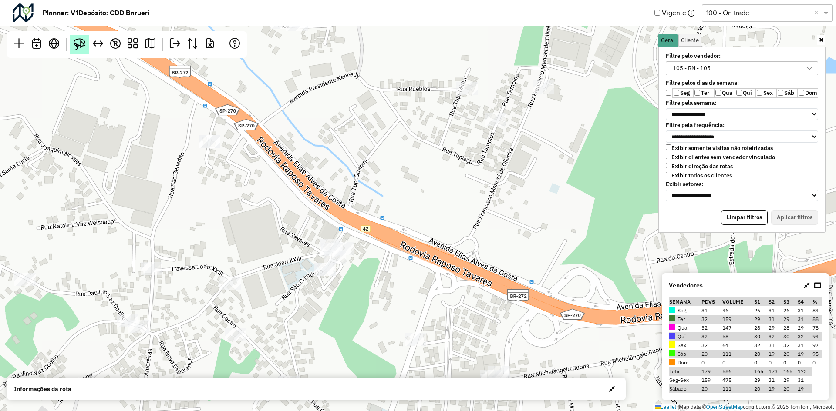
click at [80, 43] on img at bounding box center [80, 44] width 12 height 12
drag, startPoint x: 313, startPoint y: 255, endPoint x: 362, endPoint y: 217, distance: 61.7
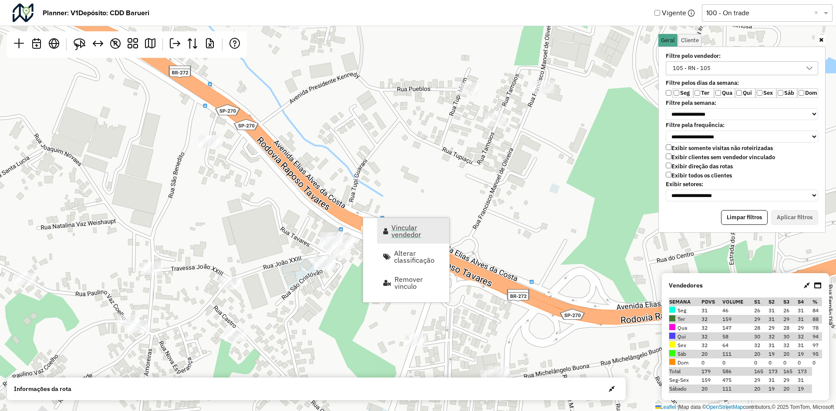
click at [417, 229] on span "Vincular vendedor" at bounding box center [417, 231] width 52 height 14
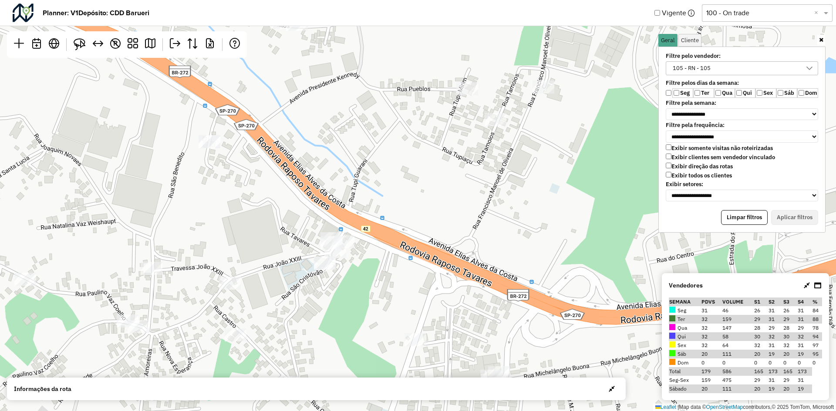
select select "*******"
select select "*"
select select "*******"
select select "*"
select select "*******"
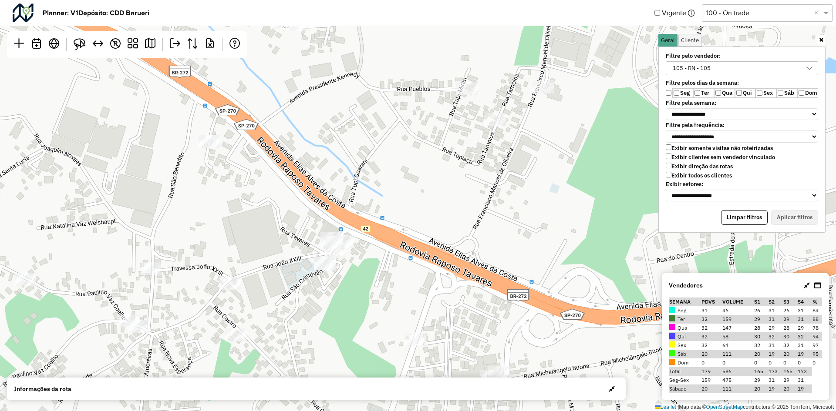
select select "*"
select select "****"
select select "*******"
select select "*"
select select "*******"
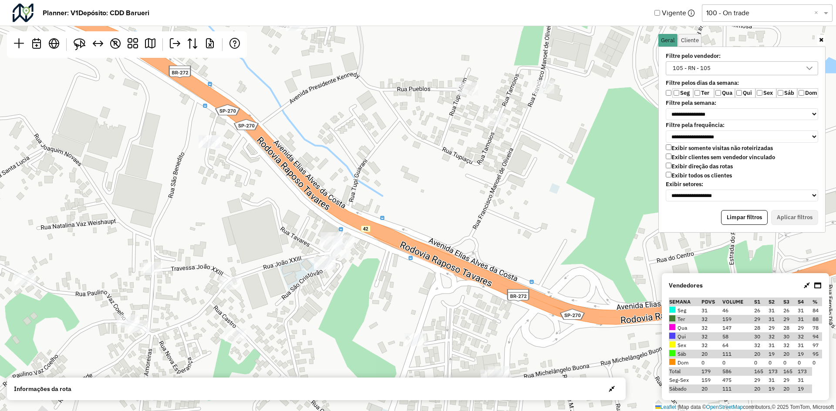
select select "*"
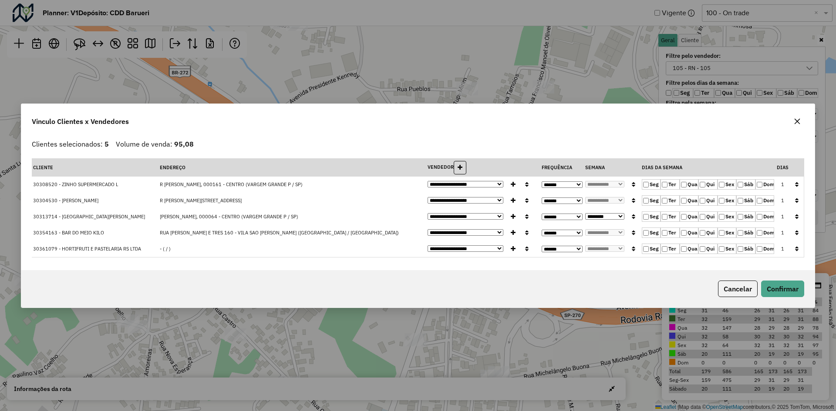
click at [796, 201] on icon "button" at bounding box center [796, 201] width 3 height 6
click at [789, 288] on button "Confirmar" at bounding box center [782, 289] width 43 height 17
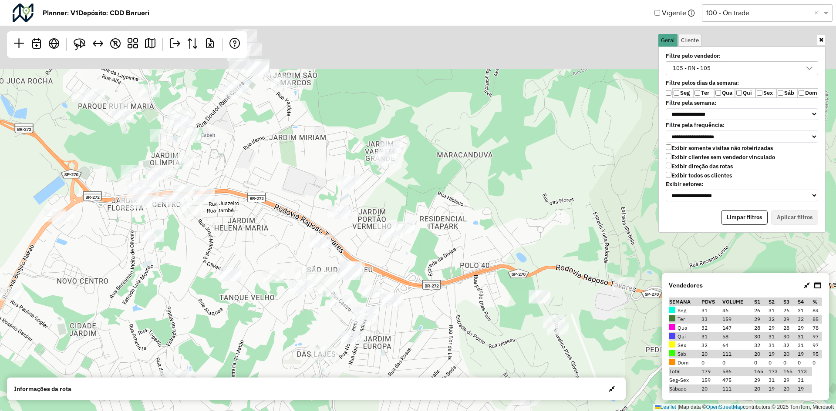
drag, startPoint x: 350, startPoint y: 166, endPoint x: 404, endPoint y: 256, distance: 105.2
click at [404, 256] on div "↦ Leaflet | Map data © OpenStreetMap contributors,© 2025 TomTom, Microsoft" at bounding box center [418, 205] width 836 height 411
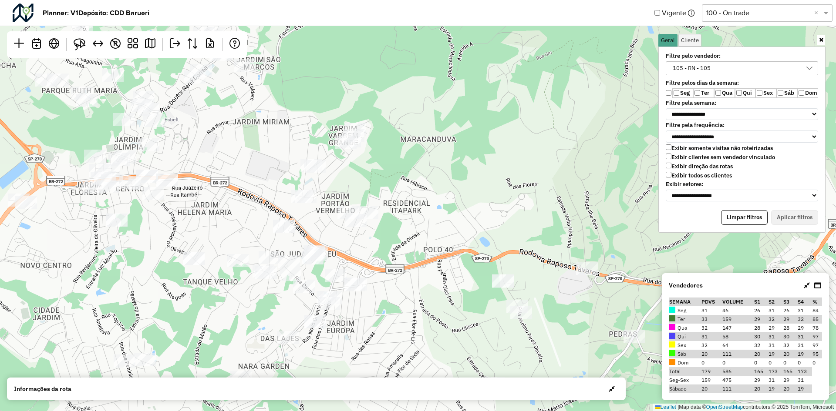
drag, startPoint x: 425, startPoint y: 260, endPoint x: 350, endPoint y: 135, distance: 146.6
click at [350, 135] on div "↦ Leaflet | Map data © OpenStreetMap contributors,© 2025 TomTom, Microsoft" at bounding box center [418, 205] width 836 height 411
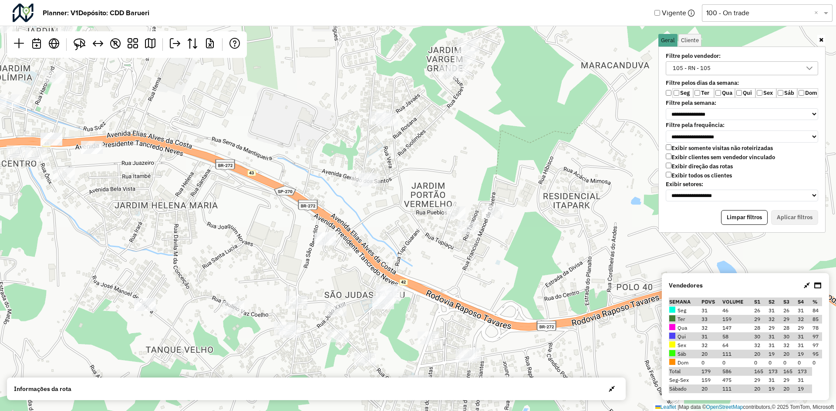
drag, startPoint x: 293, startPoint y: 247, endPoint x: 347, endPoint y: 276, distance: 60.8
click at [347, 276] on div "↦ Leaflet | Map data © OpenStreetMap contributors,© 2025 TomTom, Microsoft" at bounding box center [418, 205] width 836 height 411
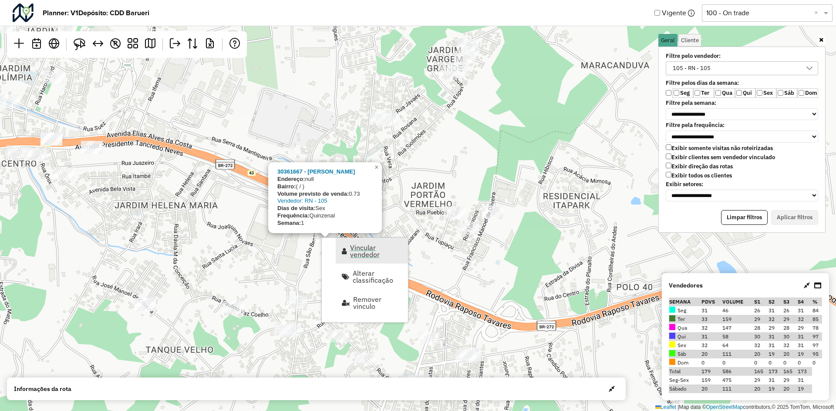
click at [386, 256] on span "Vincular vendedor" at bounding box center [376, 251] width 52 height 14
select select "*******"
select select "*"
select select "****"
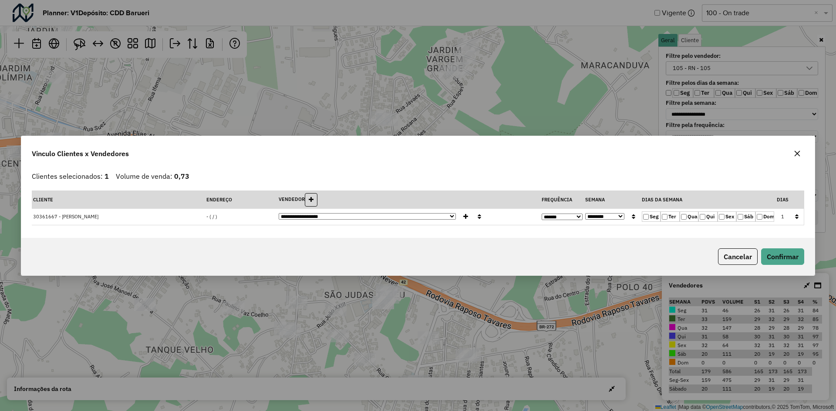
click at [623, 138] on div "Vinculo Clientes x Vendedores" at bounding box center [417, 151] width 793 height 31
click at [798, 154] on icon "button" at bounding box center [797, 153] width 7 height 7
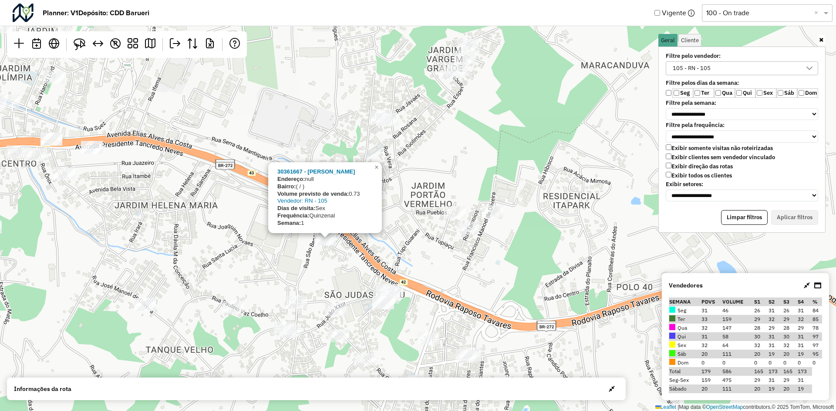
click at [345, 263] on div "30361667 - SILVANA SOUSA LACO Endereço: null Bairro: ( / ) Volume previsto de v…" at bounding box center [418, 205] width 836 height 411
drag, startPoint x: 329, startPoint y: 246, endPoint x: 335, endPoint y: 283, distance: 37.9
click at [335, 283] on div "30361667 - SILVANA SOUSA LACO Endereço: null Bairro: ( / ) Volume previsto de v…" at bounding box center [418, 205] width 836 height 411
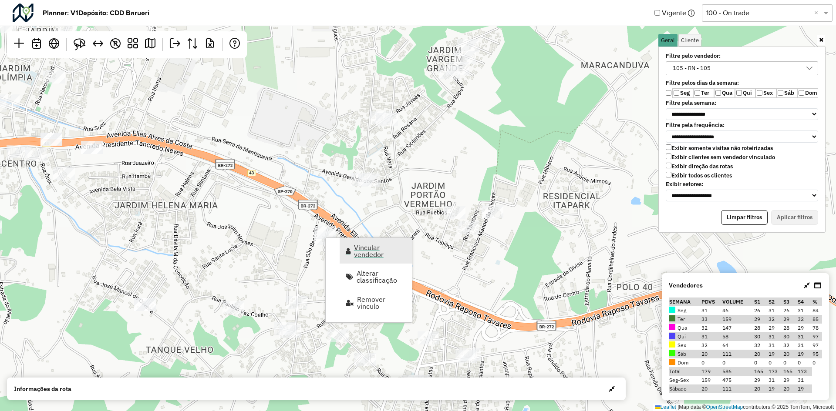
click at [362, 249] on span "Vincular vendedor" at bounding box center [380, 251] width 52 height 14
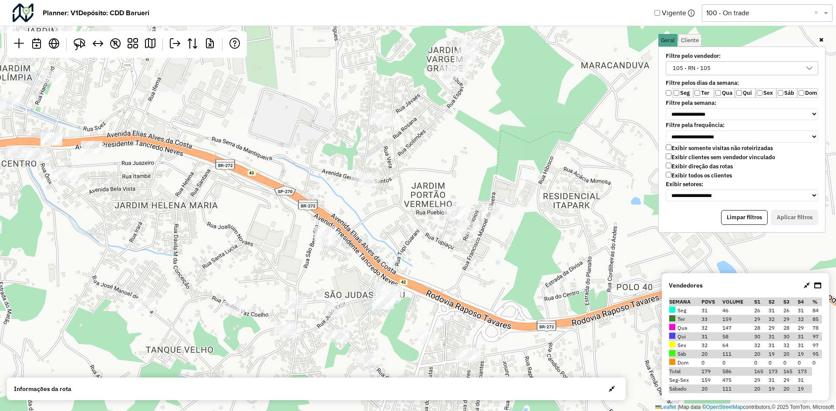
select select "*******"
select select "*"
select select "****"
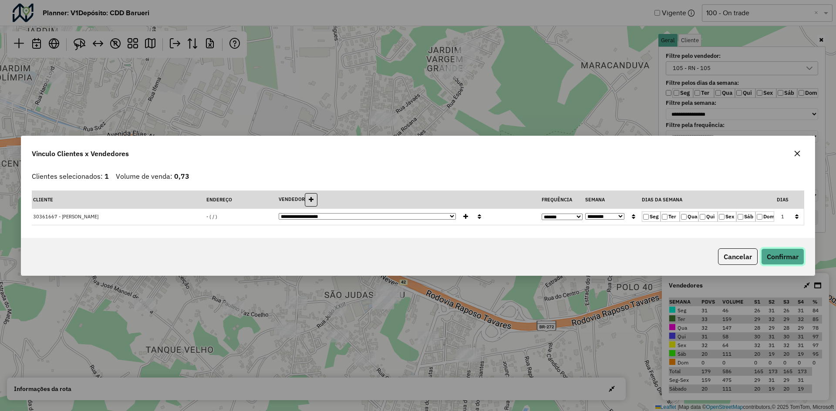
click at [775, 259] on button "Confirmar" at bounding box center [782, 257] width 43 height 17
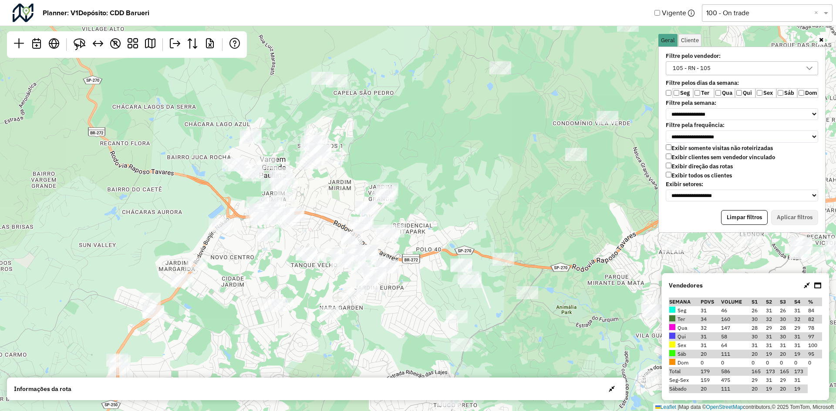
drag, startPoint x: 401, startPoint y: 191, endPoint x: 421, endPoint y: 248, distance: 60.2
click at [421, 248] on div "↦ Leaflet | Map data © OpenStreetMap contributors,© 2025 TomTom, Microsoft" at bounding box center [418, 205] width 836 height 411
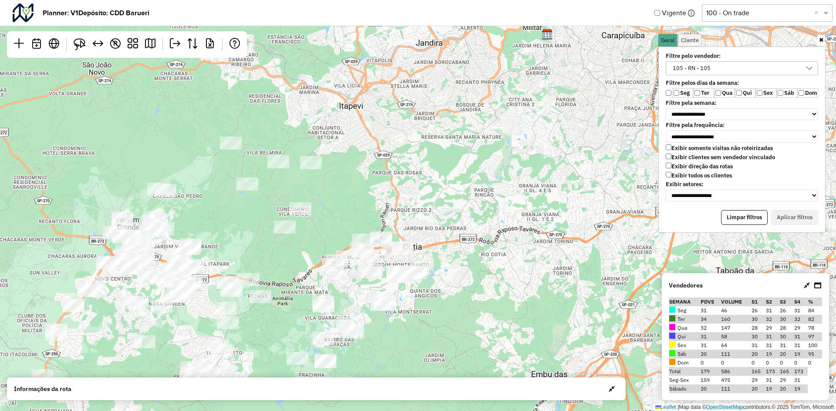
drag, startPoint x: 503, startPoint y: 128, endPoint x: 325, endPoint y: 181, distance: 185.7
click at [325, 181] on div "↦ Leaflet | Map data © OpenStreetMap contributors,© 2025 TomTom, Microsoft" at bounding box center [418, 205] width 836 height 411
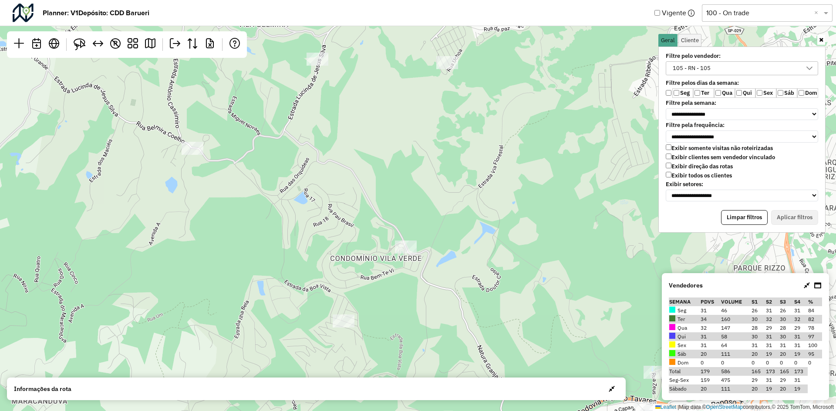
drag, startPoint x: 367, startPoint y: 219, endPoint x: 448, endPoint y: 209, distance: 82.0
click at [448, 209] on div "↦ Leaflet | Map data © OpenStreetMap contributors,© 2025 TomTom, Microsoft" at bounding box center [418, 205] width 836 height 411
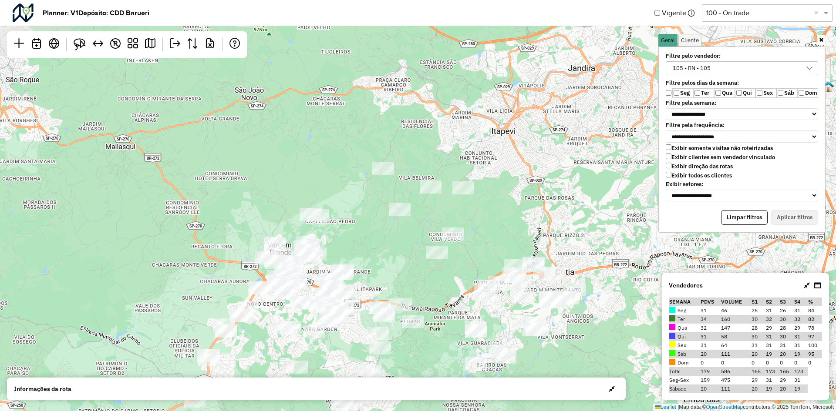
drag, startPoint x: 455, startPoint y: 252, endPoint x: 476, endPoint y: 273, distance: 29.6
click at [483, 277] on div "↦ Leaflet | Map data © OpenStreetMap contributors,© 2025 TomTom, Microsoft" at bounding box center [418, 205] width 836 height 411
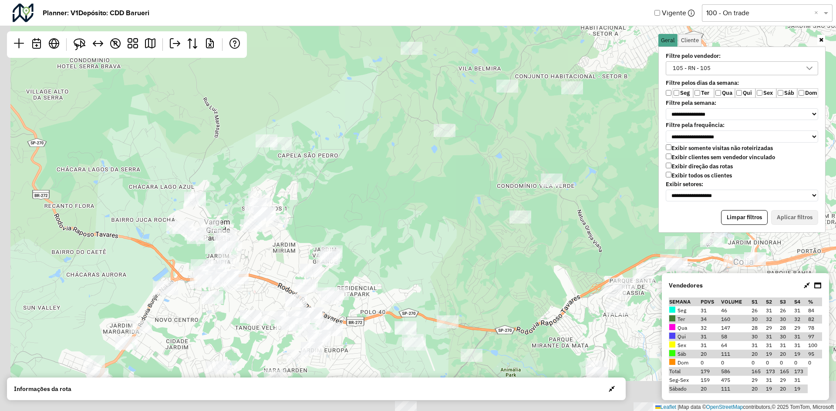
drag, startPoint x: 355, startPoint y: 267, endPoint x: 449, endPoint y: 221, distance: 104.7
click at [449, 221] on div "↦ Leaflet | Map data © OpenStreetMap contributors,© 2025 TomTom, Microsoft" at bounding box center [418, 205] width 836 height 411
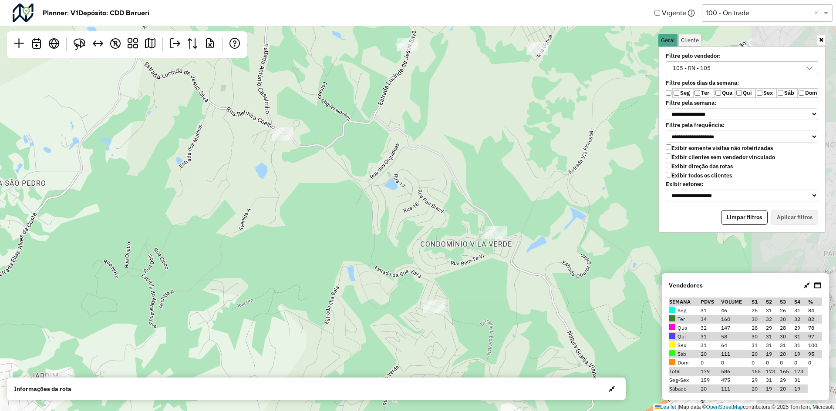
drag, startPoint x: 395, startPoint y: 237, endPoint x: 331, endPoint y: 271, distance: 72.3
click at [203, 356] on div "↦ Leaflet | Map data © OpenStreetMap contributors,© 2025 TomTom, Microsoft" at bounding box center [418, 205] width 836 height 411
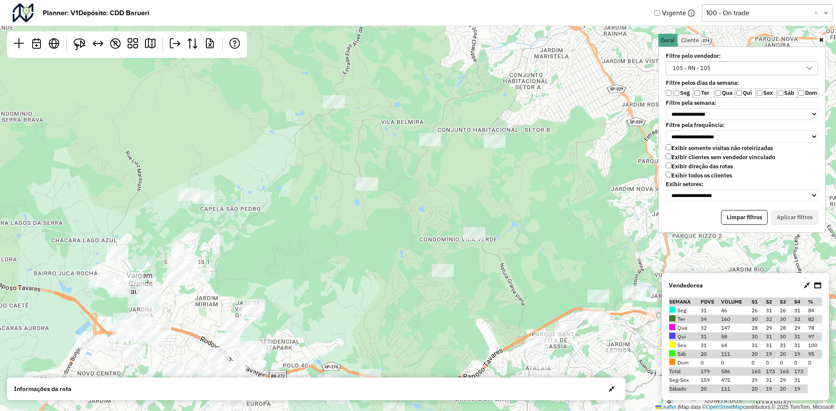
drag, startPoint x: 538, startPoint y: 164, endPoint x: 532, endPoint y: 148, distance: 17.2
click at [532, 148] on div "↦ Leaflet | Map data © OpenStreetMap contributors,© 2025 TomTom, Microsoft" at bounding box center [418, 205] width 836 height 411
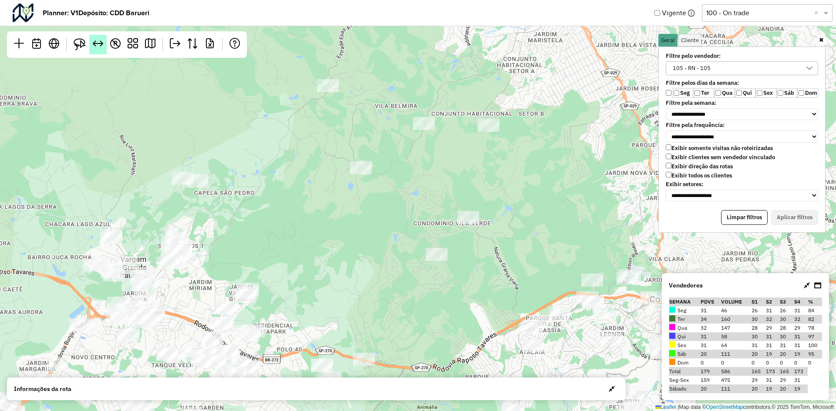
click at [97, 43] on em at bounding box center [98, 43] width 10 height 10
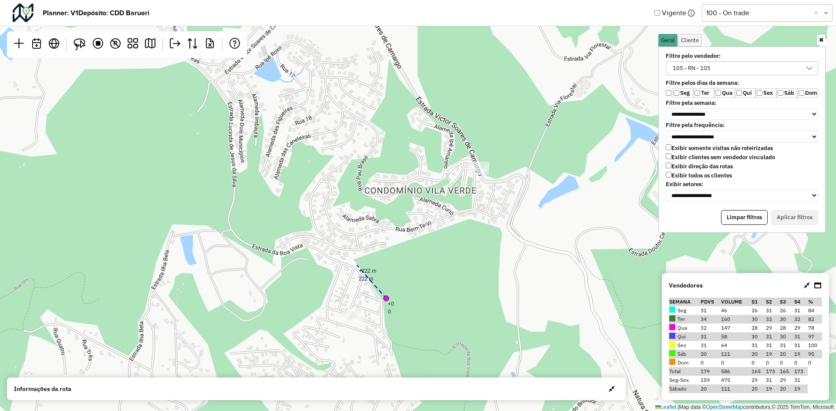
click at [357, 266] on div "+0 0 +222 m 222 m ↦ Leaflet | Map data © OpenStreetMap contributors,© 2025 TomT…" at bounding box center [418, 205] width 836 height 411
drag, startPoint x: 377, startPoint y: 295, endPoint x: 364, endPoint y: 279, distance: 20.4
click at [377, 295] on div "↦ Leaflet | Map data © OpenStreetMap contributors,© 2025 TomTom, Microsoft" at bounding box center [418, 205] width 836 height 411
drag, startPoint x: 358, startPoint y: 306, endPoint x: 350, endPoint y: 305, distance: 8.0
click at [357, 306] on div "↦ Leaflet | Map data © OpenStreetMap contributors,© 2025 TomTom, Microsoft" at bounding box center [418, 205] width 836 height 411
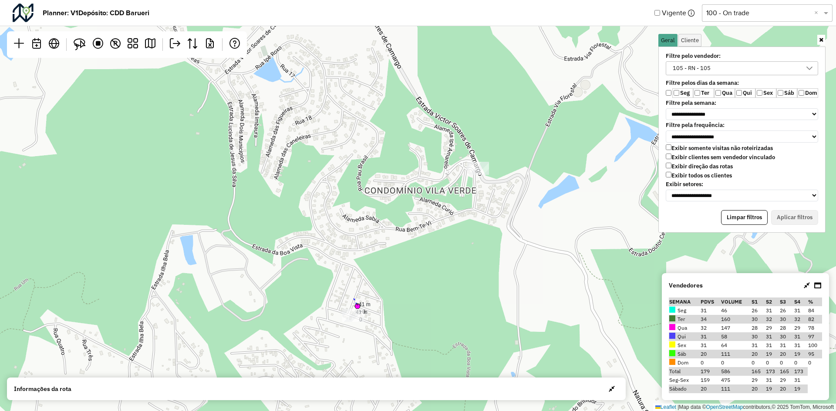
click at [354, 299] on div "+0 0 +41 m 41 m ↦ Leaflet | Map data © OpenStreetMap contributors,© 2025 TomTom…" at bounding box center [418, 205] width 836 height 411
click at [357, 288] on div "+0 0 +41 m 41 m ➤ +57 m 98 m ↦ Leaflet | Map data © OpenStreetMap contributors,…" at bounding box center [418, 205] width 836 height 411
click at [362, 280] on div "+0 0 +41 m 41 m ➤ +57 m 98 m ➤ +48 m 146 m ↦ Leaflet | Map data © OpenStreetMap…" at bounding box center [418, 205] width 836 height 411
click at [358, 269] on div "+0 0 +41 m 41 m ➤ +57 m 98 m ➤ +48 m 146 m ➤ +49 m 195 m ↦ Leaflet | Map data ©…" at bounding box center [418, 205] width 836 height 411
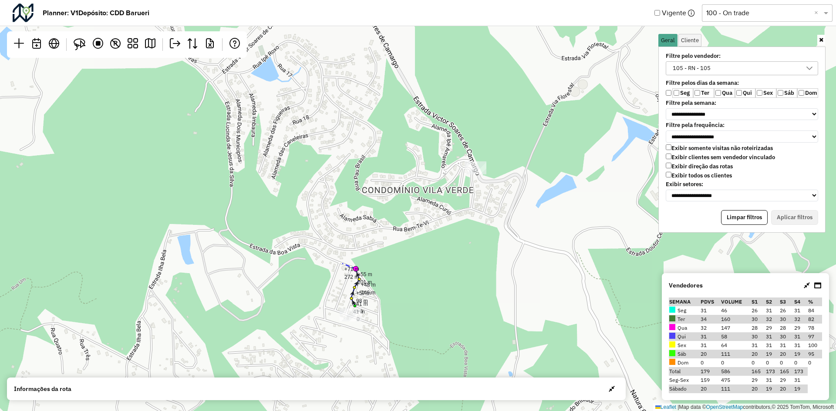
drag, startPoint x: 348, startPoint y: 265, endPoint x: 333, endPoint y: 262, distance: 15.5
click at [338, 263] on div "+0 0 +41 m 41 m ➤ +57 m 98 m ➤ +48 m 146 m ➤ +55 m 201 m ➤ +71 m 272 m ↦ Leafle…" at bounding box center [418, 205] width 836 height 411
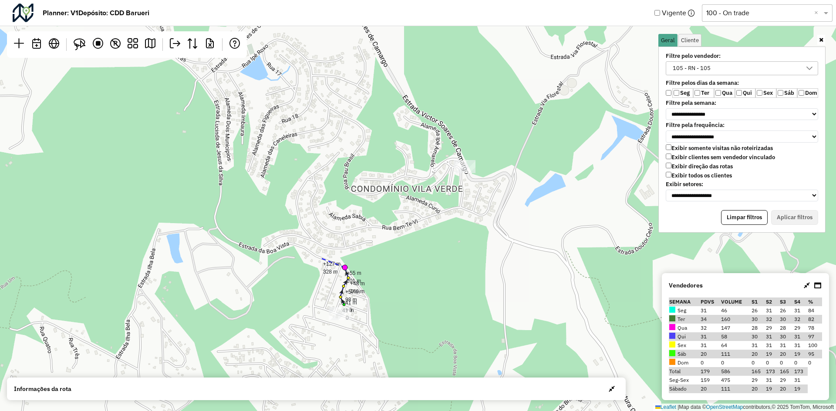
click at [321, 259] on div "+0 0 +41 m 41 m ➤ +57 m 98 m ➤ +48 m 146 m ➤ +55 m 201 m ➤ +127 m 328 m ↦ Leafl…" at bounding box center [418, 205] width 836 height 411
click at [313, 254] on div "+0 0 +41 m 41 m ➤ +57 m 98 m ➤ +48 m 146 m ➤ +55 m 201 m ➤ +127 m 328 m ➤ +44 m…" at bounding box center [418, 205] width 836 height 411
click at [303, 247] on div "+0 0 +41 m 41 m ➤ +57 m 98 m ➤ +48 m 146 m ➤ +55 m 201 m ➤ +127 m 328 m ➤ +50 m…" at bounding box center [418, 205] width 836 height 411
click at [313, 240] on div "+0 0 +41 m 41 m ➤ +57 m 98 m ➤ +48 m 146 m ➤ +55 m 201 m ➤ +127 m 328 m ➤ +50 m…" at bounding box center [418, 205] width 836 height 411
click at [325, 232] on div "+0 0 +41 m 41 m ➤ +57 m 98 m ➤ +48 m 146 m ➤ +55 m 201 m ➤ +127 m 328 m ➤ +50 m…" at bounding box center [418, 205] width 836 height 411
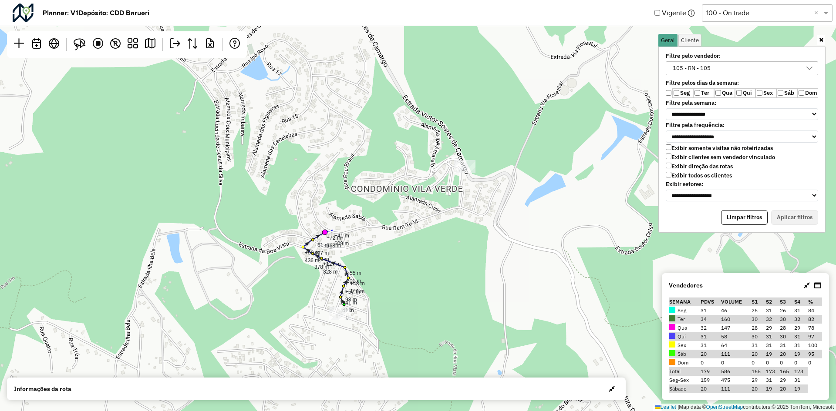
click at [337, 231] on div "+0 0 +41 m 41 m ➤ +57 m 98 m ➤ +48 m 146 m ➤ +55 m 201 m ➤ +127 m 328 m ➤ +50 m…" at bounding box center [418, 205] width 836 height 411
click at [365, 229] on div "+0 0 +41 m 41 m ➤ +57 m 98 m ➤ +48 m 146 m ➤ +55 m 201 m ➤ +127 m 328 m ➤ +50 m…" at bounding box center [418, 205] width 836 height 411
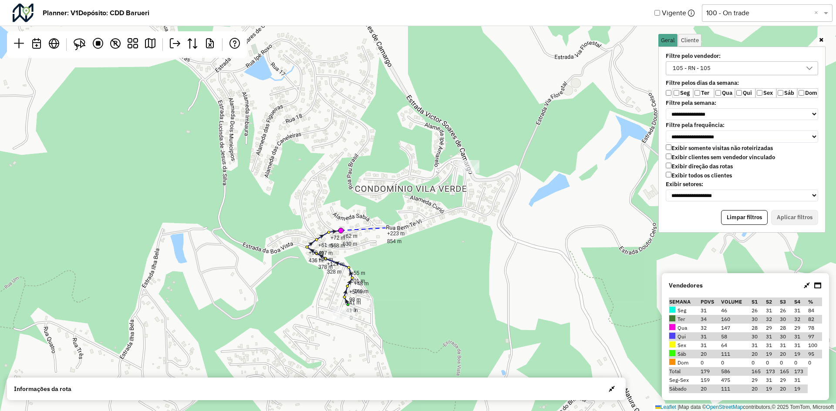
drag, startPoint x: 385, startPoint y: 228, endPoint x: 399, endPoint y: 227, distance: 13.5
click at [386, 228] on div "+0 0 +41 m 41 m ➤ +57 m 98 m ➤ +48 m 146 m ➤ +55 m 201 m ➤ +127 m 328 m ➤ +50 m…" at bounding box center [418, 205] width 836 height 411
click at [408, 227] on div "+0 0 +41 m 41 m ➤ +57 m 98 m ➤ +48 m 146 m ➤ +55 m 201 m ➤ +127 m 328 m ➤ +50 m…" at bounding box center [418, 205] width 836 height 411
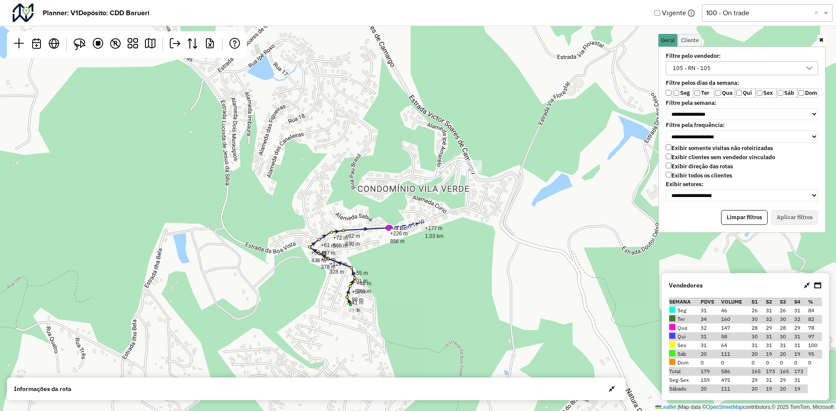
click at [425, 222] on div "+0 0 +41 m 41 m ➤ +57 m 98 m ➤ +48 m 146 m ➤ +55 m 201 m ➤ +127 m 328 m ➤ +50 m…" at bounding box center [418, 205] width 836 height 411
click at [437, 216] on div "+0 0 +41 m 41 m ➤ +57 m 98 m ➤ +48 m 146 m ➤ +55 m 201 m ➤ +127 m 328 m ➤ +50 m…" at bounding box center [418, 205] width 836 height 411
click at [460, 209] on div "+0 0 +41 m 41 m ➤ +57 m 98 m ➤ +48 m 146 m ➤ +55 m 201 m ➤ +127 m 328 m ➤ +50 m…" at bounding box center [418, 205] width 836 height 411
click at [468, 202] on div "+0 0 +41 m 41 m ➤ +57 m 98 m ➤ +48 m 146 m ➤ +55 m 201 m ➤ +127 m 328 m ➤ +50 m…" at bounding box center [418, 205] width 836 height 411
click at [469, 186] on div "+0 0 +41 m 41 m ➤ +57 m 98 m ➤ +48 m 146 m ➤ +55 m 201 m ➤ +127 m 328 m ➤ +50 m…" at bounding box center [418, 205] width 836 height 411
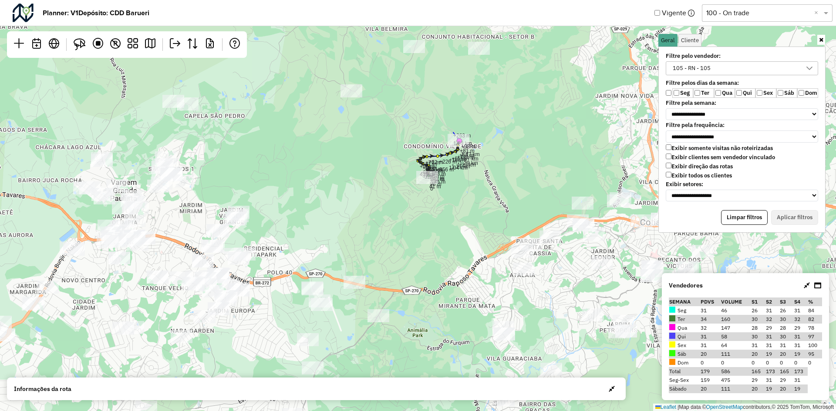
click at [451, 130] on div "+0 0 +41 m 41 m ➤ +57 m 98 m ➤ +48 m 146 m ➤ +55 m 201 m ➤ +127 m 328 m ➤ +50 m…" at bounding box center [418, 205] width 836 height 411
click at [441, 120] on div "+0 0 +41 m 41 m ➤ +57 m 98 m ➤ +48 m 146 m ➤ +55 m 201 m ➤ +127 m 328 m ➤ +50 m…" at bounding box center [418, 205] width 836 height 411
click at [434, 104] on div "+0 0 +41 m 41 m ➤ +57 m 98 m ➤ +48 m 146 m ➤ +55 m 201 m ➤ +127 m 328 m ➤ +50 m…" at bounding box center [418, 205] width 836 height 411
click at [423, 99] on div "+0 0 +41 m 41 m ➤ +57 m 98 m ➤ +48 m 146 m ➤ +55 m 201 m ➤ +127 m 328 m ➤ +50 m…" at bounding box center [418, 205] width 836 height 411
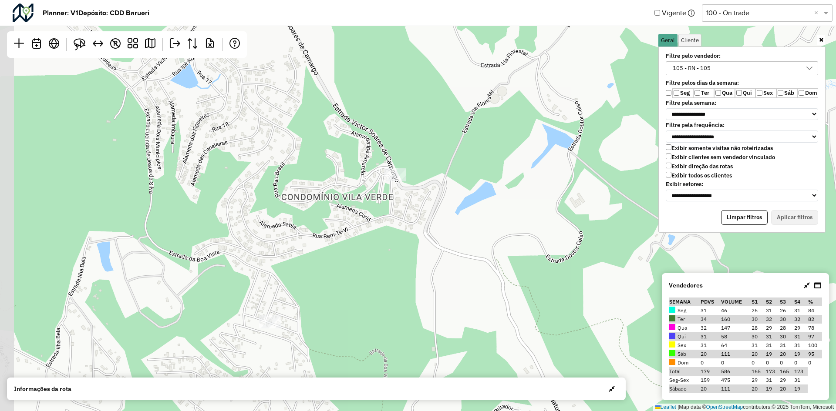
drag, startPoint x: 483, startPoint y: 135, endPoint x: 544, endPoint y: 338, distance: 212.2
click at [544, 338] on div "↦ Leaflet | Map data © OpenStreetMap contributors,© 2025 TomTom, Microsoft" at bounding box center [418, 205] width 836 height 411
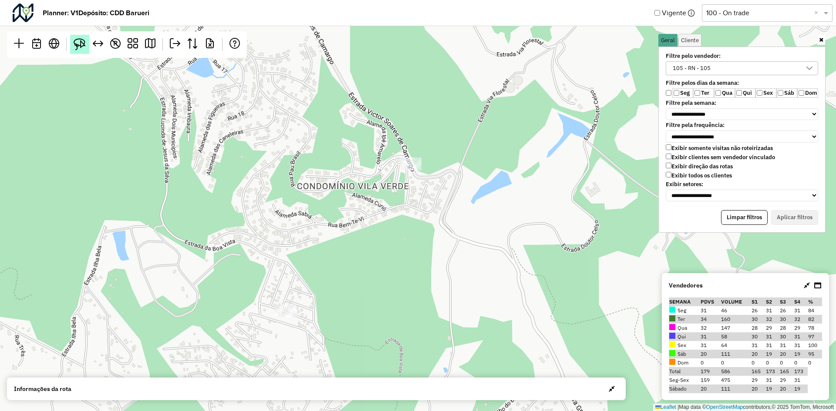
click at [74, 51] on link at bounding box center [79, 44] width 19 height 19
click at [96, 43] on em at bounding box center [98, 43] width 10 height 10
click at [286, 302] on div "+0 0 +46 m 46 m ↦ Leaflet | Map data © OpenStreetMap contributors,© 2025 TomTom…" at bounding box center [418, 205] width 836 height 411
click at [289, 285] on div "+0 0 +46 m 46 m ➤ +84 m 130 m ↦ Leaflet | Map data © OpenStreetMap contributors…" at bounding box center [418, 205] width 836 height 411
click at [293, 277] on div "+0 0 +46 m 46 m ➤ +86 m 132 m ➤ +35 m 167 m ↦ Leaflet | Map data © OpenStreetMa…" at bounding box center [418, 205] width 836 height 411
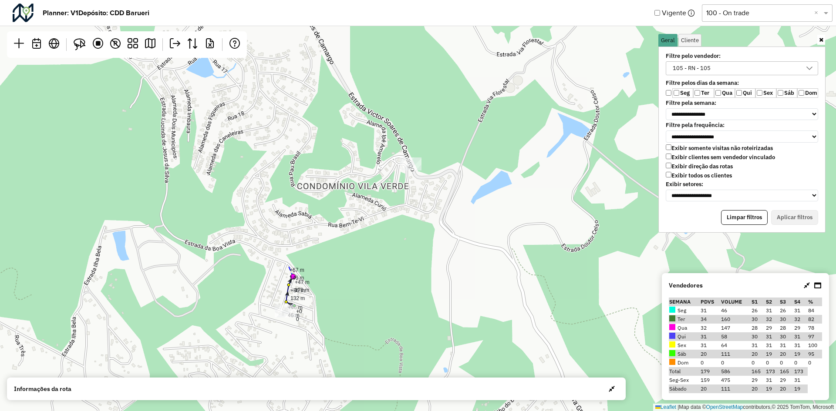
click at [288, 265] on div "+0 0 +46 m 46 m ➤ +86 m 132 m ➤ +47 m 179 m ➤ +67 m 246 m ↦ Leaflet | Map data …" at bounding box center [418, 205] width 836 height 411
click at [276, 257] on div "+0 0 +46 m 46 m ➤ +86 m 132 m ➤ +47 m 179 m ➤ +67 m 246 m ➤ +69 m 315 m ↦ Leafl…" at bounding box center [418, 205] width 836 height 411
click at [278, 246] on div "+0 0 +46 m 46 m ➤ +86 m 132 m ➤ +47 m 179 m ➤ +67 m 246 m ➤ +69 m 315 m ➤ +55 m…" at bounding box center [418, 205] width 836 height 411
click at [283, 236] on div "+0 0 +46 m 46 m ➤ +86 m 132 m ➤ +47 m 179 m ➤ +67 m 246 m ➤ +69 m 315 m ➤ +55 m…" at bounding box center [418, 205] width 836 height 411
click at [291, 229] on div "+0 0 +46 m 46 m ➤ +86 m 132 m ➤ +47 m 179 m ➤ +67 m 246 m ➤ +69 m 315 m ➤ +55 m…" at bounding box center [418, 205] width 836 height 411
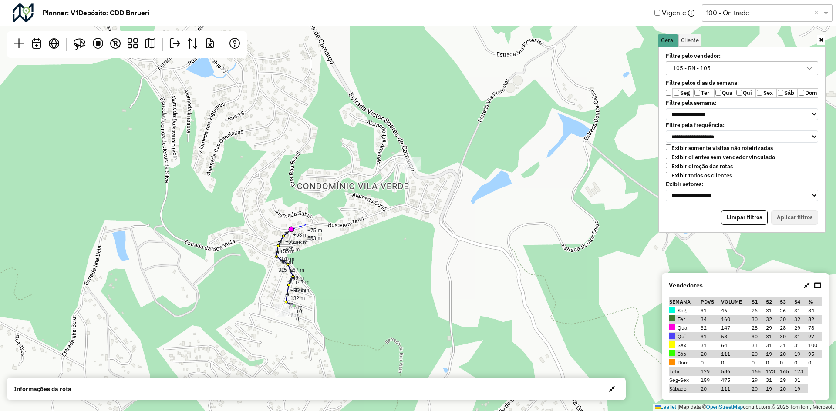
click at [306, 225] on div "+0 0 +46 m 46 m ➤ +86 m 132 m ➤ +47 m 179 m ➤ +67 m 246 m ➤ +69 m 315 m ➤ +55 m…" at bounding box center [418, 205] width 836 height 411
click at [318, 225] on div "+0 0 +46 m 46 m ➤ +86 m 132 m ➤ +47 m 179 m ➤ +67 m 246 m ➤ +69 m 315 m ➤ +55 m…" at bounding box center [418, 205] width 836 height 411
drag, startPoint x: 330, startPoint y: 226, endPoint x: 343, endPoint y: 226, distance: 12.6
click at [330, 226] on div "+0 0 +46 m 46 m ➤ +86 m 132 m ➤ +47 m 179 m ➤ +67 m 246 m ➤ +69 m 315 m ➤ +55 m…" at bounding box center [418, 205] width 836 height 411
click at [345, 226] on div "+0 0 +46 m 46 m ➤ +86 m 132 m ➤ +47 m 179 m ➤ +67 m 246 m ➤ +69 m 315 m ➤ +55 m…" at bounding box center [418, 205] width 836 height 411
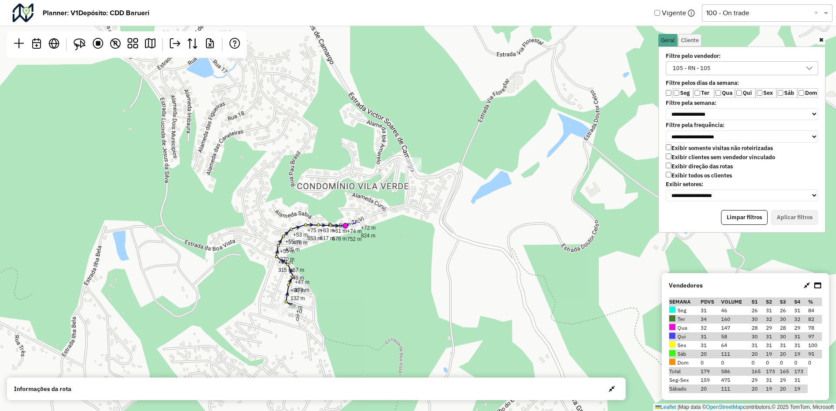
click at [360, 222] on div "+0 0 +46 m 46 m ➤ +86 m 132 m ➤ +47 m 179 m ➤ +67 m 246 m ➤ +69 m 315 m ➤ +55 m…" at bounding box center [418, 205] width 836 height 411
drag, startPoint x: 370, startPoint y: 216, endPoint x: 376, endPoint y: 215, distance: 5.8
click at [374, 215] on div "+0 0 +46 m 46 m ➤ +86 m 132 m ➤ +47 m 179 m ➤ +67 m 246 m ➤ +69 m 315 m ➤ +55 m…" at bounding box center [418, 205] width 836 height 411
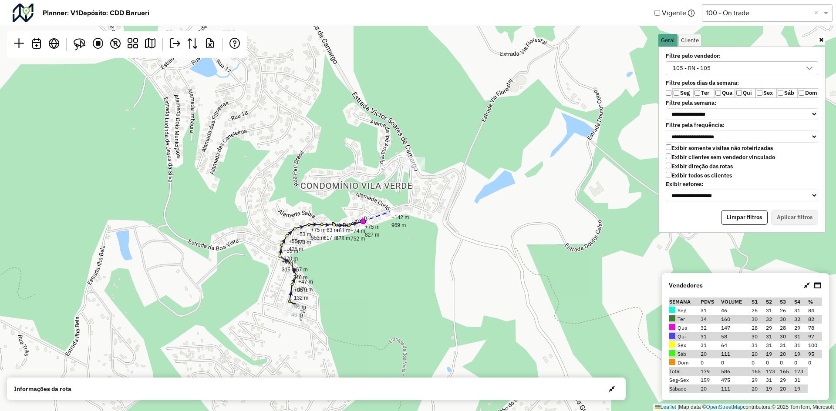
click at [390, 212] on div "+0 0 +46 m 46 m ➤ +86 m 132 m ➤ +47 m 179 m ➤ +67 m 246 m ➤ +69 m 315 m ➤ +55 m…" at bounding box center [418, 205] width 836 height 411
click at [405, 206] on div "+0 0 +46 m 46 m ➤ +86 m 132 m ➤ +47 m 179 m ➤ +67 m 246 m ➤ +69 m 315 m ➤ +55 m…" at bounding box center [418, 205] width 836 height 411
click at [411, 199] on div "+0 0 +46 m 46 m ➤ +86 m 132 m ➤ +47 m 179 m ➤ +67 m 246 m ➤ +69 m 315 m ➤ +55 m…" at bounding box center [418, 205] width 836 height 411
drag, startPoint x: 411, startPoint y: 181, endPoint x: 412, endPoint y: 174, distance: 7.0
click at [411, 180] on div "+0 0 +46 m 46 m ➤ +86 m 132 m ➤ +47 m 179 m ➤ +67 m 246 m ➤ +69 m 315 m ➤ +55 m…" at bounding box center [418, 205] width 836 height 411
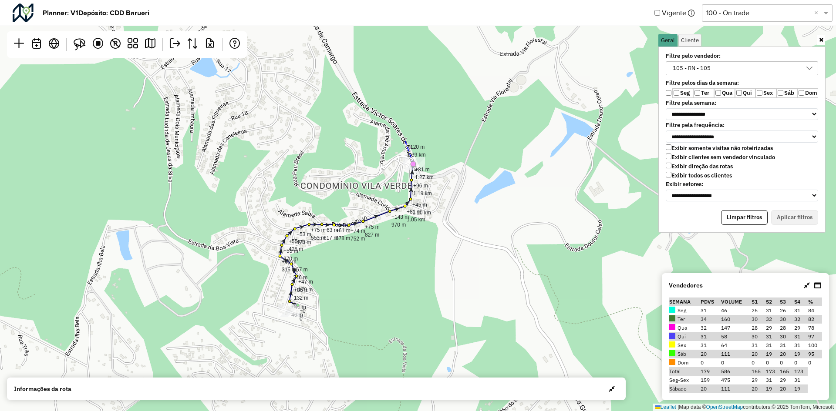
click at [405, 141] on div "+0 0 +46 m 46 m ➤ +86 m 132 m ➤ +47 m 179 m ➤ +67 m 246 m ➤ +69 m 315 m ➤ +55 m…" at bounding box center [418, 205] width 836 height 411
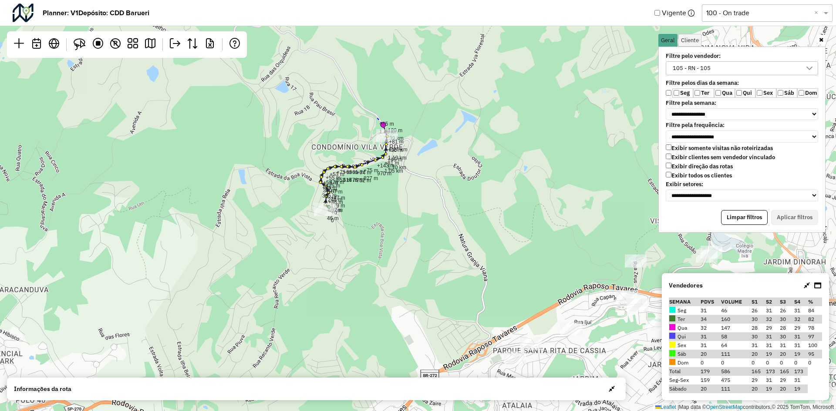
click at [377, 118] on div "+0 0 +46 m 46 m ➤ +86 m 132 m ➤ +47 m 179 m ➤ +67 m 246 m ➤ +69 m 315 m ➤ +55 m…" at bounding box center [418, 205] width 836 height 411
click at [378, 119] on div "+0 0 +46 m 46 m ➤ +86 m 132 m ➤ +47 m 179 m ➤ +67 m 246 m ➤ +69 m 315 m ➤ +55 m…" at bounding box center [418, 205] width 836 height 411
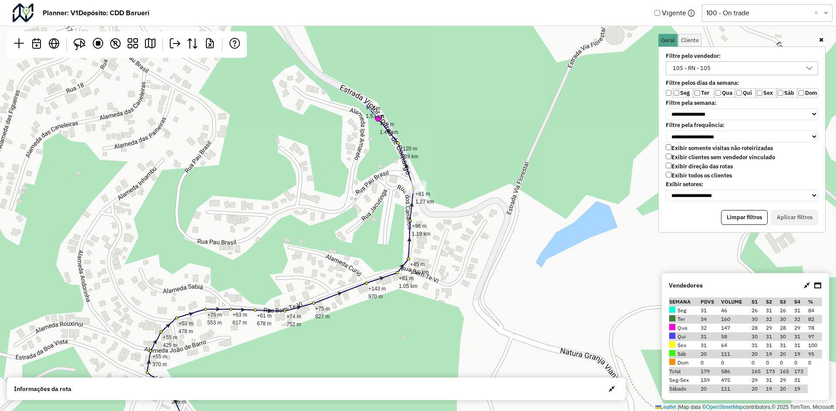
click at [363, 101] on div "+0 0 +46 m 46 m ➤ +86 m 132 m ➤ +47 m 179 m ➤ +67 m 246 m ➤ +69 m 315 m ➤ +55 m…" at bounding box center [418, 205] width 836 height 411
click at [366, 101] on div "+0 0 +46 m 46 m ➤ +86 m 132 m ➤ +47 m 179 m ➤ +67 m 246 m ➤ +69 m 315 m ➤ +55 m…" at bounding box center [418, 205] width 836 height 411
click at [324, 79] on div "+0 0 +46 m 46 m ➤ +86 m 132 m ➤ +47 m 179 m ➤ +67 m 246 m ➤ +69 m 315 m ➤ +55 m…" at bounding box center [418, 205] width 836 height 411
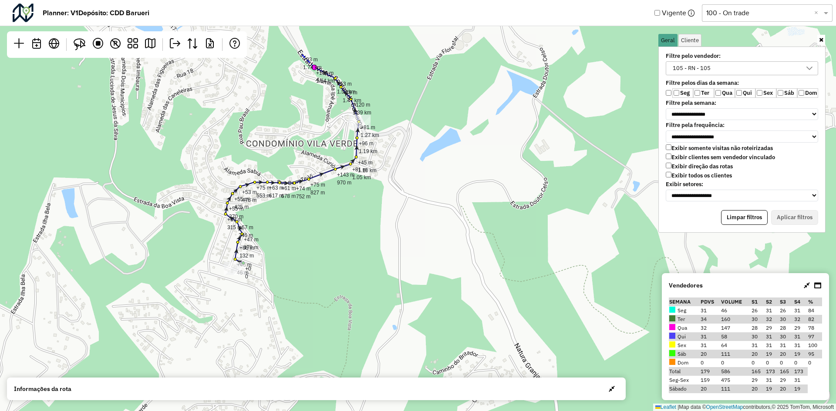
click at [301, 54] on div "+0 0 +46 m 46 m ➤ +86 m 132 m ➤ +47 m 179 m ➤ +67 m 246 m ➤ +69 m 315 m ➤ +55 m…" at bounding box center [418, 205] width 836 height 411
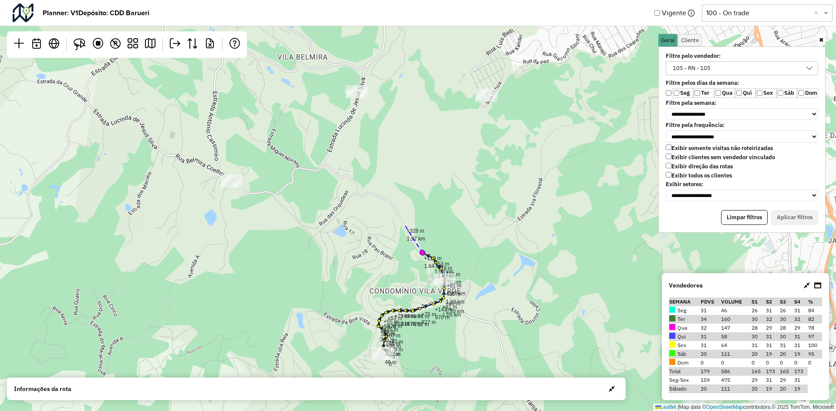
drag, startPoint x: 292, startPoint y: 37, endPoint x: 405, endPoint y: 226, distance: 220.6
click at [405, 226] on div "+0 0 +46 m 46 m ➤ +86 m 132 m ➤ +47 m 179 m ➤ +67 m 246 m ➤ +69 m 315 m ➤ +55 m…" at bounding box center [418, 205] width 836 height 411
click at [401, 220] on div "+0 0 +46 m 46 m ➤ +86 m 132 m ➤ +47 m 179 m ➤ +67 m 246 m ➤ +69 m 315 m ➤ +55 m…" at bounding box center [418, 205] width 836 height 411
click at [388, 201] on div "+0 0 +46 m 46 m ➤ +86 m 132 m ➤ +47 m 179 m ➤ +67 m 246 m ➤ +69 m 315 m ➤ +55 m…" at bounding box center [418, 205] width 836 height 411
click at [369, 193] on div "+0 0 +46 m 46 m ➤ +86 m 132 m ➤ +47 m 179 m ➤ +67 m 246 m ➤ +69 m 315 m ➤ +55 m…" at bounding box center [418, 205] width 836 height 411
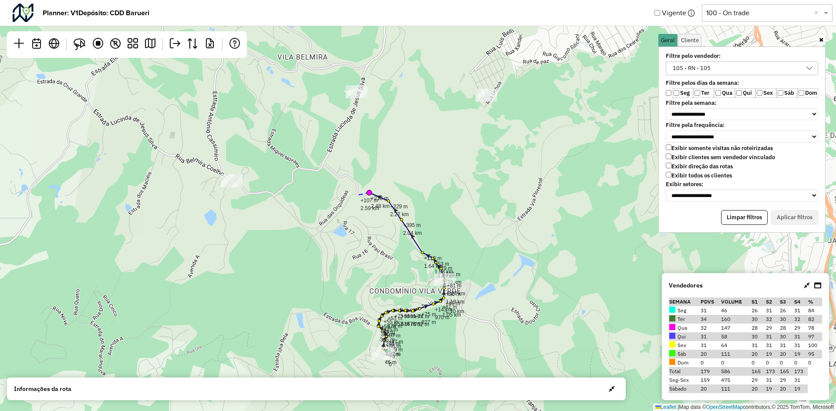
click at [359, 195] on div "+0 0 +46 m 46 m ➤ +86 m 132 m ➤ +47 m 179 m ➤ +67 m 246 m ➤ +69 m 315 m ➤ +55 m…" at bounding box center [418, 205] width 836 height 411
click at [356, 188] on div "+0 0 +46 m 46 m ➤ +86 m 132 m ➤ +47 m 179 m ➤ +67 m 246 m ➤ +69 m 315 m ➤ +55 m…" at bounding box center [418, 205] width 836 height 411
click at [348, 178] on div "+0 0 +46 m 46 m ➤ +86 m 132 m ➤ +47 m 179 m ➤ +67 m 246 m ➤ +69 m 315 m ➤ +55 m…" at bounding box center [418, 205] width 836 height 411
drag, startPoint x: 337, startPoint y: 174, endPoint x: 328, endPoint y: 168, distance: 10.8
click at [336, 174] on div "+0 0 +46 m 46 m ➤ +86 m 132 m ➤ +47 m 179 m ➤ +67 m 246 m ➤ +69 m 315 m ➤ +55 m…" at bounding box center [418, 205] width 836 height 411
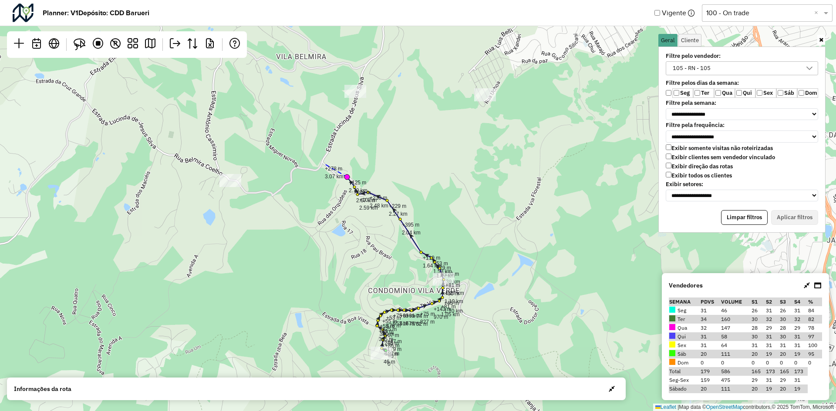
click at [323, 163] on div "+0 0 +46 m 46 m ➤ +86 m 132 m ➤ +47 m 179 m ➤ +67 m 246 m ➤ +69 m 315 m ➤ +55 m…" at bounding box center [418, 205] width 836 height 411
click at [327, 153] on div "+0 0 +46 m 46 m ➤ +86 m 132 m ➤ +47 m 179 m ➤ +67 m 246 m ➤ +69 m 315 m ➤ +55 m…" at bounding box center [418, 205] width 836 height 411
click at [332, 141] on div "+0 0 +46 m 46 m ➤ +86 m 132 m ➤ +47 m 179 m ➤ +67 m 246 m ➤ +69 m 315 m ➤ +55 m…" at bounding box center [418, 205] width 836 height 411
click at [338, 127] on div "+0 0 +46 m 46 m ➤ +86 m 132 m ➤ +47 m 179 m ➤ +67 m 246 m ➤ +69 m 315 m ➤ +55 m…" at bounding box center [418, 205] width 836 height 411
click at [346, 120] on div "+0 0 +46 m 46 m ➤ +86 m 132 m ➤ +47 m 179 m ➤ +67 m 246 m ➤ +69 m 315 m ➤ +55 m…" at bounding box center [418, 205] width 836 height 411
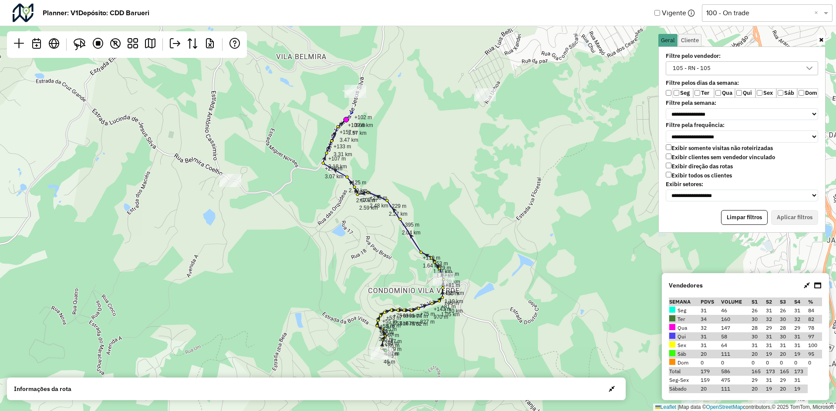
click at [353, 112] on div "+0 0 +46 m 46 m ➤ +86 m 132 m ➤ +47 m 179 m ➤ +67 m 246 m ➤ +69 m 315 m ➤ +55 m…" at bounding box center [418, 205] width 836 height 411
click at [363, 73] on div "+0 0 +46 m 46 m ➤ +86 m 132 m ➤ +47 m 179 m ➤ +67 m 246 m ➤ +69 m 315 m ➤ +55 m…" at bounding box center [418, 205] width 836 height 411
click at [368, 60] on div "+0 0 +46 m 46 m ➤ +86 m 132 m ➤ +47 m 179 m ➤ +67 m 246 m ➤ +69 m 315 m ➤ +55 m…" at bounding box center [418, 205] width 836 height 411
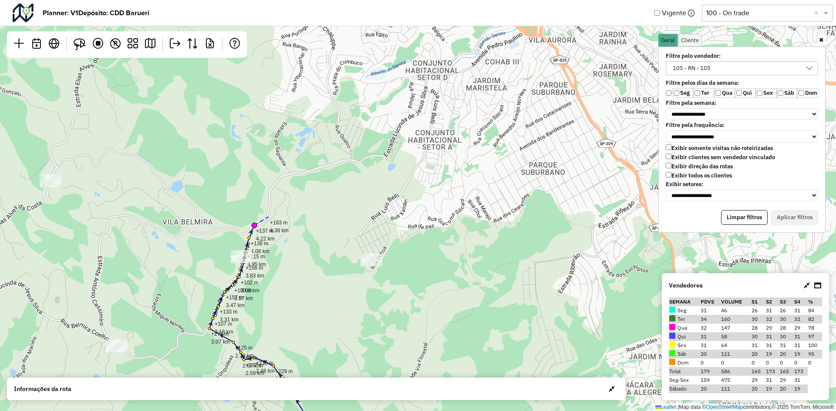
drag, startPoint x: 381, startPoint y: 51, endPoint x: 268, endPoint y: 217, distance: 201.0
click at [268, 217] on div "+0 0 +46 m 46 m ➤ +86 m 132 m ➤ +47 m 179 m ➤ +67 m 246 m ➤ +69 m 315 m ➤ +55 m…" at bounding box center [418, 205] width 836 height 411
click at [263, 225] on div "+0 0 +46 m 46 m ➤ +86 m 132 m ➤ +47 m 179 m ➤ +67 m 246 m ➤ +69 m 315 m ➤ +55 m…" at bounding box center [418, 205] width 836 height 411
click at [266, 217] on div "+0 0 +46 m 46 m ➤ +86 m 132 m ➤ +47 m 179 m ➤ +67 m 246 m ➤ +69 m 315 m ➤ +55 m…" at bounding box center [418, 205] width 836 height 411
click at [269, 201] on div "+0 0 +46 m 46 m ➤ +86 m 132 m ➤ +47 m 179 m ➤ +67 m 246 m ➤ +69 m 315 m ➤ +55 m…" at bounding box center [418, 205] width 836 height 411
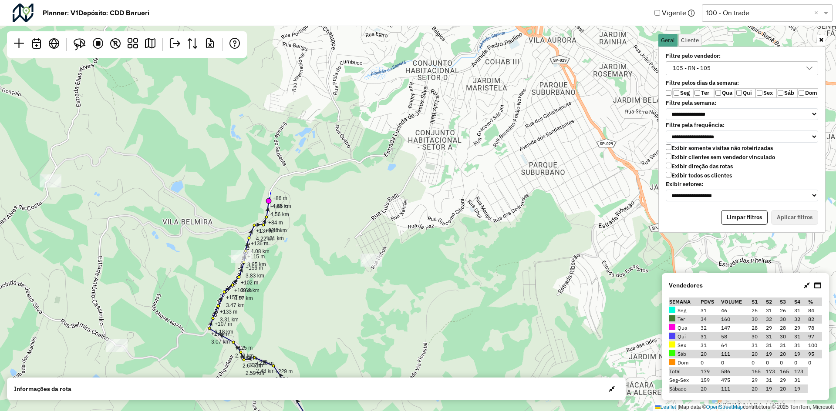
drag, startPoint x: 272, startPoint y: 189, endPoint x: 276, endPoint y: 183, distance: 6.6
click at [273, 186] on div "+0 0 +46 m 46 m ➤ +86 m 132 m ➤ +47 m 179 m ➤ +67 m 246 m ➤ +69 m 315 m ➤ +55 m…" at bounding box center [418, 205] width 836 height 411
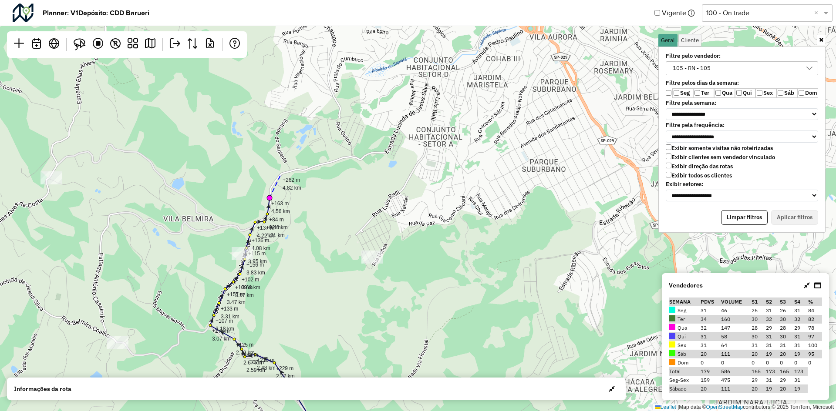
click at [282, 174] on div "+0 0 +46 m 46 m ➤ +86 m 132 m ➤ +47 m 179 m ➤ +67 m 246 m ➤ +69 m 315 m ➤ +55 m…" at bounding box center [418, 205] width 836 height 411
click at [290, 171] on div "+0 0 +46 m 46 m ➤ +86 m 132 m ➤ +47 m 179 m ➤ +67 m 246 m ➤ +69 m 315 m ➤ +55 m…" at bounding box center [418, 205] width 836 height 411
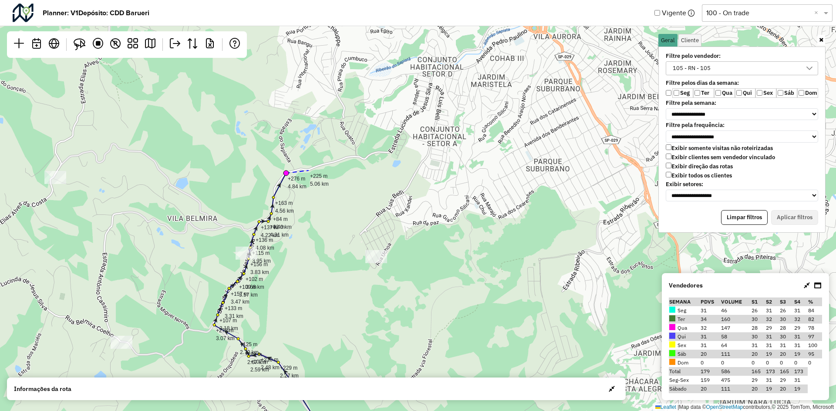
click at [308, 171] on div "+0 0 +46 m 46 m ➤ +86 m 132 m ➤ +47 m 179 m ➤ +67 m 246 m ➤ +69 m 315 m ➤ +55 m…" at bounding box center [418, 205] width 836 height 411
click at [323, 165] on div "+0 0 +46 m 46 m ➤ +86 m 132 m ➤ +47 m 179 m ➤ +67 m 246 m ➤ +69 m 315 m ➤ +55 m…" at bounding box center [418, 205] width 836 height 411
click at [345, 159] on div "+0 0 +46 m 46 m ➤ +86 m 132 m ➤ +47 m 179 m ➤ +67 m 246 m ➤ +69 m 315 m ➤ +55 m…" at bounding box center [418, 205] width 836 height 411
click at [364, 160] on div "+0 0 +46 m 46 m ➤ +86 m 132 m ➤ +47 m 179 m ➤ +67 m 246 m ➤ +69 m 315 m ➤ +55 m…" at bounding box center [418, 205] width 836 height 411
click at [374, 154] on div "+0 0 +46 m 46 m ➤ +86 m 132 m ➤ +47 m 179 m ➤ +67 m 246 m ➤ +69 m 315 m ➤ +55 m…" at bounding box center [418, 205] width 836 height 411
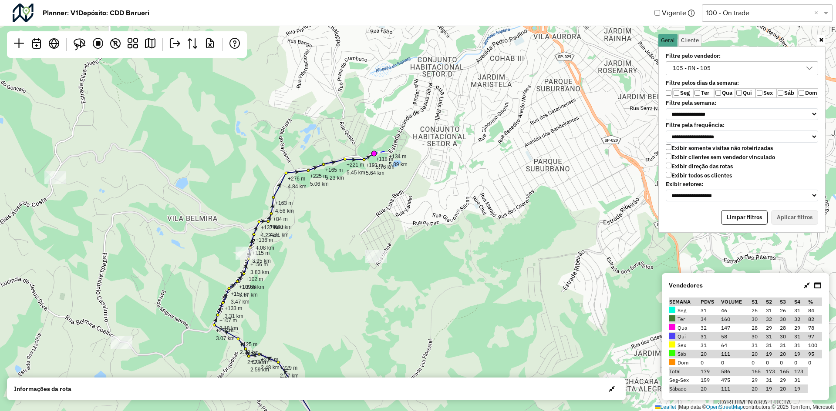
click at [387, 151] on div "+0 0 +46 m 46 m ➤ +86 m 132 m ➤ +47 m 179 m ➤ +67 m 246 m ➤ +69 m 315 m ➤ +55 m…" at bounding box center [418, 205] width 836 height 411
click at [398, 140] on div "+0 0 +46 m 46 m ➤ +86 m 132 m ➤ +47 m 179 m ➤ +67 m 246 m ➤ +69 m 315 m ➤ +55 m…" at bounding box center [418, 205] width 836 height 411
click at [401, 129] on div "+0 0 +46 m 46 m ➤ +86 m 132 m ➤ +47 m 179 m ➤ +67 m 246 m ➤ +69 m 315 m ➤ +55 m…" at bounding box center [418, 205] width 836 height 411
click at [407, 134] on div "+0 0 +46 m 46 m ➤ +86 m 132 m ➤ +47 m 179 m ➤ +67 m 246 m ➤ +69 m 315 m ➤ +55 m…" at bounding box center [418, 205] width 836 height 411
drag, startPoint x: 419, startPoint y: 140, endPoint x: 424, endPoint y: 141, distance: 5.0
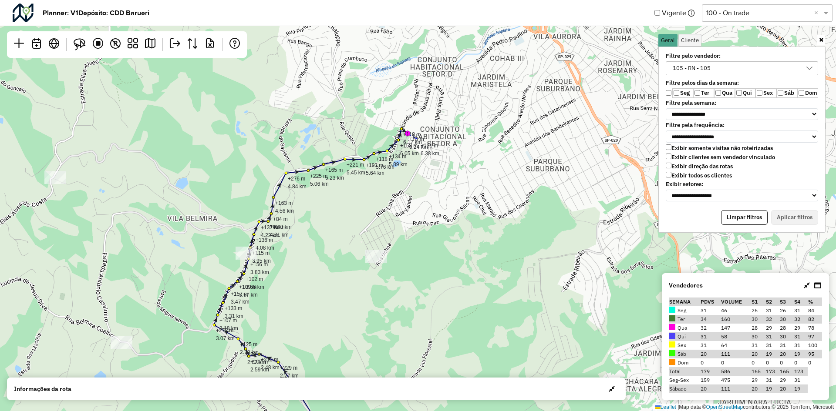
click at [420, 140] on div "+0 0 +46 m 46 m ➤ +86 m 132 m ➤ +47 m 179 m ➤ +67 m 246 m ➤ +69 m 315 m ➤ +55 m…" at bounding box center [418, 205] width 836 height 411
click at [430, 147] on div "+0 0 +46 m 46 m ➤ +86 m 132 m ➤ +47 m 179 m ➤ +67 m 246 m ➤ +69 m 315 m ➤ +55 m…" at bounding box center [418, 205] width 836 height 411
click at [423, 162] on div "+0 0 +46 m 46 m ➤ +86 m 132 m ➤ +47 m 179 m ➤ +67 m 246 m ➤ +69 m 315 m ➤ +55 m…" at bounding box center [418, 205] width 836 height 411
click at [415, 175] on div "+0 0 +46 m 46 m ➤ +86 m 132 m ➤ +47 m 179 m ➤ +67 m 246 m ➤ +69 m 315 m ➤ +55 m…" at bounding box center [418, 205] width 836 height 411
click at [407, 190] on div "+0 0 +46 m 46 m ➤ +86 m 132 m ➤ +47 m 179 m ➤ +67 m 246 m ➤ +69 m 315 m ➤ +55 m…" at bounding box center [418, 205] width 836 height 411
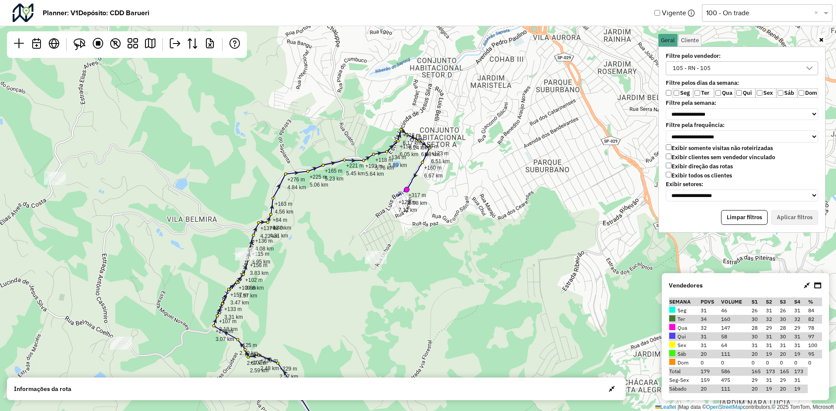
click at [397, 197] on div "+0 0 +46 m 46 m ➤ +86 m 132 m ➤ +47 m 179 m ➤ +67 m 246 m ➤ +69 m 315 m ➤ +55 m…" at bounding box center [418, 205] width 836 height 411
click at [387, 212] on div "+0 0 +46 m 46 m ➤ +86 m 132 m ➤ +47 m 179 m ➤ +67 m 246 m ➤ +69 m 315 m ➤ +55 m…" at bounding box center [418, 205] width 836 height 411
click at [394, 223] on div "+0 0 +46 m 46 m ➤ +86 m 132 m ➤ +47 m 179 m ➤ +67 m 246 m ➤ +69 m 315 m ➤ +55 m…" at bounding box center [418, 205] width 836 height 411
click at [393, 231] on div "+0 0 +46 m 46 m ➤ +86 m 132 m ➤ +47 m 179 m ➤ +67 m 246 m ➤ +69 m 315 m ➤ +55 m…" at bounding box center [418, 205] width 836 height 411
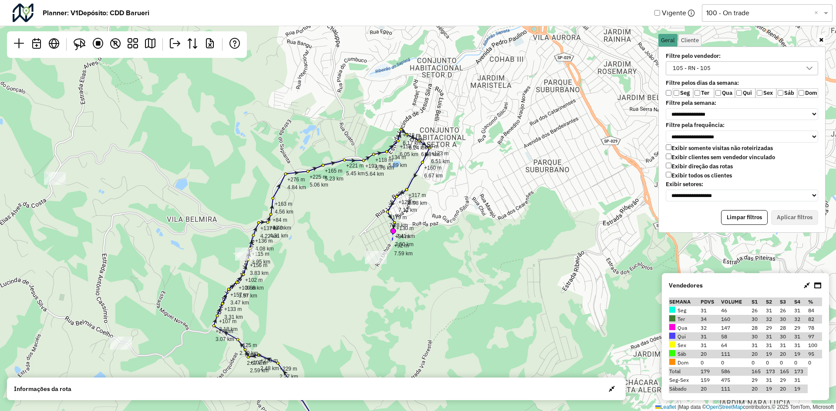
click at [392, 241] on div "+0 0 +46 m 46 m ➤ +86 m 132 m ➤ +47 m 179 m ➤ +67 m 246 m ➤ +69 m 315 m ➤ +55 m…" at bounding box center [418, 205] width 836 height 411
click at [388, 248] on div "+0 0 +46 m 46 m ➤ +86 m 132 m ➤ +47 m 179 m ➤ +67 m 246 m ➤ +69 m 315 m ➤ +55 m…" at bounding box center [418, 205] width 836 height 411
click at [395, 236] on div "➤" at bounding box center [393, 236] width 8 height 8
click at [399, 226] on div "+0 0 +46 m 46 m ➤ +86 m 132 m ➤ +47 m 179 m ➤ +67 m 246 m ➤ +69 m 315 m ➤ +55 m…" at bounding box center [418, 205] width 836 height 411
drag, startPoint x: 397, startPoint y: 217, endPoint x: 392, endPoint y: 207, distance: 11.1
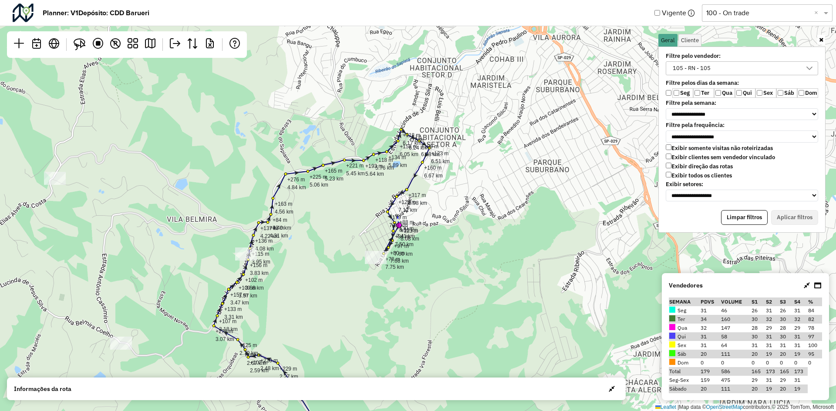
click at [397, 216] on div "+0 0 +46 m 46 m ➤ +86 m 132 m ➤ +47 m 179 m ➤ +67 m 246 m ➤ +69 m 315 m ➤ +55 m…" at bounding box center [418, 205] width 836 height 411
click at [396, 204] on div "➤" at bounding box center [392, 205] width 10 height 10
click at [407, 192] on div "+0 0 +46 m 46 m ➤ +86 m 132 m ➤ +47 m 179 m ➤ +67 m 246 m ➤ +69 m 315 m ➤ +55 m…" at bounding box center [418, 205] width 836 height 411
click at [415, 186] on div "+0 0 +46 m 46 m ➤ +86 m 132 m ➤ +47 m 179 m ➤ +67 m 246 m ➤ +69 m 315 m ➤ +55 m…" at bounding box center [418, 205] width 836 height 411
click at [424, 172] on div "+0 0 +46 m 46 m ➤ +86 m 132 m ➤ +47 m 179 m ➤ +67 m 246 m ➤ +69 m 315 m ➤ +55 m…" at bounding box center [418, 205] width 836 height 411
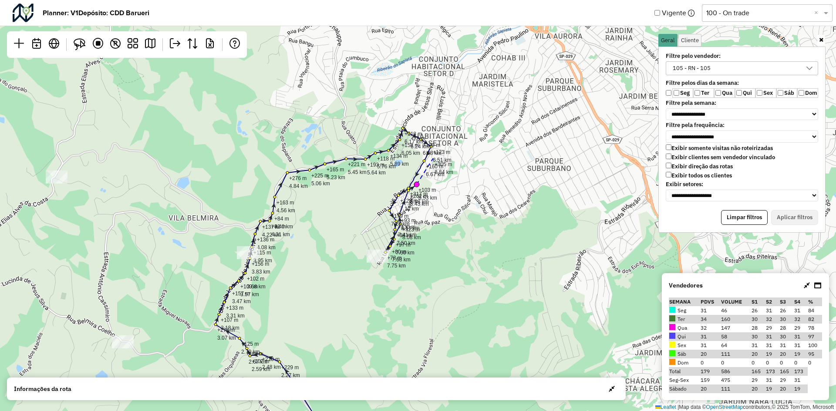
click at [433, 159] on div "+0 0 +46 m 46 m ➤ +86 m 132 m ➤ +47 m 179 m ➤ +67 m 246 m ➤ +69 m 315 m ➤ +55 m…" at bounding box center [418, 205] width 836 height 411
drag, startPoint x: 435, startPoint y: 149, endPoint x: 437, endPoint y: 144, distance: 5.4
click at [435, 149] on div "+0 0 +46 m 46 m ➤ +86 m 132 m ➤ +47 m 179 m ➤ +67 m 246 m ➤ +69 m 315 m ➤ +55 m…" at bounding box center [418, 205] width 836 height 411
click at [428, 137] on div "+0 0 +46 m 46 m ➤ +86 m 132 m ➤ +47 m 179 m ➤ +67 m 246 m ➤ +69 m 315 m ➤ +55 m…" at bounding box center [418, 205] width 836 height 411
click at [407, 125] on div "+0 0 +46 m 46 m ➤ +86 m 132 m ➤ +47 m 179 m ➤ +67 m 246 m ➤ +69 m 315 m ➤ +55 m…" at bounding box center [418, 205] width 836 height 411
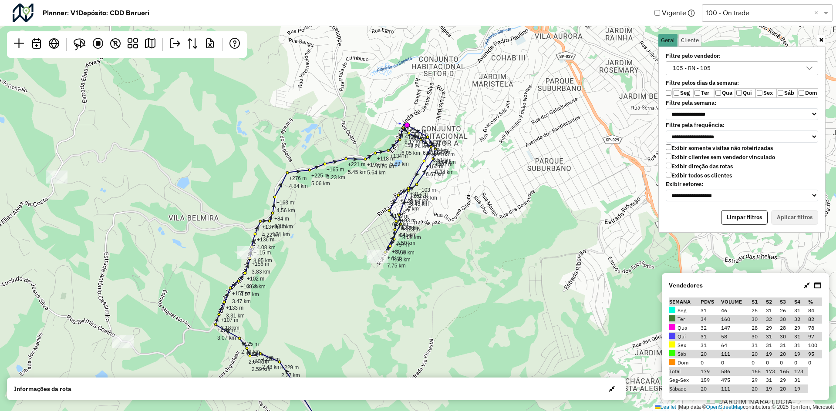
click at [399, 123] on div "+0 0 +46 m 46 m ➤ +86 m 132 m ➤ +47 m 179 m ➤ +67 m 246 m ➤ +69 m 315 m ➤ +55 m…" at bounding box center [418, 205] width 836 height 411
click at [394, 141] on div "➤" at bounding box center [394, 145] width 10 height 10
click at [386, 146] on div "+0 0 +46 m 46 m ➤ +86 m 132 m ➤ +47 m 179 m ➤ +67 m 246 m ➤ +69 m 315 m ➤ +55 m…" at bounding box center [418, 205] width 836 height 411
click at [367, 154] on div "➤" at bounding box center [371, 156] width 10 height 10
click at [348, 156] on div "+0 0 +46 m 46 m ➤ +86 m 132 m ➤ +47 m 179 m ➤ +67 m 246 m ➤ +69 m 315 m ➤ +55 m…" at bounding box center [418, 205] width 836 height 411
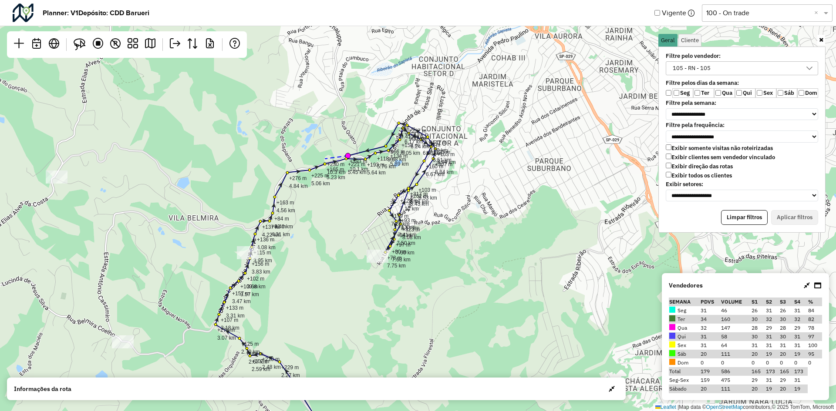
click at [325, 159] on div "+0 0 +46 m 46 m ➤ +86 m 132 m ➤ +47 m 179 m ➤ +67 m 246 m ➤ +69 m 315 m ➤ +55 m…" at bounding box center [418, 205] width 836 height 411
click at [313, 163] on div "+0 0 +46 m 46 m ➤ +86 m 132 m ➤ +47 m 179 m ➤ +67 m 246 m ➤ +69 m 315 m ➤ +55 m…" at bounding box center [418, 205] width 836 height 411
click at [288, 171] on div "+0 0 +46 m 46 m ➤ +86 m 132 m ➤ +47 m 179 m ➤ +67 m 246 m ➤ +69 m 315 m ➤ +55 m…" at bounding box center [418, 205] width 836 height 411
click at [281, 177] on div "+0 0 +46 m 46 m ➤ +86 m 132 m ➤ +47 m 179 m ➤ +67 m 246 m ➤ +69 m 315 m ➤ +55 m…" at bounding box center [418, 205] width 836 height 411
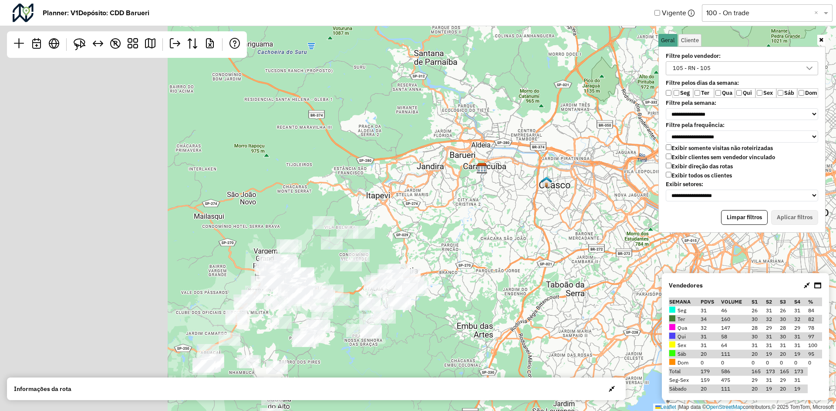
drag, startPoint x: 216, startPoint y: 165, endPoint x: 389, endPoint y: 256, distance: 195.7
click at [389, 256] on div "↦ Leaflet | Map data © OpenStreetMap contributors,© 2025 TomTom, Microsoft" at bounding box center [418, 205] width 836 height 411
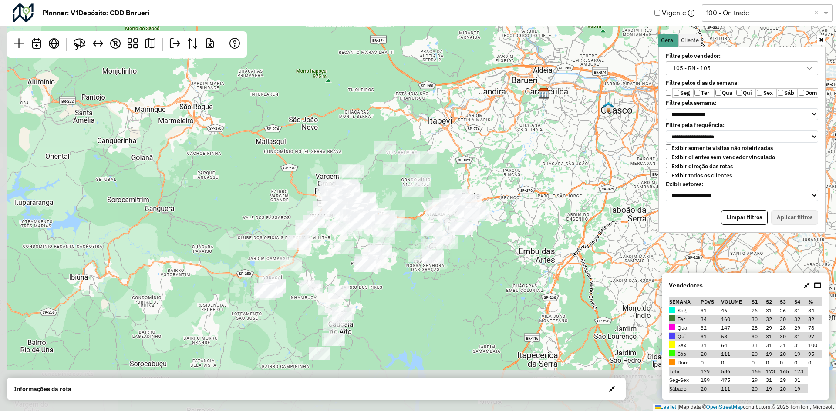
drag, startPoint x: 445, startPoint y: 284, endPoint x: 455, endPoint y: 160, distance: 124.1
click at [455, 160] on div "↦ Leaflet | Map data © OpenStreetMap contributors,© 2025 TomTom, Microsoft" at bounding box center [418, 205] width 836 height 411
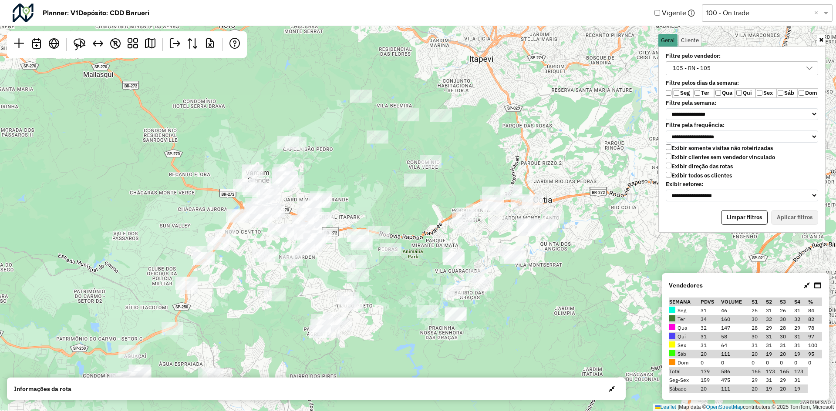
drag, startPoint x: 445, startPoint y: 168, endPoint x: 495, endPoint y: 139, distance: 56.8
click at [495, 139] on div "↦ Leaflet | Map data © OpenStreetMap contributors,© 2025 TomTom, Microsoft" at bounding box center [418, 205] width 836 height 411
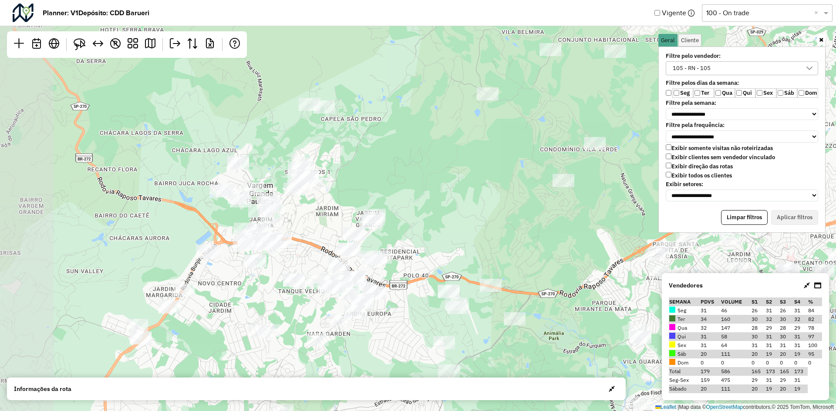
drag, startPoint x: 411, startPoint y: 193, endPoint x: 542, endPoint y: 221, distance: 133.9
click at [542, 221] on div "↦ Leaflet | Map data © OpenStreetMap contributors,© 2025 TomTom, Microsoft" at bounding box center [418, 205] width 836 height 411
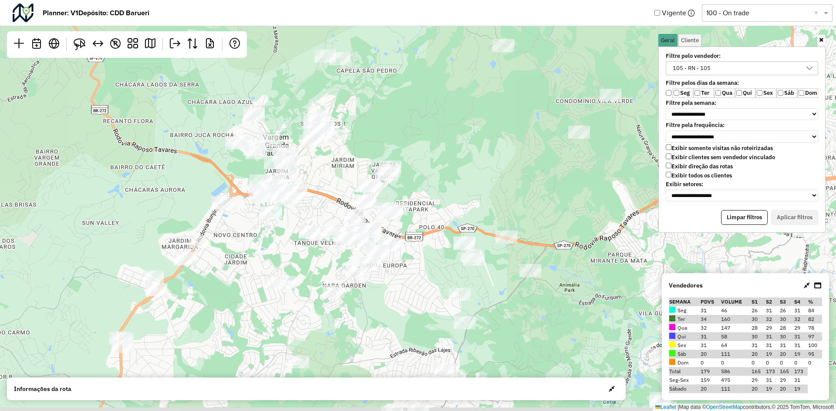
drag, startPoint x: 528, startPoint y: 258, endPoint x: 543, endPoint y: 208, distance: 52.3
click at [543, 208] on div "↦ Leaflet | Map data © OpenStreetMap contributors,© 2025 TomTom, Microsoft" at bounding box center [418, 205] width 836 height 411
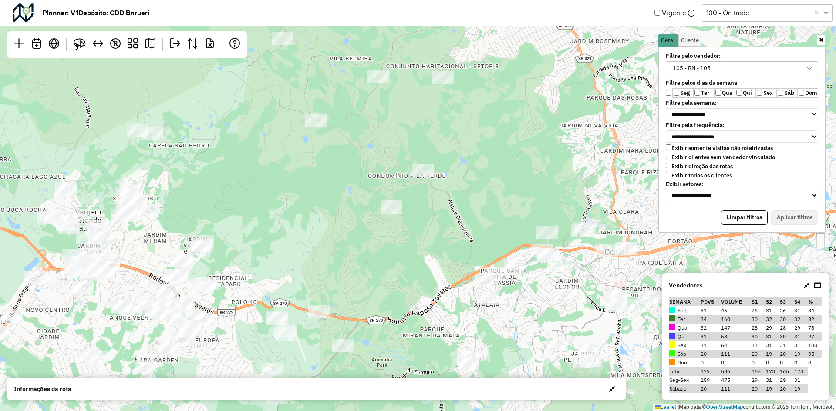
drag, startPoint x: 558, startPoint y: 199, endPoint x: 370, endPoint y: 274, distance: 202.0
click at [370, 274] on div "↦ Leaflet | Map data © OpenStreetMap contributors,© 2025 TomTom, Microsoft" at bounding box center [418, 205] width 836 height 411
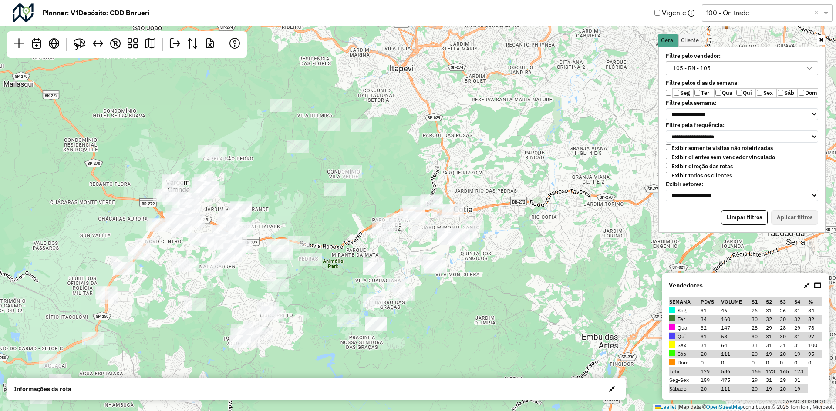
drag, startPoint x: 432, startPoint y: 246, endPoint x: 354, endPoint y: 226, distance: 80.5
click at [354, 226] on div "↦ Leaflet | Map data © OpenStreetMap contributors,© 2025 TomTom, Microsoft" at bounding box center [418, 205] width 836 height 411
drag, startPoint x: 300, startPoint y: 221, endPoint x: 536, endPoint y: 279, distance: 243.4
click at [536, 279] on div "↦ Leaflet | Map data © OpenStreetMap contributors,© 2025 TomTom, Microsoft" at bounding box center [418, 205] width 836 height 411
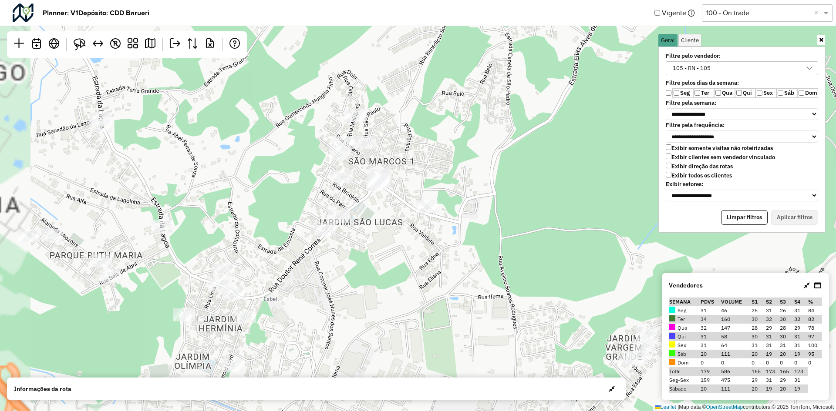
drag, startPoint x: 408, startPoint y: 254, endPoint x: 474, endPoint y: 286, distance: 73.2
click at [474, 286] on div "↦ Leaflet | Map data © OpenStreetMap contributors,© 2025 TomTom, Microsoft" at bounding box center [418, 205] width 836 height 411
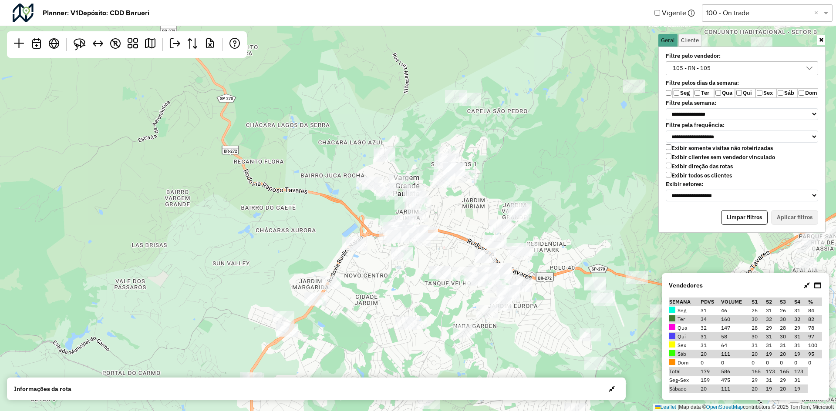
drag, startPoint x: 480, startPoint y: 184, endPoint x: 486, endPoint y: 144, distance: 40.1
click at [486, 144] on div "↦ Leaflet | Map data © OpenStreetMap contributors,© 2025 TomTom, Microsoft" at bounding box center [418, 205] width 836 height 411
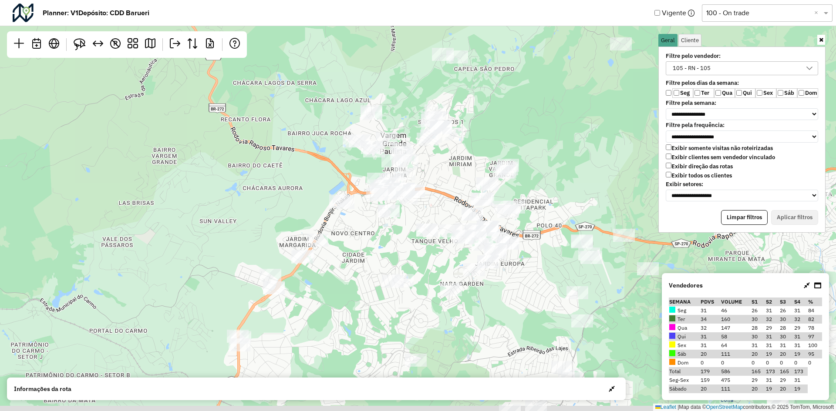
drag, startPoint x: 476, startPoint y: 149, endPoint x: 471, endPoint y: 141, distance: 10.0
click at [471, 141] on div "↦ Leaflet | Map data © OpenStreetMap contributors,© 2025 TomTom, Microsoft" at bounding box center [418, 205] width 836 height 411
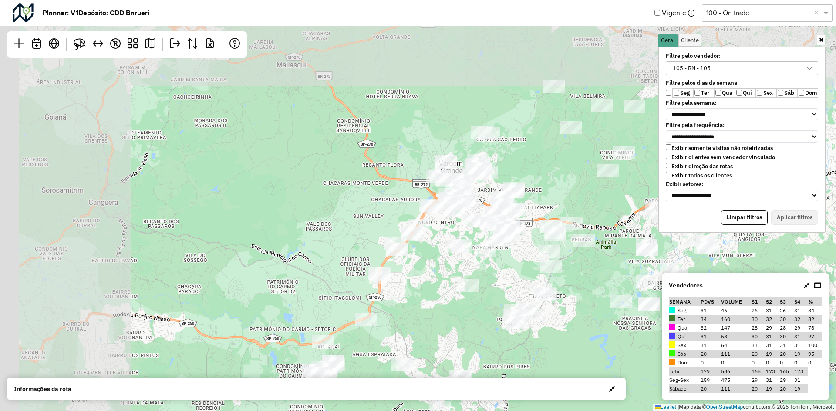
drag, startPoint x: 263, startPoint y: 187, endPoint x: 405, endPoint y: 286, distance: 172.9
click at [405, 286] on div "↦ Leaflet | Map data © OpenStreetMap contributors,© 2025 TomTom, Microsoft" at bounding box center [418, 205] width 836 height 411
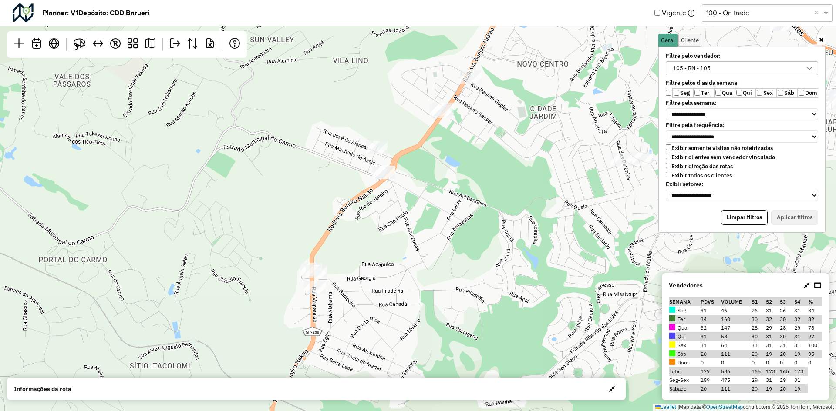
drag, startPoint x: 360, startPoint y: 279, endPoint x: 381, endPoint y: 288, distance: 22.2
click at [381, 288] on div "↦ Leaflet | Map data © OpenStreetMap contributors,© 2025 TomTom, Microsoft" at bounding box center [418, 205] width 836 height 411
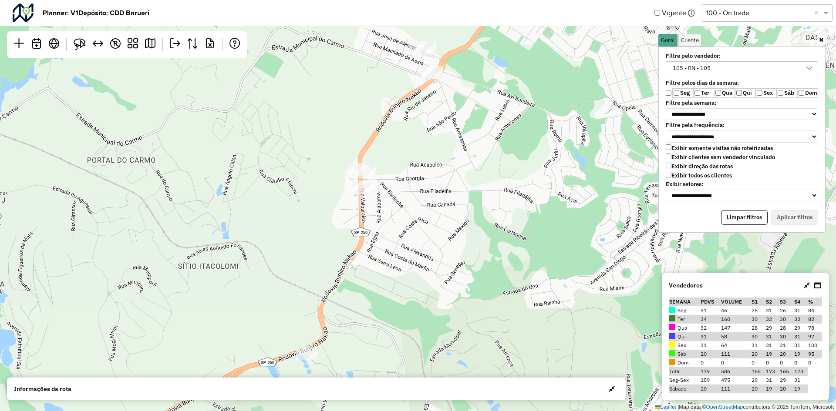
drag, startPoint x: 399, startPoint y: 297, endPoint x: 431, endPoint y: 229, distance: 74.6
click at [445, 215] on div "↦ Leaflet | Map data © OpenStreetMap contributors,© 2025 TomTom, Microsoft" at bounding box center [418, 205] width 836 height 411
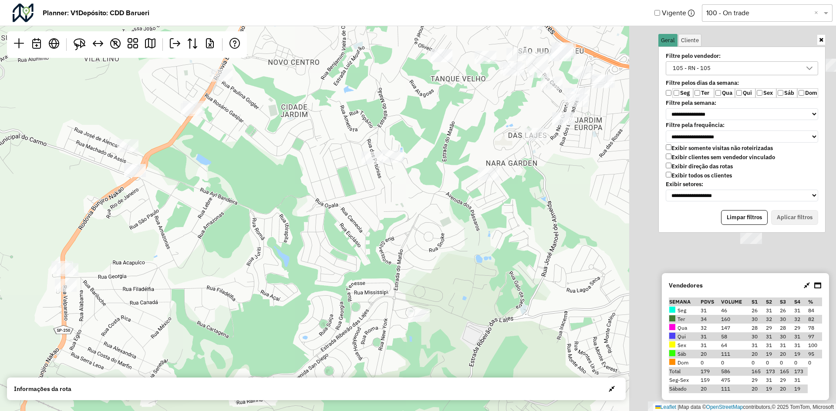
drag, startPoint x: 604, startPoint y: 219, endPoint x: 308, endPoint y: 299, distance: 306.4
click at [308, 299] on div "↦ Leaflet | Map data © OpenStreetMap contributors,© 2025 TomTom, Microsoft" at bounding box center [418, 205] width 836 height 411
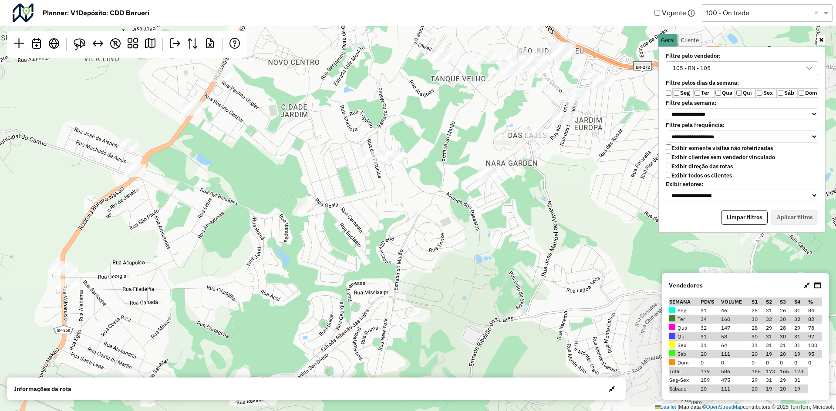
click at [713, 67] on div "105 - RN - 105" at bounding box center [692, 68] width 44 height 13
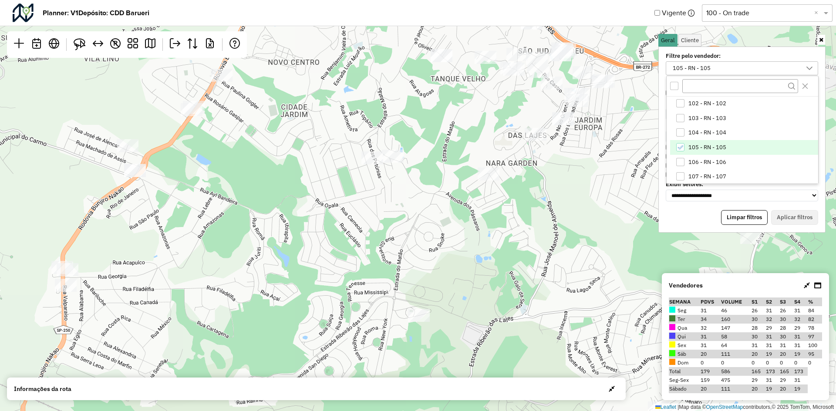
scroll to position [59, 0]
click at [717, 145] on span "106 - RN - 106" at bounding box center [707, 147] width 38 height 7
click at [718, 131] on span "105 - RN - 105" at bounding box center [707, 132] width 38 height 7
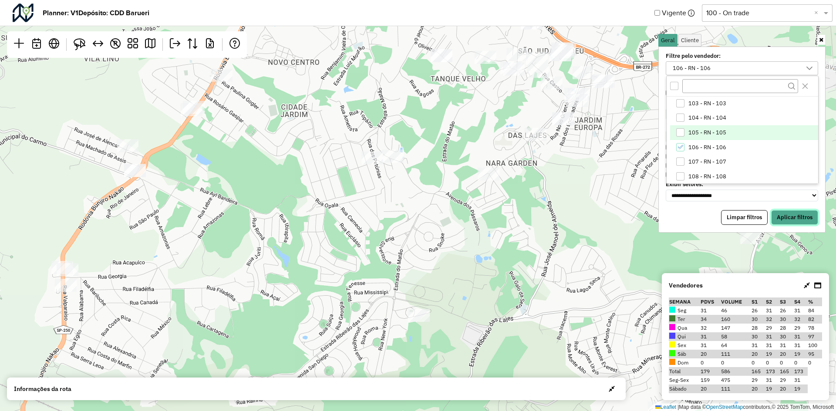
click at [789, 223] on button "Aplicar filtros" at bounding box center [794, 217] width 47 height 15
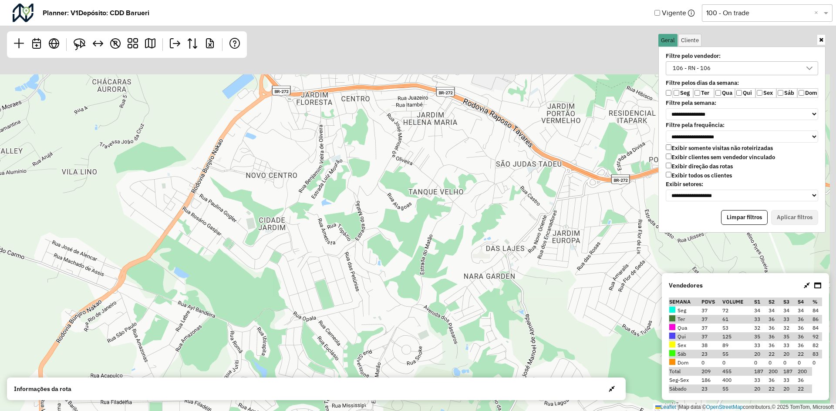
drag, startPoint x: 276, startPoint y: 123, endPoint x: 239, endPoint y: 198, distance: 83.3
click at [254, 237] on div "↦ Leaflet | Map data © OpenStreetMap contributors,© 2025 TomTom, Microsoft" at bounding box center [418, 205] width 836 height 411
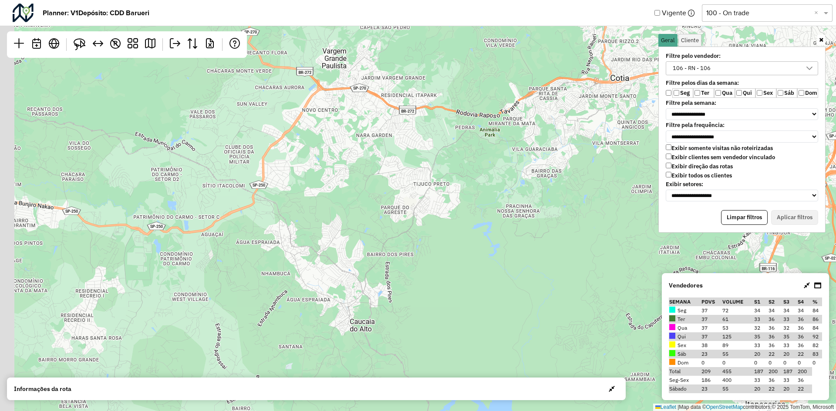
drag, startPoint x: 339, startPoint y: 228, endPoint x: 411, endPoint y: 183, distance: 84.9
click at [411, 183] on div "↦ Leaflet | Map data © OpenStreetMap contributors,© 2025 TomTom, Microsoft" at bounding box center [418, 205] width 836 height 411
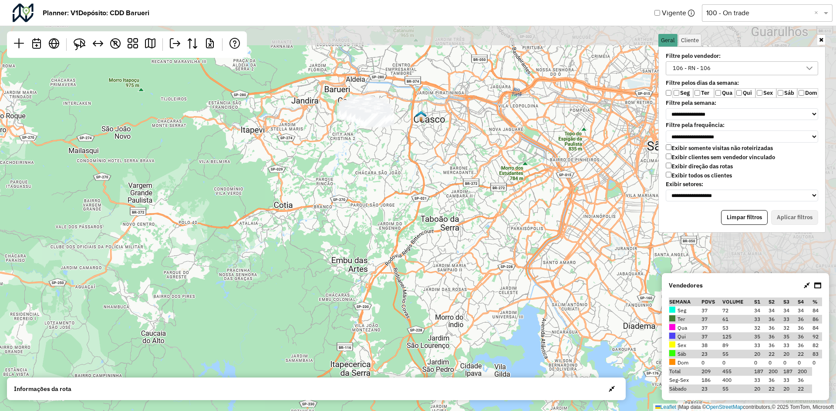
drag, startPoint x: 390, startPoint y: 172, endPoint x: 245, endPoint y: 278, distance: 179.5
click at [249, 283] on div "↦ Leaflet | Map data © OpenStreetMap contributors,© 2025 TomTom, Microsoft" at bounding box center [418, 205] width 836 height 411
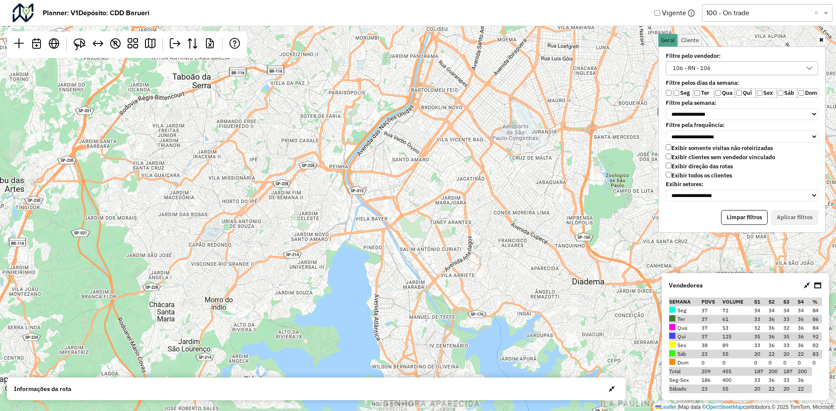
drag, startPoint x: 336, startPoint y: 151, endPoint x: 527, endPoint y: 409, distance: 320.9
click at [527, 409] on div "↦ Leaflet | Map data © OpenStreetMap contributors,© 2025 TomTom, Microsoft" at bounding box center [418, 205] width 836 height 411
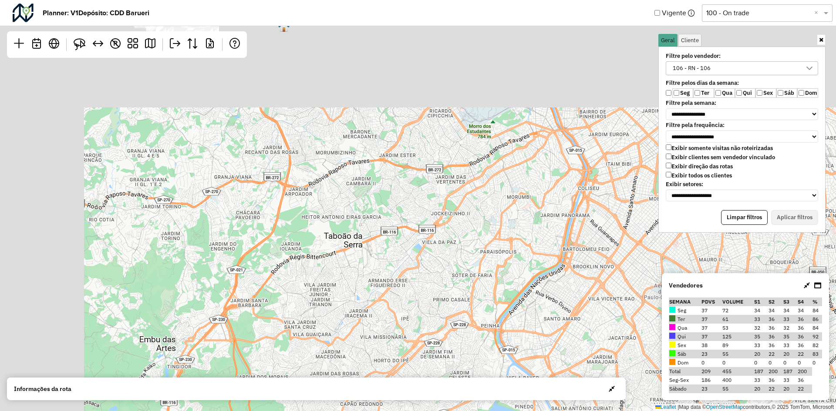
drag, startPoint x: 295, startPoint y: 153, endPoint x: 567, endPoint y: 420, distance: 380.8
click at [567, 411] on html "**********" at bounding box center [418, 205] width 836 height 411
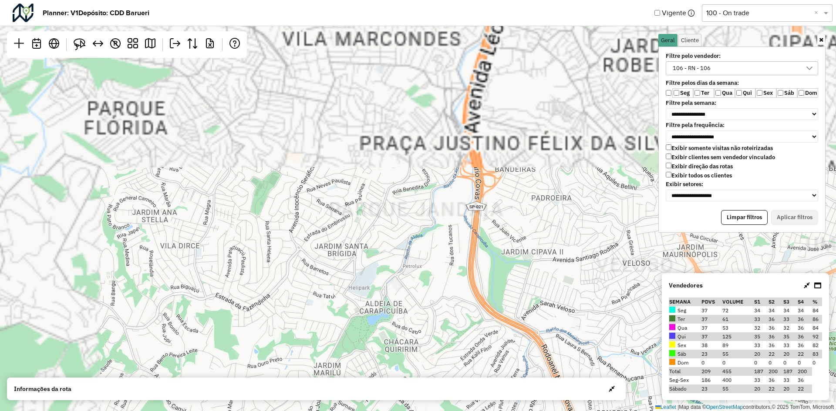
drag, startPoint x: 316, startPoint y: 177, endPoint x: 623, endPoint y: 432, distance: 399.2
click at [623, 411] on html "**********" at bounding box center [418, 205] width 836 height 411
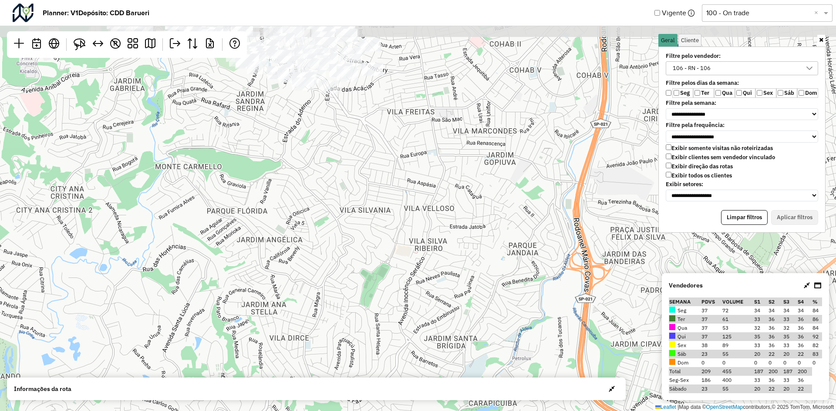
drag, startPoint x: 360, startPoint y: 189, endPoint x: 408, endPoint y: 326, distance: 145.0
click at [408, 326] on div "↦ Leaflet | Map data © OpenStreetMap contributors,© 2025 TomTom, Microsoft" at bounding box center [418, 205] width 836 height 411
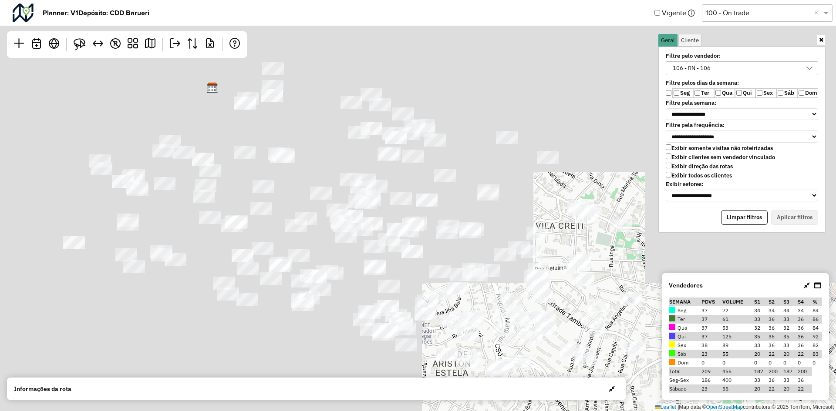
drag, startPoint x: 345, startPoint y: 210, endPoint x: 550, endPoint y: 432, distance: 301.9
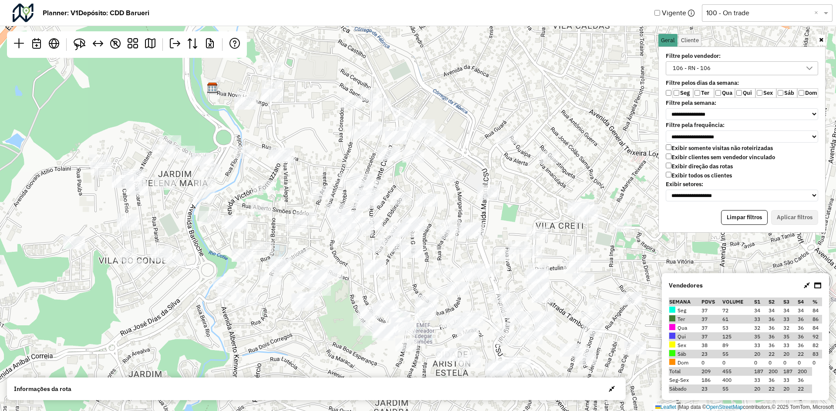
click at [550, 411] on html "**********" at bounding box center [418, 205] width 836 height 411
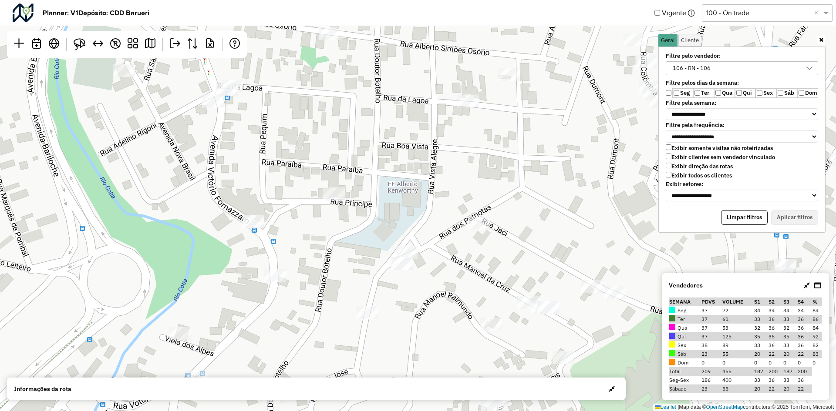
drag, startPoint x: 356, startPoint y: 266, endPoint x: 344, endPoint y: 247, distance: 22.5
click at [344, 247] on div "↦ Leaflet | Map data © OpenStreetMap contributors,© 2025 TomTom, Microsoft" at bounding box center [418, 205] width 836 height 411
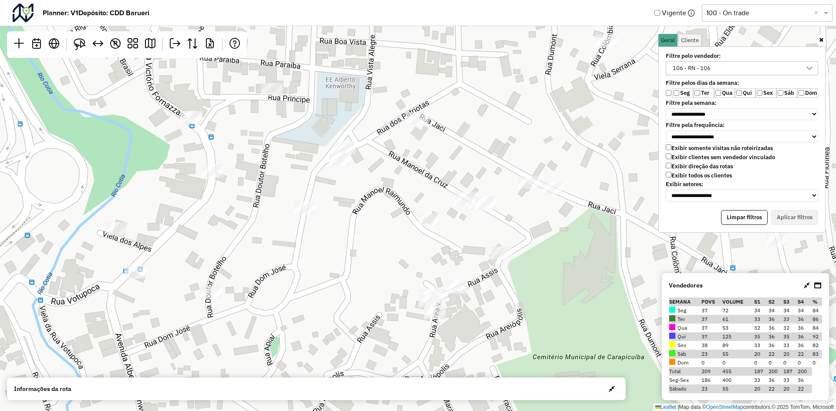
drag, startPoint x: 454, startPoint y: 273, endPoint x: 391, endPoint y: 169, distance: 121.6
click at [391, 169] on div "↦ Leaflet | Map data © OpenStreetMap contributors,© 2025 TomTom, Microsoft" at bounding box center [418, 205] width 836 height 411
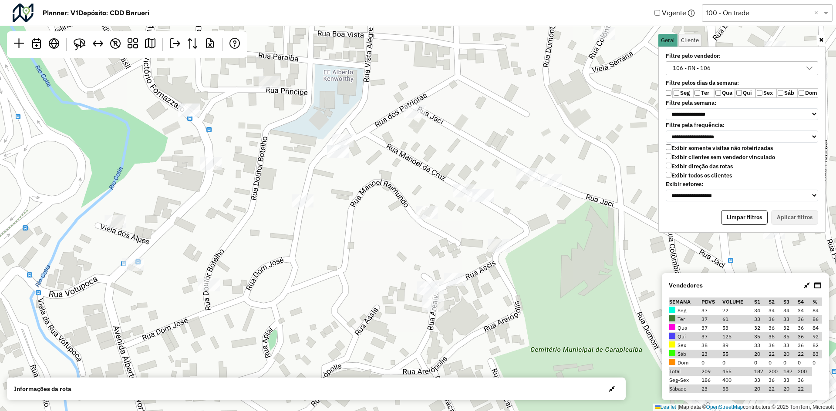
drag, startPoint x: 381, startPoint y: 322, endPoint x: 379, endPoint y: 315, distance: 7.7
click at [379, 315] on div "↦ Leaflet | Map data © OpenStreetMap contributors,© 2025 TomTom, Microsoft" at bounding box center [418, 205] width 836 height 411
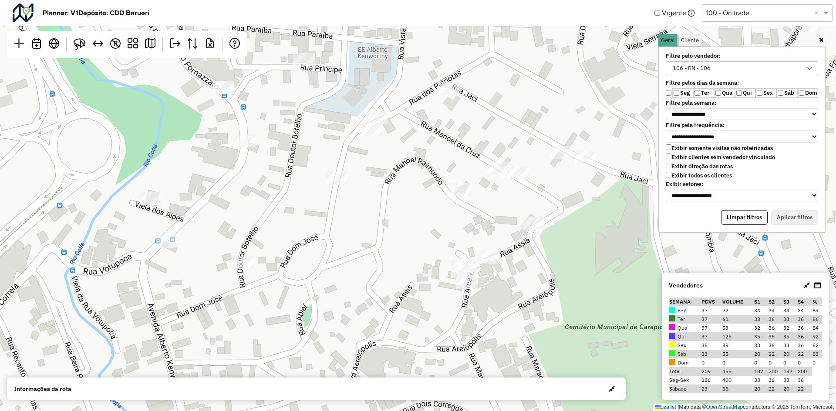
drag, startPoint x: 347, startPoint y: 272, endPoint x: 381, endPoint y: 249, distance: 41.2
click at [381, 249] on div "↦ Leaflet | Map data © OpenStreetMap contributors,© 2025 TomTom, Microsoft" at bounding box center [418, 205] width 836 height 411
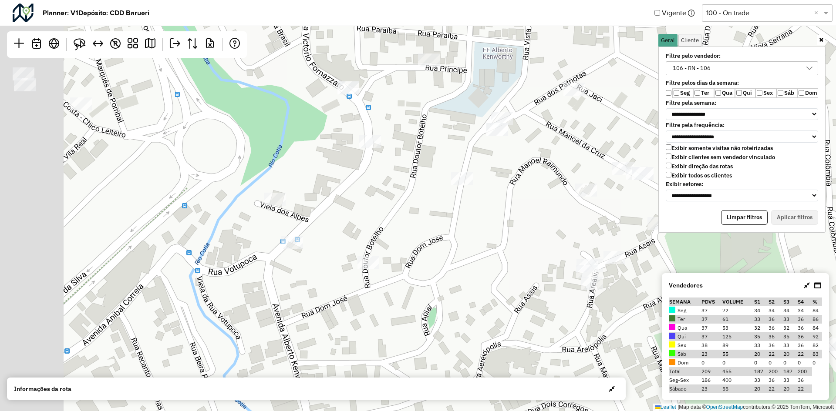
drag, startPoint x: 359, startPoint y: 120, endPoint x: 479, endPoint y: 101, distance: 121.6
click at [479, 101] on div "↦ Leaflet | Map data © OpenStreetMap contributors,© 2025 TomTom, Microsoft" at bounding box center [418, 205] width 836 height 411
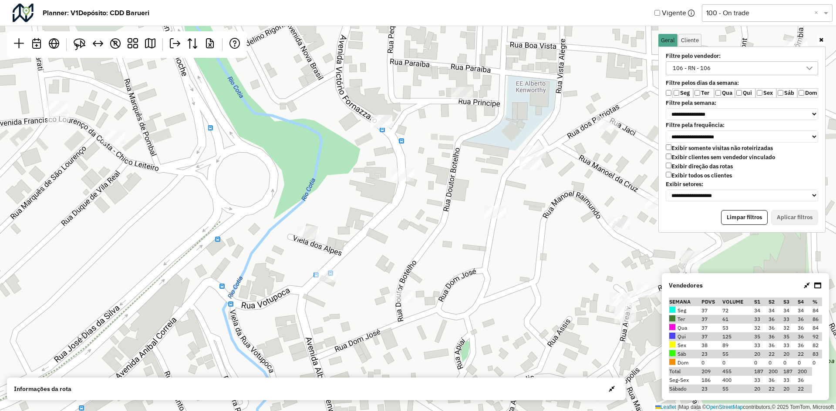
drag, startPoint x: 483, startPoint y: 135, endPoint x: 520, endPoint y: 145, distance: 37.8
click at [520, 145] on div "↦ Leaflet | Map data © OpenStreetMap contributors,© 2025 TomTom, Microsoft" at bounding box center [418, 205] width 836 height 411
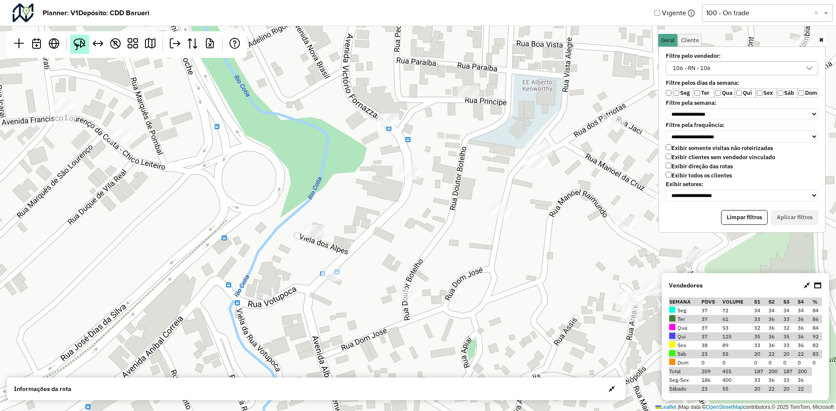
click at [82, 48] on img at bounding box center [80, 44] width 12 height 12
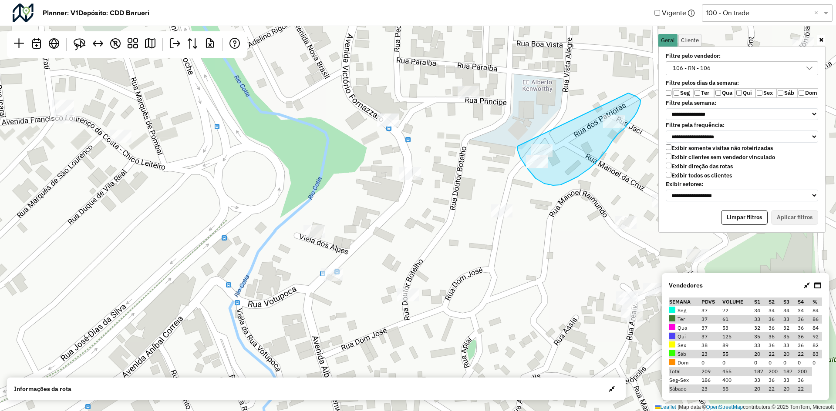
drag, startPoint x: 544, startPoint y: 184, endPoint x: 628, endPoint y: 93, distance: 123.5
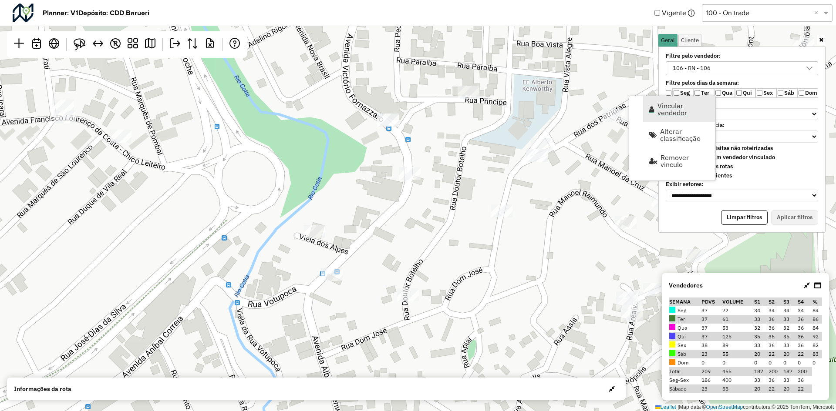
click at [673, 99] on link "Vincular vendedor" at bounding box center [679, 109] width 72 height 26
select select "*******"
select select "*"
select select "*******"
select select "*"
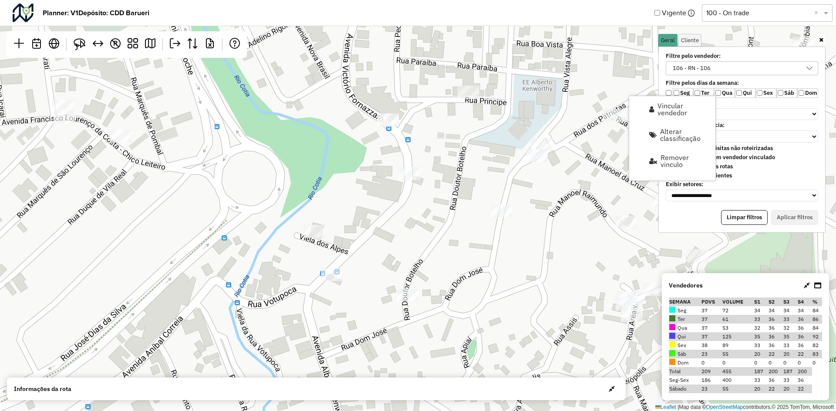
select select "*******"
select select "*"
select select "****"
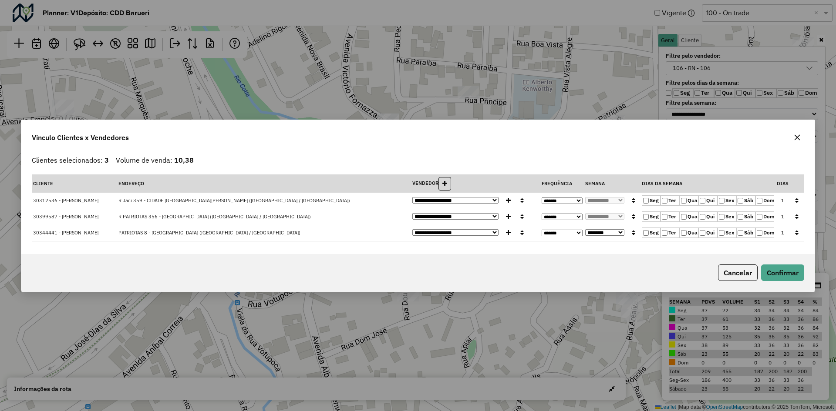
click at [796, 215] on icon "button" at bounding box center [796, 217] width 3 height 6
click at [788, 276] on button "Confirmar" at bounding box center [782, 273] width 43 height 17
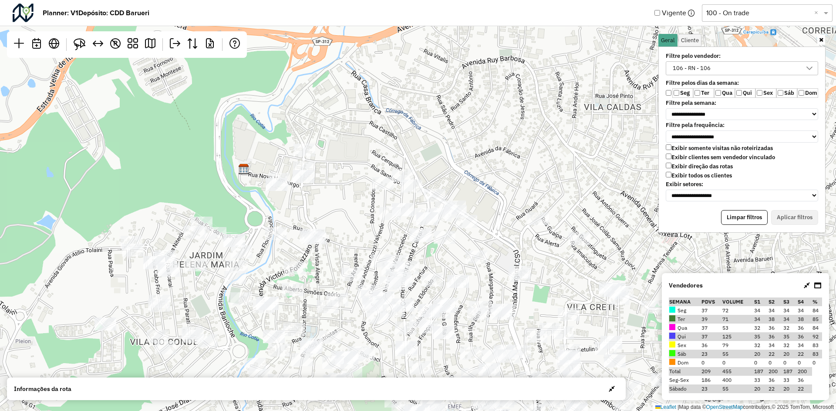
drag, startPoint x: 421, startPoint y: 206, endPoint x: 352, endPoint y: 113, distance: 116.3
click at [352, 113] on div "↦ Leaflet | Map data © OpenStreetMap contributors,© 2025 TomTom, Microsoft" at bounding box center [418, 205] width 836 height 411
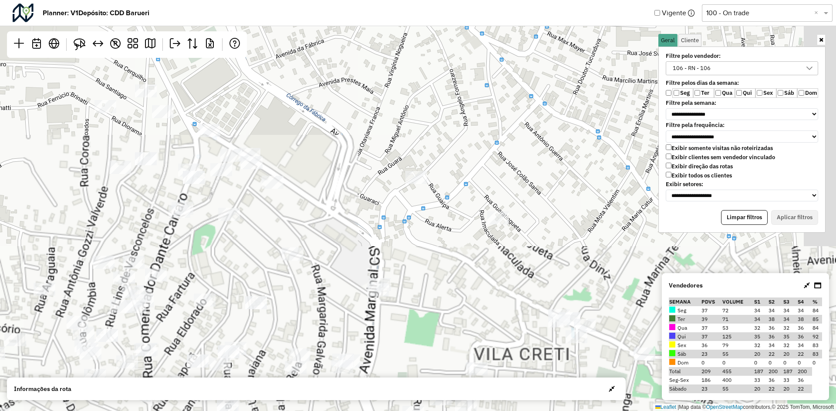
drag, startPoint x: 398, startPoint y: 226, endPoint x: 327, endPoint y: 205, distance: 74.0
click at [327, 205] on div "↦ Leaflet | Map data © OpenStreetMap contributors,© 2025 TomTom, Microsoft" at bounding box center [418, 205] width 836 height 411
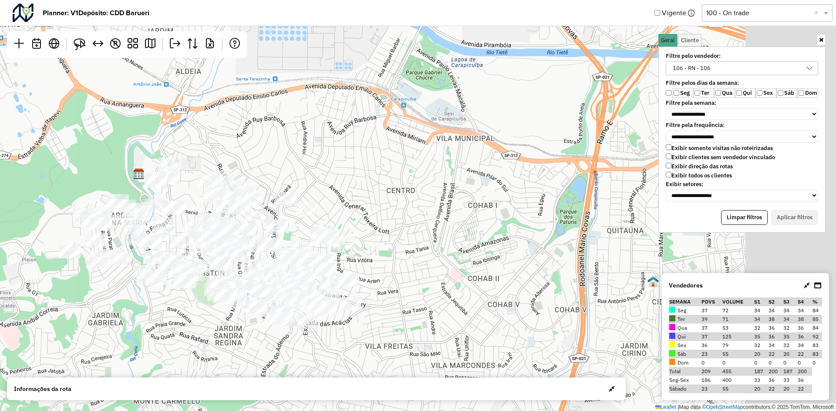
drag, startPoint x: 424, startPoint y: 155, endPoint x: 239, endPoint y: 134, distance: 186.2
click at [239, 134] on div "↦ Leaflet | Map data © OpenStreetMap contributors,© 2025 TomTom, Microsoft" at bounding box center [418, 205] width 836 height 411
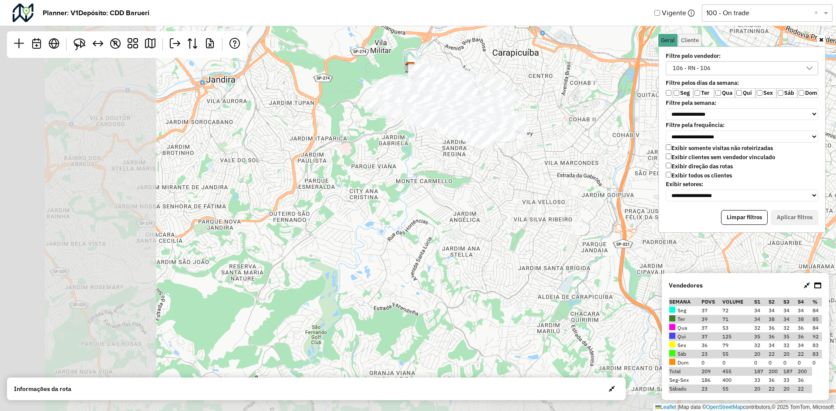
drag, startPoint x: 333, startPoint y: 238, endPoint x: 483, endPoint y: 157, distance: 170.2
click at [557, 154] on div "↦ Leaflet | Map data © OpenStreetMap contributors,© 2025 TomTom, Microsoft" at bounding box center [418, 205] width 836 height 411
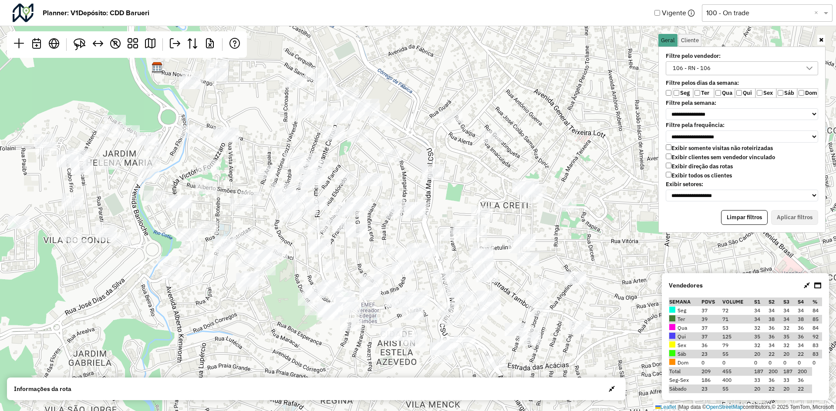
drag, startPoint x: 448, startPoint y: 212, endPoint x: 374, endPoint y: 386, distance: 189.6
click at [374, 386] on hb-planner "**********" at bounding box center [418, 205] width 836 height 411
click at [738, 68] on div "106 - RN - 106" at bounding box center [735, 68] width 131 height 13
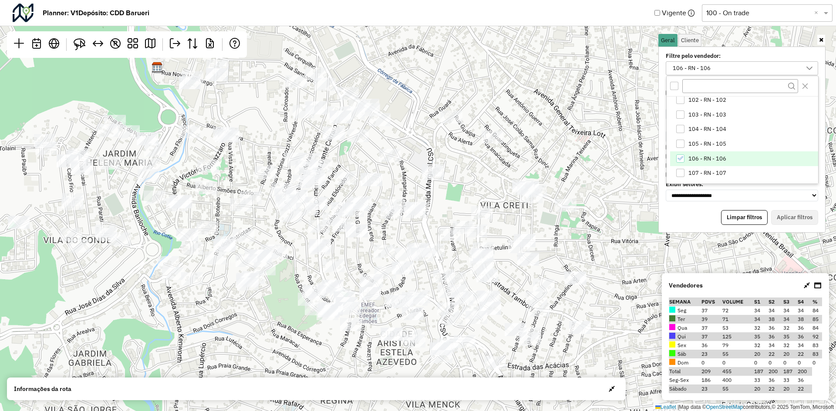
scroll to position [74, 0]
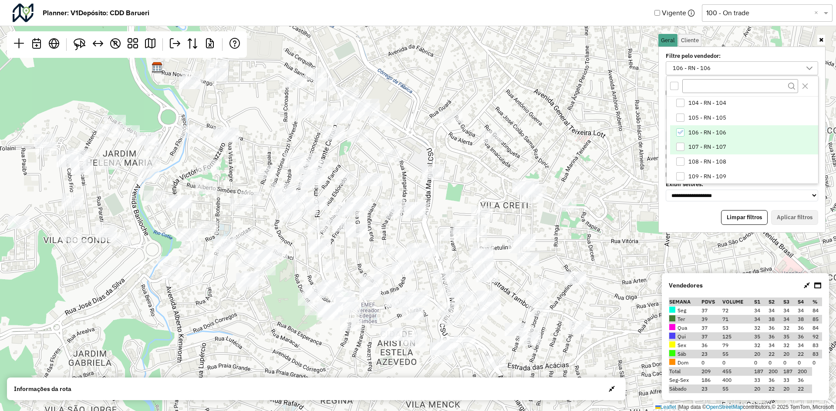
click at [724, 148] on span "107 - RN - 107" at bounding box center [707, 147] width 38 height 7
click at [721, 135] on span "106 - RN - 106" at bounding box center [707, 132] width 38 height 7
click at [794, 213] on button "Aplicar filtros" at bounding box center [794, 217] width 47 height 15
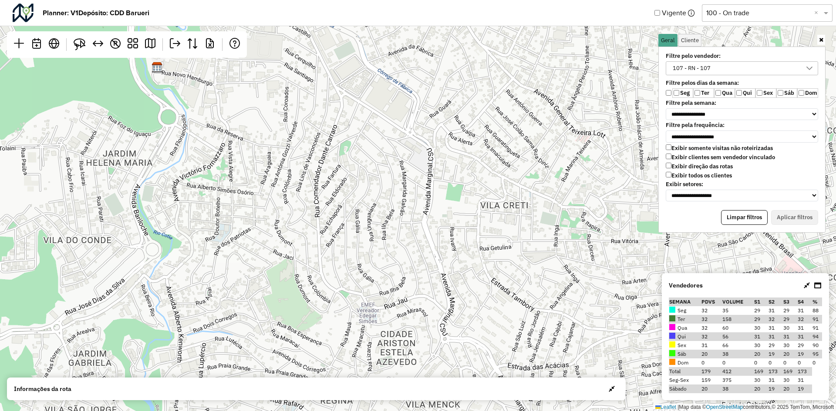
drag, startPoint x: 466, startPoint y: 135, endPoint x: 513, endPoint y: 172, distance: 60.2
click at [518, 185] on div "↦ Leaflet | Map data © OpenStreetMap contributors,© 2025 TomTom, Microsoft" at bounding box center [418, 205] width 836 height 411
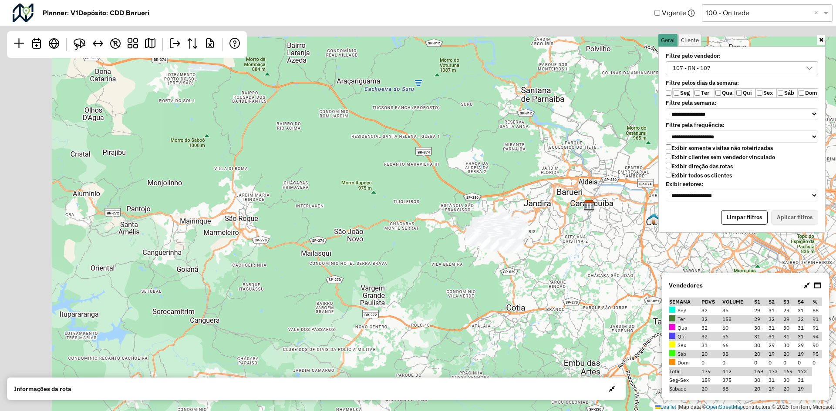
drag, startPoint x: 413, startPoint y: 232, endPoint x: 454, endPoint y: 270, distance: 55.1
click at [454, 270] on div "↦ Leaflet | Map data © OpenStreetMap contributors,© 2025 TomTom, Microsoft" at bounding box center [418, 205] width 836 height 411
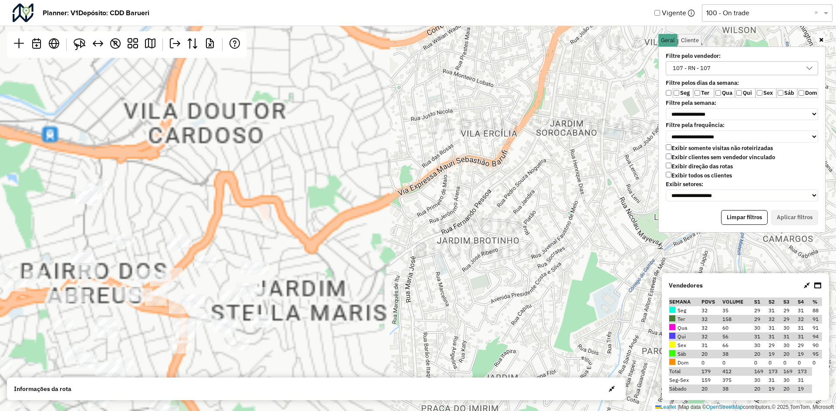
drag, startPoint x: 468, startPoint y: 188, endPoint x: 630, endPoint y: 112, distance: 179.6
click at [630, 112] on div "↦ Leaflet | Map data © OpenStreetMap contributors,© 2025 TomTom, Microsoft" at bounding box center [418, 205] width 836 height 411
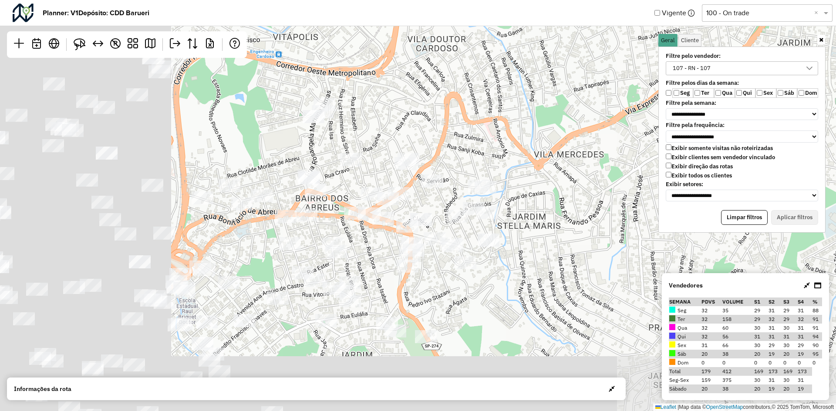
drag, startPoint x: 418, startPoint y: 196, endPoint x: 583, endPoint y: 131, distance: 177.1
click at [583, 133] on div "↦ Leaflet | Map data © OpenStreetMap contributors,© 2025 TomTom, Microsoft" at bounding box center [418, 205] width 836 height 411
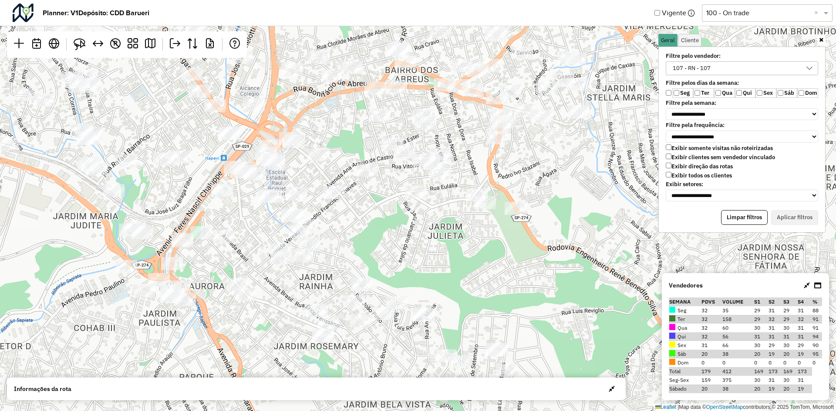
drag, startPoint x: 511, startPoint y: 170, endPoint x: 599, endPoint y: 44, distance: 154.1
click at [599, 44] on div "↦ Leaflet | Map data © OpenStreetMap contributors,© 2025 TomTom, Microsoft" at bounding box center [418, 205] width 836 height 411
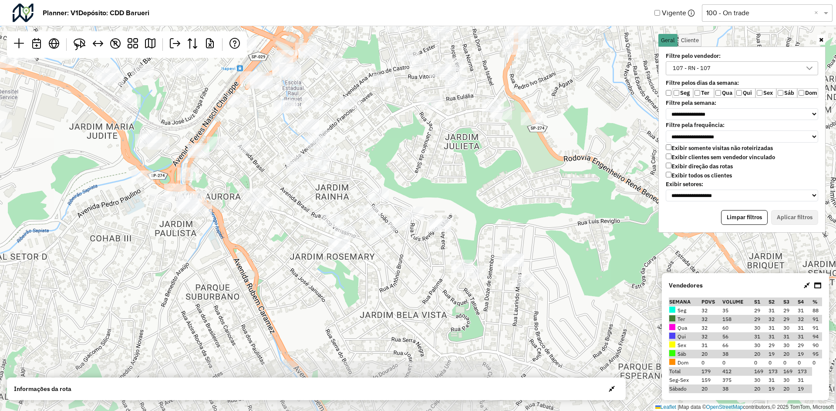
drag, startPoint x: 441, startPoint y: 210, endPoint x: 390, endPoint y: 190, distance: 54.2
click at [390, 190] on div "↦ Leaflet | Map data © OpenStreetMap contributors,© 2025 TomTom, Microsoft" at bounding box center [418, 205] width 836 height 411
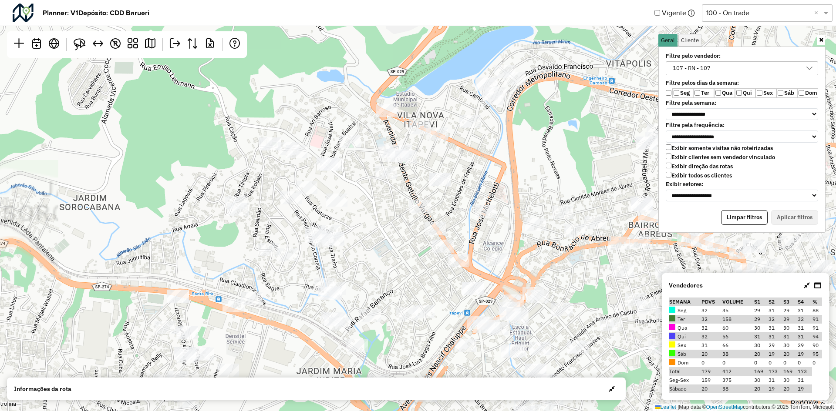
drag, startPoint x: 448, startPoint y: 187, endPoint x: 448, endPoint y: 205, distance: 18.7
click at [448, 205] on div "↦ Leaflet | Map data © OpenStreetMap contributors,© 2025 TomTom, Microsoft" at bounding box center [418, 205] width 836 height 411
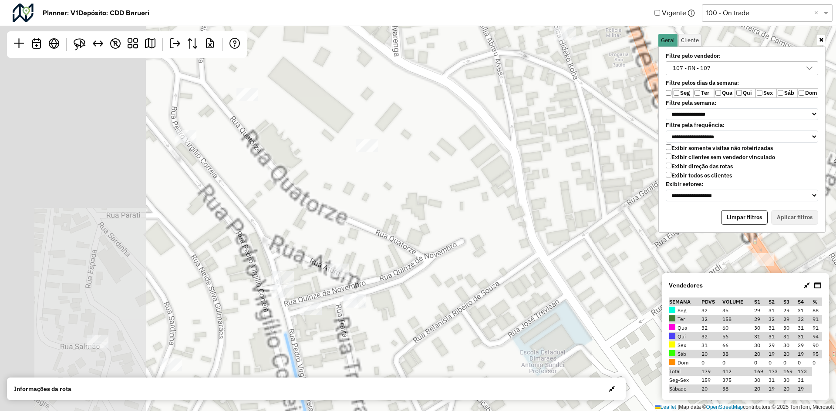
drag, startPoint x: 350, startPoint y: 224, endPoint x: 552, endPoint y: 296, distance: 214.1
click at [552, 296] on div "↦ Leaflet | Map data © OpenStreetMap contributors,© 2025 TomTom, Microsoft" at bounding box center [418, 205] width 836 height 411
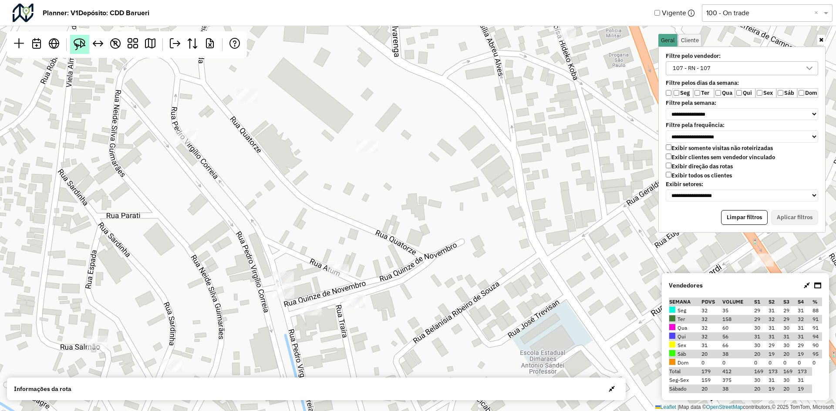
click at [82, 46] on img at bounding box center [80, 44] width 12 height 12
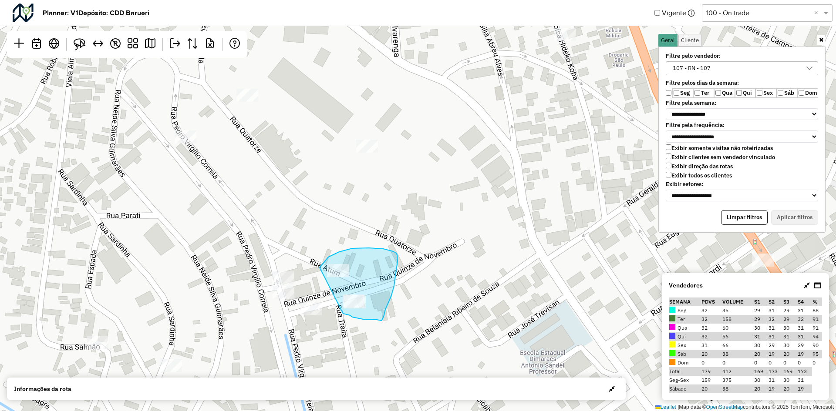
drag, startPoint x: 320, startPoint y: 268, endPoint x: 343, endPoint y: 314, distance: 51.8
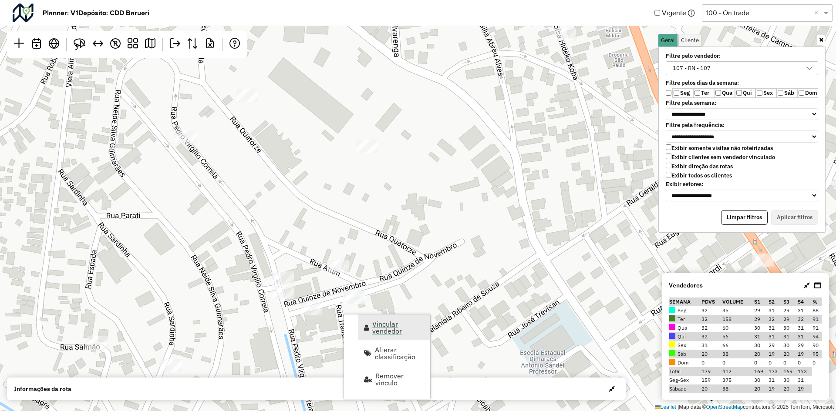
click at [369, 331] on span "Vincular vendedor" at bounding box center [366, 327] width 5 height 7
select select "*******"
select select "*"
select select "*******"
select select "*"
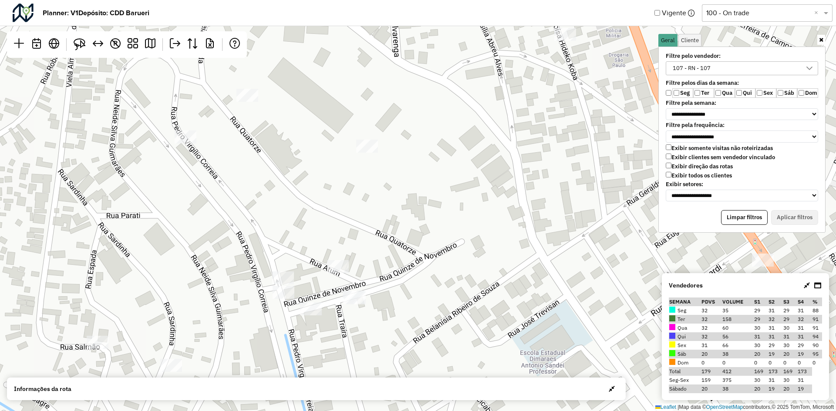
select select "*******"
select select "*"
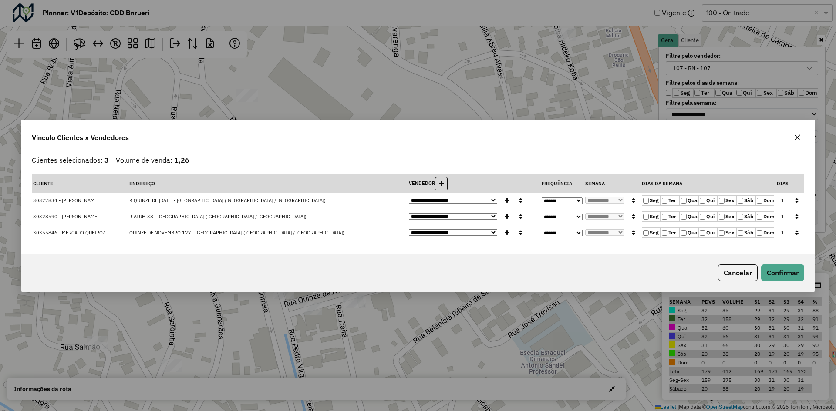
click at [794, 217] on button "button" at bounding box center [796, 216] width 11 height 13
click at [793, 203] on button "button" at bounding box center [796, 200] width 11 height 13
click at [787, 269] on button "Confirmar" at bounding box center [782, 273] width 43 height 17
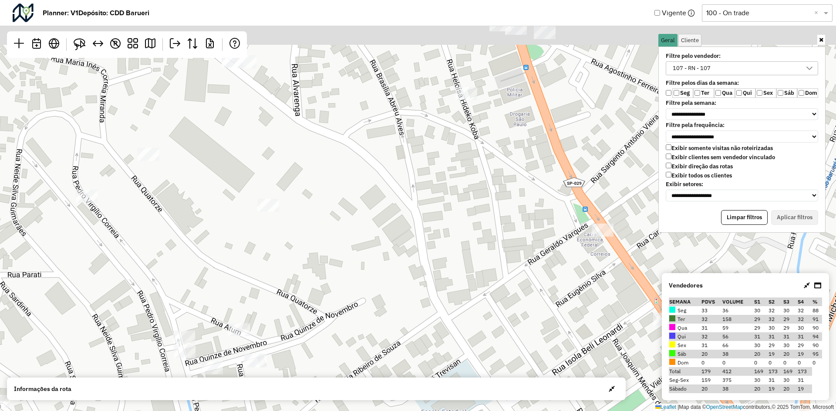
drag, startPoint x: 528, startPoint y: 156, endPoint x: 374, endPoint y: 195, distance: 158.5
click at [384, 262] on div "↦ Leaflet | Map data © OpenStreetMap contributors,© 2025 TomTom, Microsoft" at bounding box center [418, 205] width 836 height 411
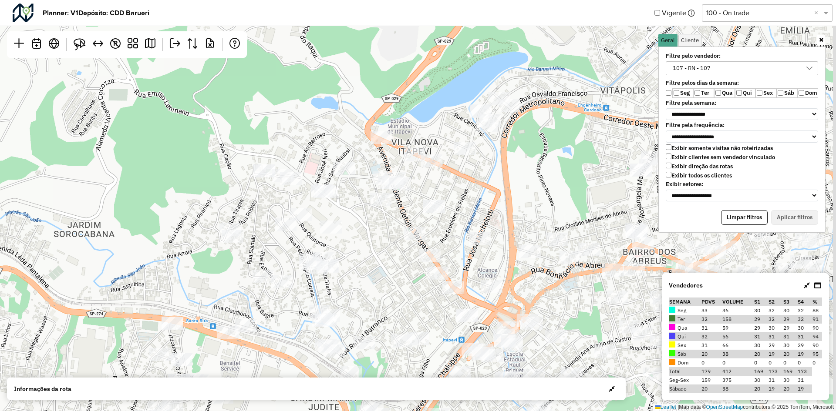
drag, startPoint x: 415, startPoint y: 166, endPoint x: 388, endPoint y: 229, distance: 67.9
click at [388, 229] on div "↦ Leaflet | Map data © OpenStreetMap contributors,© 2025 TomTom, Microsoft" at bounding box center [418, 205] width 836 height 411
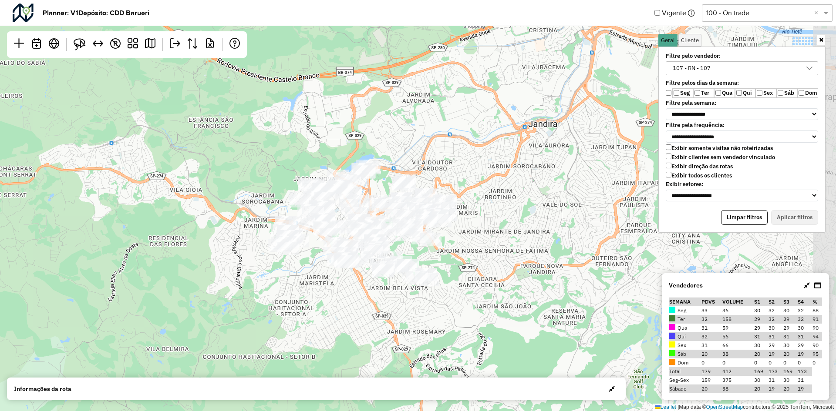
drag, startPoint x: 508, startPoint y: 160, endPoint x: 384, endPoint y: 182, distance: 125.5
click at [384, 182] on div "↦ Leaflet | Map data © OpenStreetMap contributors,© 2025 TomTom, Microsoft" at bounding box center [418, 205] width 836 height 411
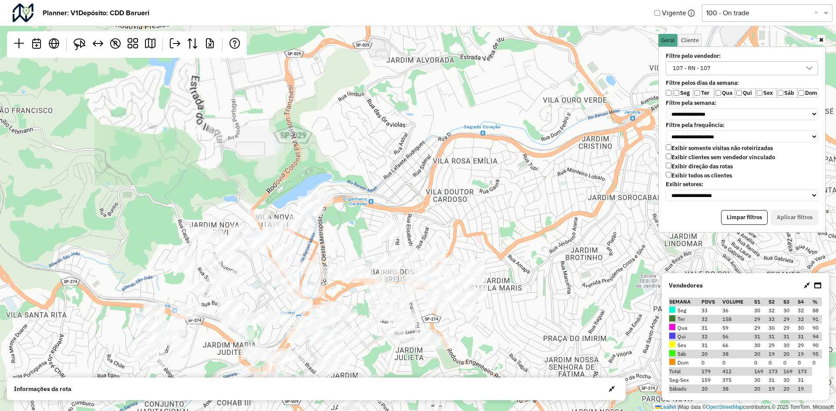
drag, startPoint x: 448, startPoint y: 156, endPoint x: 486, endPoint y: 230, distance: 83.3
click at [486, 230] on div "↦ Leaflet | Map data © OpenStreetMap contributors,© 2025 TomTom, Microsoft" at bounding box center [418, 205] width 836 height 411
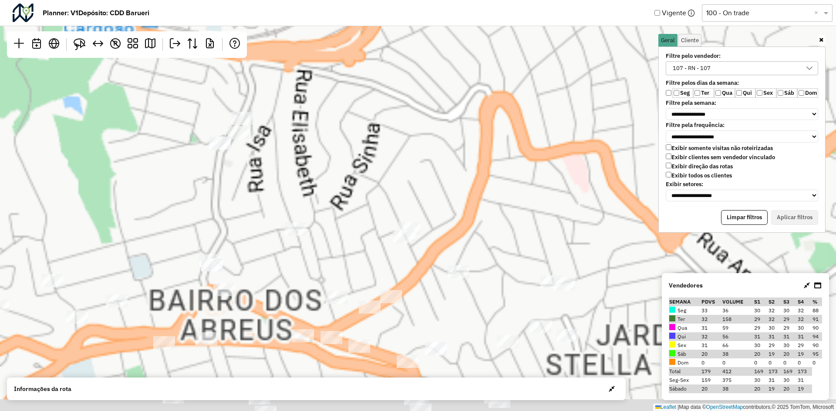
drag, startPoint x: 414, startPoint y: 217, endPoint x: 527, endPoint y: 117, distance: 151.1
click at [527, 118] on div "↦ Leaflet | Map data © OpenStreetMap contributors,© 2025 TomTom, Microsoft" at bounding box center [418, 205] width 836 height 411
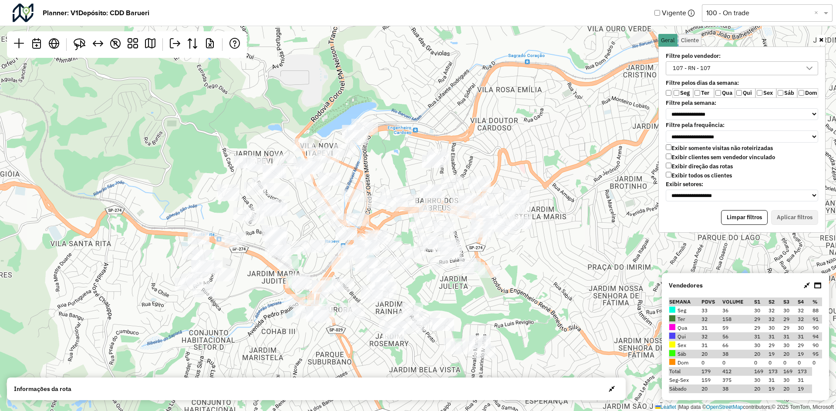
drag, startPoint x: 555, startPoint y: 186, endPoint x: 554, endPoint y: 145, distance: 40.5
click at [554, 145] on div "↦ Leaflet | Map data © OpenStreetMap contributors,© 2025 TomTom, Microsoft" at bounding box center [418, 205] width 836 height 411
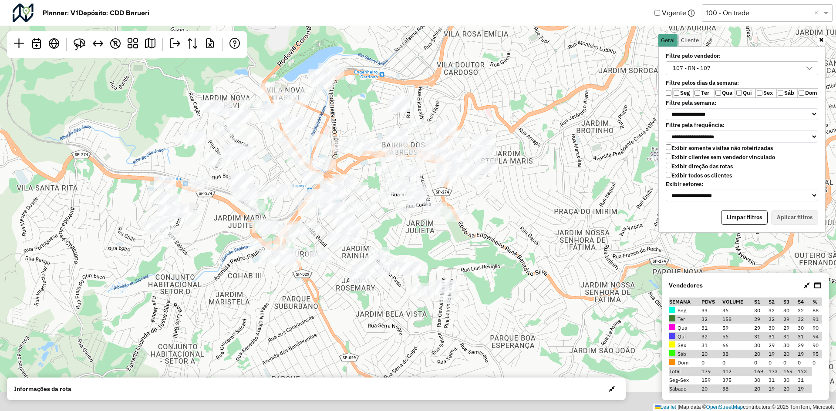
drag, startPoint x: 550, startPoint y: 204, endPoint x: 517, endPoint y: 148, distance: 65.0
click at [517, 148] on div "↦ Leaflet | Map data © OpenStreetMap contributors,© 2025 TomTom, Microsoft" at bounding box center [418, 205] width 836 height 411
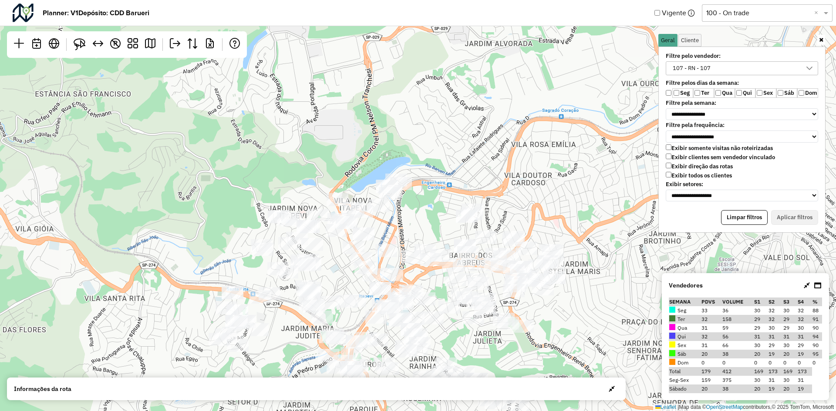
drag, startPoint x: 331, startPoint y: 126, endPoint x: 401, endPoint y: 244, distance: 137.2
click at [401, 244] on div "↦ Leaflet | Map data © OpenStreetMap contributors,© 2025 TomTom, Microsoft" at bounding box center [418, 205] width 836 height 411
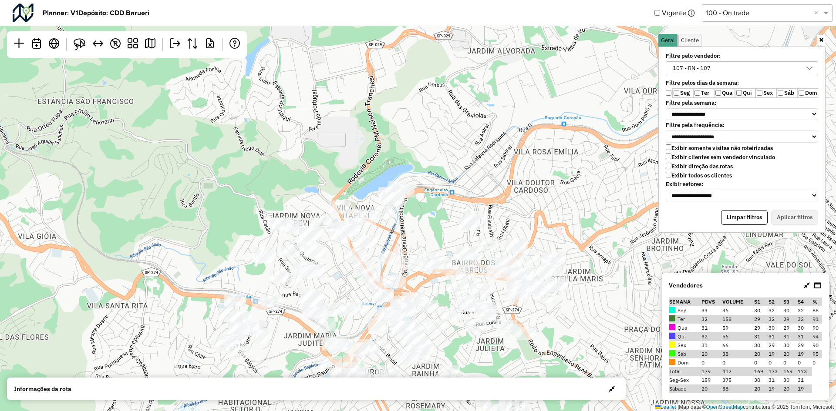
click at [755, 59] on label "Filtre pelo vendedor:" at bounding box center [728, 56] width 136 height 7
click at [757, 65] on div "107 - RN - 107" at bounding box center [735, 68] width 131 height 13
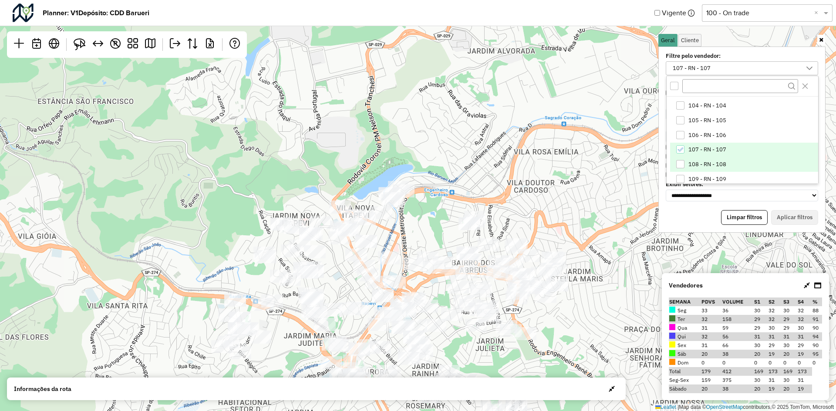
scroll to position [88, 0]
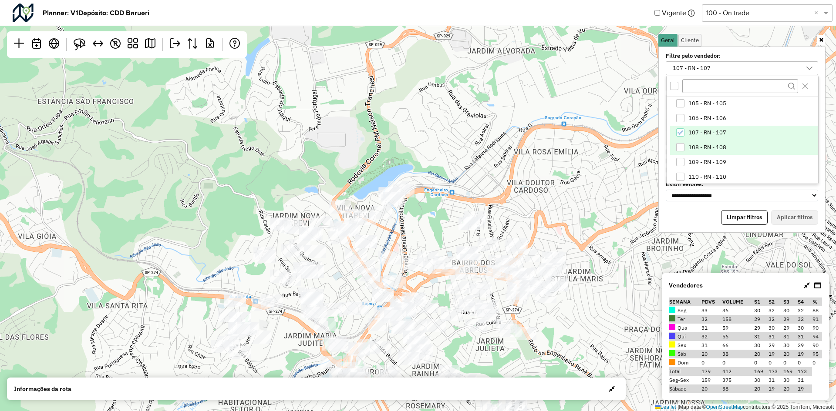
click at [735, 148] on li "108 - RN - 108" at bounding box center [744, 147] width 148 height 15
click at [737, 135] on li "107 - RN - 107" at bounding box center [744, 133] width 148 height 15
click at [790, 216] on button "Aplicar filtros" at bounding box center [794, 217] width 47 height 15
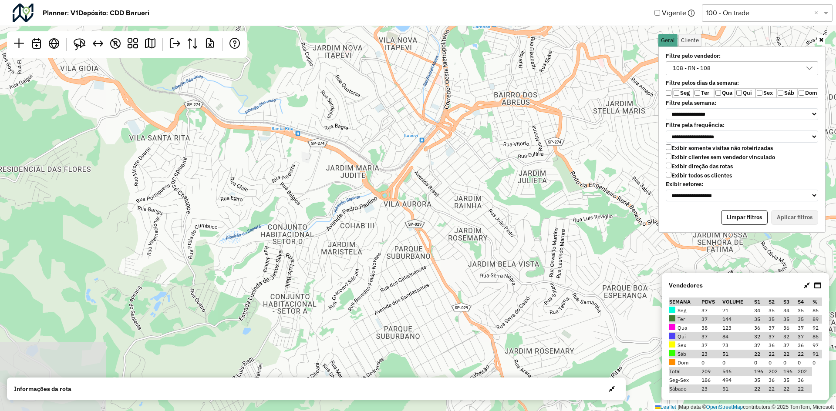
drag, startPoint x: 413, startPoint y: 207, endPoint x: 459, endPoint y: 35, distance: 178.0
click at [459, 37] on div "↦ Leaflet | Map data © OpenStreetMap contributors,© 2025 TomTom, Microsoft" at bounding box center [418, 205] width 836 height 411
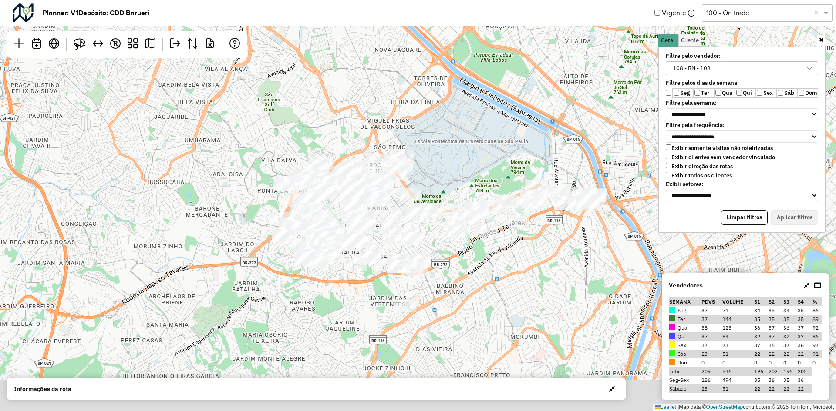
drag, startPoint x: 461, startPoint y: 166, endPoint x: 458, endPoint y: 123, distance: 43.7
click at [458, 123] on div "↦ Leaflet | Map data © OpenStreetMap contributors,© 2025 TomTom, Microsoft" at bounding box center [418, 205] width 836 height 411
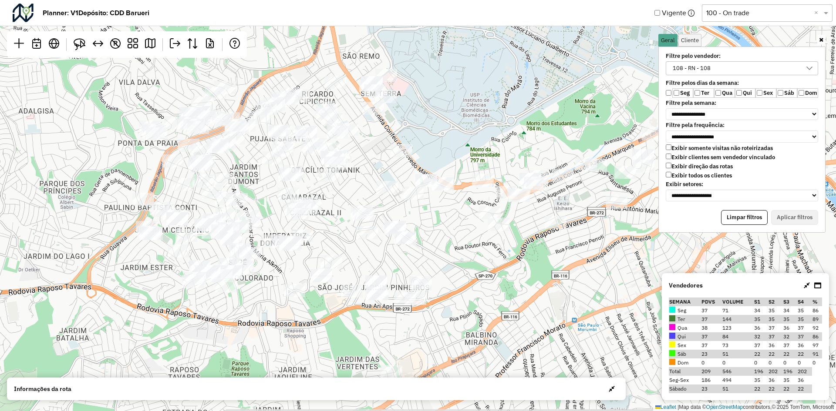
drag, startPoint x: 434, startPoint y: 153, endPoint x: 466, endPoint y: 97, distance: 64.3
click at [466, 97] on div "↦ Leaflet | Map data © OpenStreetMap contributors,© 2025 TomTom, Microsoft" at bounding box center [418, 205] width 836 height 411
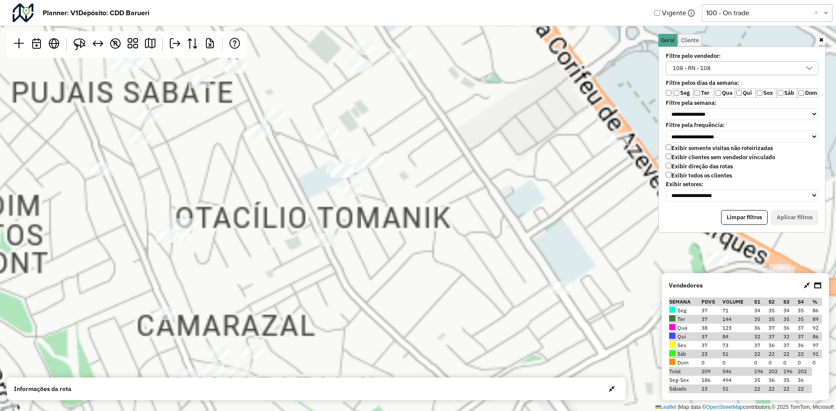
drag, startPoint x: 381, startPoint y: 151, endPoint x: 541, endPoint y: 77, distance: 176.7
click at [541, 77] on div "↦ Leaflet | Map data © OpenStreetMap contributors,© 2025 TomTom, Microsoft" at bounding box center [418, 205] width 836 height 411
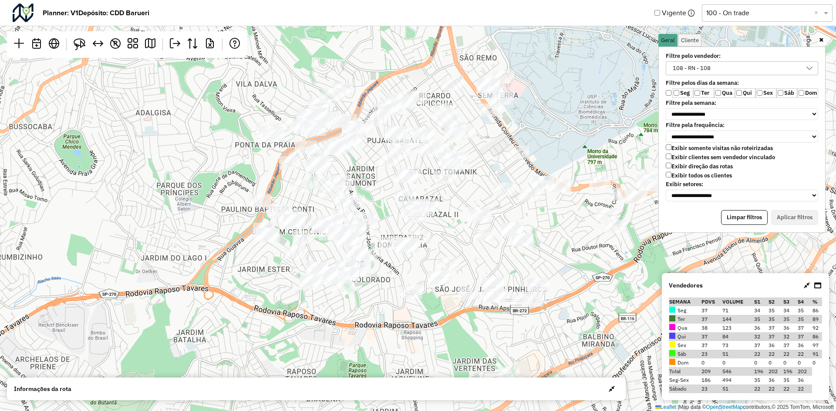
drag, startPoint x: 494, startPoint y: 150, endPoint x: 444, endPoint y: 206, distance: 74.9
click at [450, 205] on div "↦ Leaflet | Map data © OpenStreetMap contributors,© 2025 TomTom, Microsoft" at bounding box center [418, 205] width 836 height 411
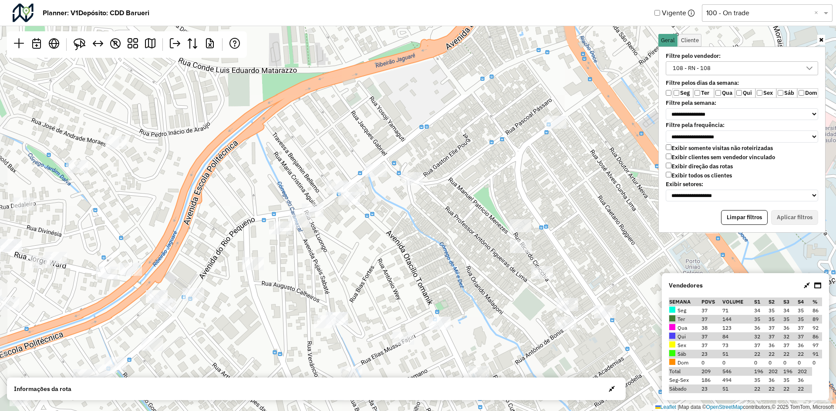
drag, startPoint x: 419, startPoint y: 272, endPoint x: 428, endPoint y: 226, distance: 46.6
click at [428, 229] on div "↦ Leaflet | Map data © OpenStreetMap contributors,© 2025 TomTom, Microsoft" at bounding box center [418, 205] width 836 height 411
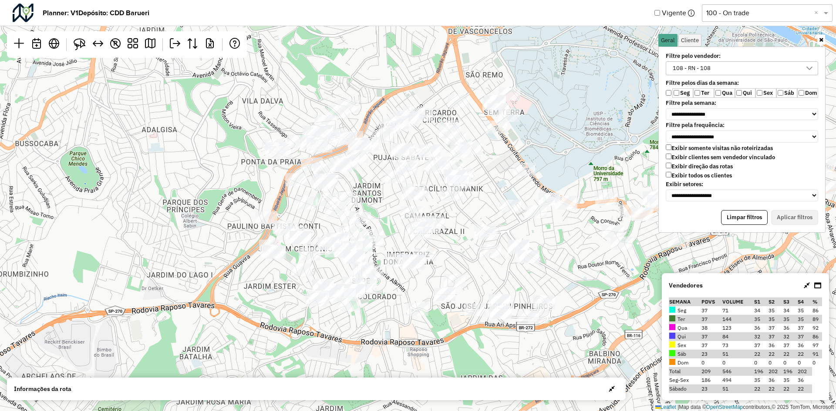
drag, startPoint x: 538, startPoint y: 220, endPoint x: 525, endPoint y: 226, distance: 14.6
click at [525, 226] on div "↦ Leaflet | Map data © OpenStreetMap contributors,© 2025 TomTom, Microsoft" at bounding box center [418, 205] width 836 height 411
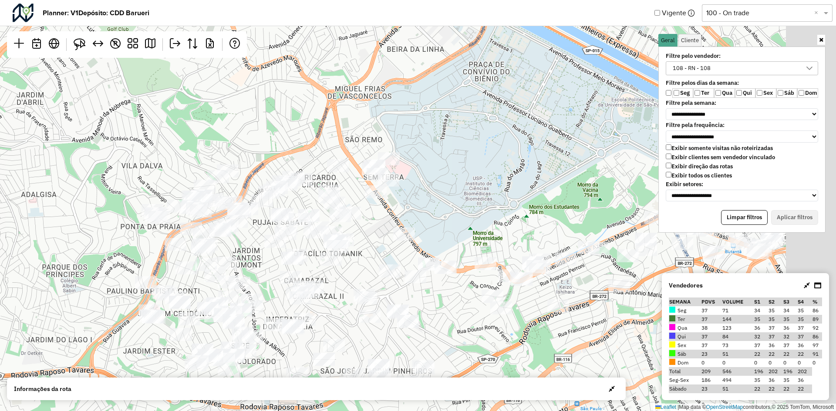
drag, startPoint x: 581, startPoint y: 114, endPoint x: 412, endPoint y: 181, distance: 181.9
click at [426, 184] on div "↦ Leaflet | Map data © OpenStreetMap contributors,© 2025 TomTom, Microsoft" at bounding box center [418, 205] width 836 height 411
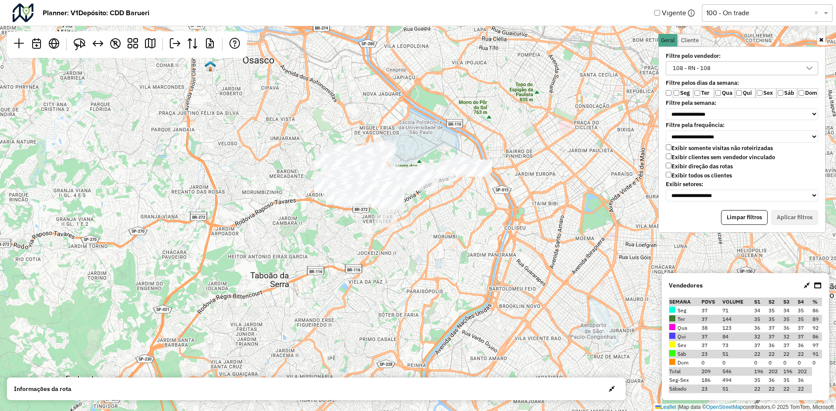
drag, startPoint x: 496, startPoint y: 174, endPoint x: 494, endPoint y: 148, distance: 25.8
click at [494, 148] on div "↦ Leaflet | Map data © OpenStreetMap contributors,© 2025 TomTom, Microsoft" at bounding box center [418, 205] width 836 height 411
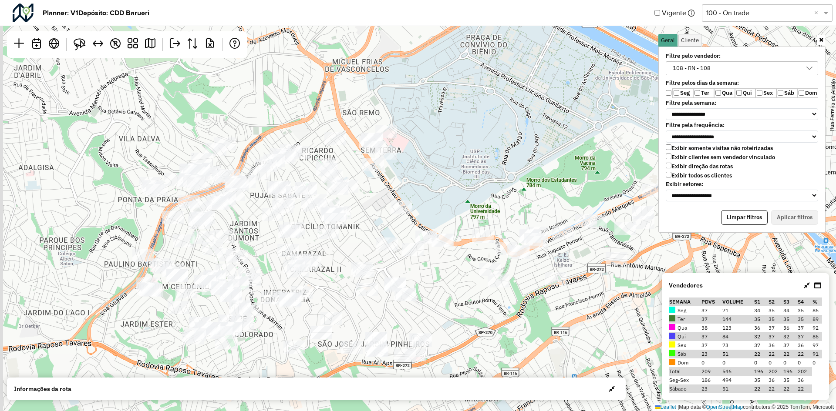
drag, startPoint x: 420, startPoint y: 219, endPoint x: 516, endPoint y: 184, distance: 103.0
click at [516, 184] on div "↦ Leaflet | Map data © OpenStreetMap contributors,© 2025 TomTom, Microsoft" at bounding box center [418, 205] width 836 height 411
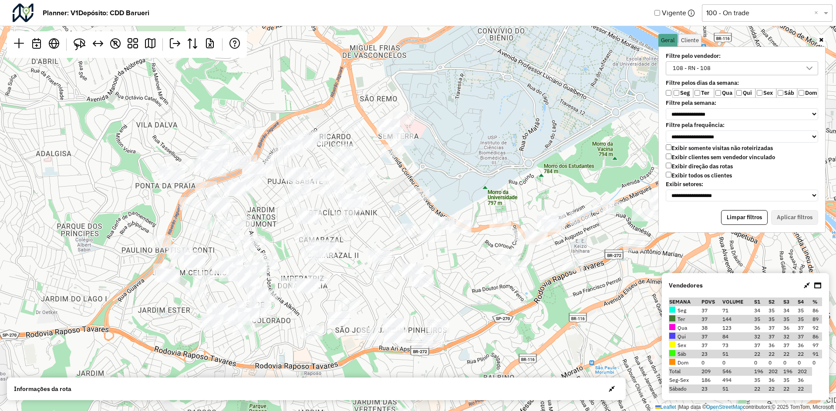
drag, startPoint x: 527, startPoint y: 175, endPoint x: 563, endPoint y: 146, distance: 45.9
click at [563, 146] on div "↦ Leaflet | Map data © OpenStreetMap contributors,© 2025 TomTom, Microsoft" at bounding box center [418, 205] width 836 height 411
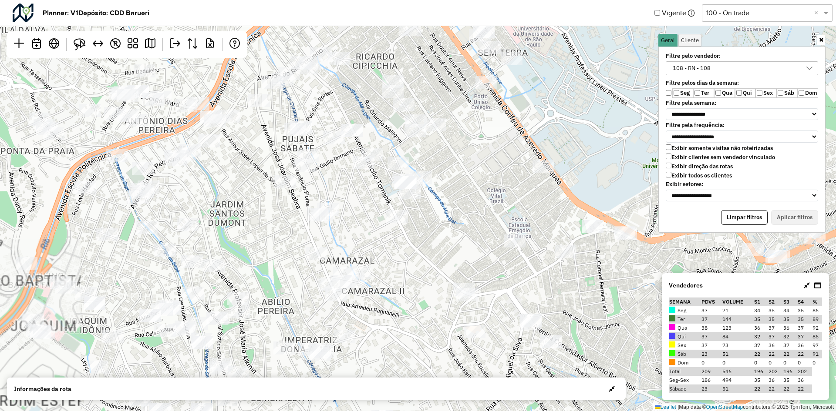
drag, startPoint x: 363, startPoint y: 219, endPoint x: 455, endPoint y: 242, distance: 95.2
click at [455, 242] on div "↦ Leaflet | Map data © OpenStreetMap contributors,© 2025 TomTom, Microsoft" at bounding box center [418, 205] width 836 height 411
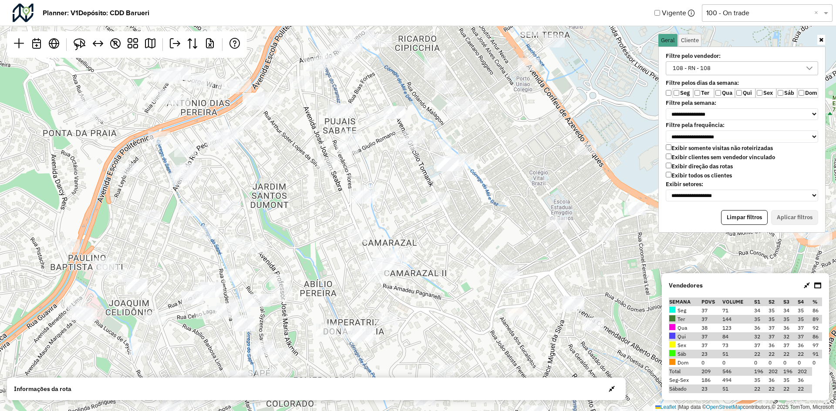
drag, startPoint x: 429, startPoint y: 243, endPoint x: 471, endPoint y: 226, distance: 45.8
click at [471, 226] on div "↦ Leaflet | Map data © OpenStreetMap contributors,© 2025 TomTom, Microsoft" at bounding box center [418, 205] width 836 height 411
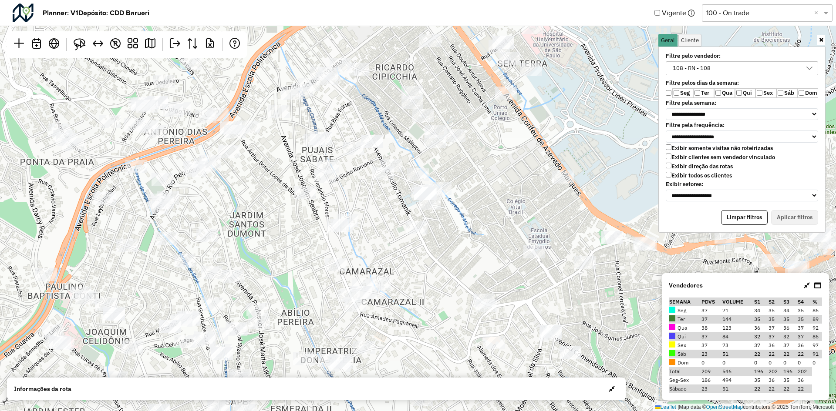
drag, startPoint x: 461, startPoint y: 201, endPoint x: 439, endPoint y: 230, distance: 36.6
click at [439, 230] on div "↦ Leaflet | Map data © OpenStreetMap contributors,© 2025 TomTom, Microsoft" at bounding box center [418, 205] width 836 height 411
click at [674, 67] on div "108 - RN - 108" at bounding box center [692, 68] width 44 height 13
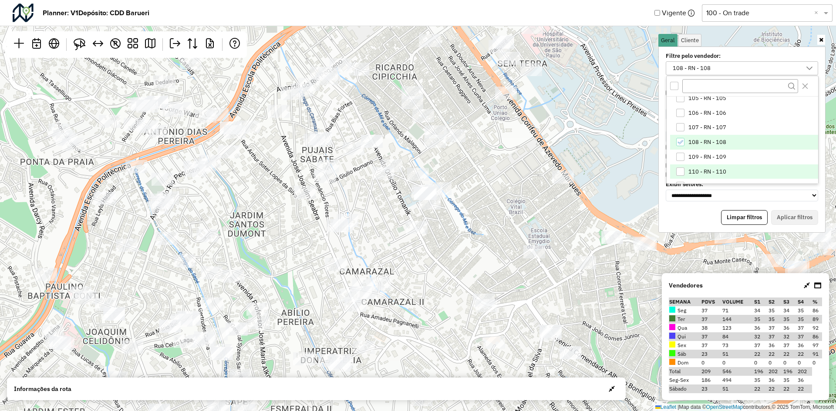
scroll to position [103, 0]
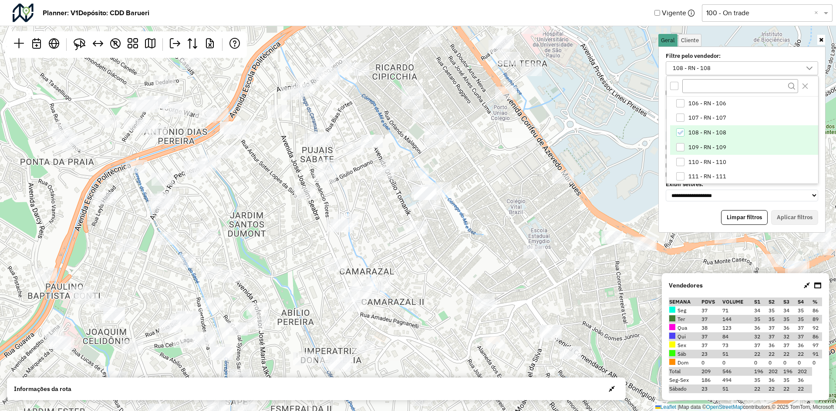
click at [720, 148] on span "109 - RN - 109" at bounding box center [707, 147] width 38 height 7
click at [727, 131] on li "108 - RN - 108" at bounding box center [744, 132] width 148 height 15
drag, startPoint x: 786, startPoint y: 216, endPoint x: 821, endPoint y: 227, distance: 36.8
click at [786, 218] on button "Aplicar filtros" at bounding box center [794, 217] width 47 height 15
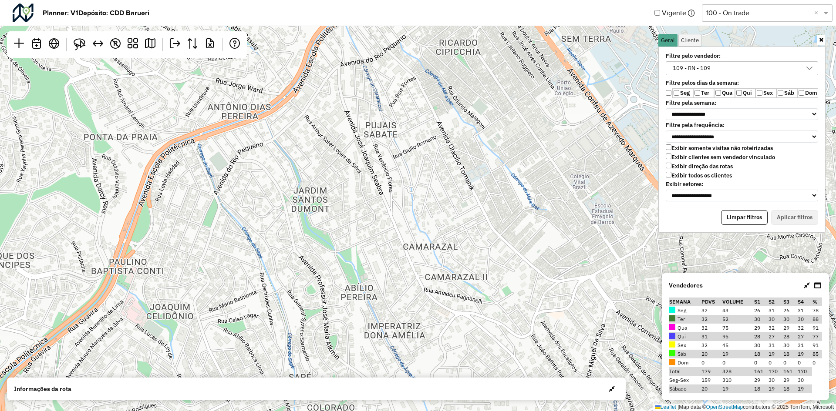
drag, startPoint x: 360, startPoint y: 218, endPoint x: 519, endPoint y: 168, distance: 166.3
click at [519, 168] on div "↦ Leaflet | Map data © OpenStreetMap contributors,© 2025 TomTom, Microsoft" at bounding box center [418, 205] width 836 height 411
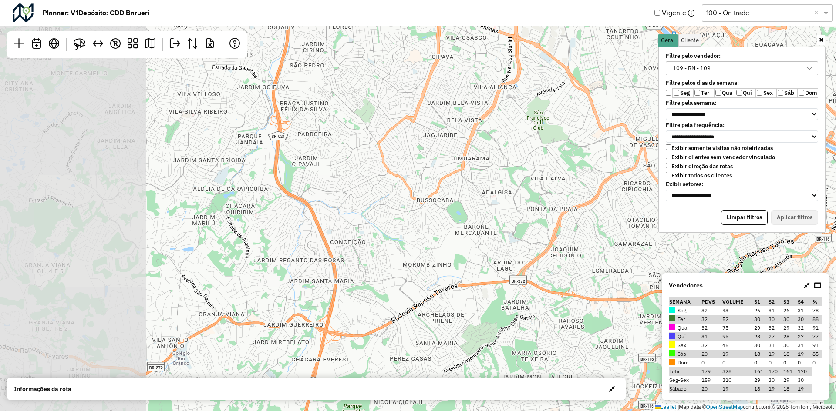
drag, startPoint x: 380, startPoint y: 165, endPoint x: 529, endPoint y: 214, distance: 157.4
click at [529, 214] on div "↦ Leaflet | Map data © OpenStreetMap contributors,© 2025 TomTom, Microsoft" at bounding box center [418, 205] width 836 height 411
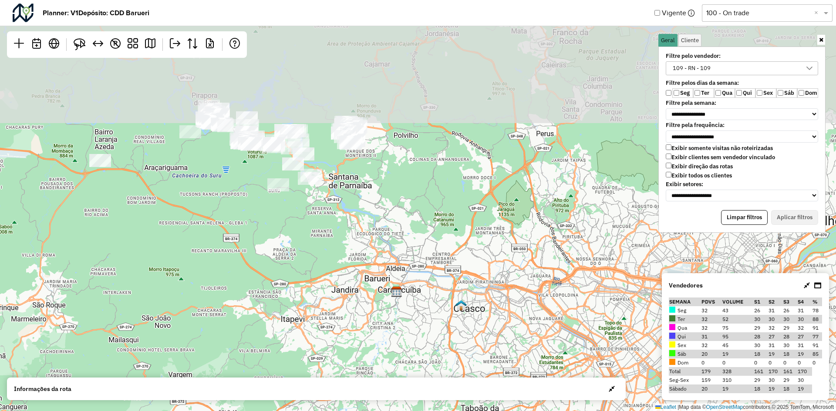
drag, startPoint x: 527, startPoint y: 155, endPoint x: 510, endPoint y: 300, distance: 146.4
click at [510, 300] on div "↦ Leaflet | Map data © OpenStreetMap contributors,© 2025 TomTom, Microsoft" at bounding box center [418, 205] width 836 height 411
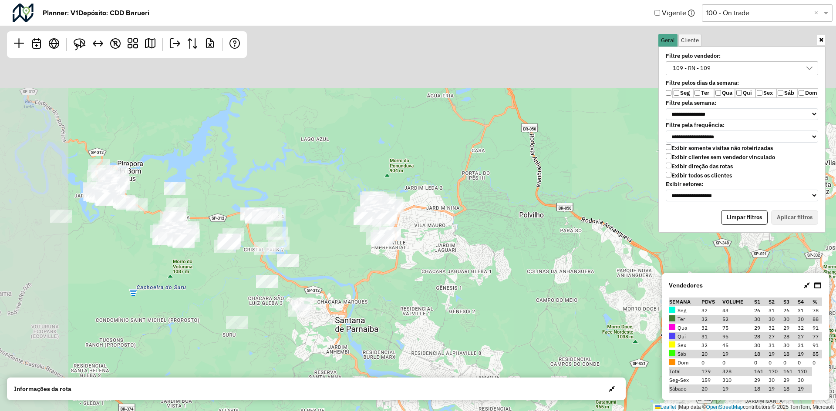
drag, startPoint x: 346, startPoint y: 131, endPoint x: 431, endPoint y: 280, distance: 171.2
click at [431, 280] on div "↦ Leaflet | Map data © OpenStreetMap contributors,© 2025 TomTom, Microsoft" at bounding box center [418, 205] width 836 height 411
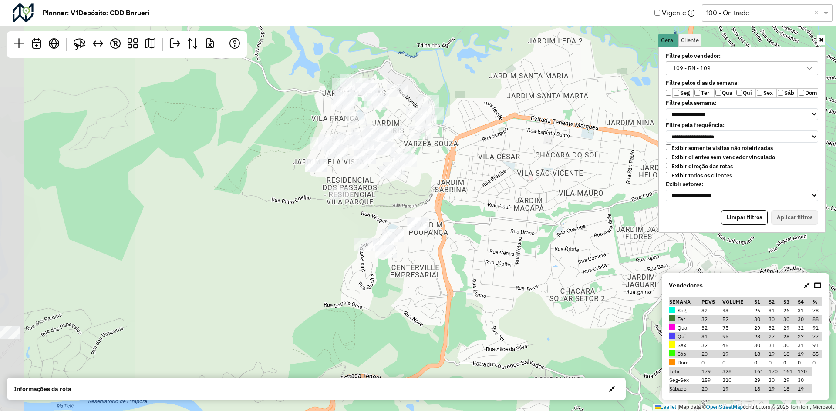
drag, startPoint x: 357, startPoint y: 255, endPoint x: 414, endPoint y: 299, distance: 71.9
click at [414, 299] on div "↦ Leaflet | Map data © OpenStreetMap contributors,© 2025 TomTom, Microsoft" at bounding box center [418, 205] width 836 height 411
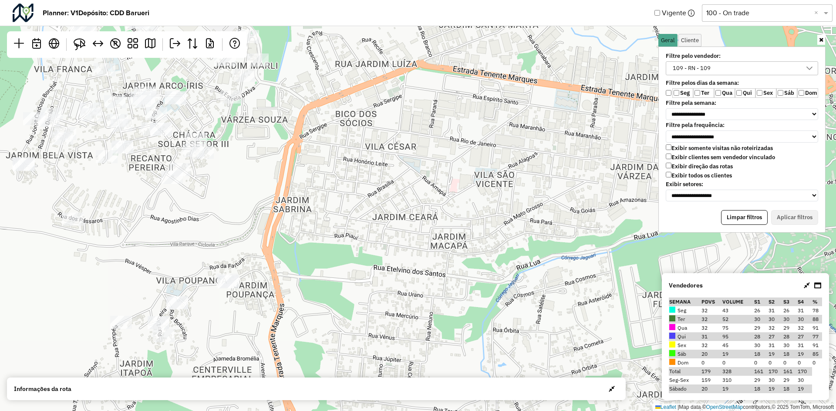
drag, startPoint x: 344, startPoint y: 199, endPoint x: 517, endPoint y: 232, distance: 175.6
click at [516, 234] on div "↦ Leaflet | Map data © OpenStreetMap contributors,© 2025 TomTom, Microsoft" at bounding box center [418, 205] width 836 height 411
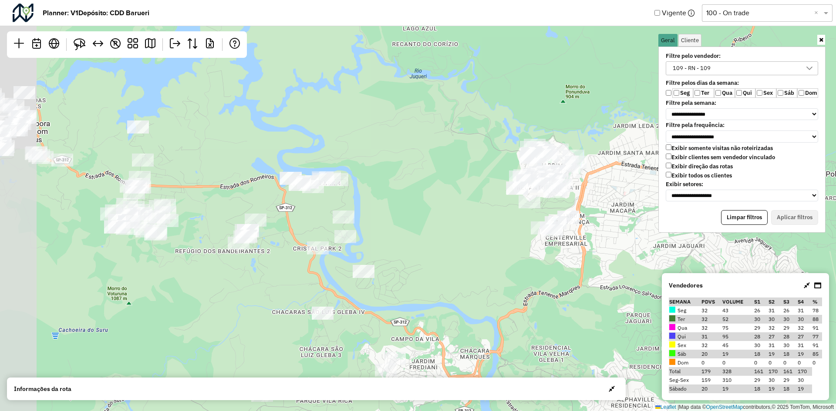
drag, startPoint x: 347, startPoint y: 245, endPoint x: 425, endPoint y: 256, distance: 78.3
click at [425, 256] on div "↦ Leaflet | Map data © OpenStreetMap contributors,© 2025 TomTom, Microsoft" at bounding box center [418, 205] width 836 height 411
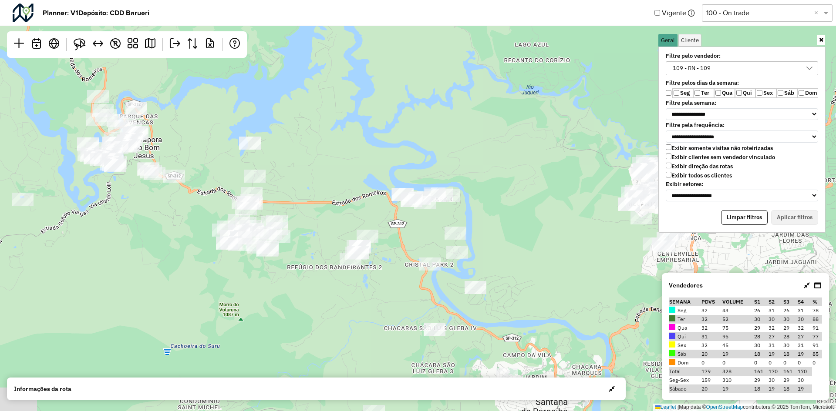
drag, startPoint x: 268, startPoint y: 212, endPoint x: 380, endPoint y: 228, distance: 113.0
click at [380, 228] on div "↦ Leaflet | Map data © OpenStreetMap contributors,© 2025 TomTom, Microsoft" at bounding box center [418, 205] width 836 height 411
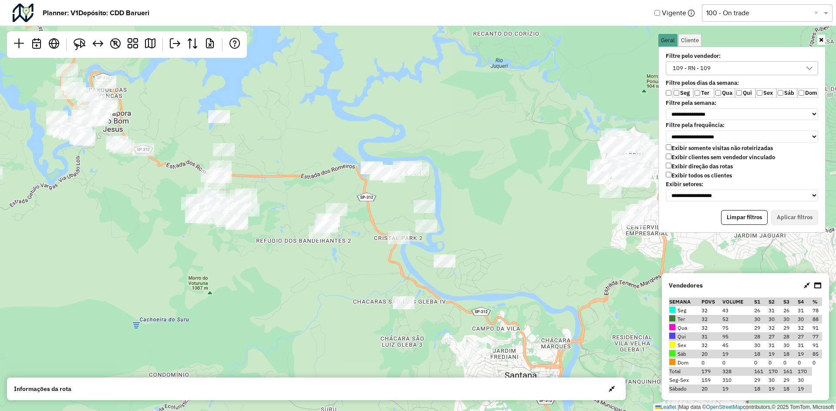
drag, startPoint x: 522, startPoint y: 247, endPoint x: 429, endPoint y: 194, distance: 106.5
click at [435, 195] on div "↦ Leaflet | Map data © OpenStreetMap contributors,© 2025 TomTom, Microsoft" at bounding box center [418, 205] width 836 height 411
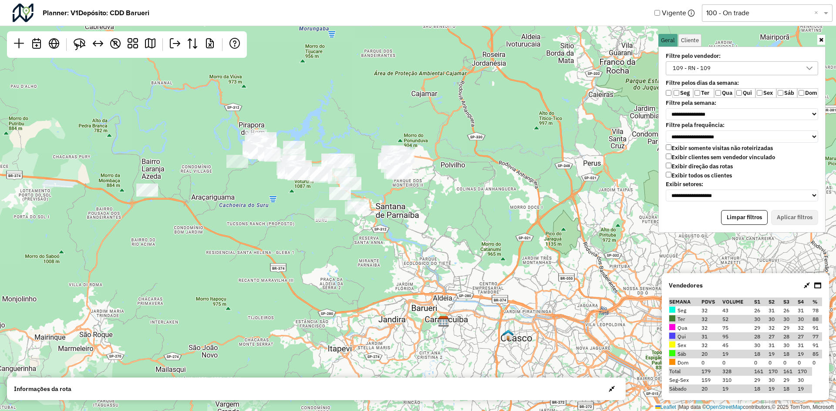
drag, startPoint x: 373, startPoint y: 198, endPoint x: 387, endPoint y: 225, distance: 29.8
click at [387, 225] on div "↦ Leaflet | Map data © OpenStreetMap contributors,© 2025 TomTom, Microsoft" at bounding box center [418, 205] width 836 height 411
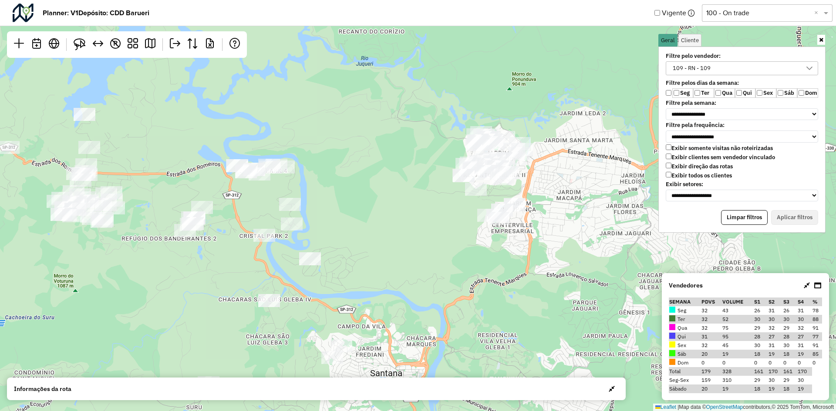
drag, startPoint x: 451, startPoint y: 201, endPoint x: 365, endPoint y: 197, distance: 86.3
click at [365, 197] on div "↦ Leaflet | Map data © OpenStreetMap contributors,© 2025 TomTom, Microsoft" at bounding box center [418, 205] width 836 height 411
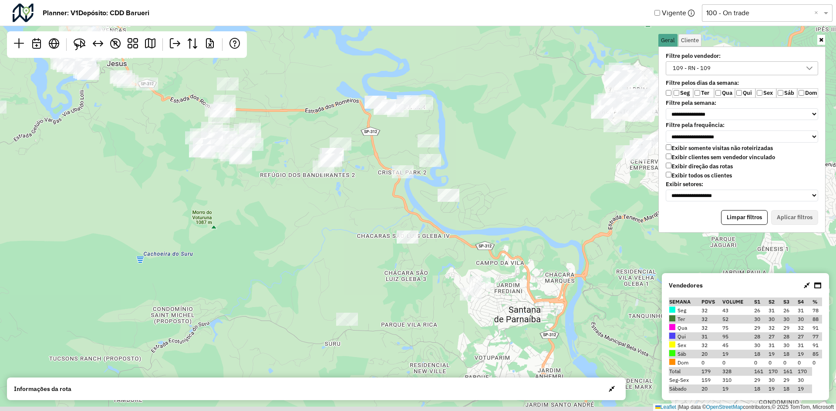
drag, startPoint x: 444, startPoint y: 249, endPoint x: 459, endPoint y: 88, distance: 160.9
click at [472, 91] on div "↦ Leaflet | Map data © OpenStreetMap contributors,© 2025 TomTom, Microsoft" at bounding box center [418, 205] width 836 height 411
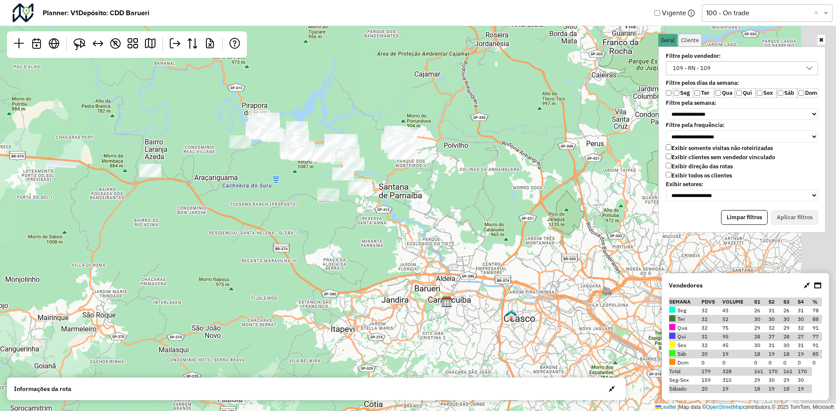
drag, startPoint x: 485, startPoint y: 208, endPoint x: 320, endPoint y: 276, distance: 178.8
click at [322, 276] on div "↦ Leaflet | Map data © OpenStreetMap contributors,© 2025 TomTom, Microsoft" at bounding box center [418, 205] width 836 height 411
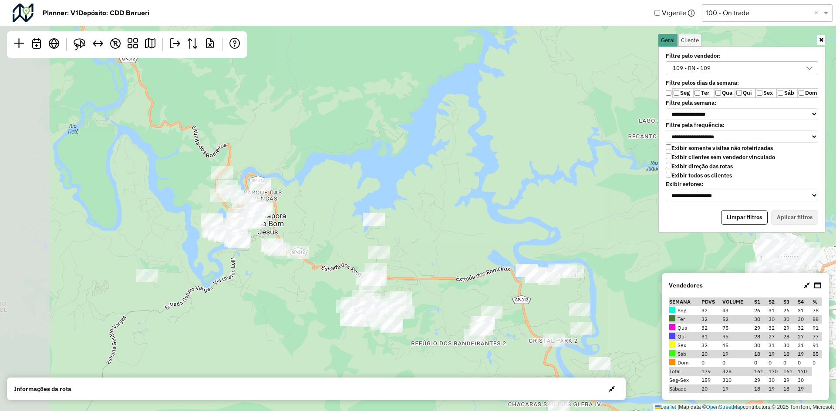
drag, startPoint x: 219, startPoint y: 154, endPoint x: 451, endPoint y: 380, distance: 323.9
click at [451, 380] on hb-planner "**********" at bounding box center [418, 205] width 836 height 411
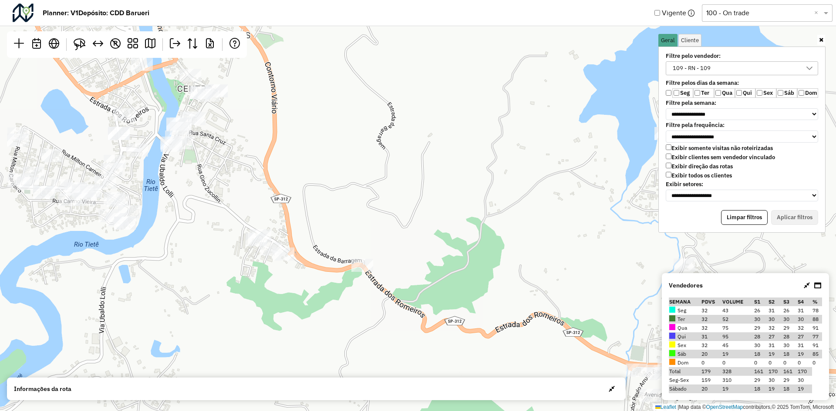
drag, startPoint x: 297, startPoint y: 209, endPoint x: 476, endPoint y: 178, distance: 181.1
click at [482, 183] on div "↦ Leaflet | Map data © OpenStreetMap contributors,© 2025 TomTom, Microsoft" at bounding box center [418, 205] width 836 height 411
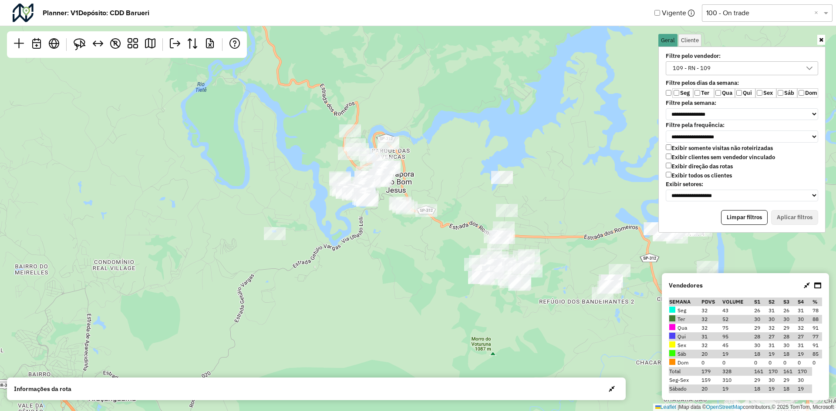
drag, startPoint x: 432, startPoint y: 161, endPoint x: 422, endPoint y: 186, distance: 27.2
click at [422, 186] on div "↦ Leaflet | Map data © OpenStreetMap contributors,© 2025 TomTom, Microsoft" at bounding box center [418, 205] width 836 height 411
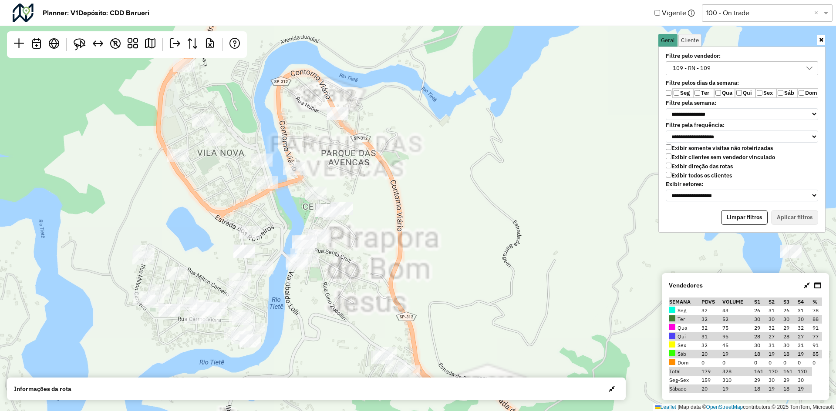
drag, startPoint x: 399, startPoint y: 153, endPoint x: 465, endPoint y: 273, distance: 137.4
click at [465, 273] on div "↦ Leaflet | Map data © OpenStreetMap contributors,© 2025 TomTom, Microsoft" at bounding box center [418, 205] width 836 height 411
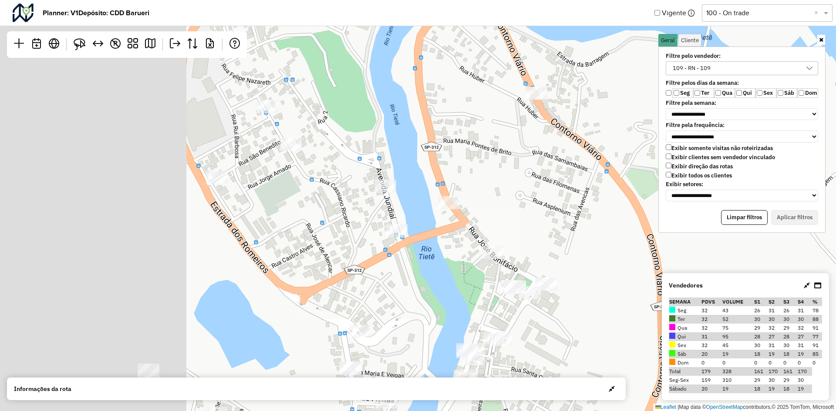
drag, startPoint x: 317, startPoint y: 210, endPoint x: 488, endPoint y: 233, distance: 172.2
click at [488, 233] on div "↦ Leaflet | Map data © OpenStreetMap contributors,© 2025 TomTom, Microsoft" at bounding box center [418, 205] width 836 height 411
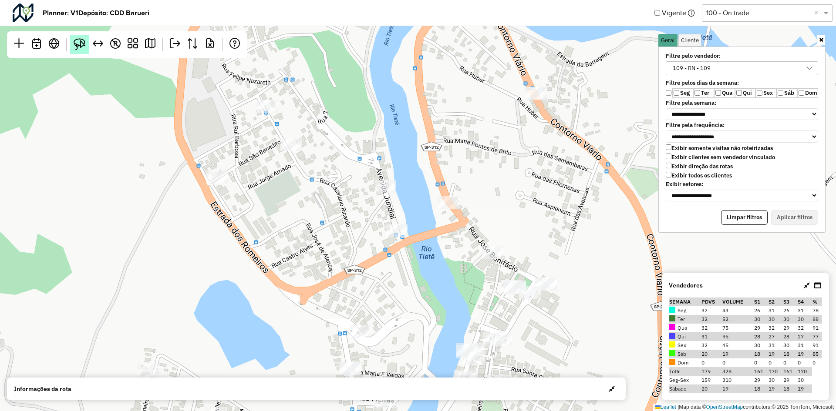
click at [82, 41] on img at bounding box center [80, 44] width 12 height 12
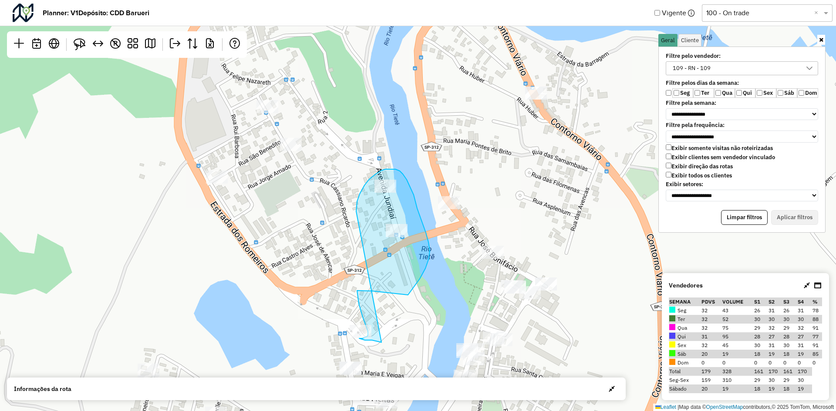
drag, startPoint x: 357, startPoint y: 202, endPoint x: 381, endPoint y: 343, distance: 143.1
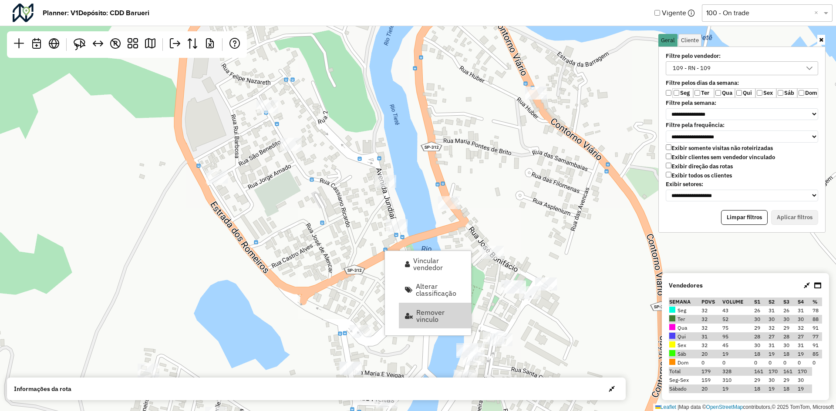
click at [354, 243] on div "↦ Leaflet | Map data © OpenStreetMap contributors,© 2025 TomTom, Microsoft" at bounding box center [418, 205] width 836 height 411
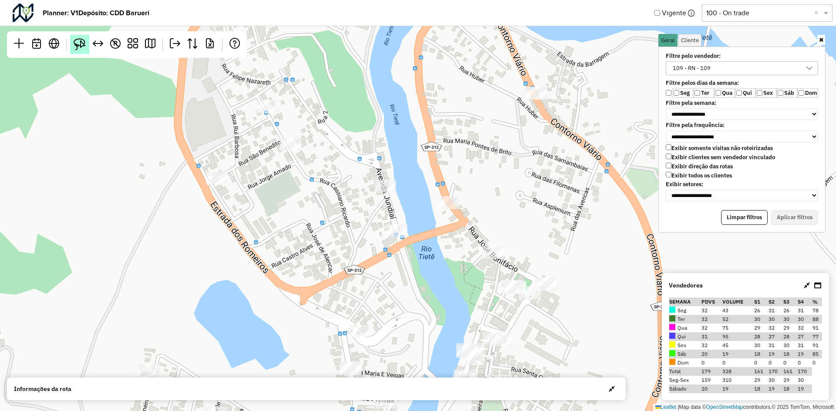
click at [82, 50] on link at bounding box center [79, 44] width 19 height 19
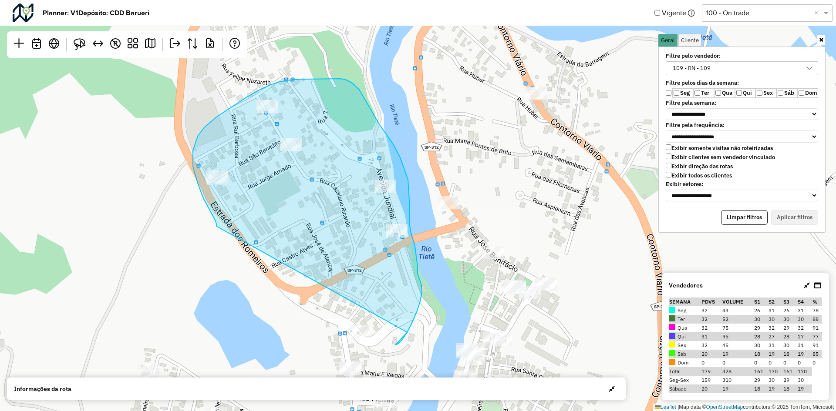
drag, startPoint x: 402, startPoint y: 340, endPoint x: 390, endPoint y: 349, distance: 14.0
drag, startPoint x: 390, startPoint y: 349, endPoint x: 304, endPoint y: 210, distance: 163.7
click at [304, 210] on icon at bounding box center [307, 206] width 229 height 254
click at [86, 42] on link at bounding box center [79, 44] width 19 height 19
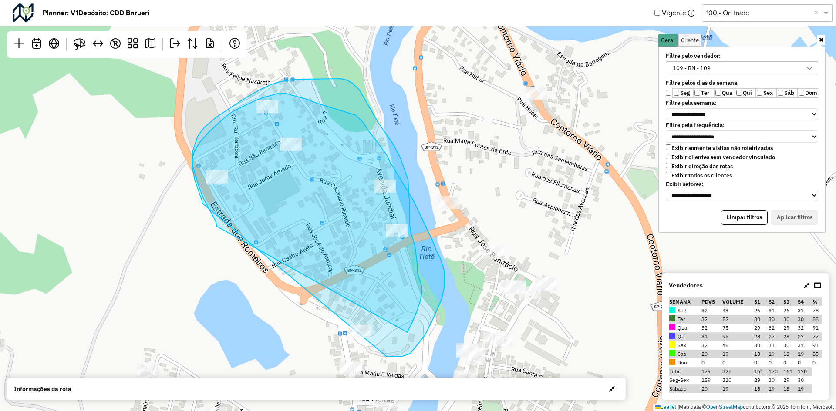
drag, startPoint x: 202, startPoint y: 203, endPoint x: 386, endPoint y: 357, distance: 239.2
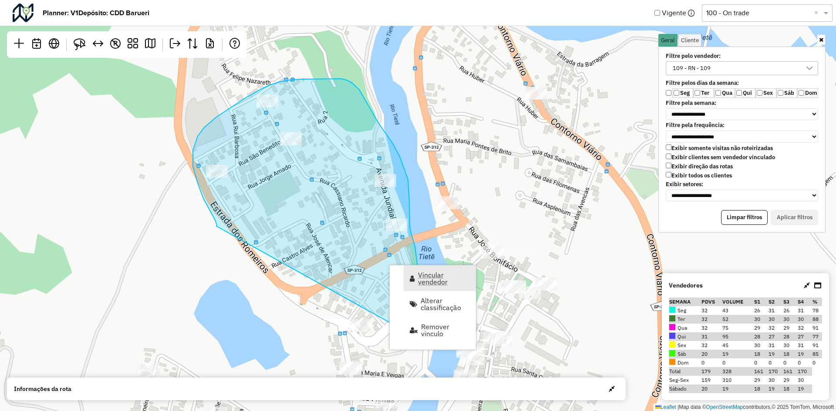
click at [448, 279] on span "Vincular vendedor" at bounding box center [444, 279] width 52 height 14
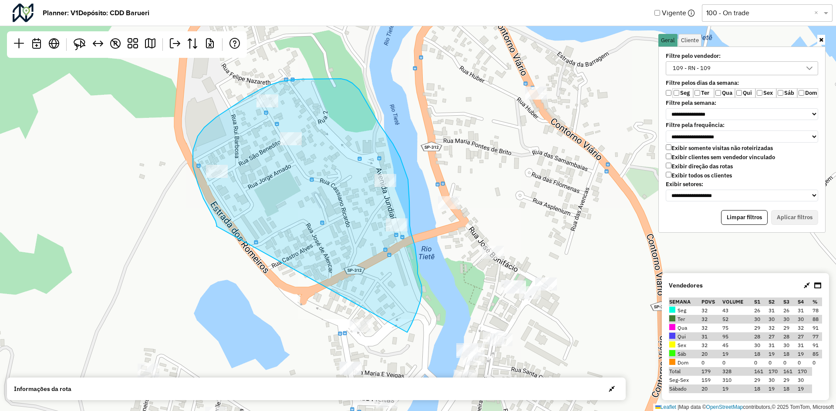
select select "********"
select select "*"
select select "********"
select select "*"
select select "********"
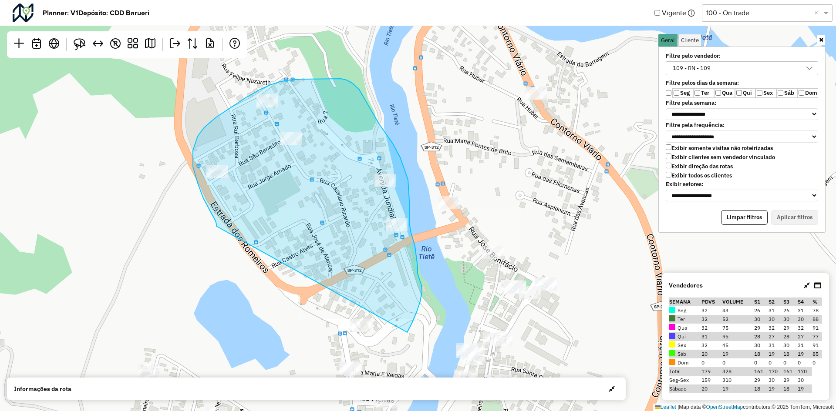
select select "*"
select select "********"
select select "*"
select select "********"
select select "*"
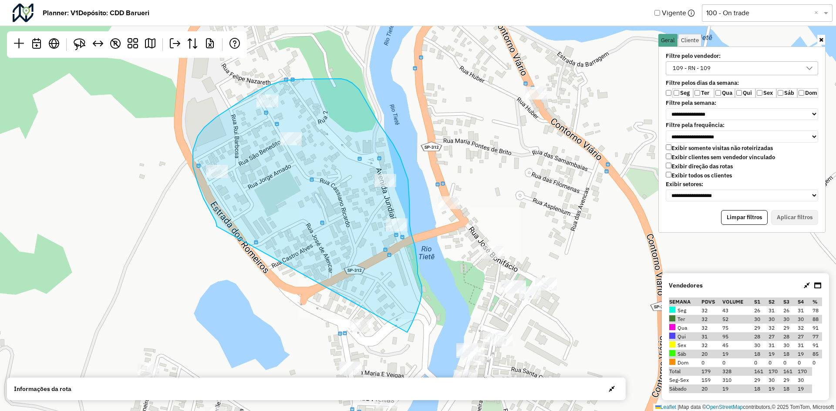
select select "********"
select select "*"
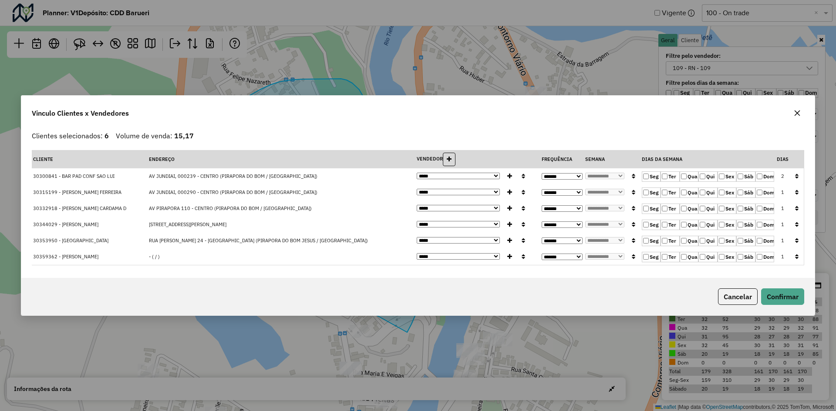
click at [795, 241] on icon "button" at bounding box center [796, 241] width 3 height 6
click at [787, 290] on button "Confirmar" at bounding box center [782, 297] width 43 height 17
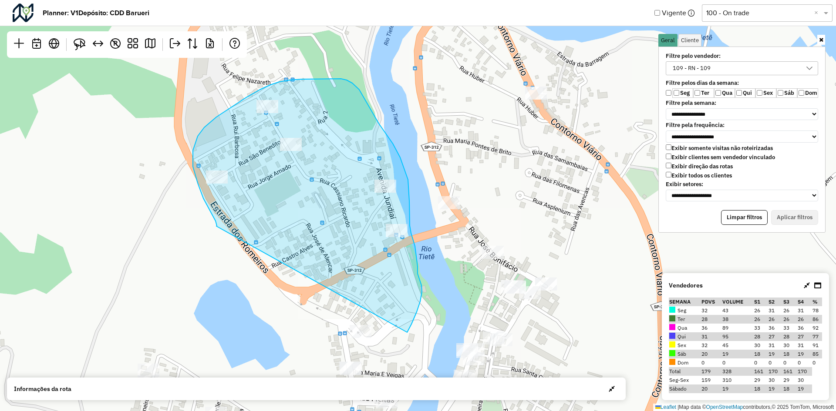
drag, startPoint x: 305, startPoint y: 159, endPoint x: 289, endPoint y: 192, distance: 36.6
click at [289, 192] on icon at bounding box center [307, 206] width 229 height 254
click at [288, 192] on icon at bounding box center [307, 206] width 229 height 254
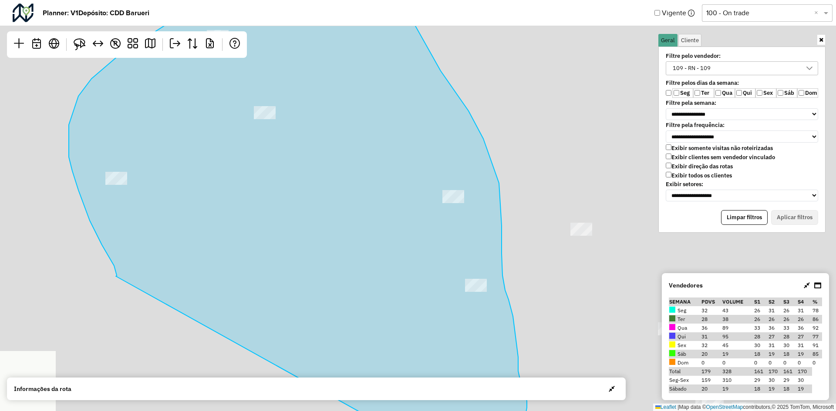
drag, startPoint x: 384, startPoint y: 159, endPoint x: 354, endPoint y: 176, distance: 33.5
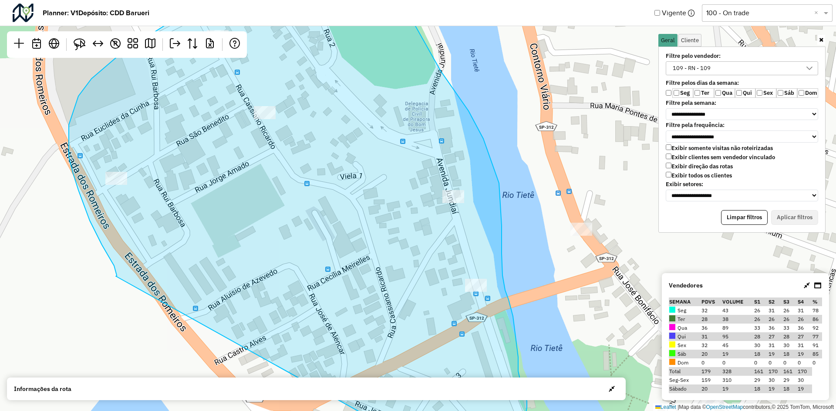
click at [354, 176] on icon at bounding box center [298, 225] width 458 height 488
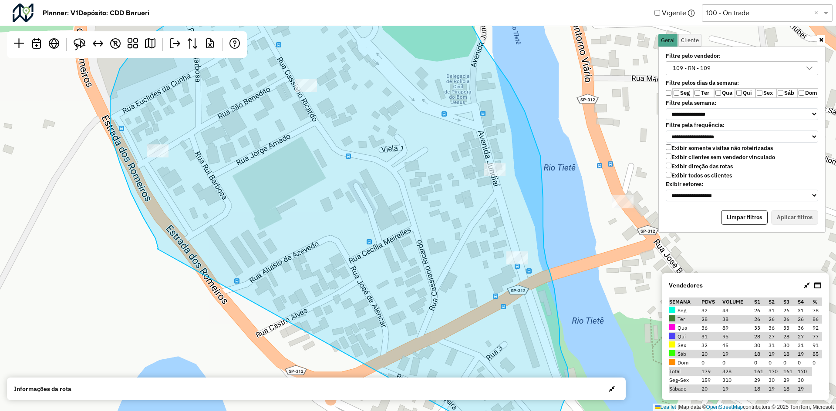
drag, startPoint x: 118, startPoint y: 276, endPoint x: 164, endPoint y: 246, distance: 54.8
click at [164, 246] on icon at bounding box center [339, 190] width 458 height 472
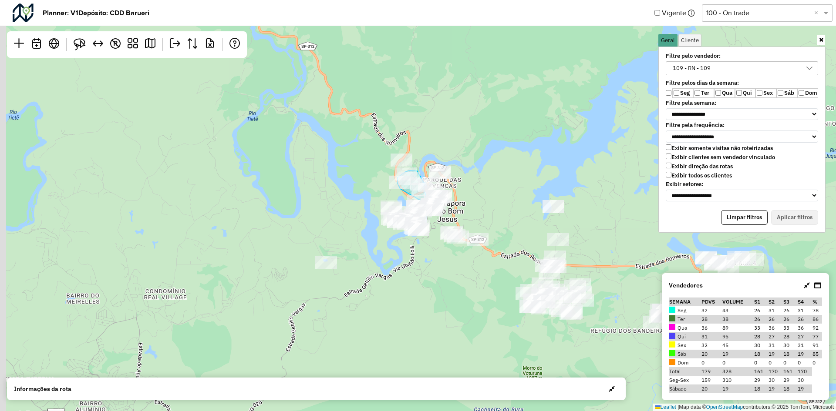
drag, startPoint x: 411, startPoint y: 238, endPoint x: 449, endPoint y: 248, distance: 39.1
click at [449, 248] on div "↦ Leaflet | Map data © OpenStreetMap contributors,© 2025 TomTom, Microsoft" at bounding box center [418, 205] width 836 height 411
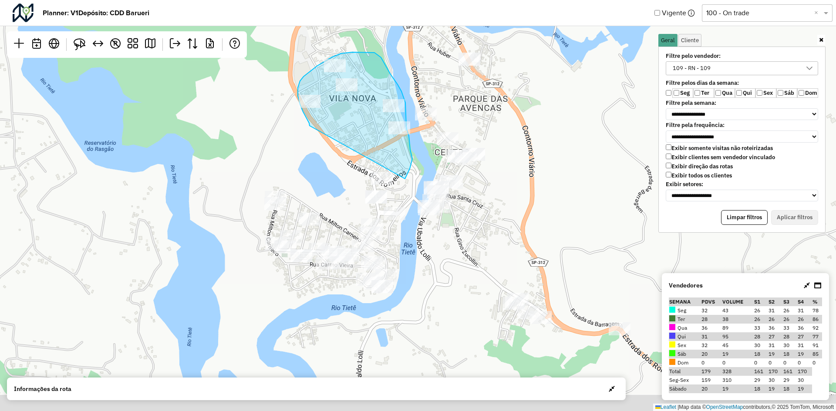
drag, startPoint x: 498, startPoint y: 207, endPoint x: 487, endPoint y: 78, distance: 129.8
click at [487, 78] on div "↦ Leaflet | Map data © OpenStreetMap contributors,© 2025 TomTom, Microsoft" at bounding box center [418, 205] width 836 height 411
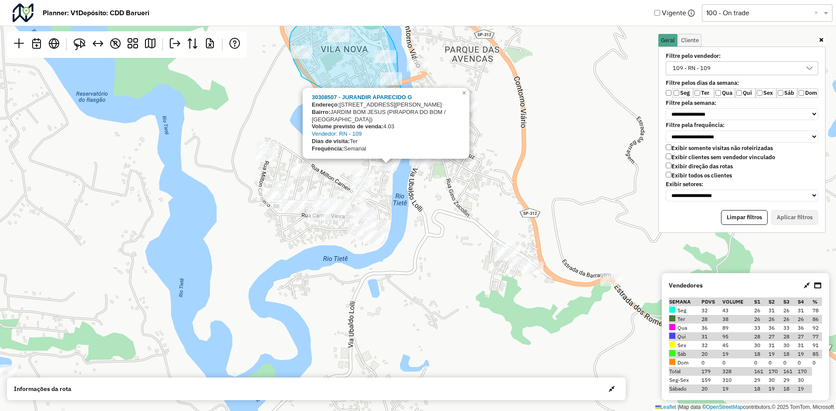
drag, startPoint x: 393, startPoint y: 158, endPoint x: 384, endPoint y: 162, distance: 9.9
click at [384, 162] on div at bounding box center [385, 157] width 10 height 10
drag, startPoint x: 384, startPoint y: 162, endPoint x: 374, endPoint y: 165, distance: 10.1
click at [374, 165] on div "30308507 - JURANDIR APARECIDO G Endereço: AV [PERSON_NAME] 259 Bairro: JARDIM B…" at bounding box center [418, 205] width 836 height 411
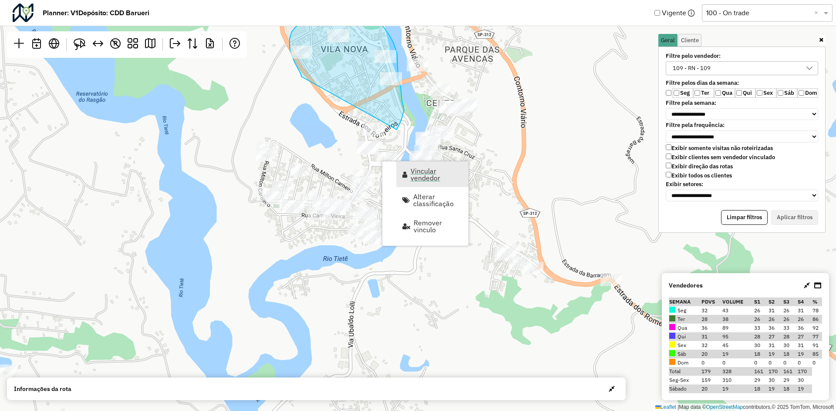
click at [422, 175] on span "Vincular vendedor" at bounding box center [437, 175] width 52 height 14
select select "********"
select select "*"
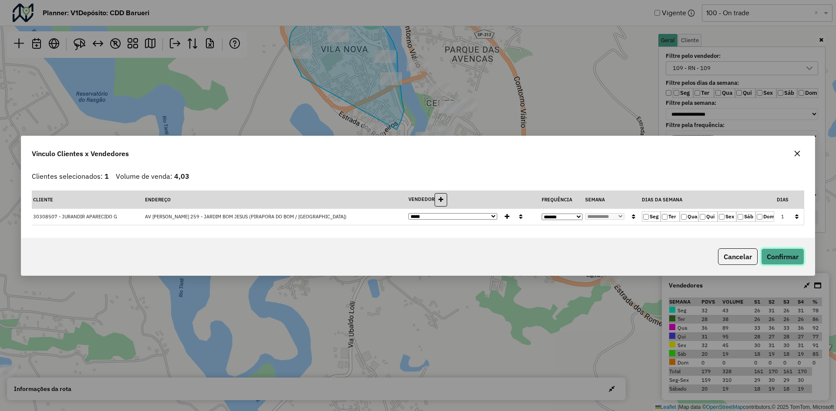
click at [778, 252] on button "Confirmar" at bounding box center [782, 257] width 43 height 17
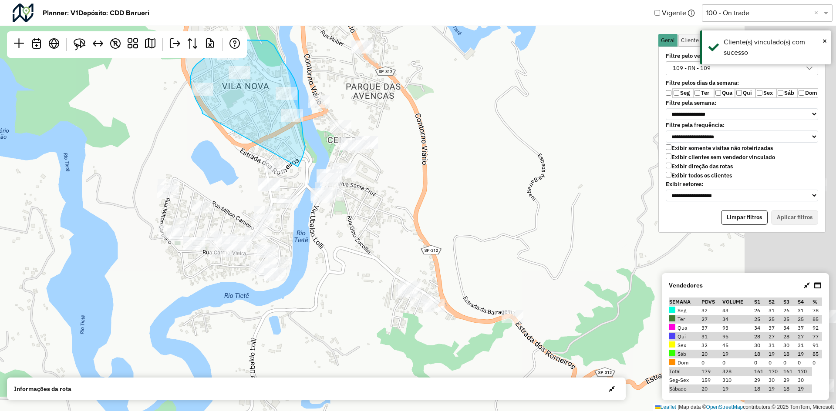
drag, startPoint x: 547, startPoint y: 181, endPoint x: 424, endPoint y: 243, distance: 138.0
click at [426, 250] on div "↦ Leaflet | Map data © OpenStreetMap contributors,© 2025 TomTom, Microsoft" at bounding box center [418, 205] width 836 height 411
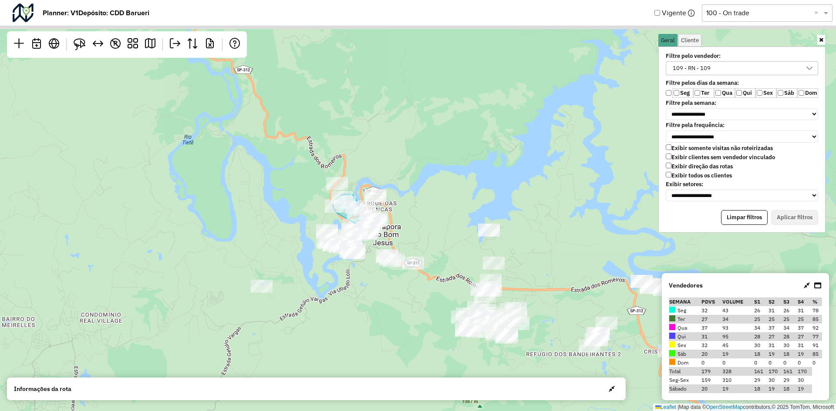
drag, startPoint x: 448, startPoint y: 169, endPoint x: 448, endPoint y: 196, distance: 27.0
click at [448, 196] on div "↦ Leaflet | Map data © OpenStreetMap contributors,© 2025 TomTom, Microsoft" at bounding box center [418, 205] width 836 height 411
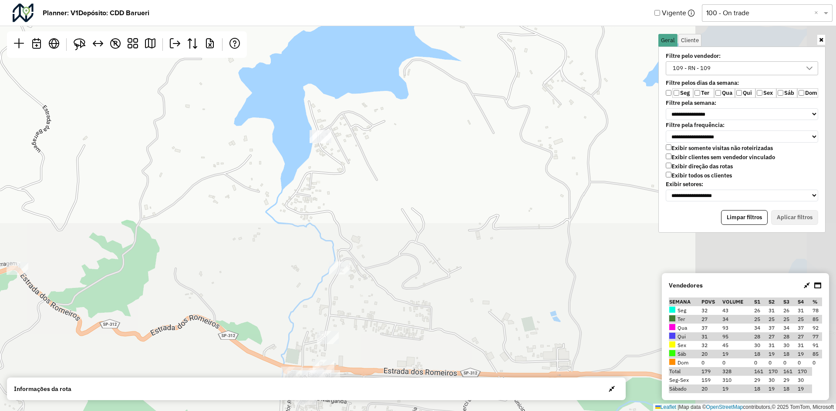
drag, startPoint x: 511, startPoint y: 188, endPoint x: 382, endPoint y: 118, distance: 146.9
click at [396, 23] on hb-planner "**********" at bounding box center [418, 205] width 836 height 411
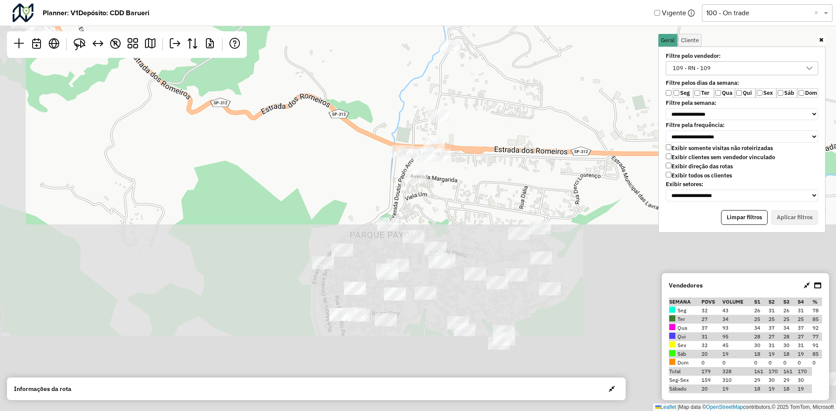
drag, startPoint x: 385, startPoint y: 215, endPoint x: 496, endPoint y: -3, distance: 244.7
click at [496, 0] on html "**********" at bounding box center [418, 205] width 836 height 411
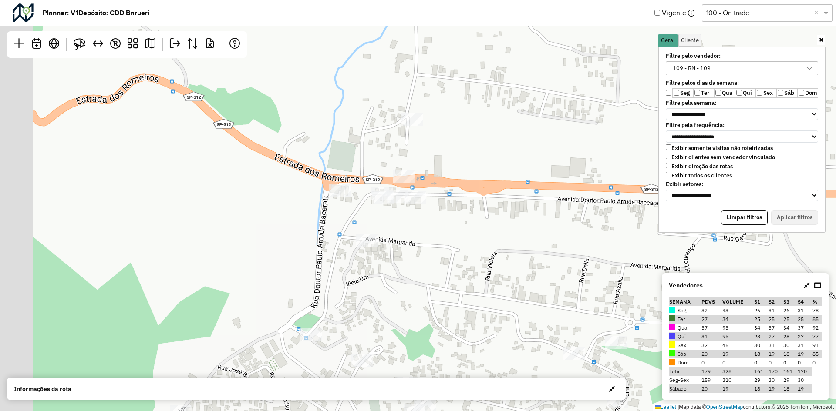
drag, startPoint x: 432, startPoint y: 143, endPoint x: 491, endPoint y: 129, distance: 60.4
click at [491, 129] on div "↦ Leaflet | Map data © OpenStreetMap contributors,© 2025 TomTom, Microsoft" at bounding box center [418, 205] width 836 height 411
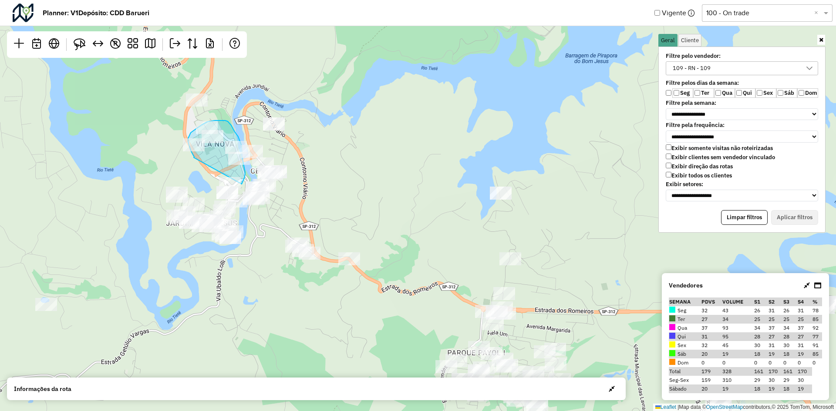
drag, startPoint x: 554, startPoint y: 139, endPoint x: 558, endPoint y: 272, distance: 133.3
click at [558, 272] on div "↦ Leaflet | Map data © OpenStreetMap contributors,© 2025 TomTom, Microsoft" at bounding box center [418, 205] width 836 height 411
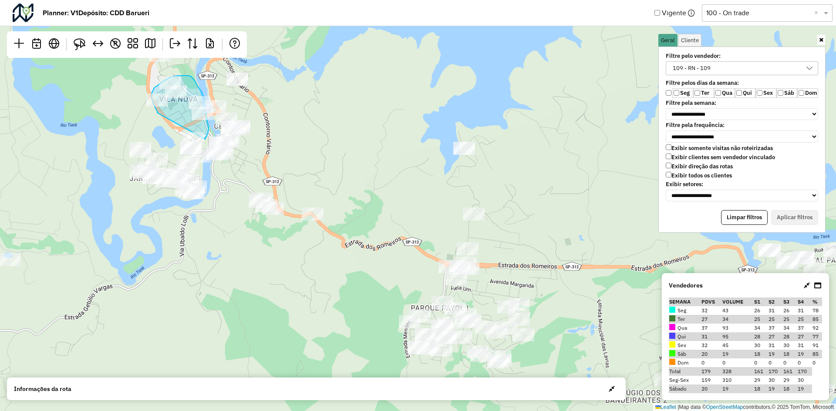
drag, startPoint x: 561, startPoint y: 277, endPoint x: 481, endPoint y: 199, distance: 111.4
click at [481, 199] on div "↦ Leaflet | Map data © OpenStreetMap contributors,© 2025 TomTom, Microsoft" at bounding box center [418, 205] width 836 height 411
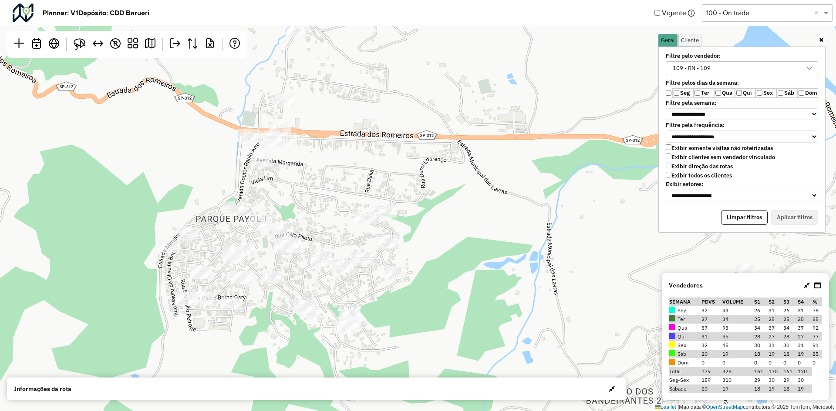
drag, startPoint x: 485, startPoint y: 214, endPoint x: 614, endPoint y: 221, distance: 129.0
click at [614, 221] on div "↦ Leaflet | Map data © OpenStreetMap contributors,© 2025 TomTom, Microsoft" at bounding box center [418, 205] width 836 height 411
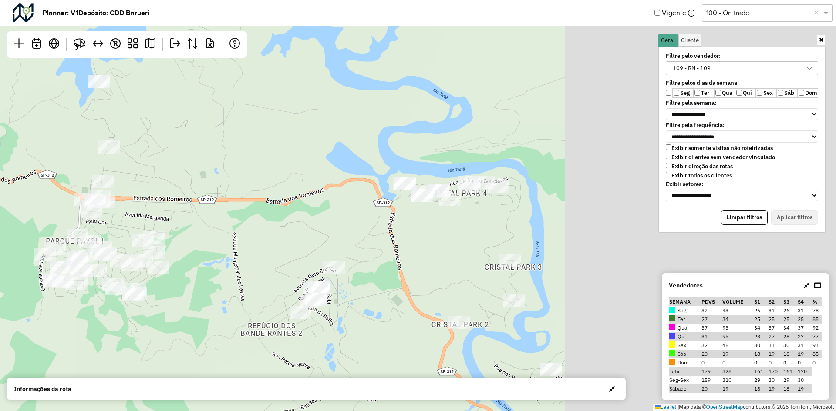
drag, startPoint x: 544, startPoint y: 174, endPoint x: 225, endPoint y: 198, distance: 320.4
click at [225, 198] on div "↦ Leaflet | Map data © OpenStreetMap contributors,© 2025 TomTom, Microsoft" at bounding box center [418, 205] width 836 height 411
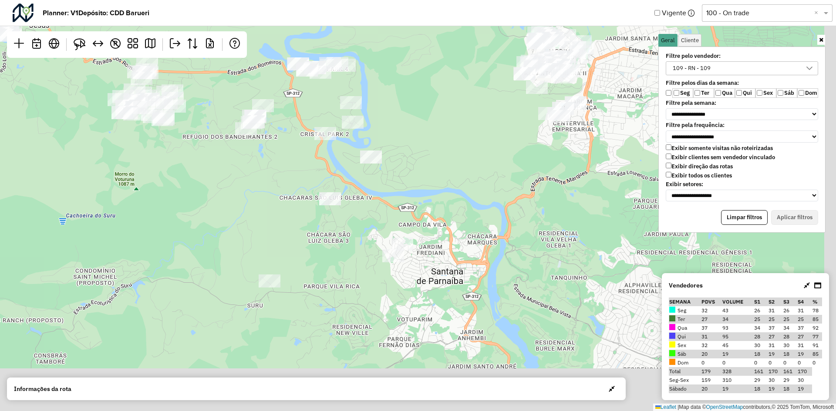
drag, startPoint x: 512, startPoint y: 218, endPoint x: 410, endPoint y: 87, distance: 166.0
click at [410, 87] on div "↦ Leaflet | Map data © OpenStreetMap contributors,© 2025 TomTom, Microsoft" at bounding box center [418, 205] width 836 height 411
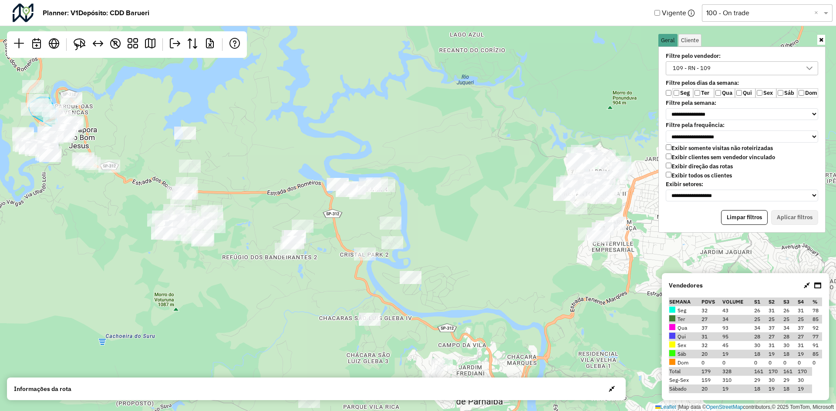
drag, startPoint x: 420, startPoint y: 116, endPoint x: 505, endPoint y: 212, distance: 128.3
click at [455, 226] on div "↦ Leaflet | Map data © OpenStreetMap contributors,© 2025 TomTom, Microsoft" at bounding box center [418, 205] width 836 height 411
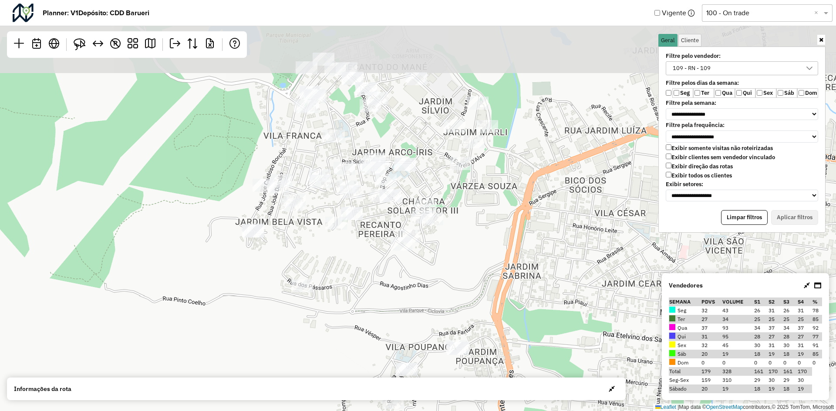
drag, startPoint x: 537, startPoint y: 188, endPoint x: 434, endPoint y: 282, distance: 139.3
click at [434, 282] on div "↦ Leaflet | Map data © OpenStreetMap contributors,© 2025 TomTom, Microsoft" at bounding box center [418, 205] width 836 height 411
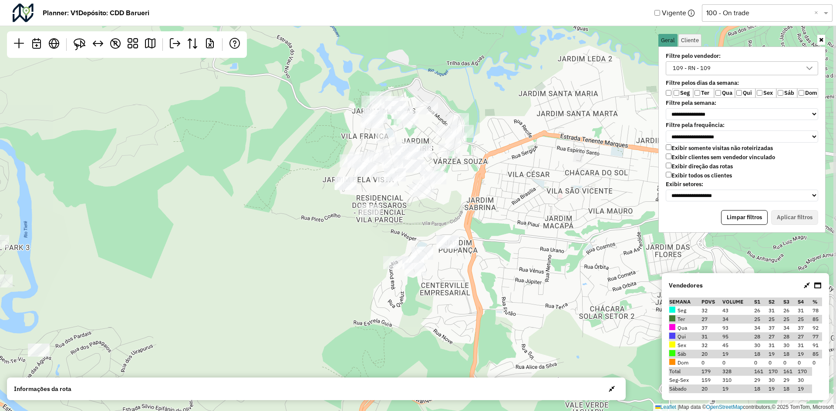
drag, startPoint x: 483, startPoint y: 267, endPoint x: 477, endPoint y: 210, distance: 57.8
click at [477, 210] on div "↦ Leaflet | Map data © OpenStreetMap contributors,© 2025 TomTom, Microsoft" at bounding box center [418, 205] width 836 height 411
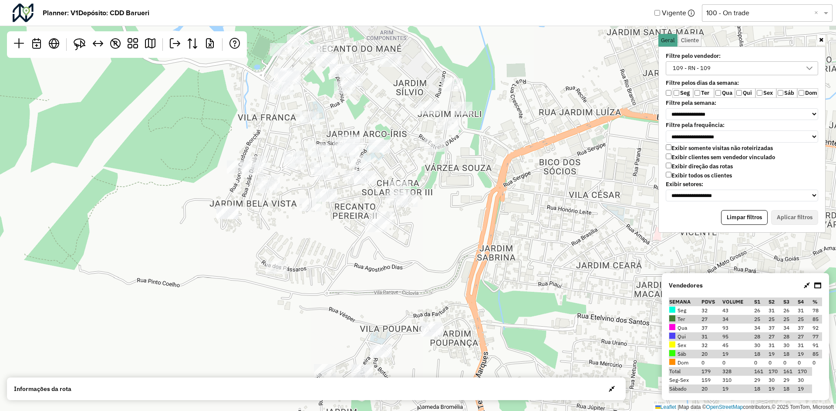
drag, startPoint x: 457, startPoint y: 194, endPoint x: 459, endPoint y: 256, distance: 61.9
click at [459, 256] on div "↦ Leaflet | Map data © OpenStreetMap contributors,© 2025 TomTom, Microsoft" at bounding box center [418, 205] width 836 height 411
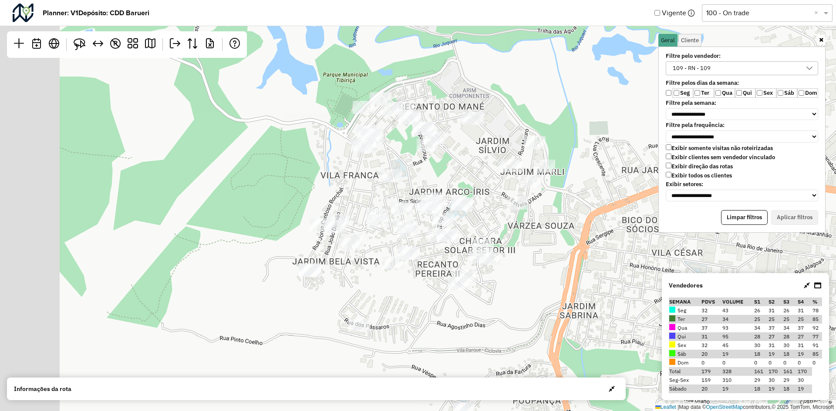
drag, startPoint x: 330, startPoint y: 235, endPoint x: 387, endPoint y: 194, distance: 69.8
click at [414, 293] on div "↦ Leaflet | Map data © OpenStreetMap contributors,© 2025 TomTom, Microsoft" at bounding box center [418, 205] width 836 height 411
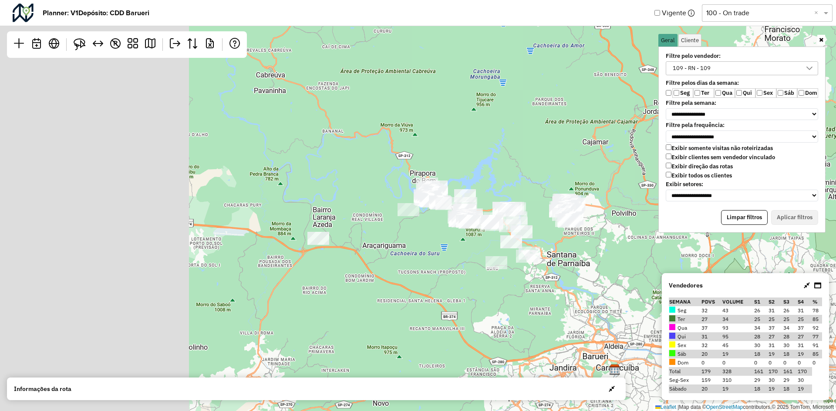
drag, startPoint x: 310, startPoint y: 208, endPoint x: 548, endPoint y: 241, distance: 239.6
click at [532, 239] on div at bounding box center [522, 232] width 22 height 13
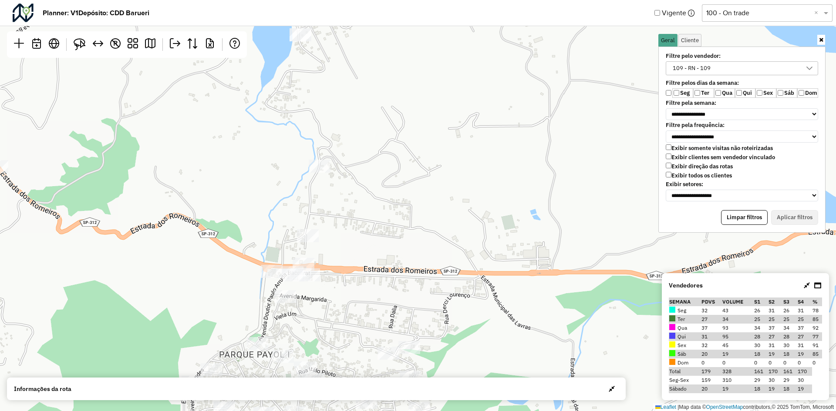
drag, startPoint x: 444, startPoint y: 165, endPoint x: 475, endPoint y: 211, distance: 54.7
click at [475, 211] on div "↦ Leaflet | Map data © OpenStreetMap contributors,© 2025 TomTom, Microsoft" at bounding box center [418, 205] width 836 height 411
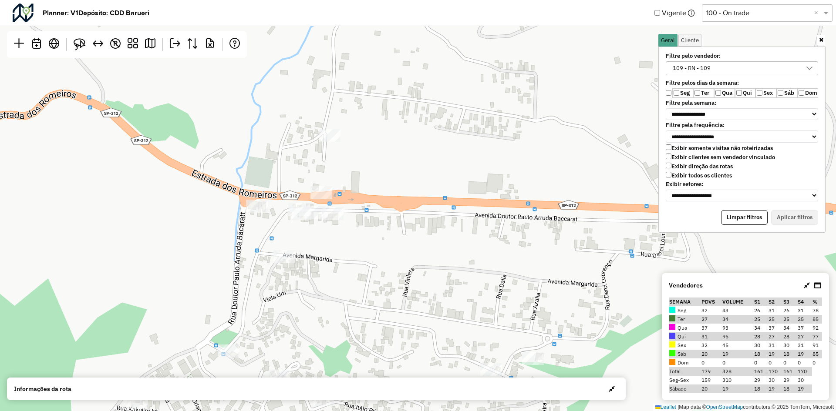
drag, startPoint x: 346, startPoint y: 269, endPoint x: 459, endPoint y: 149, distance: 165.1
click at [459, 149] on div "↦ Leaflet | Map data © OpenStreetMap contributors,© 2025 TomTom, Microsoft" at bounding box center [418, 205] width 836 height 411
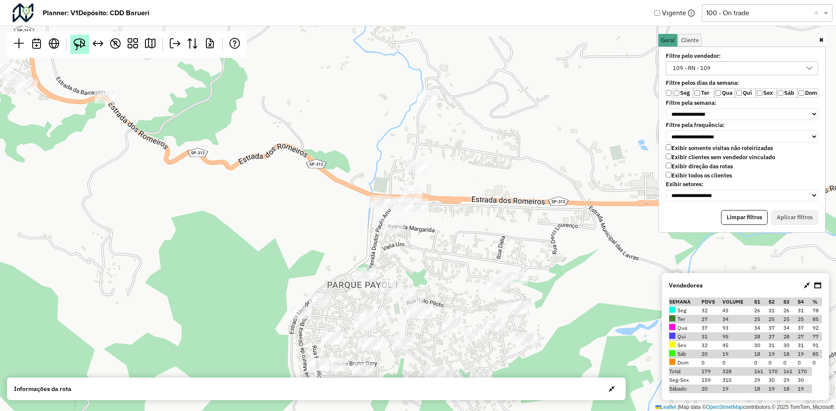
click at [84, 45] on img at bounding box center [80, 44] width 12 height 12
drag, startPoint x: 390, startPoint y: 190, endPoint x: 440, endPoint y: 190, distance: 49.6
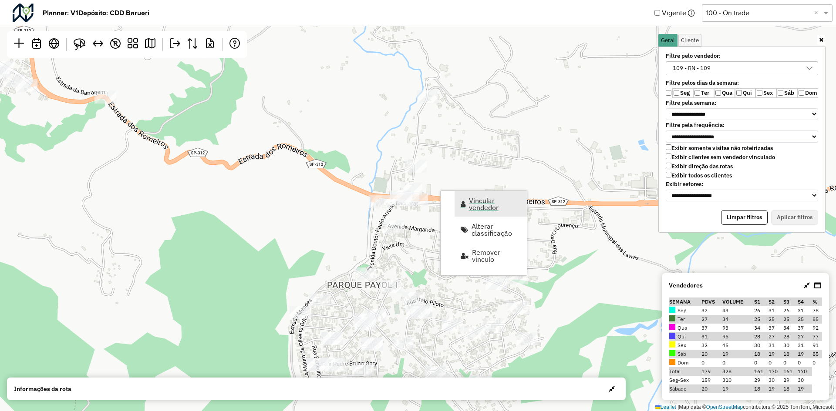
click at [483, 202] on span "Vincular vendedor" at bounding box center [495, 204] width 52 height 14
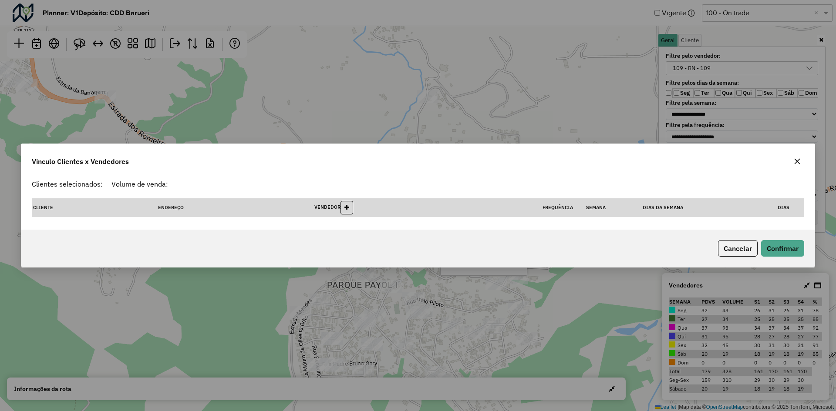
select select "********"
select select "*"
select select "********"
select select "*"
select select "********"
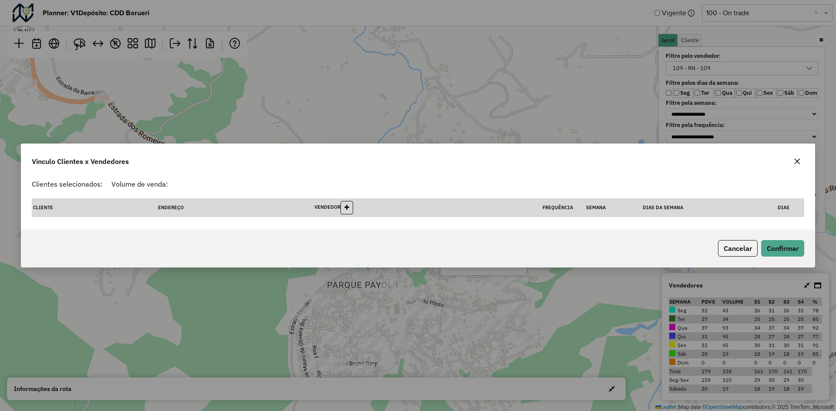
select select "*"
select select "********"
select select "*"
select select "********"
select select "*"
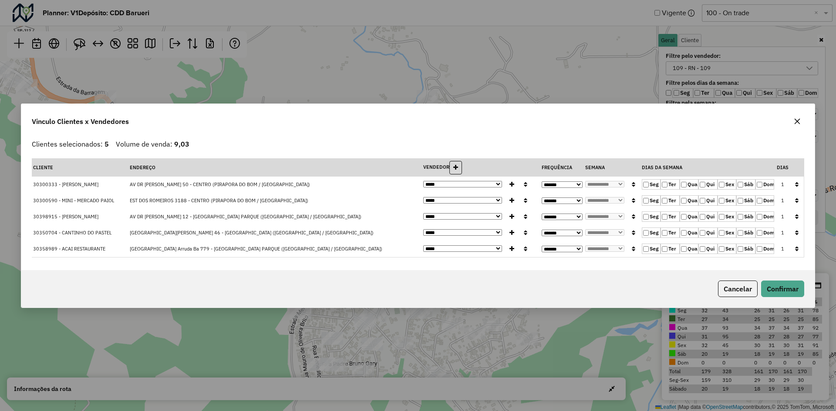
click at [796, 200] on icon "button" at bounding box center [796, 201] width 3 height 6
click at [783, 288] on button "Confirmar" at bounding box center [782, 289] width 43 height 17
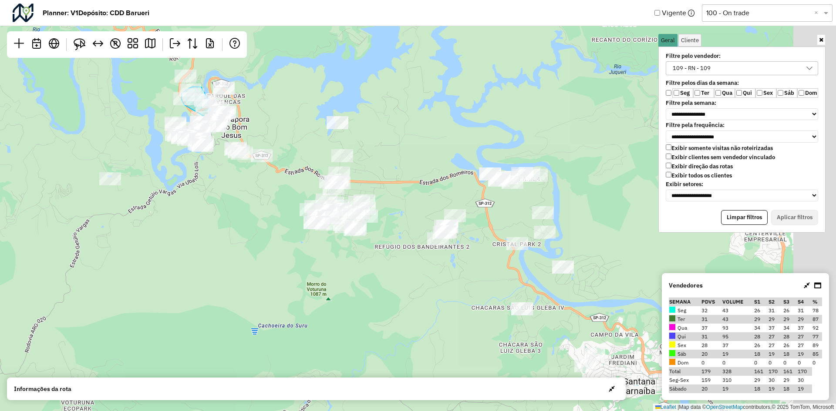
drag, startPoint x: 526, startPoint y: 206, endPoint x: 407, endPoint y: 198, distance: 120.0
click at [407, 198] on div "↦ Leaflet | Map data © OpenStreetMap contributors,© 2025 TomTom, Microsoft" at bounding box center [418, 205] width 836 height 411
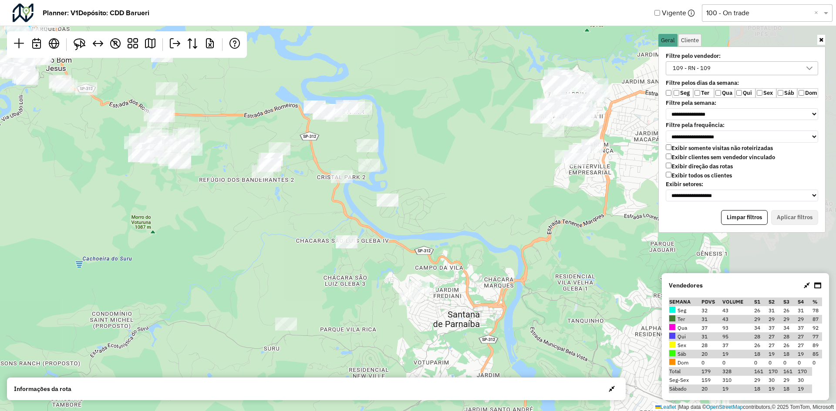
drag, startPoint x: 616, startPoint y: 242, endPoint x: 444, endPoint y: 175, distance: 184.0
click at [444, 175] on div "↦ Leaflet | Map data © OpenStreetMap contributors,© 2025 TomTom, Microsoft" at bounding box center [418, 205] width 836 height 411
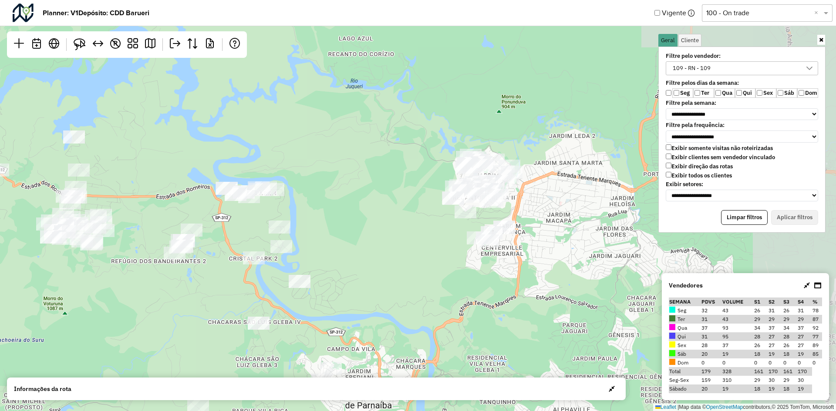
drag, startPoint x: 527, startPoint y: 203, endPoint x: 443, endPoint y: 279, distance: 113.7
click at [443, 279] on div "↦ Leaflet | Map data © OpenStreetMap contributors,© 2025 TomTom, Microsoft" at bounding box center [418, 205] width 836 height 411
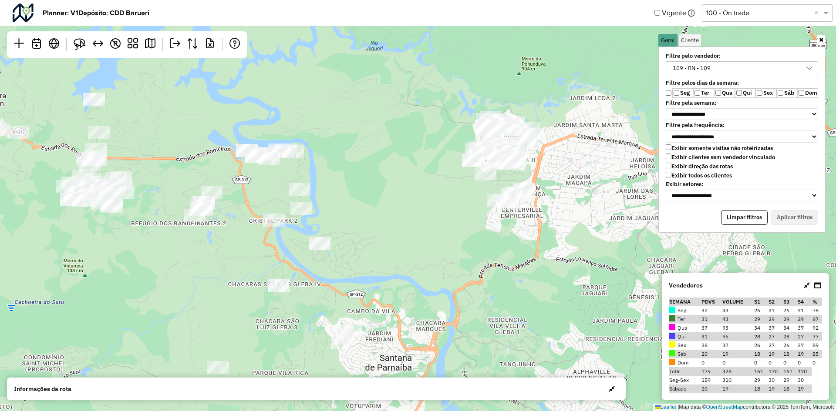
drag, startPoint x: 416, startPoint y: 272, endPoint x: 448, endPoint y: 219, distance: 60.9
click at [448, 219] on div "↦ Leaflet | Map data © OpenStreetMap contributors,© 2025 TomTom, Microsoft" at bounding box center [418, 205] width 836 height 411
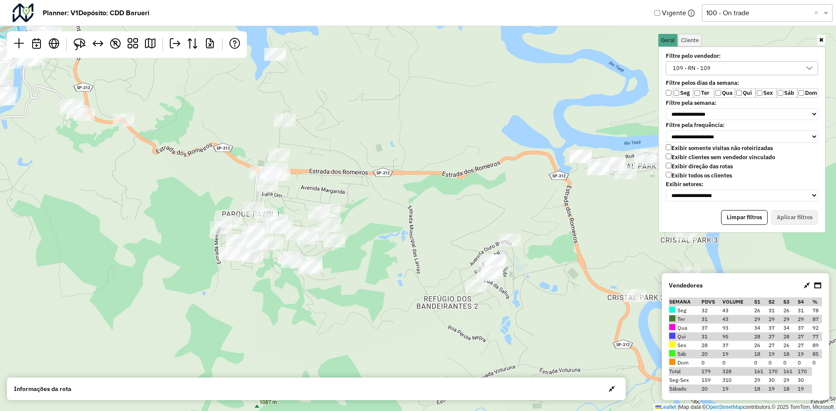
drag, startPoint x: 370, startPoint y: 278, endPoint x: 370, endPoint y: 209, distance: 69.2
click at [370, 209] on div "↦ Leaflet | Map data © OpenStreetMap contributors,© 2025 TomTom, Microsoft" at bounding box center [418, 205] width 836 height 411
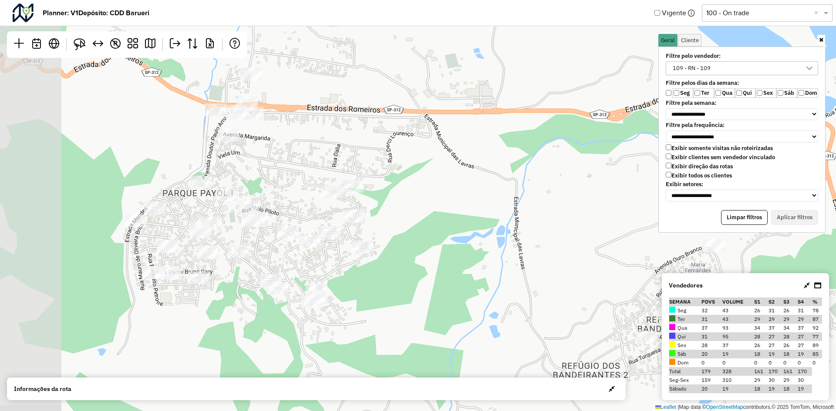
drag, startPoint x: 380, startPoint y: 229, endPoint x: 448, endPoint y: 234, distance: 68.1
click at [448, 234] on div "↦ Leaflet | Map data © OpenStreetMap contributors,© 2025 TomTom, Microsoft" at bounding box center [418, 205] width 836 height 411
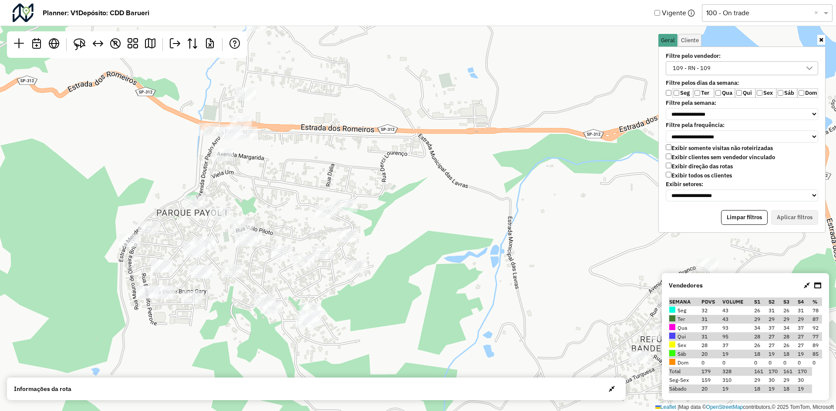
drag, startPoint x: 450, startPoint y: 177, endPoint x: 441, endPoint y: 202, distance: 27.3
click at [441, 202] on div "↦ Leaflet | Map data © OpenStreetMap contributors,© 2025 TomTom, Microsoft" at bounding box center [418, 205] width 836 height 411
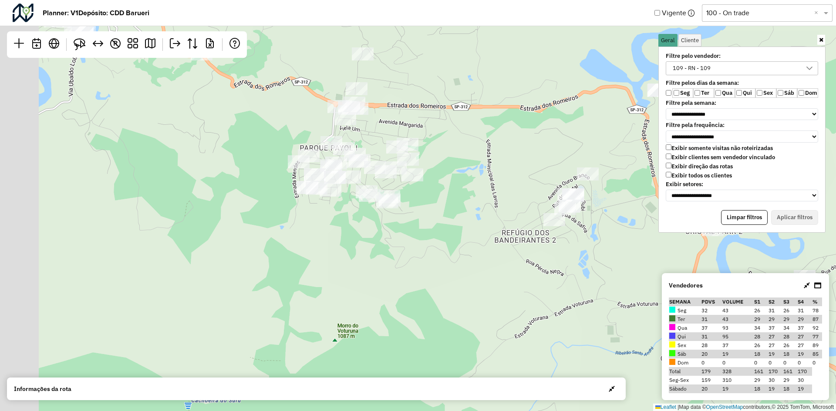
drag, startPoint x: 437, startPoint y: 225, endPoint x: 507, endPoint y: 182, distance: 82.3
click at [485, 184] on div "↦ Leaflet | Map data © OpenStreetMap contributors,© 2025 TomTom, Microsoft" at bounding box center [418, 205] width 836 height 411
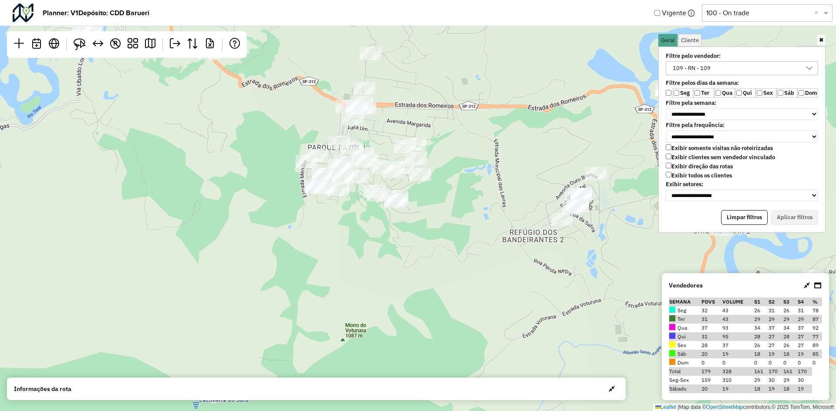
click at [518, 242] on div "↦ Leaflet | Map data © OpenStreetMap contributors,© 2025 TomTom, Microsoft" at bounding box center [418, 205] width 836 height 411
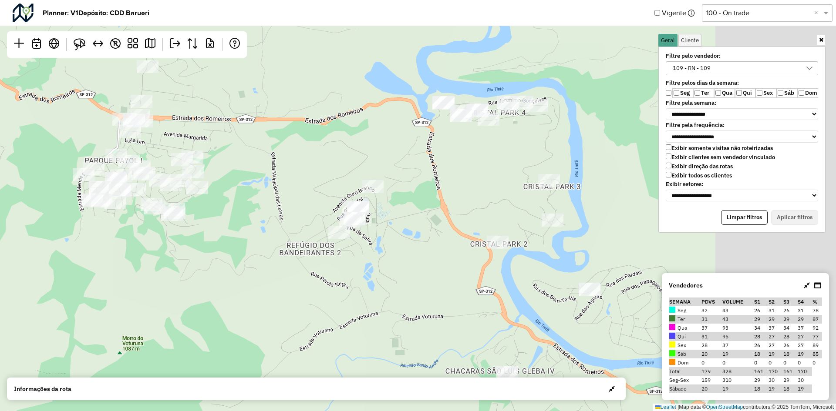
drag, startPoint x: 409, startPoint y: 199, endPoint x: 272, endPoint y: 207, distance: 137.4
click at [272, 207] on div "↦ Leaflet | Map data © OpenStreetMap contributors,© 2025 TomTom, Microsoft" at bounding box center [418, 205] width 836 height 411
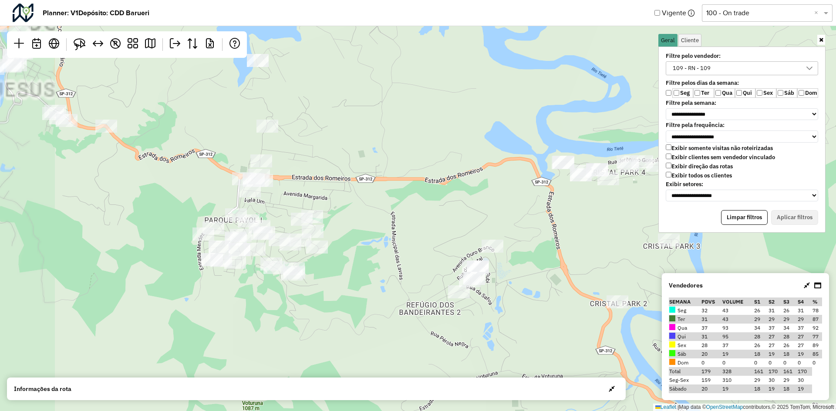
drag, startPoint x: 296, startPoint y: 166, endPoint x: 412, endPoint y: 252, distance: 144.1
click at [412, 252] on div "↦ Leaflet | Map data © OpenStreetMap contributors,© 2025 TomTom, Microsoft" at bounding box center [418, 205] width 836 height 411
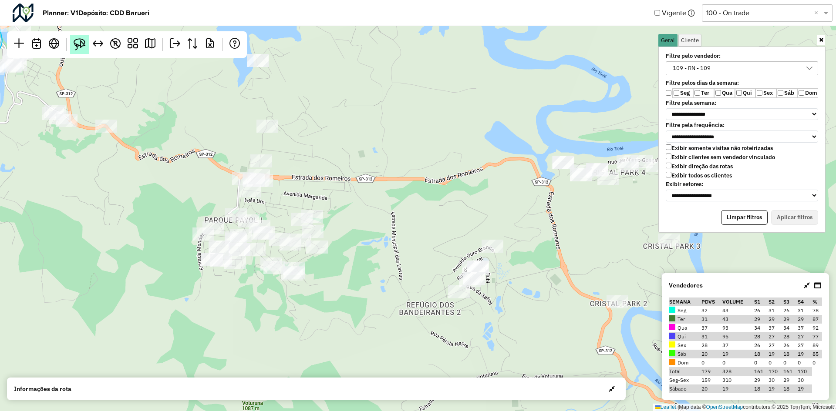
click at [85, 48] on img at bounding box center [80, 44] width 12 height 12
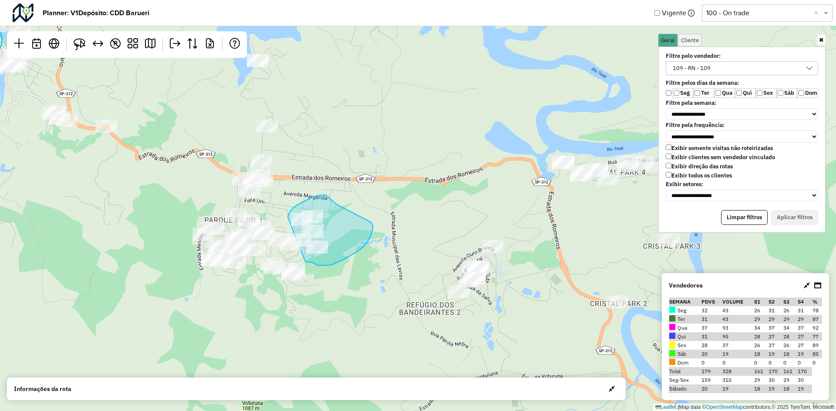
drag, startPoint x: 288, startPoint y: 217, endPoint x: 305, endPoint y: 262, distance: 47.7
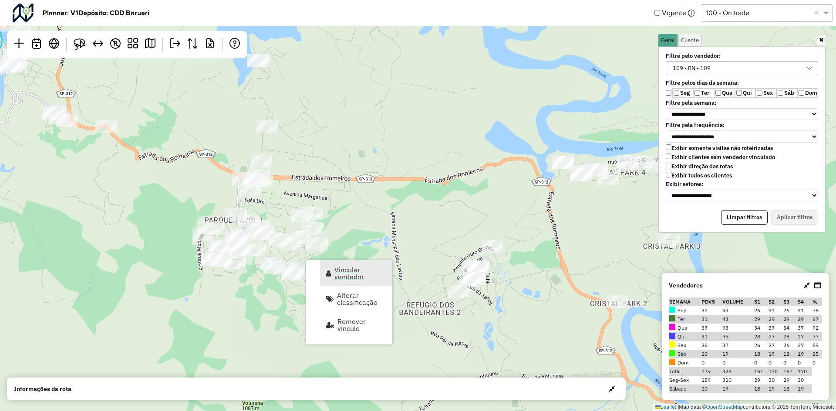
click at [335, 272] on span "Vincular vendedor" at bounding box center [360, 273] width 52 height 14
select select "********"
select select "*"
select select "********"
select select "*"
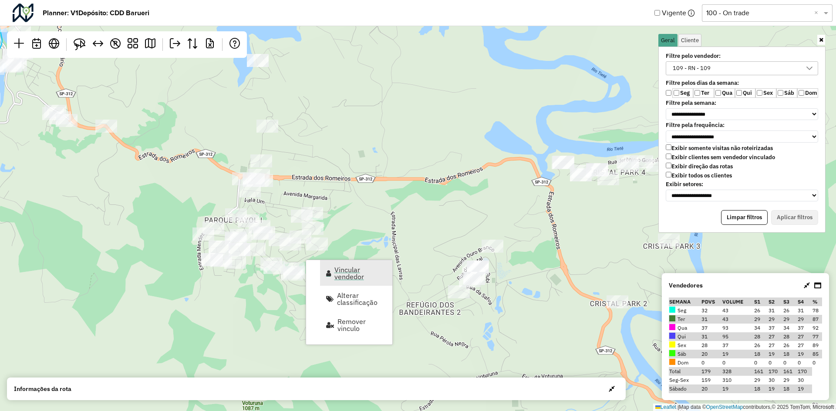
select select "********"
select select "*"
select select "********"
select select "*"
select select "********"
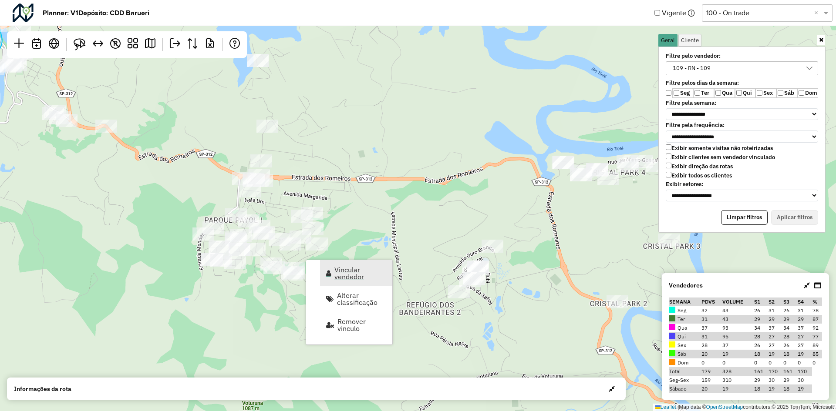
select select "*"
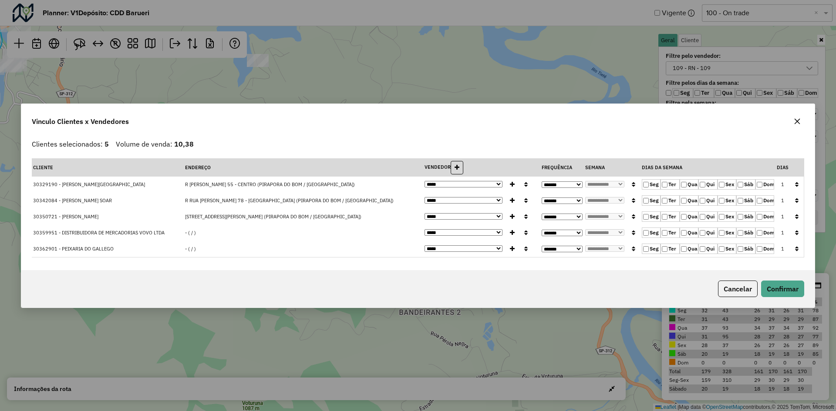
click at [795, 233] on icon "button" at bounding box center [796, 233] width 3 height 6
click at [785, 287] on button "Confirmar" at bounding box center [782, 289] width 43 height 17
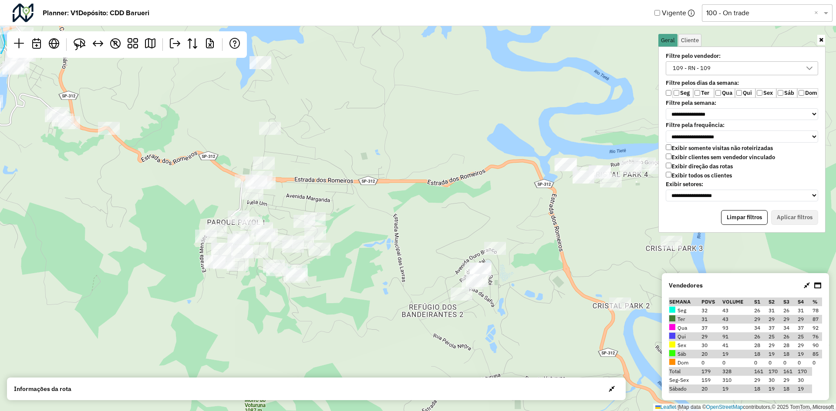
drag, startPoint x: 393, startPoint y: 238, endPoint x: 472, endPoint y: 252, distance: 80.5
click at [472, 252] on div "↦ Leaflet | Map data © OpenStreetMap contributors,© 2025 TomTom, Microsoft" at bounding box center [418, 205] width 836 height 411
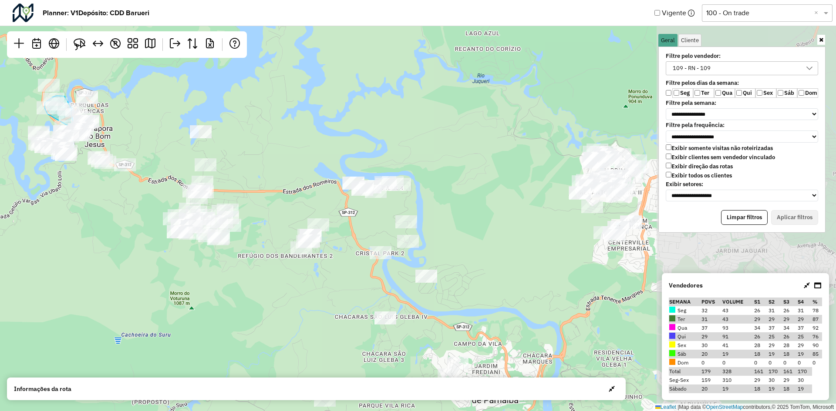
drag, startPoint x: 544, startPoint y: 215, endPoint x: 324, endPoint y: 201, distance: 220.3
click at [324, 201] on div "↦ Leaflet | Map data © OpenStreetMap contributors,© 2025 TomTom, Microsoft" at bounding box center [418, 205] width 836 height 411
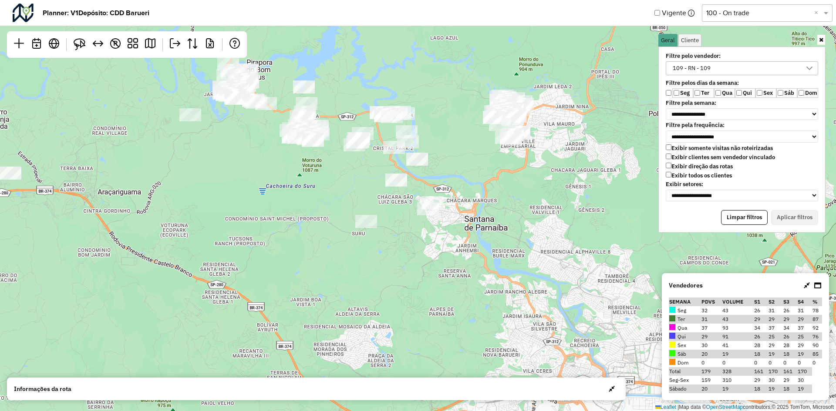
drag, startPoint x: 497, startPoint y: 270, endPoint x: 480, endPoint y: 182, distance: 89.6
click at [480, 182] on div "↦ Leaflet | Map data © OpenStreetMap contributors,© 2025 TomTom, Microsoft" at bounding box center [418, 205] width 836 height 411
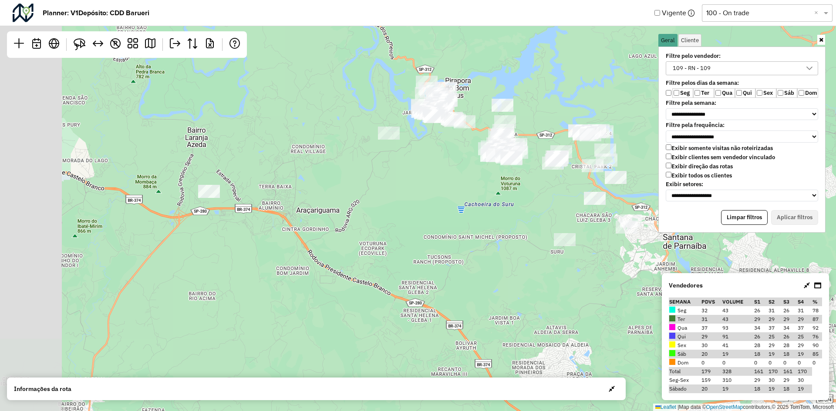
drag, startPoint x: 341, startPoint y: 242, endPoint x: 539, endPoint y: 261, distance: 198.1
click at [539, 261] on div "↦ Leaflet | Map data © OpenStreetMap contributors,© 2025 TomTom, Microsoft" at bounding box center [418, 205] width 836 height 411
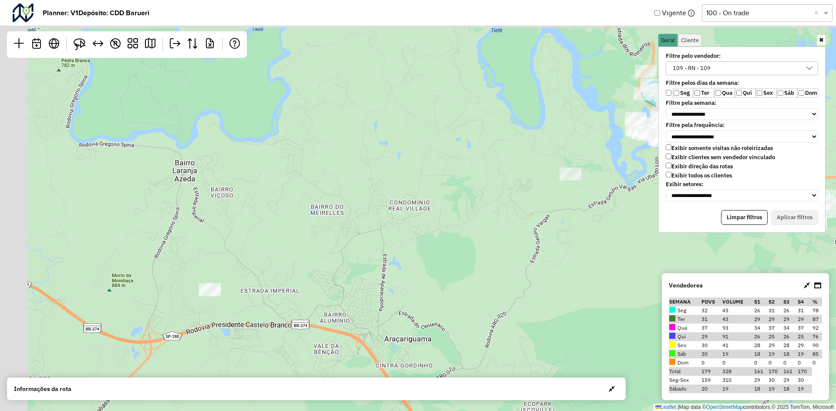
drag, startPoint x: 300, startPoint y: 180, endPoint x: 411, endPoint y: 212, distance: 116.0
click at [411, 212] on div "↦ Leaflet | Map data © OpenStreetMap contributors,© 2025 TomTom, Microsoft" at bounding box center [418, 205] width 836 height 411
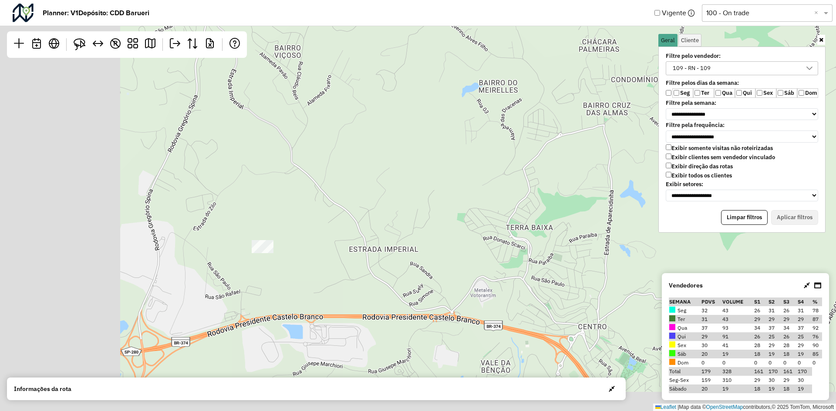
drag, startPoint x: 336, startPoint y: 249, endPoint x: 458, endPoint y: 149, distance: 157.5
click at [458, 149] on div "↦ Leaflet | Map data © OpenStreetMap contributors,© 2025 TomTom, Microsoft" at bounding box center [418, 205] width 836 height 411
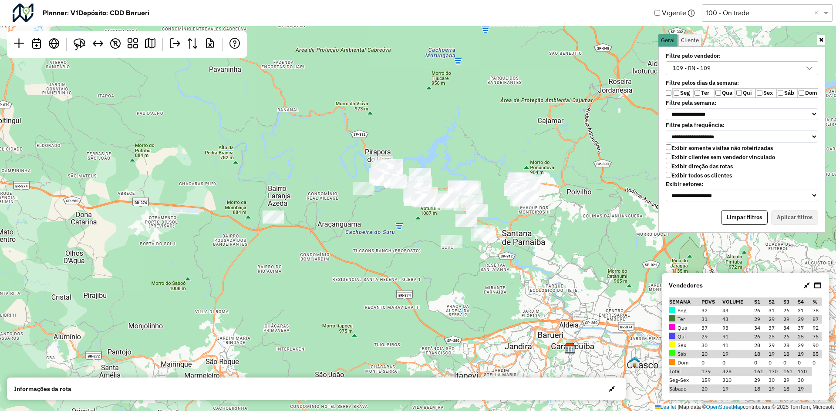
drag, startPoint x: 496, startPoint y: 185, endPoint x: 356, endPoint y: 213, distance: 143.3
click at [356, 213] on div "↦ Leaflet | Map data © OpenStreetMap contributors,© 2025 TomTom, Microsoft" at bounding box center [418, 205] width 836 height 411
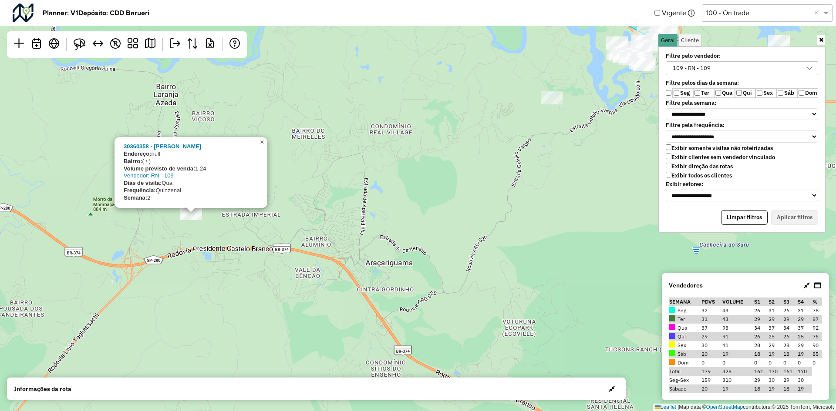
click at [259, 144] on link "×" at bounding box center [262, 142] width 10 height 10
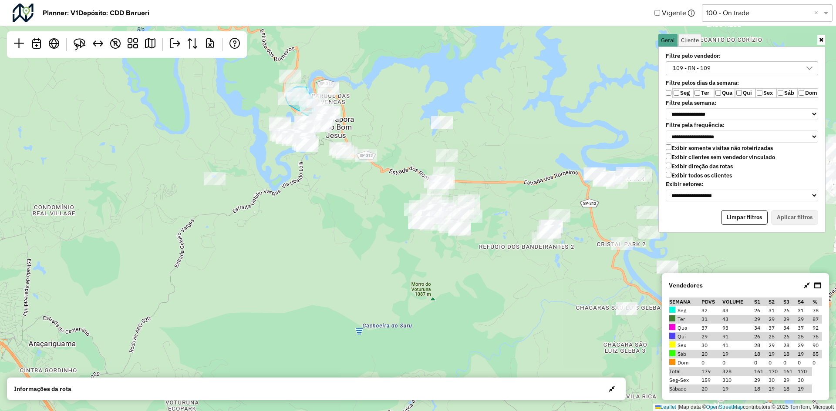
drag, startPoint x: 422, startPoint y: 164, endPoint x: 85, endPoint y: 244, distance: 345.9
click at [85, 244] on div "↦ Leaflet | Map data © OpenStreetMap contributors,© 2025 TomTom, Microsoft" at bounding box center [418, 205] width 836 height 411
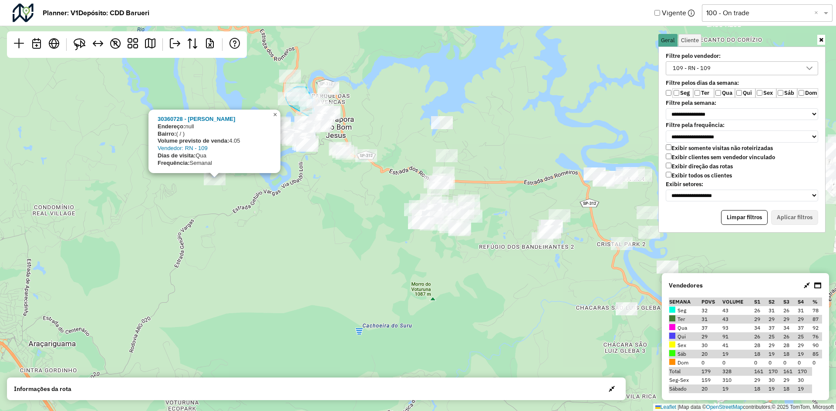
click at [274, 111] on span "×" at bounding box center [275, 114] width 4 height 7
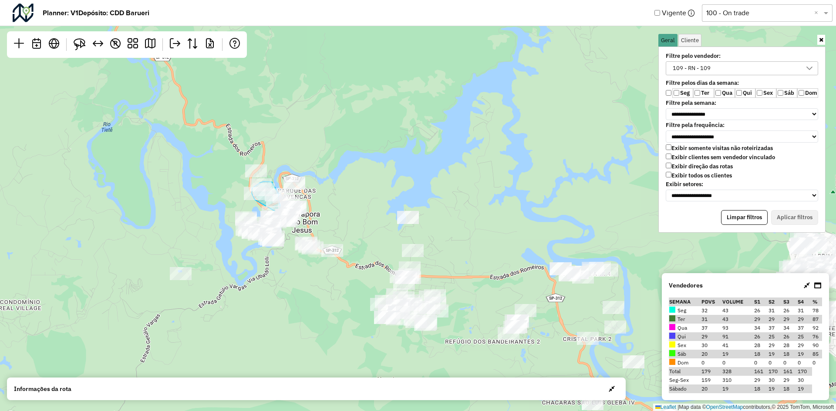
drag, startPoint x: 365, startPoint y: 145, endPoint x: 331, endPoint y: 239, distance: 100.8
click at [331, 239] on div "↦ Leaflet | Map data © OpenStreetMap contributors,© 2025 TomTom, Microsoft" at bounding box center [418, 205] width 836 height 411
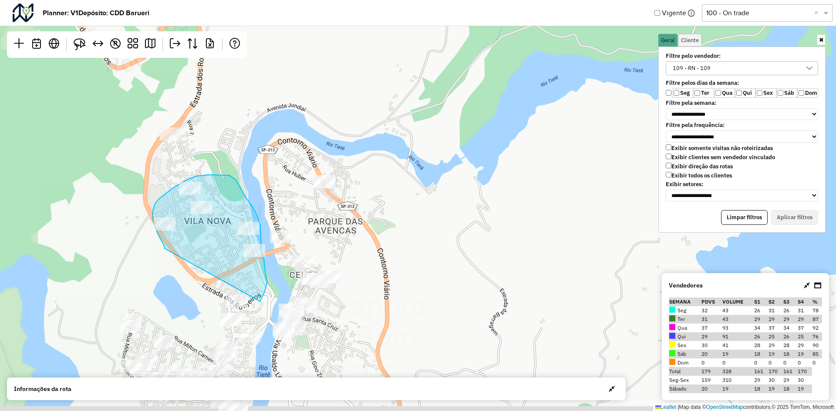
drag, startPoint x: 385, startPoint y: 226, endPoint x: 460, endPoint y: 188, distance: 84.7
click at [460, 188] on div "↦ Leaflet | Map data © OpenStreetMap contributors,© 2025 TomTom, Microsoft" at bounding box center [418, 205] width 836 height 411
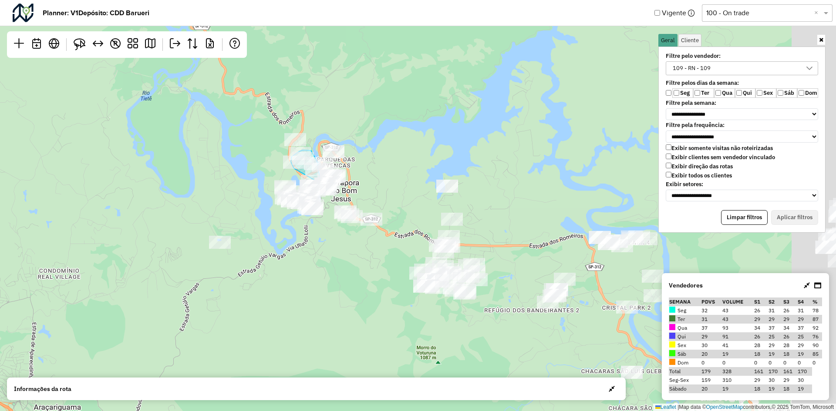
drag, startPoint x: 468, startPoint y: 207, endPoint x: 369, endPoint y: 150, distance: 115.1
click at [369, 150] on div "↦ Leaflet | Map data © OpenStreetMap contributors,© 2025 TomTom, Microsoft" at bounding box center [418, 205] width 836 height 411
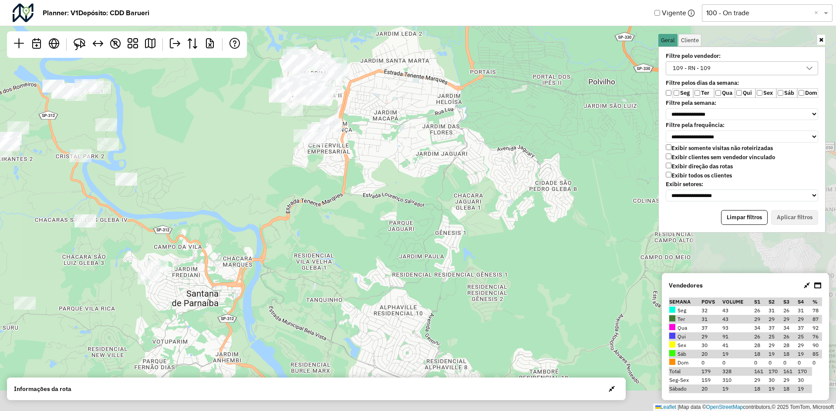
drag, startPoint x: 595, startPoint y: 224, endPoint x: 132, endPoint y: 102, distance: 478.4
click at [103, 85] on div at bounding box center [100, 87] width 22 height 13
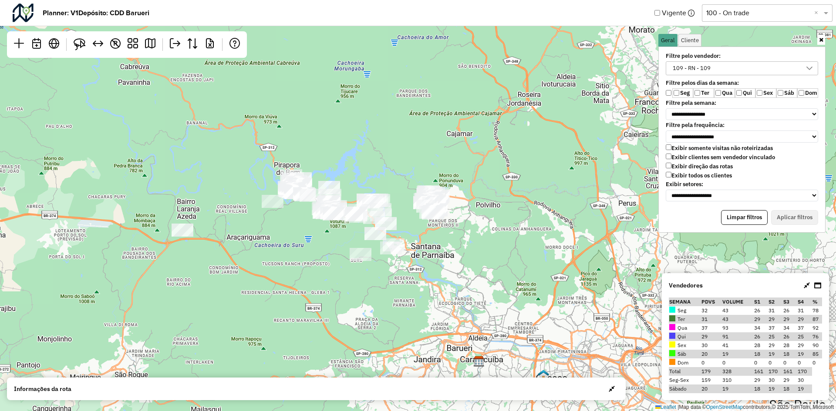
drag, startPoint x: 242, startPoint y: 232, endPoint x: 345, endPoint y: 246, distance: 104.2
click at [345, 246] on div "↦ Leaflet | Map data © OpenStreetMap contributors,© 2025 TomTom, Microsoft" at bounding box center [418, 205] width 836 height 411
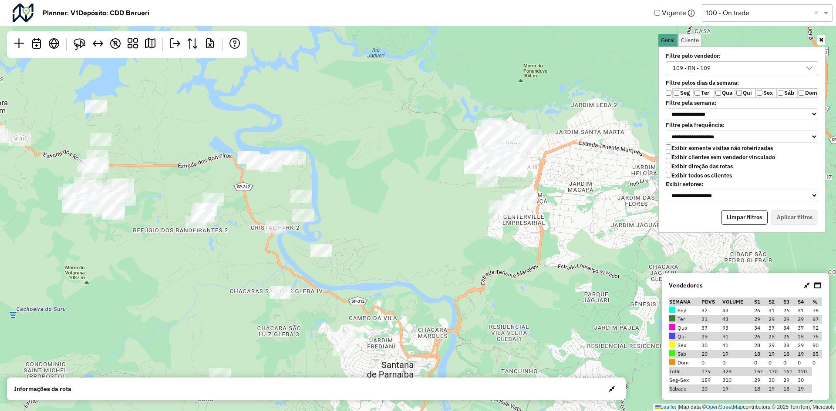
drag, startPoint x: 338, startPoint y: 195, endPoint x: 114, endPoint y: 274, distance: 237.6
click at [117, 274] on div "↦ Leaflet | Map data © OpenStreetMap contributors,© 2025 TomTom, Microsoft" at bounding box center [418, 205] width 836 height 411
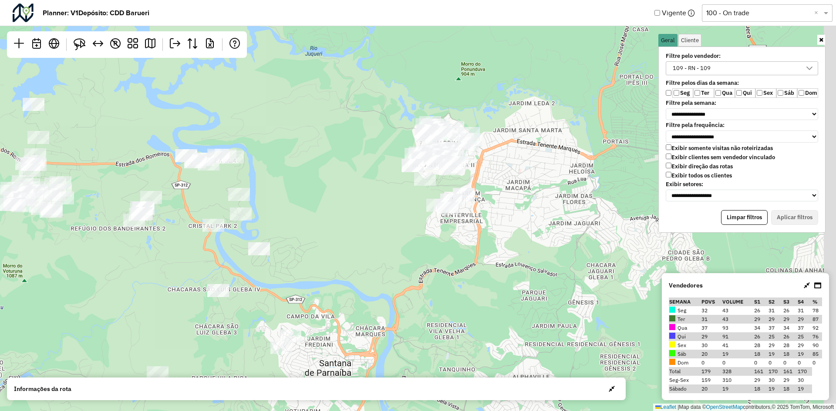
drag, startPoint x: 313, startPoint y: 228, endPoint x: 272, endPoint y: 227, distance: 40.5
click at [274, 228] on div "↦ Leaflet | Map data © OpenStreetMap contributors,© 2025 TomTom, Microsoft" at bounding box center [418, 205] width 836 height 411
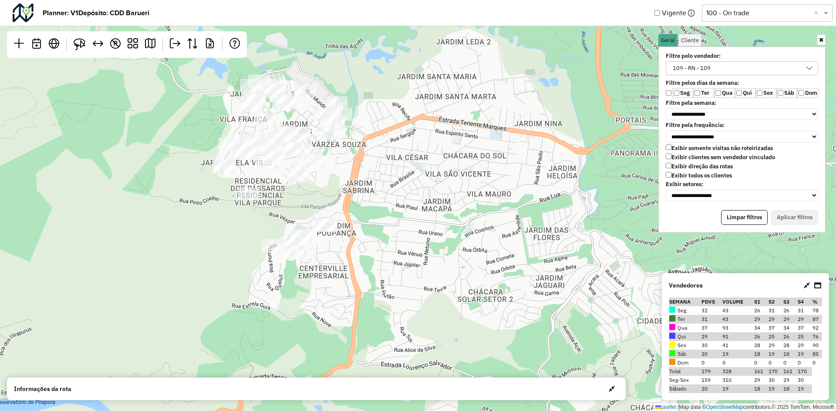
drag, startPoint x: 414, startPoint y: 214, endPoint x: 441, endPoint y: 276, distance: 68.0
click at [441, 276] on div "↦ Leaflet | Map data © OpenStreetMap contributors,© 2025 TomTom, Microsoft" at bounding box center [418, 205] width 836 height 411
click at [75, 50] on img at bounding box center [80, 44] width 12 height 12
drag, startPoint x: 475, startPoint y: 224, endPoint x: 497, endPoint y: 219, distance: 22.8
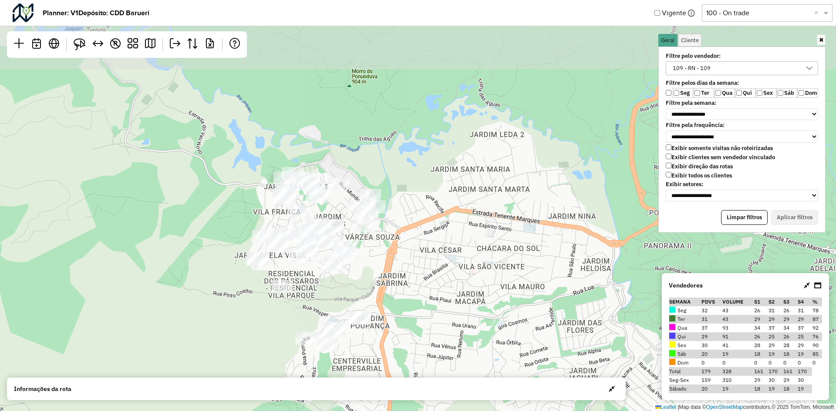
drag, startPoint x: 410, startPoint y: 140, endPoint x: 443, endPoint y: 233, distance: 98.6
click at [443, 233] on div "↦ Leaflet | Map data © OpenStreetMap contributors,© 2025 TomTom, Microsoft" at bounding box center [418, 205] width 836 height 411
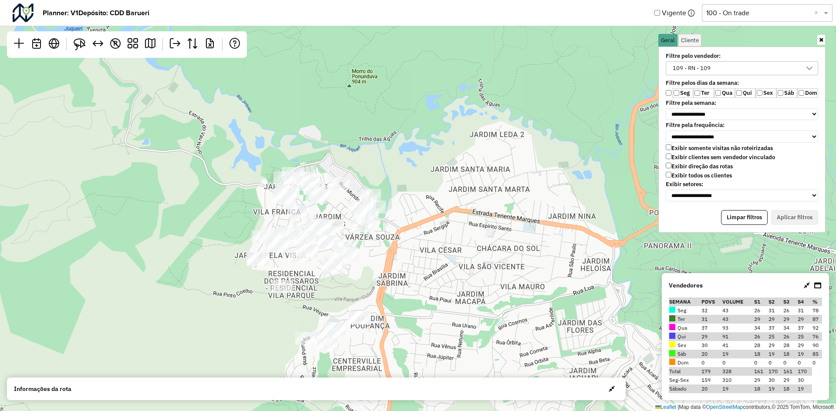
drag, startPoint x: 462, startPoint y: 185, endPoint x: 467, endPoint y: 267, distance: 82.0
drag, startPoint x: 467, startPoint y: 267, endPoint x: 443, endPoint y: 186, distance: 84.3
click at [443, 186] on div "↦ Leaflet | Map data © OpenStreetMap contributors,© 2025 TomTom, Microsoft" at bounding box center [418, 205] width 836 height 411
drag, startPoint x: 434, startPoint y: 222, endPoint x: 458, endPoint y: 170, distance: 57.5
click at [458, 170] on div "↦ Leaflet | Map data © OpenStreetMap contributors,© 2025 TomTom, Microsoft" at bounding box center [418, 205] width 836 height 411
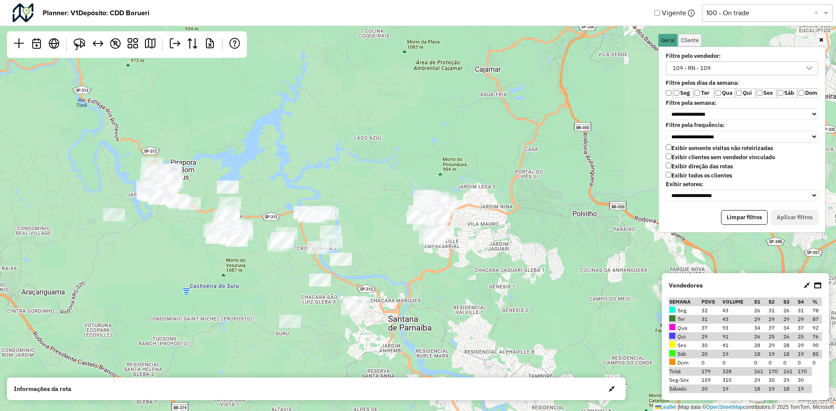
drag, startPoint x: 478, startPoint y: 165, endPoint x: 481, endPoint y: 203, distance: 38.9
click at [481, 203] on div "↦ Leaflet | Map data © OpenStreetMap contributors,© 2025 TomTom, Microsoft" at bounding box center [418, 205] width 836 height 411
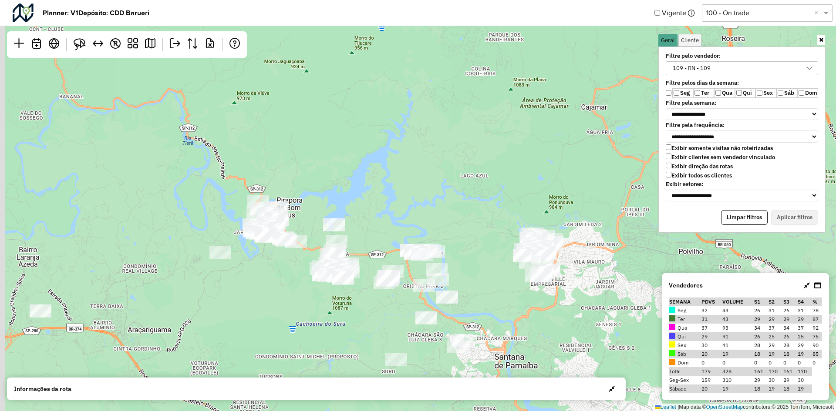
drag, startPoint x: 346, startPoint y: 208, endPoint x: 396, endPoint y: 222, distance: 52.1
click at [396, 222] on div "↦ Leaflet | Map data © OpenStreetMap contributors,© 2025 TomTom, Microsoft" at bounding box center [418, 205] width 836 height 411
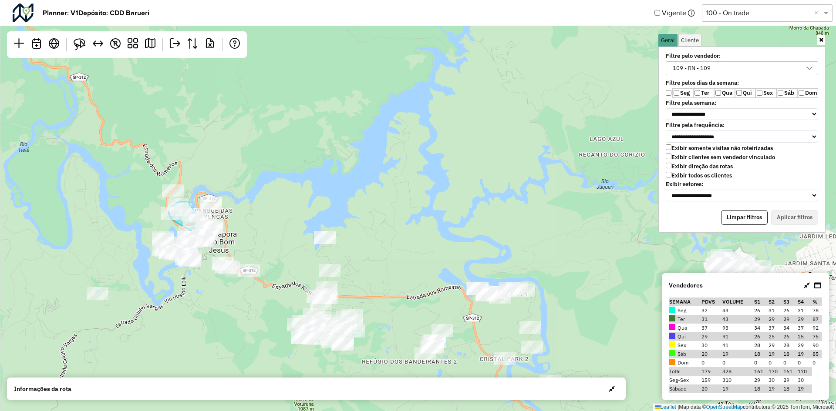
drag, startPoint x: 331, startPoint y: 210, endPoint x: 455, endPoint y: 241, distance: 128.3
click at [466, 244] on div "↦ Leaflet | Map data © OpenStreetMap contributors,© 2025 TomTom, Microsoft" at bounding box center [418, 205] width 836 height 411
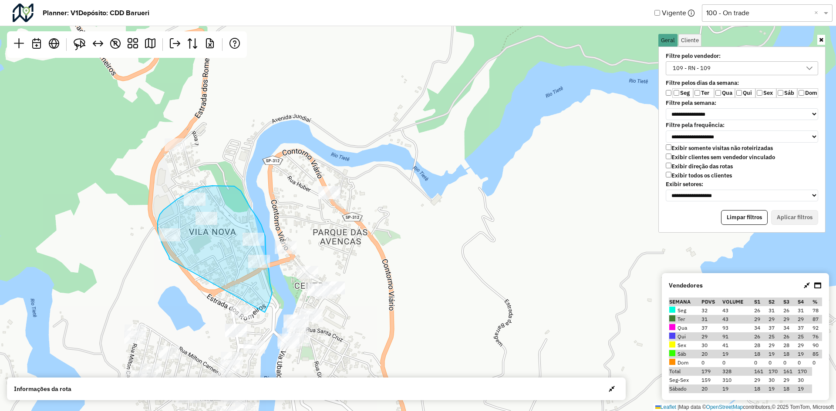
drag, startPoint x: 377, startPoint y: 210, endPoint x: 392, endPoint y: 163, distance: 49.1
click at [392, 163] on div "↦ Leaflet | Map data © OpenStreetMap contributors,© 2025 TomTom, Microsoft" at bounding box center [418, 205] width 836 height 411
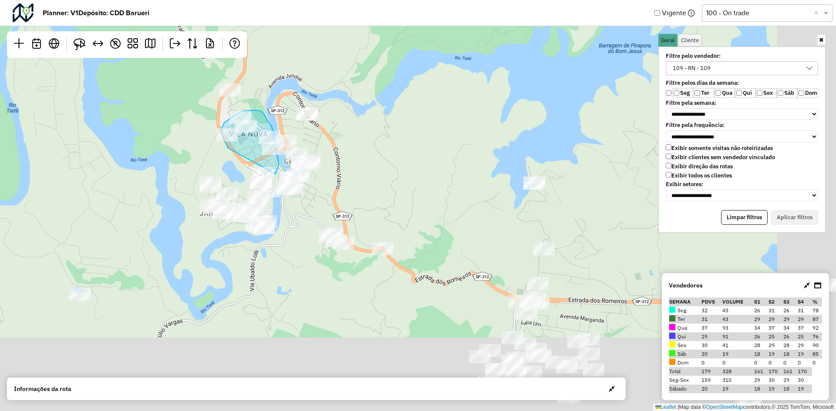
drag, startPoint x: 485, startPoint y: 262, endPoint x: 420, endPoint y: 161, distance: 120.0
click at [420, 161] on div "↦ Leaflet | Map data © OpenStreetMap contributors,© 2025 TomTom, Microsoft" at bounding box center [418, 205] width 836 height 411
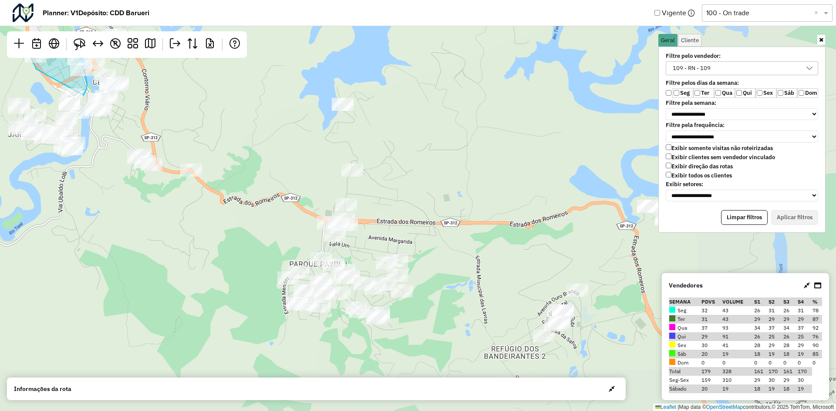
drag, startPoint x: 571, startPoint y: 227, endPoint x: 384, endPoint y: 156, distance: 200.2
click at [384, 156] on div "↦ Leaflet | Map data © OpenStreetMap contributors,© 2025 TomTom, Microsoft" at bounding box center [418, 205] width 836 height 411
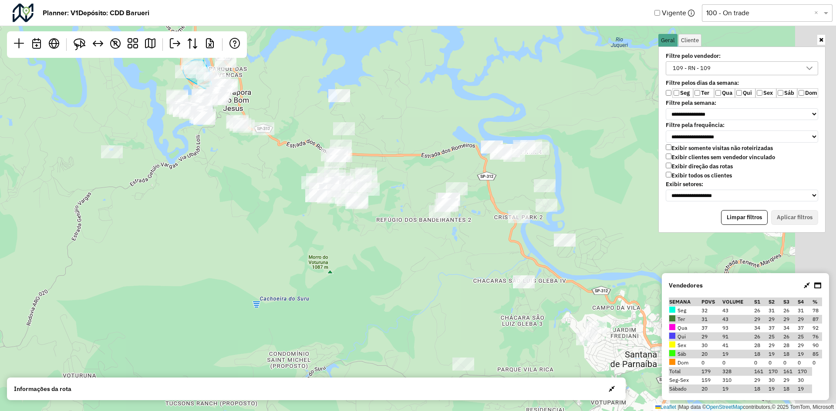
drag, startPoint x: 466, startPoint y: 238, endPoint x: 425, endPoint y: 187, distance: 65.3
click at [425, 187] on div "↦ Leaflet | Map data © OpenStreetMap contributors,© 2025 TomTom, Microsoft" at bounding box center [418, 205] width 836 height 411
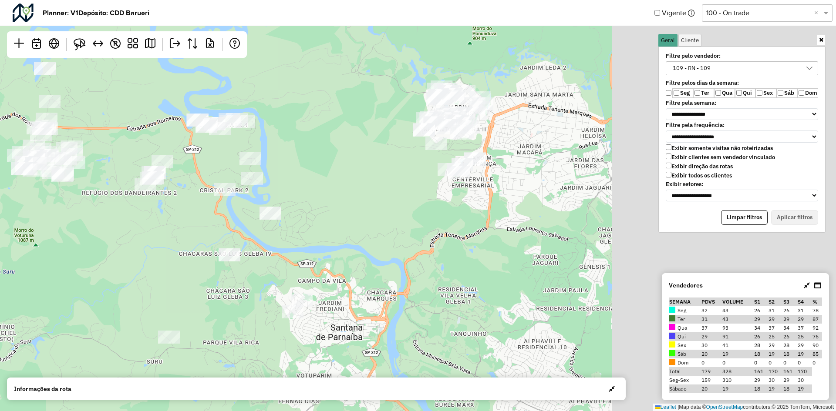
drag, startPoint x: 582, startPoint y: 189, endPoint x: 299, endPoint y: 165, distance: 283.9
click at [299, 165] on div "↦ Leaflet | Map data © OpenStreetMap contributors,© 2025 TomTom, Microsoft" at bounding box center [418, 205] width 836 height 411
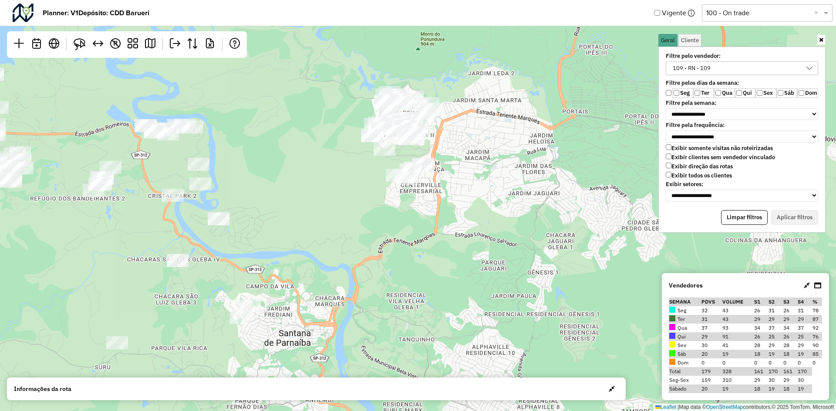
drag, startPoint x: 597, startPoint y: 156, endPoint x: 464, endPoint y: 226, distance: 150.5
click at [464, 226] on div "↦ Leaflet | Map data © OpenStreetMap contributors,© 2025 TomTom, Microsoft" at bounding box center [418, 205] width 836 height 411
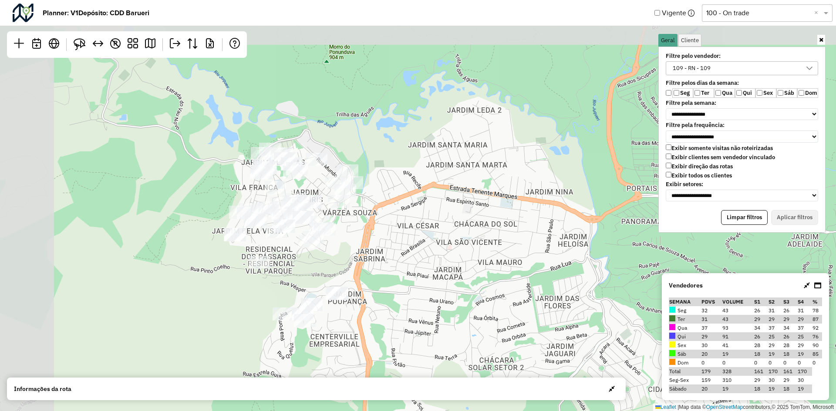
drag, startPoint x: 353, startPoint y: 235, endPoint x: 441, endPoint y: 278, distance: 98.9
click at [438, 280] on div "↦ Leaflet | Map data © OpenStreetMap contributors,© 2025 TomTom, Microsoft" at bounding box center [418, 205] width 836 height 411
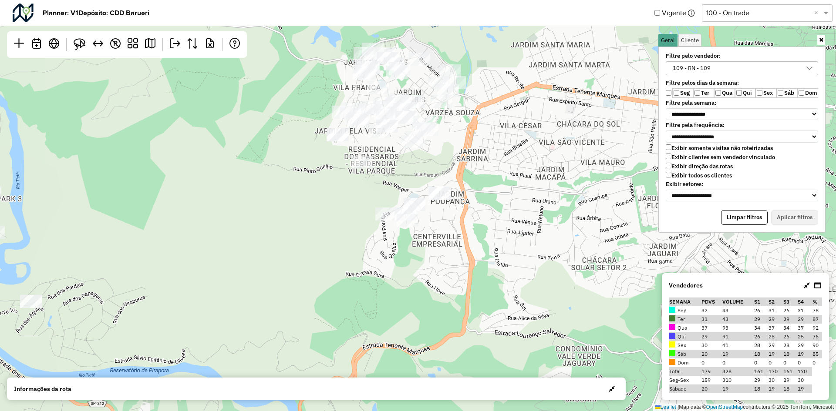
drag, startPoint x: 478, startPoint y: 256, endPoint x: 573, endPoint y: 161, distance: 135.4
click at [573, 161] on div "↦ Leaflet | Map data © OpenStreetMap contributors,© 2025 TomTom, Microsoft" at bounding box center [418, 205] width 836 height 411
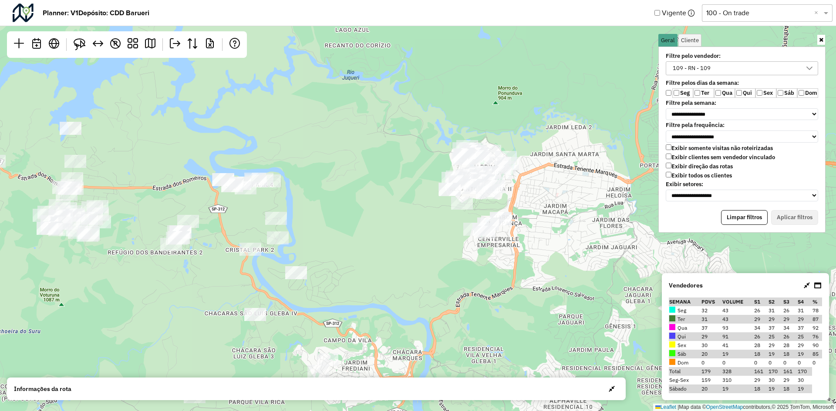
drag, startPoint x: 468, startPoint y: 311, endPoint x: 441, endPoint y: 298, distance: 29.8
click at [448, 308] on div "↦ Leaflet | Map data © OpenStreetMap contributors,© 2025 TomTom, Microsoft" at bounding box center [418, 205] width 836 height 411
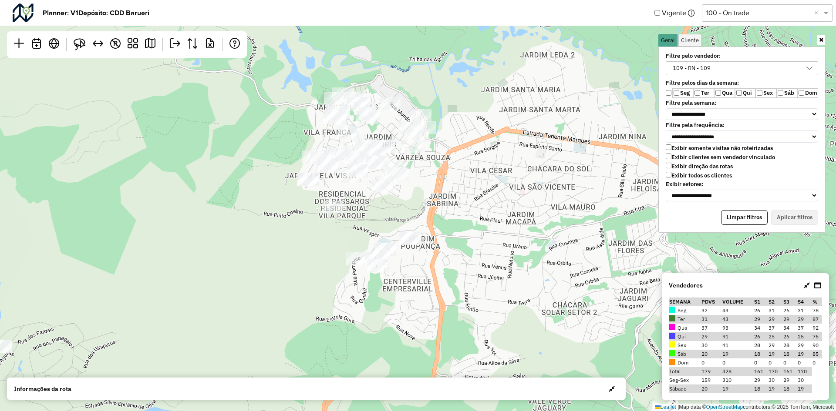
drag, startPoint x: 459, startPoint y: 250, endPoint x: 448, endPoint y: 270, distance: 23.0
click at [448, 270] on div "↦ Leaflet | Map data © OpenStreetMap contributors,© 2025 TomTom, Microsoft" at bounding box center [418, 205] width 836 height 411
click at [73, 44] on link at bounding box center [79, 44] width 19 height 19
drag, startPoint x: 352, startPoint y: 240, endPoint x: 422, endPoint y: 256, distance: 71.9
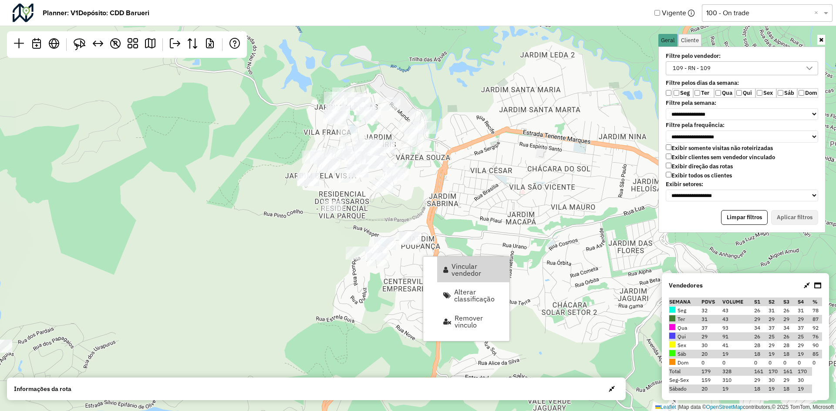
click at [467, 269] on span "Vincular vendedor" at bounding box center [477, 270] width 52 height 14
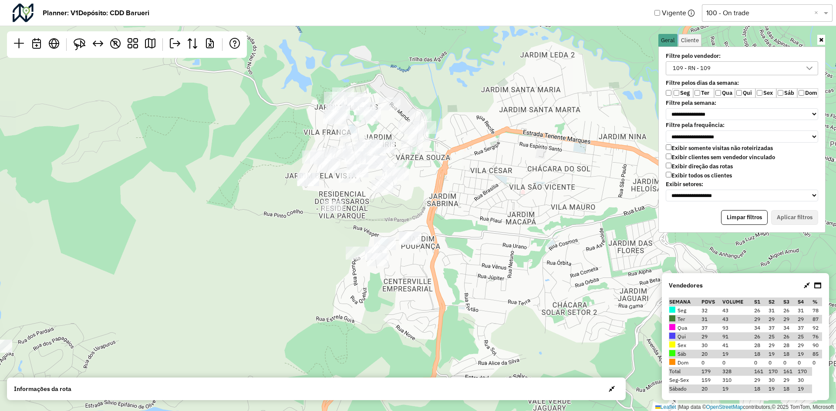
select select "********"
select select "*"
select select "********"
select select "*"
select select "****"
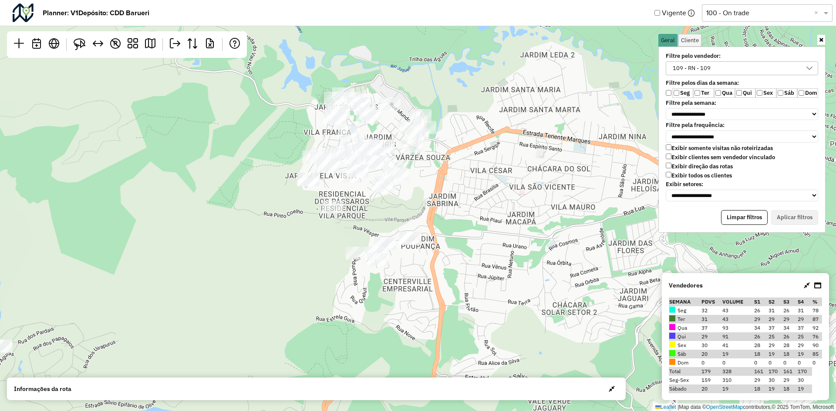
select select "********"
select select "*"
select select "****"
select select "********"
select select "*"
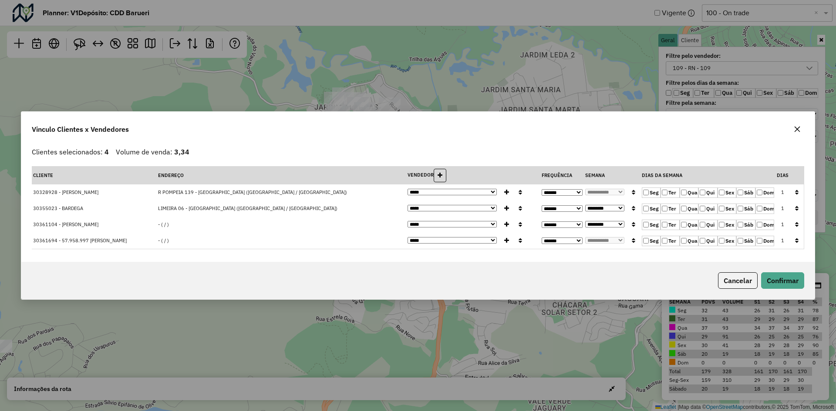
click at [796, 209] on icon "button" at bounding box center [796, 208] width 3 height 6
click at [790, 276] on button "Confirmar" at bounding box center [782, 281] width 43 height 17
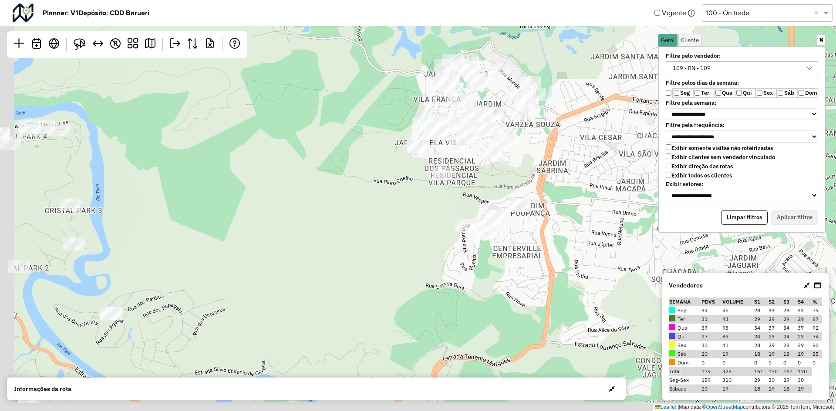
drag, startPoint x: 365, startPoint y: 205, endPoint x: 596, endPoint y: 128, distance: 242.8
click at [596, 128] on div "↦ Leaflet | Map data © OpenStreetMap contributors,© 2025 TomTom, Microsoft" at bounding box center [418, 205] width 836 height 411
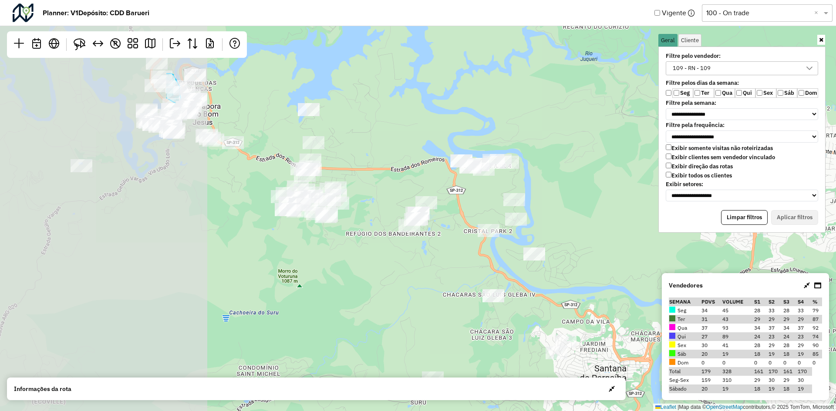
drag, startPoint x: 375, startPoint y: 255, endPoint x: 625, endPoint y: 283, distance: 251.4
click at [625, 283] on div "↦ Leaflet | Map data © OpenStreetMap contributors,© 2025 TomTom, Microsoft" at bounding box center [418, 205] width 836 height 411
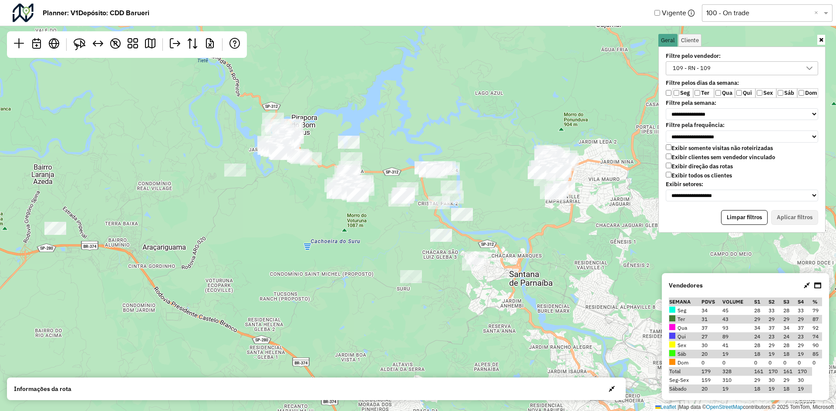
drag, startPoint x: 453, startPoint y: 281, endPoint x: 448, endPoint y: 297, distance: 16.9
click at [448, 297] on div "↦ Leaflet | Map data © OpenStreetMap contributors,© 2025 TomTom, Microsoft" at bounding box center [418, 205] width 836 height 411
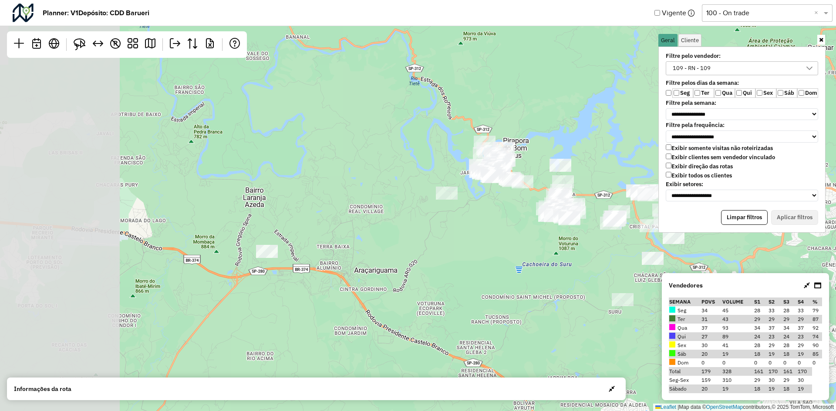
drag, startPoint x: 240, startPoint y: 278, endPoint x: 451, endPoint y: 289, distance: 211.4
click at [451, 289] on div "↦ Leaflet | Map data © OpenStreetMap contributors,© 2025 TomTom, Microsoft" at bounding box center [418, 205] width 836 height 411
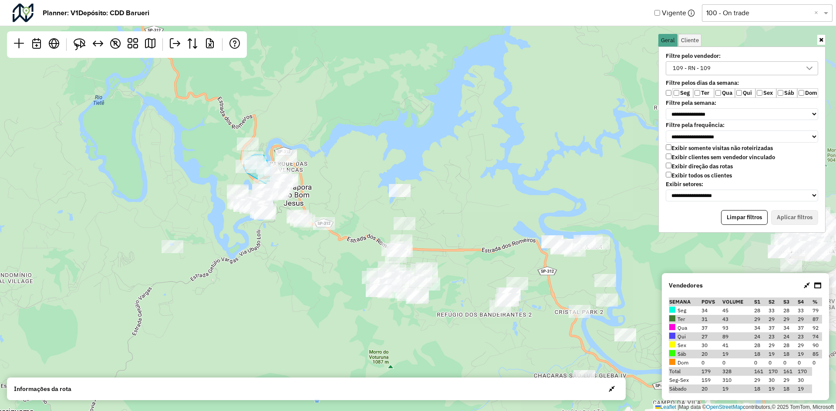
drag, startPoint x: 512, startPoint y: 217, endPoint x: 334, endPoint y: 267, distance: 184.5
click at [322, 291] on div "↦ Leaflet | Map data © OpenStreetMap contributors,© 2025 TomTom, Microsoft" at bounding box center [418, 205] width 836 height 411
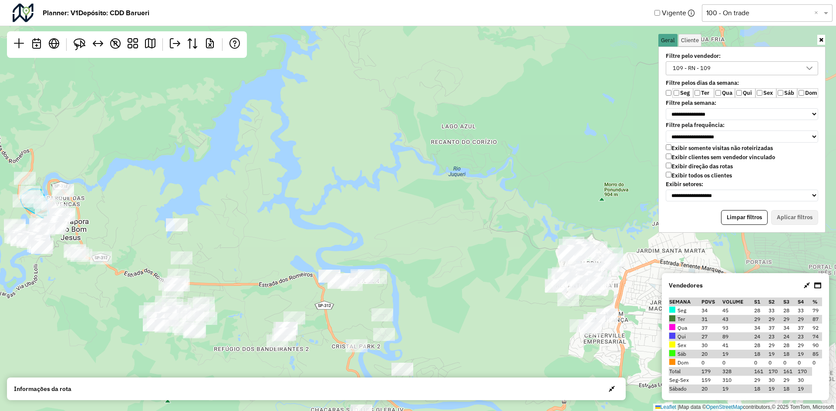
drag, startPoint x: 488, startPoint y: 199, endPoint x: 241, endPoint y: 133, distance: 255.0
click at [241, 135] on div "↦ Leaflet | Map data © OpenStreetMap contributors,© 2025 TomTom, Microsoft" at bounding box center [418, 205] width 836 height 411
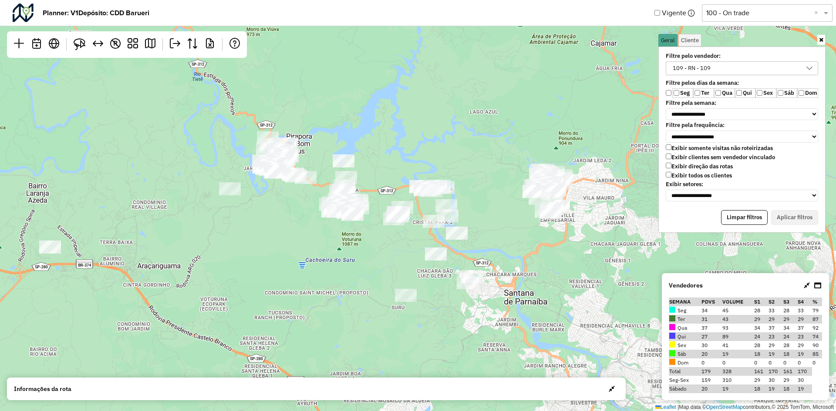
drag, startPoint x: 391, startPoint y: 257, endPoint x: 519, endPoint y: 283, distance: 130.3
click at [519, 283] on div "↦ Leaflet | Map data © OpenStreetMap contributors,© 2025 TomTom, Microsoft" at bounding box center [418, 205] width 836 height 411
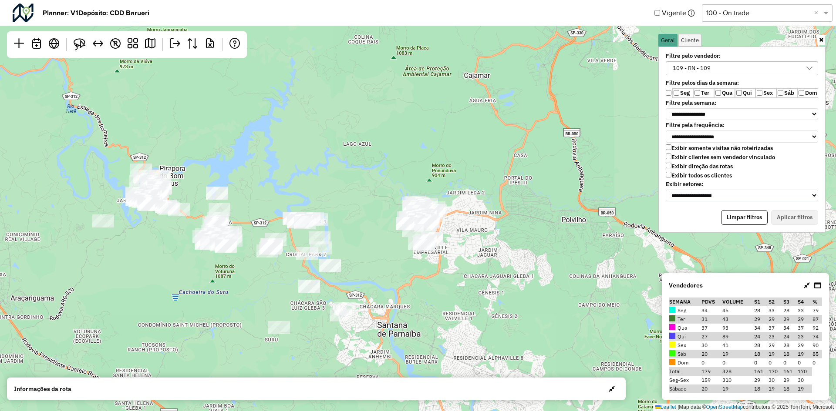
drag, startPoint x: 576, startPoint y: 251, endPoint x: 450, endPoint y: 283, distance: 130.7
click at [450, 283] on div "↦ Leaflet | Map data © OpenStreetMap contributors,© 2025 TomTom, Microsoft" at bounding box center [418, 205] width 836 height 411
click at [756, 69] on div "109 - RN - 109" at bounding box center [735, 68] width 131 height 13
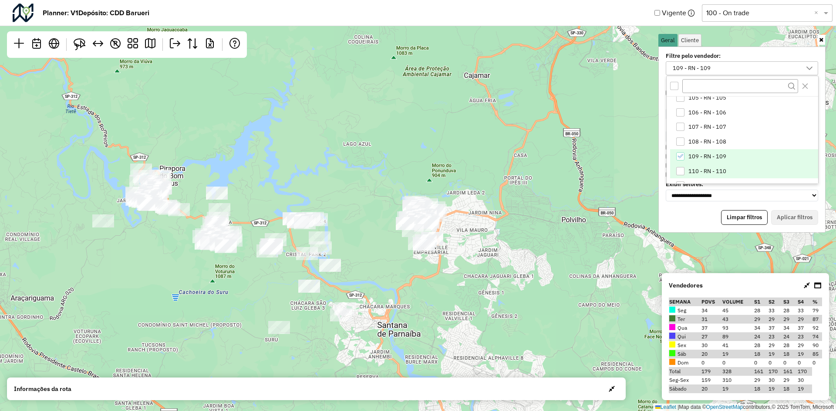
scroll to position [131, 0]
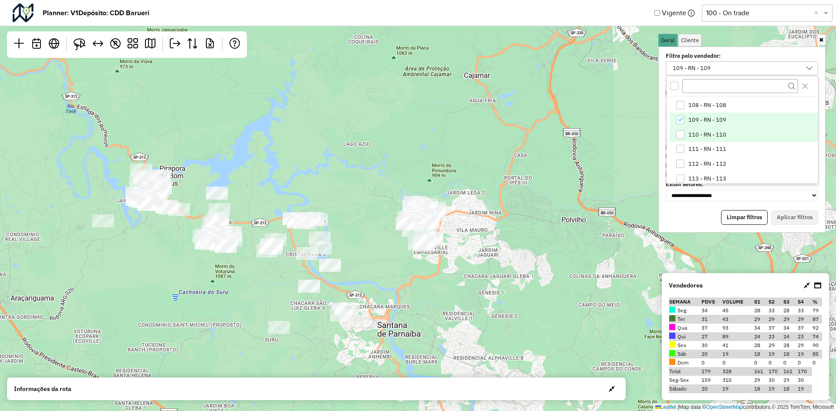
click at [719, 133] on span "110 - RN - 110" at bounding box center [707, 134] width 38 height 7
click at [678, 119] on icon "109 - RN - 109" at bounding box center [680, 120] width 6 height 6
click at [802, 217] on button "Aplicar filtros" at bounding box center [794, 217] width 47 height 15
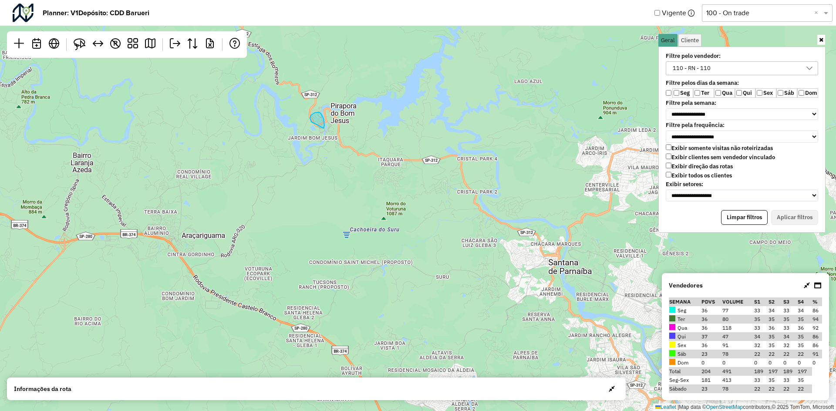
drag, startPoint x: 289, startPoint y: 226, endPoint x: 509, endPoint y: 118, distance: 244.7
click at [532, 112] on div "↦ Leaflet | Map data © OpenStreetMap contributors,© 2025 TomTom, Microsoft" at bounding box center [418, 205] width 836 height 411
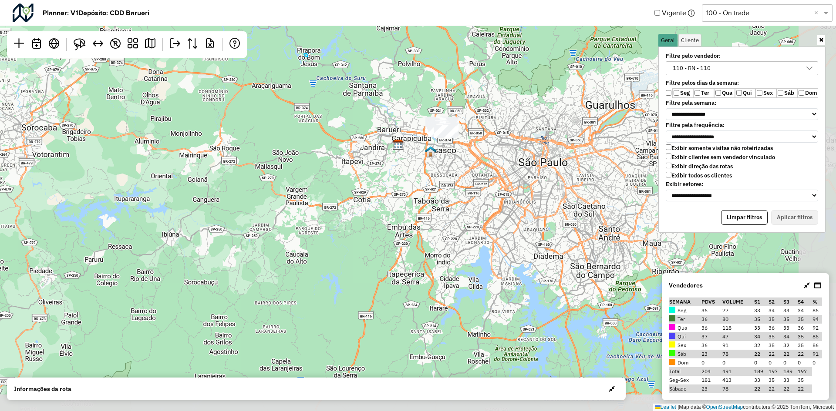
drag, startPoint x: 337, startPoint y: 229, endPoint x: 215, endPoint y: 171, distance: 134.3
click at [226, 169] on div "↦ Leaflet | Map data © OpenStreetMap contributors,© 2025 TomTom, Microsoft" at bounding box center [418, 205] width 836 height 411
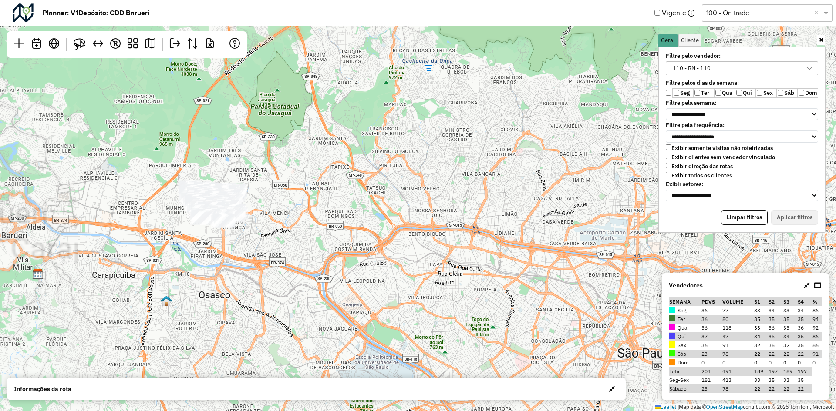
drag, startPoint x: 347, startPoint y: 213, endPoint x: 419, endPoint y: 260, distance: 85.7
click at [419, 260] on div "↦ Leaflet | Map data © OpenStreetMap contributors,© 2025 TomTom, Microsoft" at bounding box center [418, 205] width 836 height 411
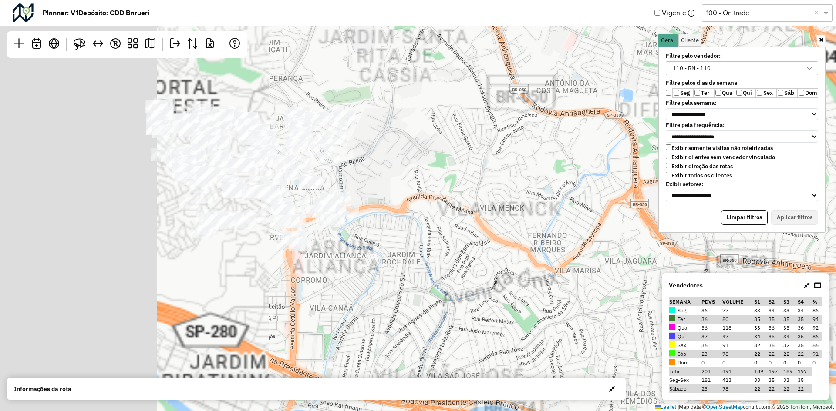
drag, startPoint x: 291, startPoint y: 226, endPoint x: 667, endPoint y: 246, distance: 377.1
click at [667, 246] on div "↦ Leaflet | Map data © OpenStreetMap contributors,© 2025 TomTom, Microsoft" at bounding box center [418, 205] width 836 height 411
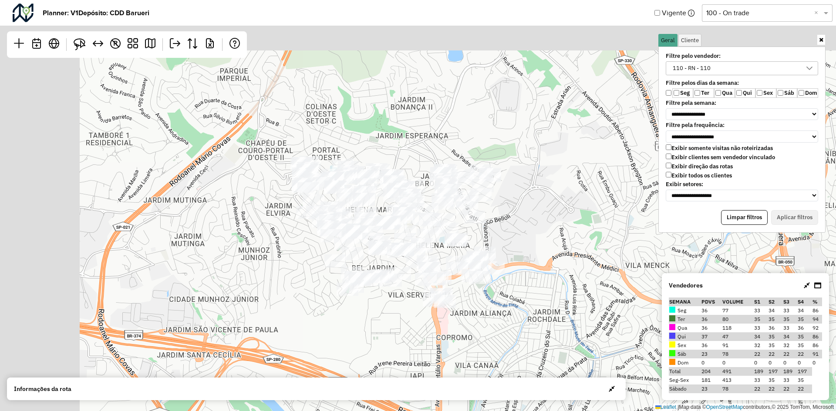
drag, startPoint x: 382, startPoint y: 202, endPoint x: 509, endPoint y: 250, distance: 136.4
click at [509, 250] on div "↦ Leaflet | Map data © OpenStreetMap contributors,© 2025 TomTom, Microsoft" at bounding box center [418, 205] width 836 height 411
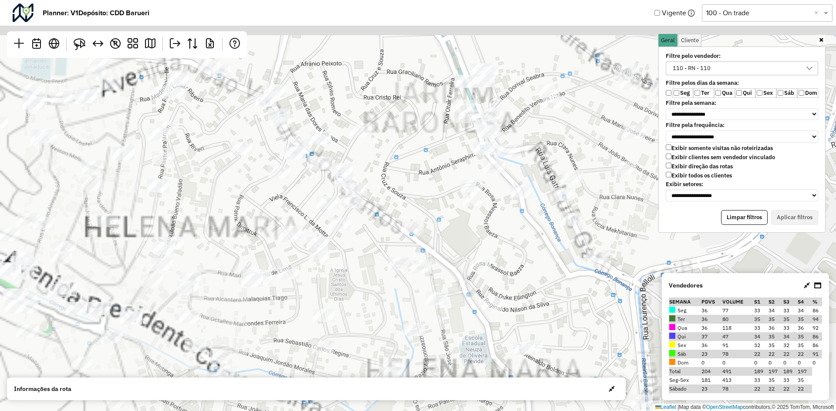
drag, startPoint x: 553, startPoint y: 259, endPoint x: 610, endPoint y: 305, distance: 74.0
click at [623, 316] on div "↦ Leaflet | Map data © OpenStreetMap contributors,© 2025 TomTom, Microsoft" at bounding box center [418, 205] width 836 height 411
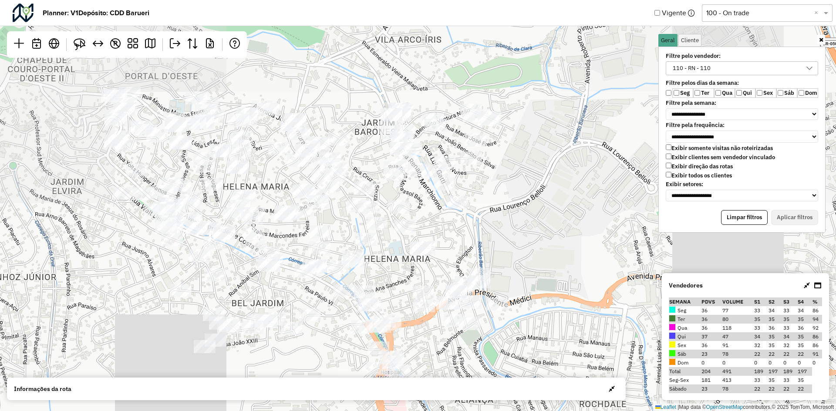
click at [693, 64] on div "110 - RN - 110" at bounding box center [692, 68] width 44 height 13
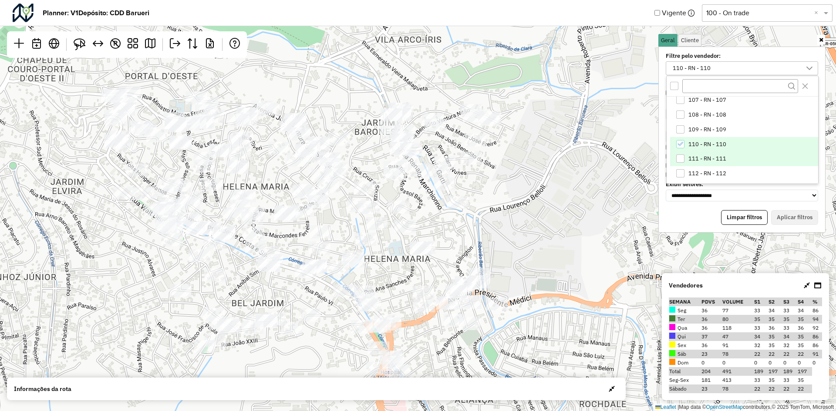
scroll to position [133, 0]
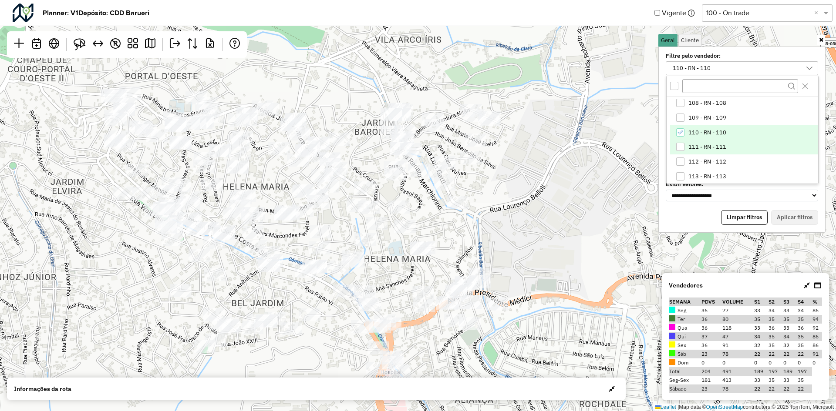
click at [724, 148] on span "111 - RN - 111" at bounding box center [707, 147] width 38 height 7
click at [704, 128] on li "110 - RN - 110" at bounding box center [744, 132] width 148 height 15
click at [794, 211] on button "Aplicar filtros" at bounding box center [794, 217] width 47 height 15
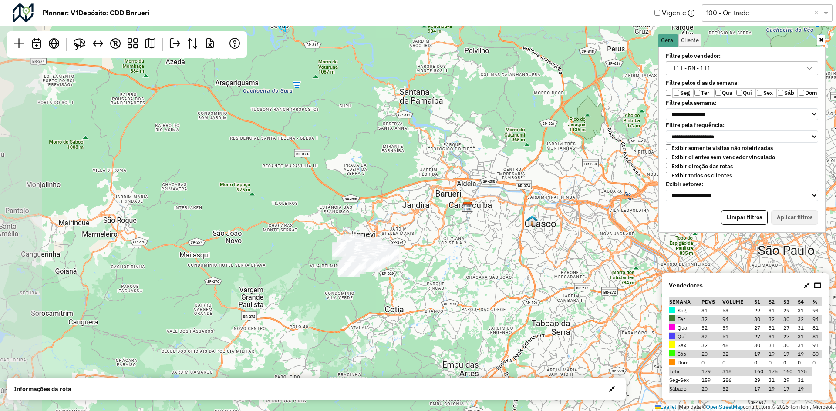
drag, startPoint x: 456, startPoint y: 216, endPoint x: 524, endPoint y: 203, distance: 69.2
click at [524, 203] on div "↦ Leaflet | Map data © OpenStreetMap contributors,© 2025 TomTom, Microsoft" at bounding box center [418, 205] width 836 height 411
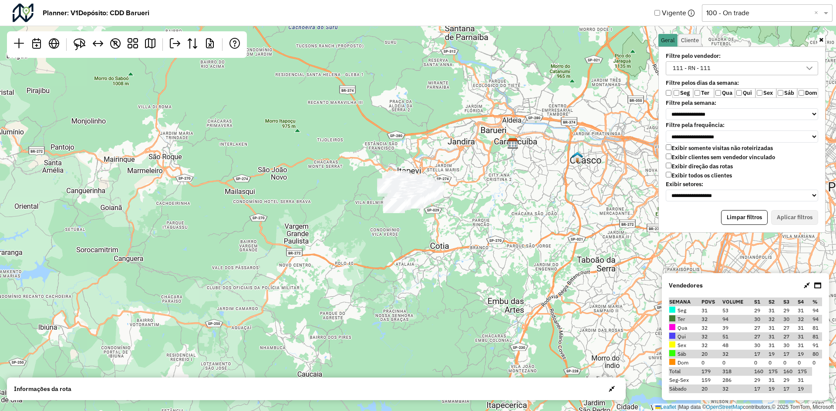
drag, startPoint x: 438, startPoint y: 305, endPoint x: 483, endPoint y: 242, distance: 78.0
click at [483, 242] on div "↦ Leaflet | Map data © OpenStreetMap contributors,© 2025 TomTom, Microsoft" at bounding box center [418, 205] width 836 height 411
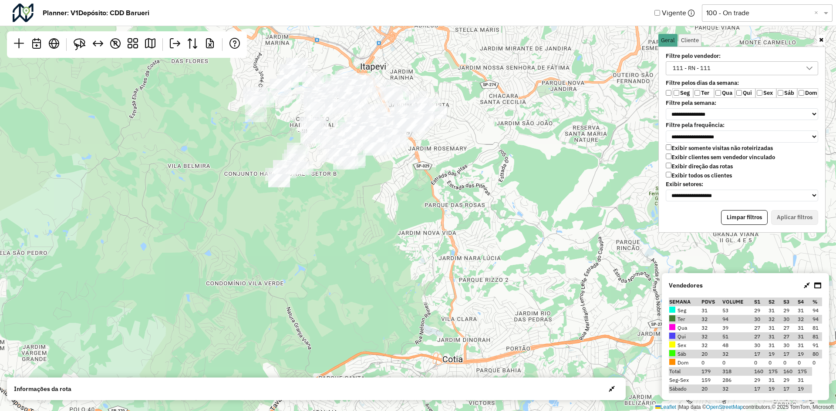
drag, startPoint x: 438, startPoint y: 222, endPoint x: 496, endPoint y: 271, distance: 76.4
click at [496, 271] on div "↦ Leaflet | Map data © OpenStreetMap contributors,© 2025 TomTom, Microsoft" at bounding box center [418, 205] width 836 height 411
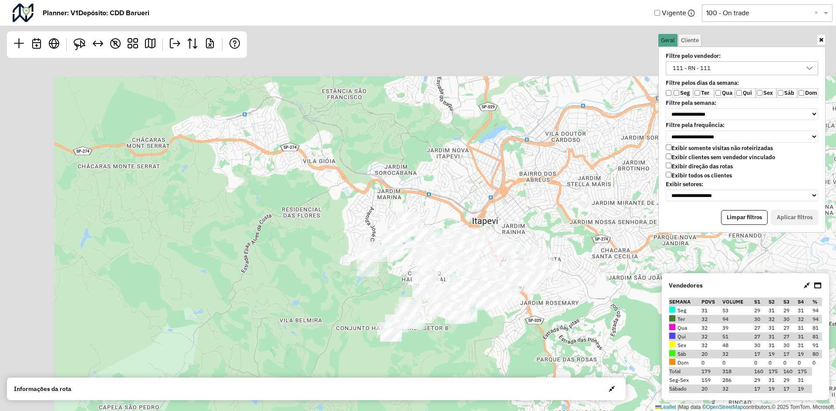
drag, startPoint x: 482, startPoint y: 187, endPoint x: 594, endPoint y: 342, distance: 190.8
click at [594, 342] on div "↦ Leaflet | Map data © OpenStreetMap contributors,© 2025 TomTom, Microsoft" at bounding box center [418, 205] width 836 height 411
